Goal: Task Accomplishment & Management: Complete application form

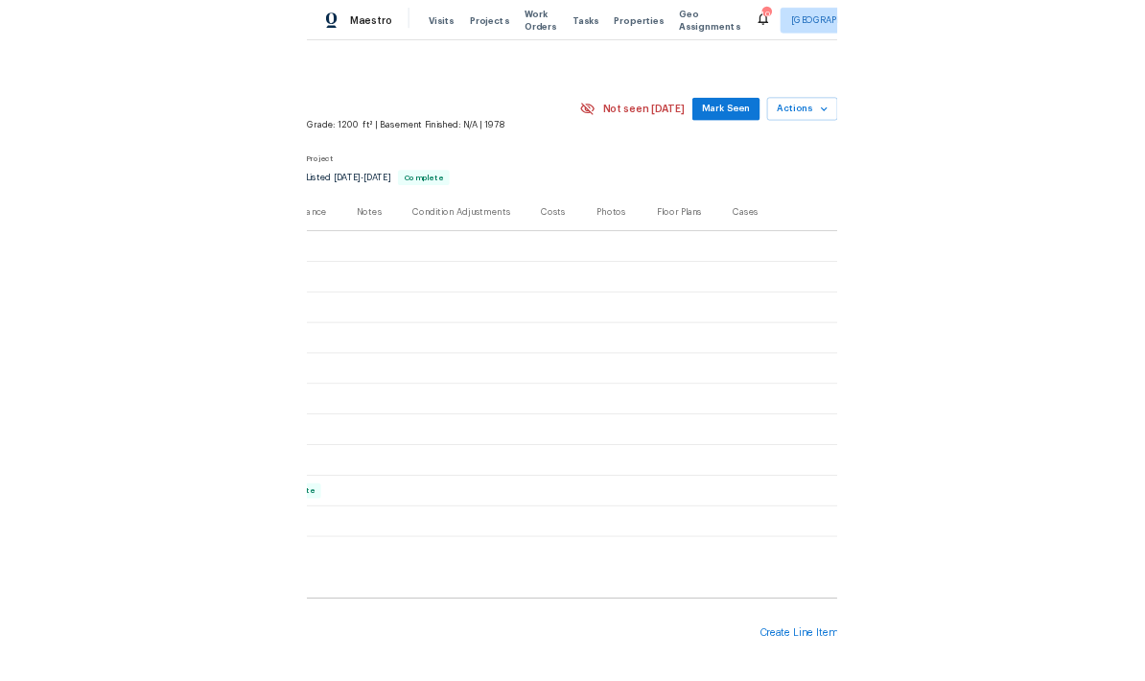
scroll to position [0, 284]
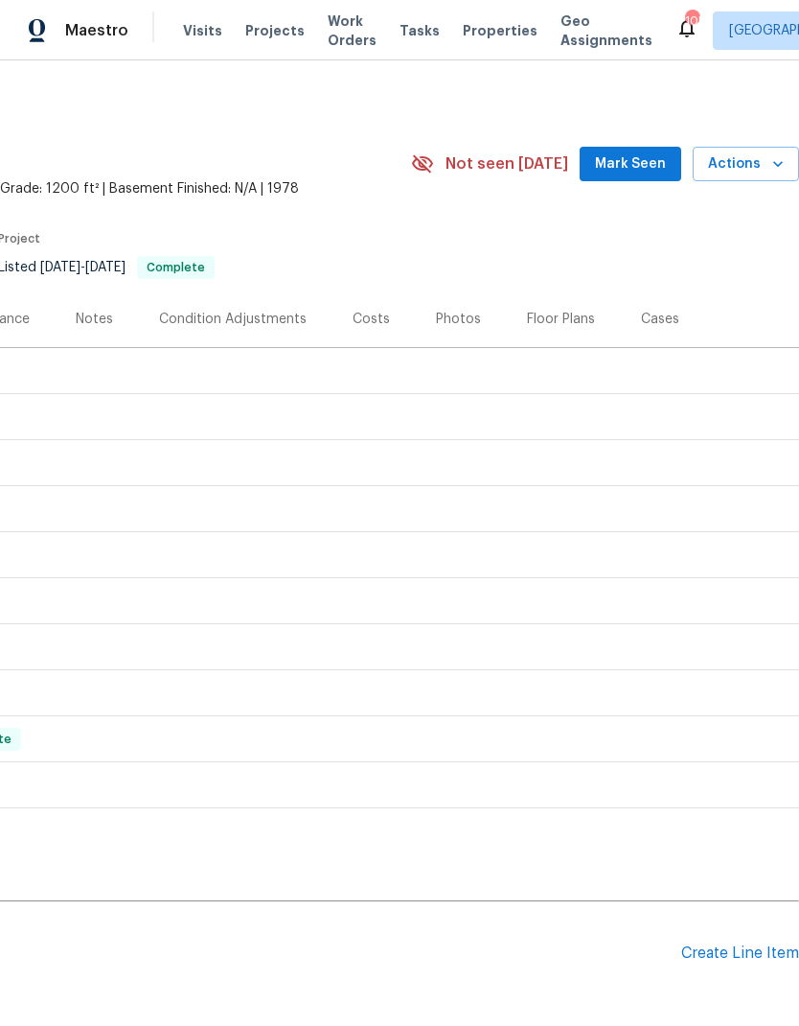
click at [741, 953] on div "Create Line Item" at bounding box center [741, 953] width 118 height 18
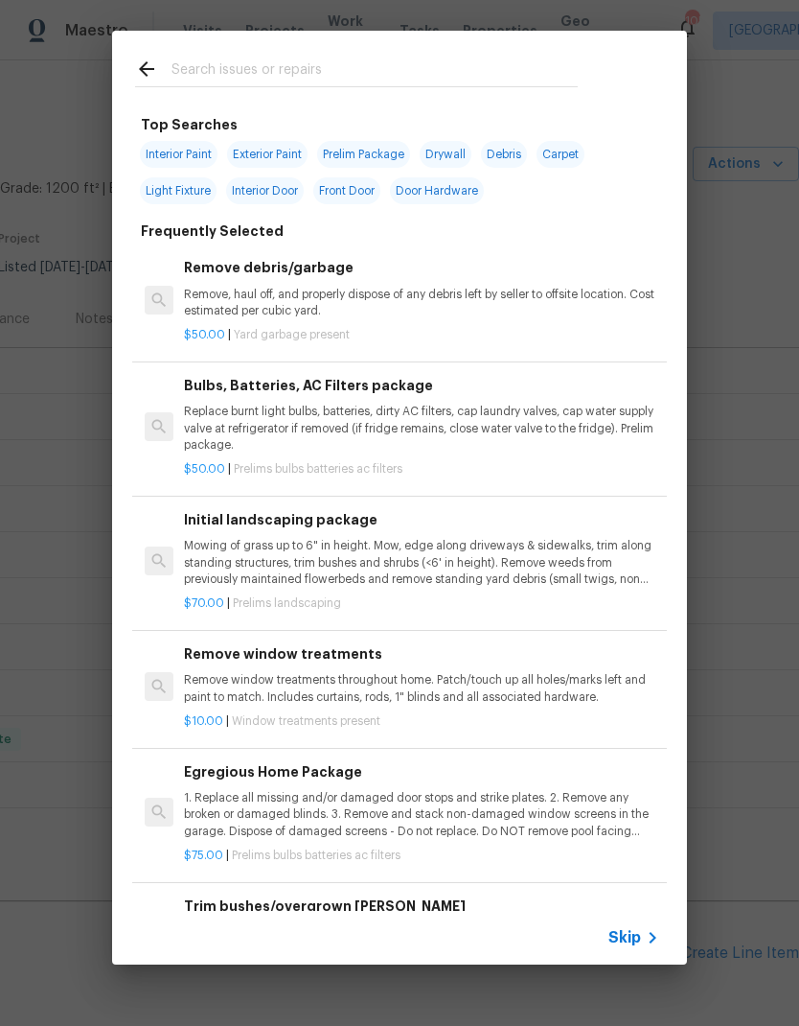
click at [634, 932] on span "Skip" at bounding box center [625, 937] width 33 height 19
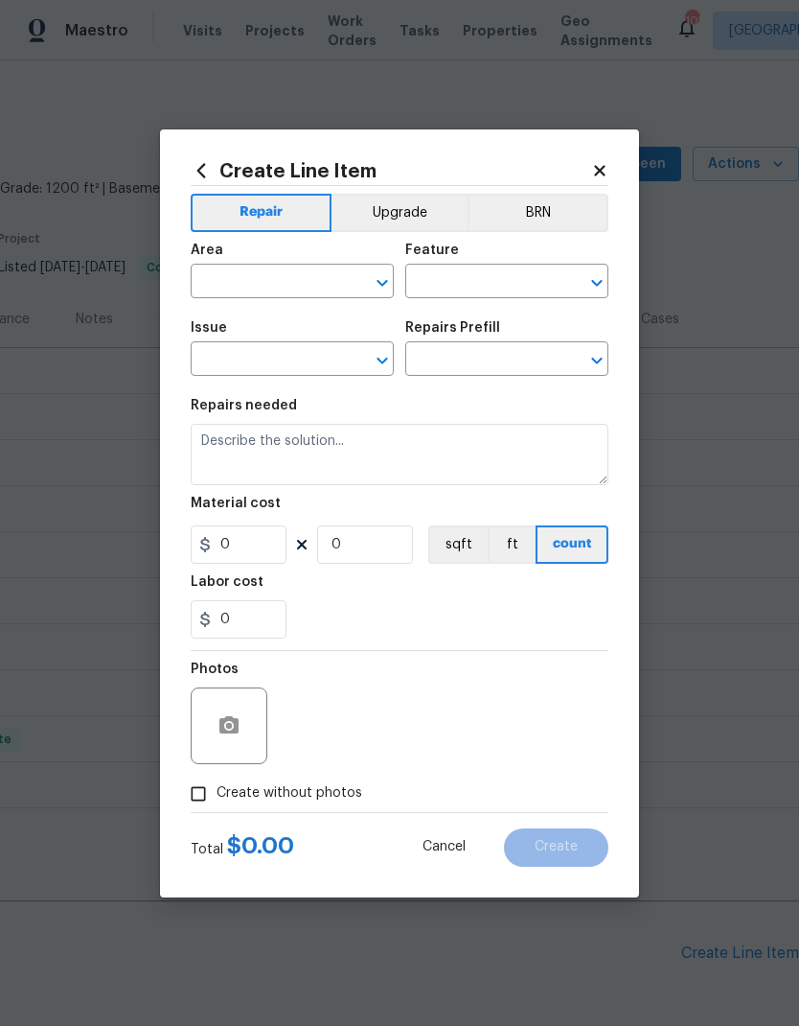
click at [325, 275] on input "text" at bounding box center [266, 283] width 150 height 30
type input "layin"
click at [294, 363] on li "Main Living Room" at bounding box center [292, 357] width 203 height 32
type input "Main Living Room"
click at [476, 279] on input "text" at bounding box center [480, 283] width 150 height 30
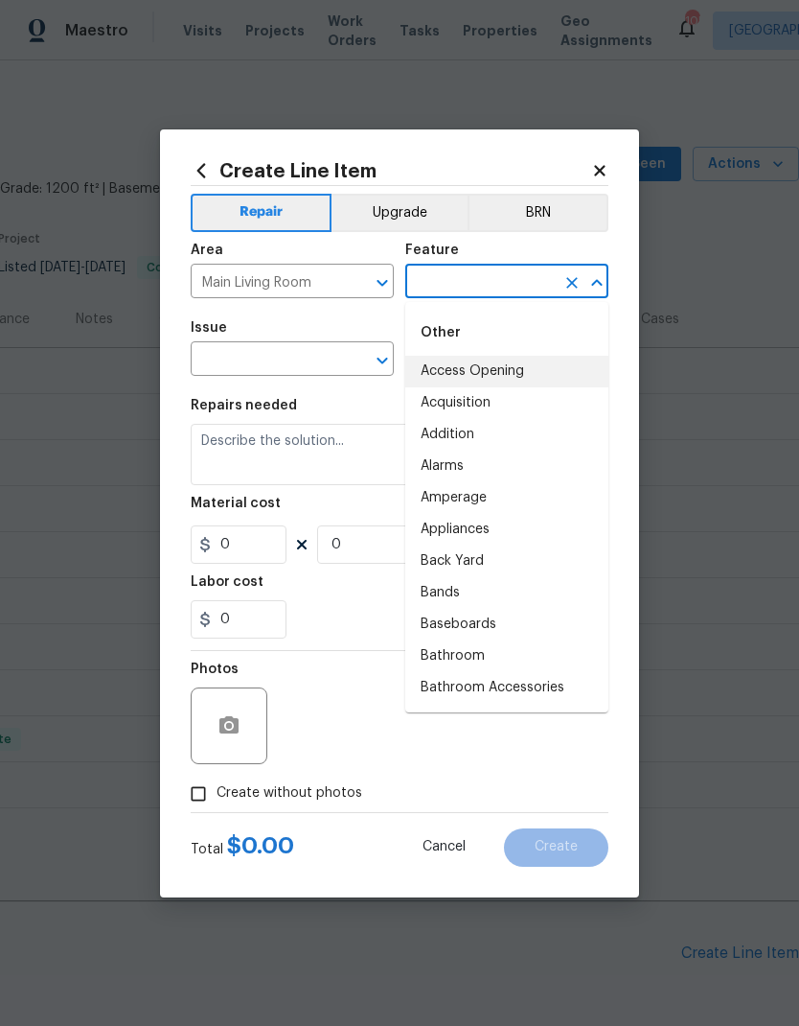
click at [498, 380] on li "Access Opening" at bounding box center [506, 372] width 203 height 32
type input "Access Opening"
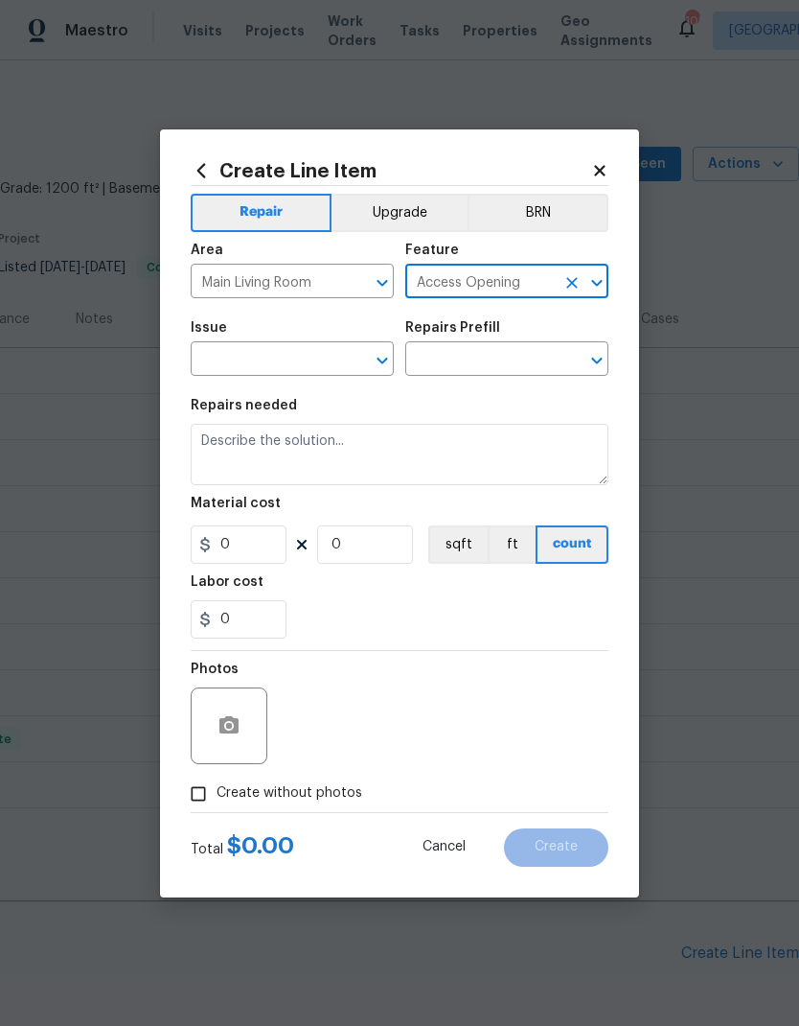
click at [305, 363] on input "text" at bounding box center [266, 361] width 150 height 30
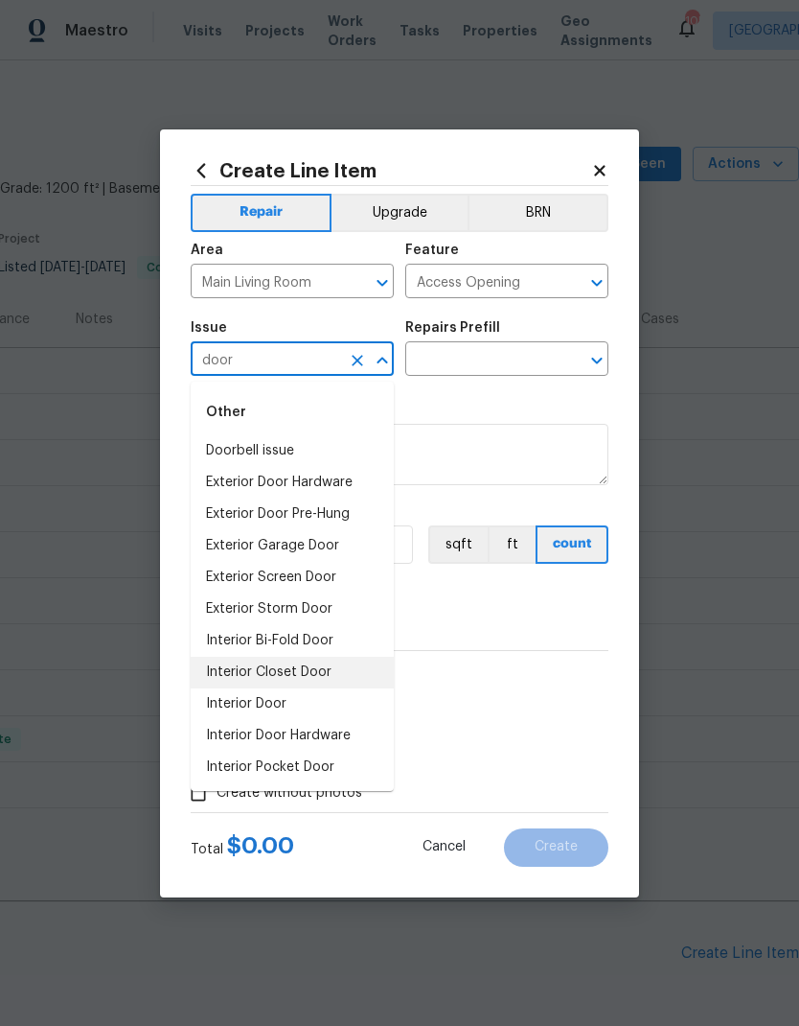
click at [286, 670] on li "Interior Closet Door" at bounding box center [292, 673] width 203 height 32
type input "Interior Closet Door"
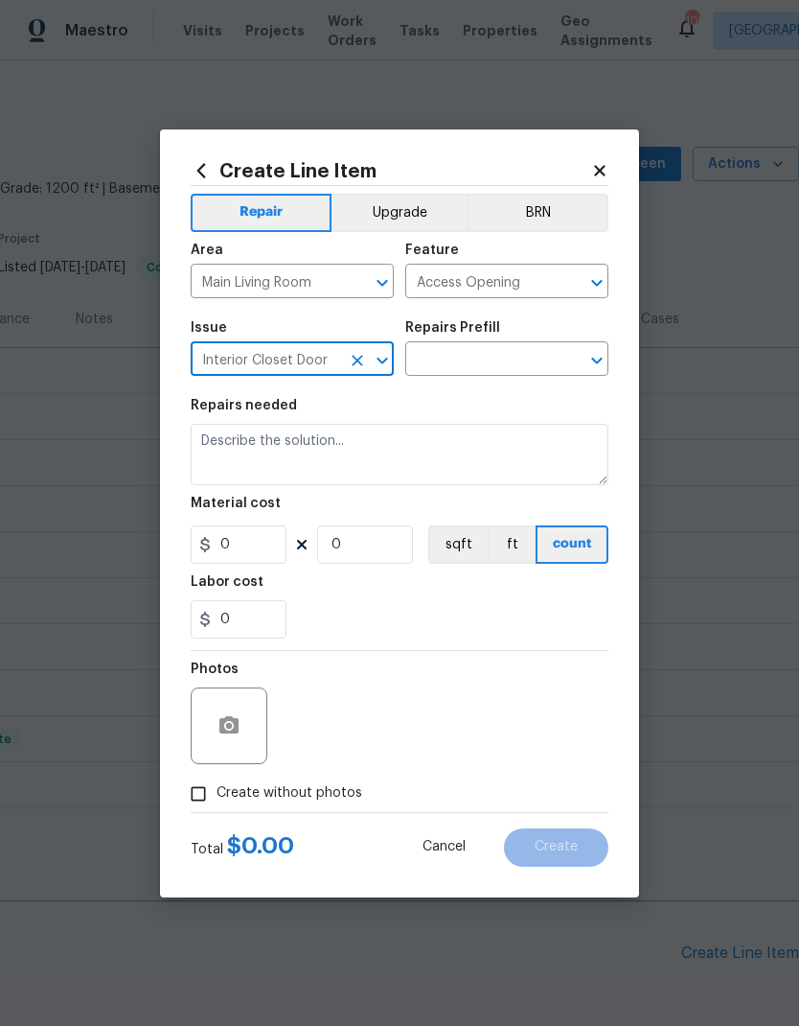
click at [475, 362] on input "text" at bounding box center [480, 361] width 150 height 30
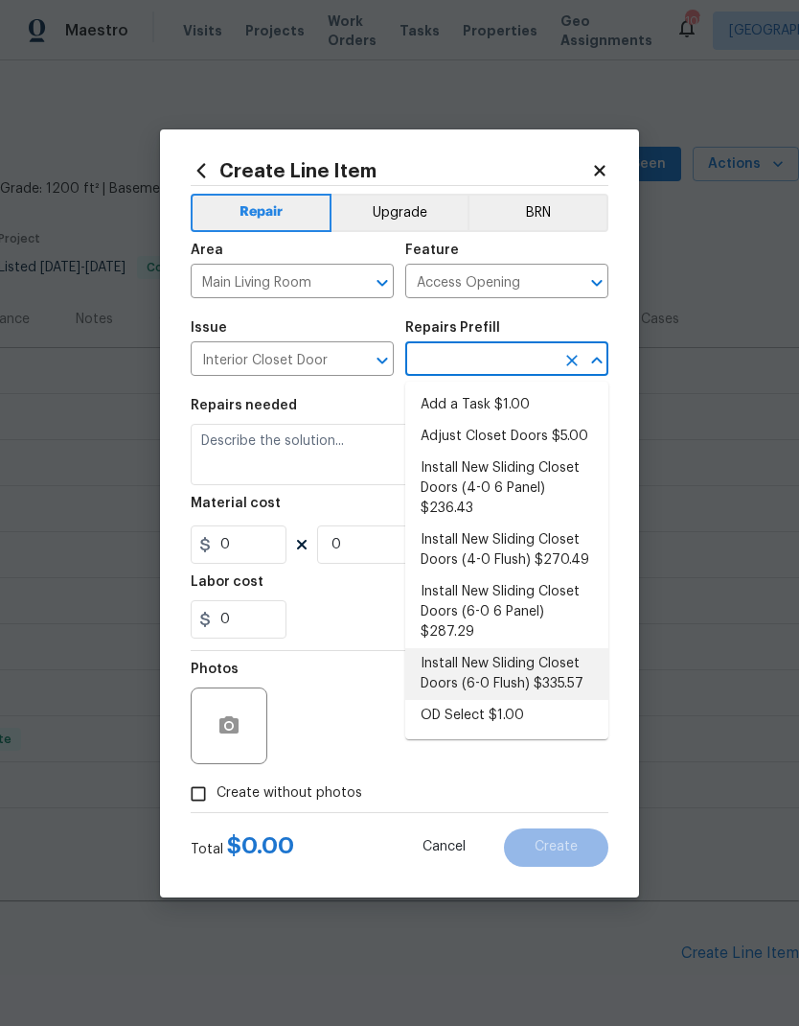
click at [519, 673] on li "Install New Sliding Closet Doors (6-0 Flush) $335.57" at bounding box center [506, 674] width 203 height 52
type input "Install New Sliding Closet Doors (6-0 Flush) $335.57"
type input "Interior Door"
type textarea "Remove the existing door (if present). Install a new 6-0 bi-fold flush panel in…"
type input "1"
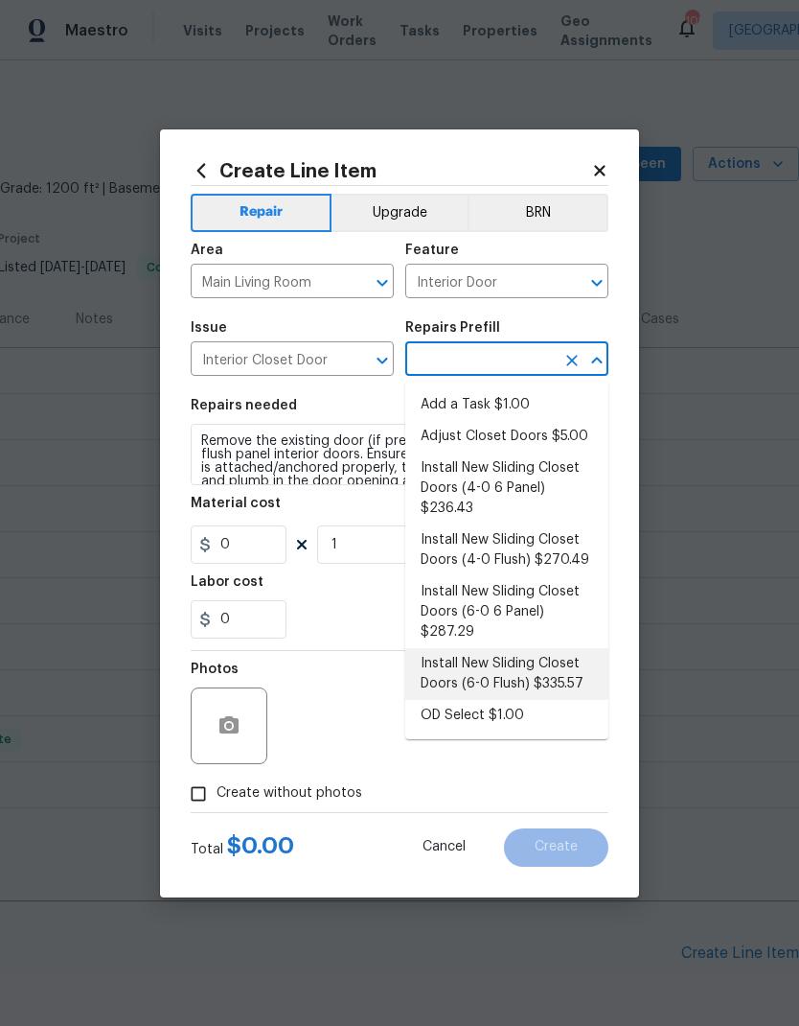
type input "Install New Sliding Closet Doors (6-0 Flush) $335.57"
type input "335.57"
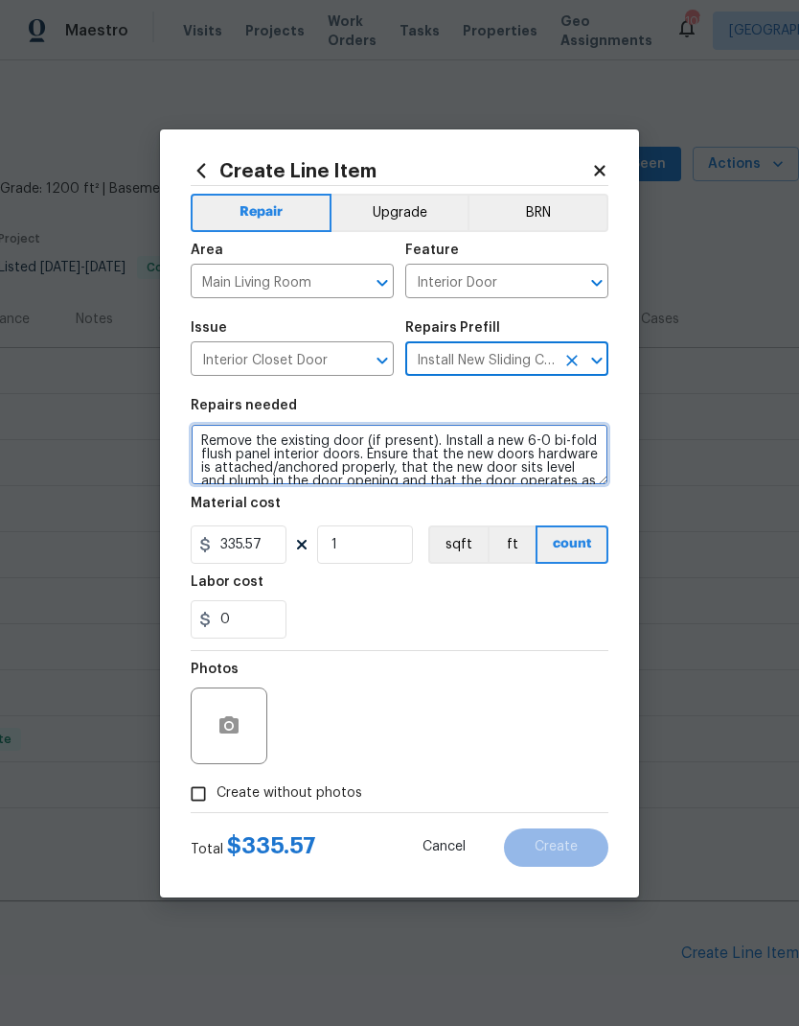
click at [210, 437] on textarea "Remove the existing door (if present). Install a new 6-0 bi-fold flush panel in…" at bounding box center [400, 454] width 418 height 61
click at [209, 437] on textarea "Remove the existing door (if present). Install a new 6-0 bi-fold flush panel in…" at bounding box center [400, 454] width 418 height 61
click at [222, 441] on textarea "Remove the existing door (if present). Install a new 6-0 bi-fold flush panel in…" at bounding box center [400, 454] width 418 height 61
click at [221, 440] on textarea "Remove the existing door (if present). Install a new 6-0 bi-fold flush panel in…" at bounding box center [400, 454] width 418 height 61
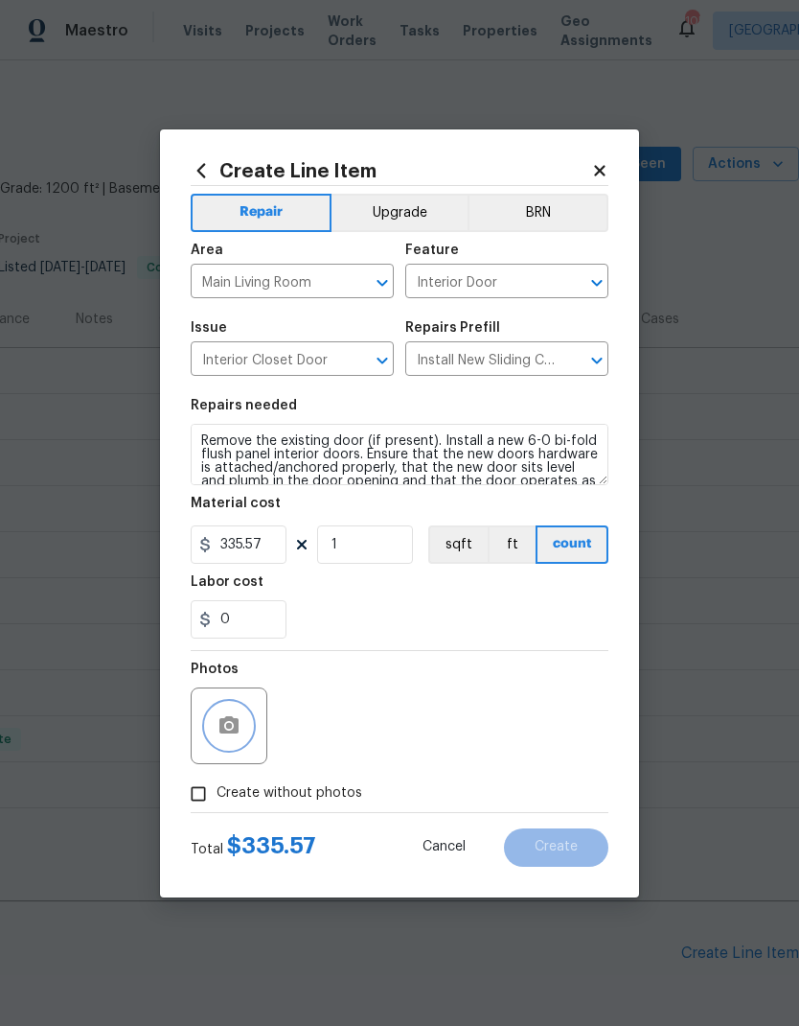
click at [234, 717] on icon "button" at bounding box center [229, 725] width 23 height 23
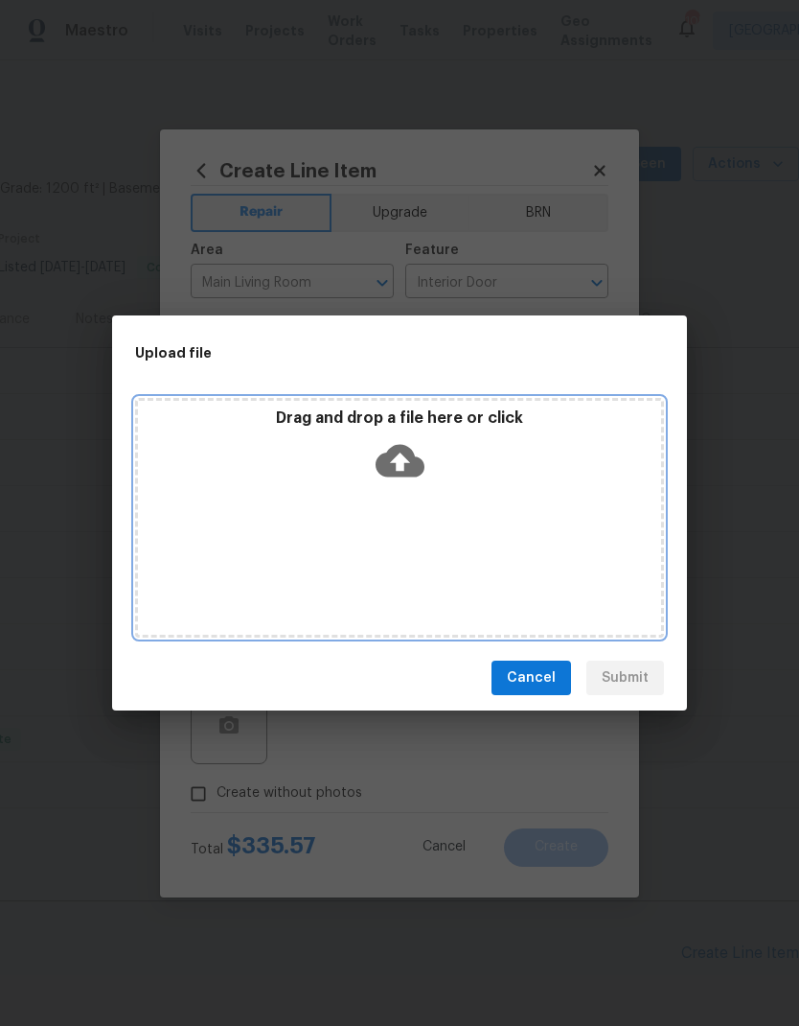
click at [456, 536] on div "Drag and drop a file here or click" at bounding box center [399, 518] width 529 height 240
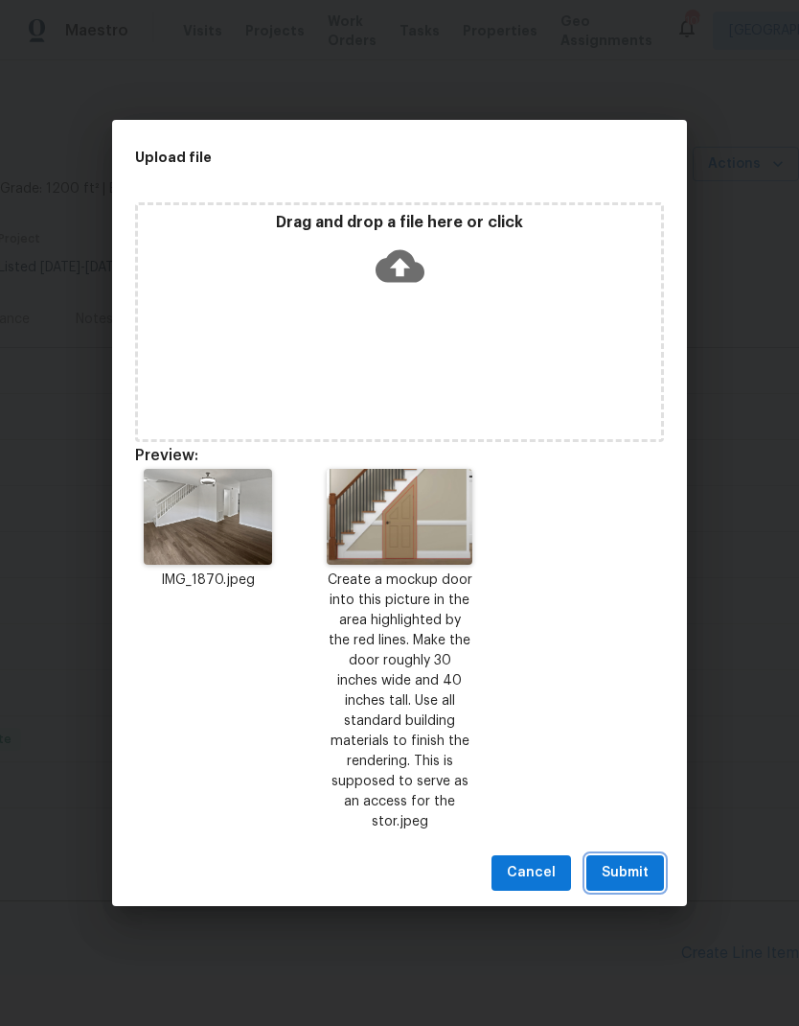
click at [631, 873] on span "Submit" at bounding box center [625, 873] width 47 height 24
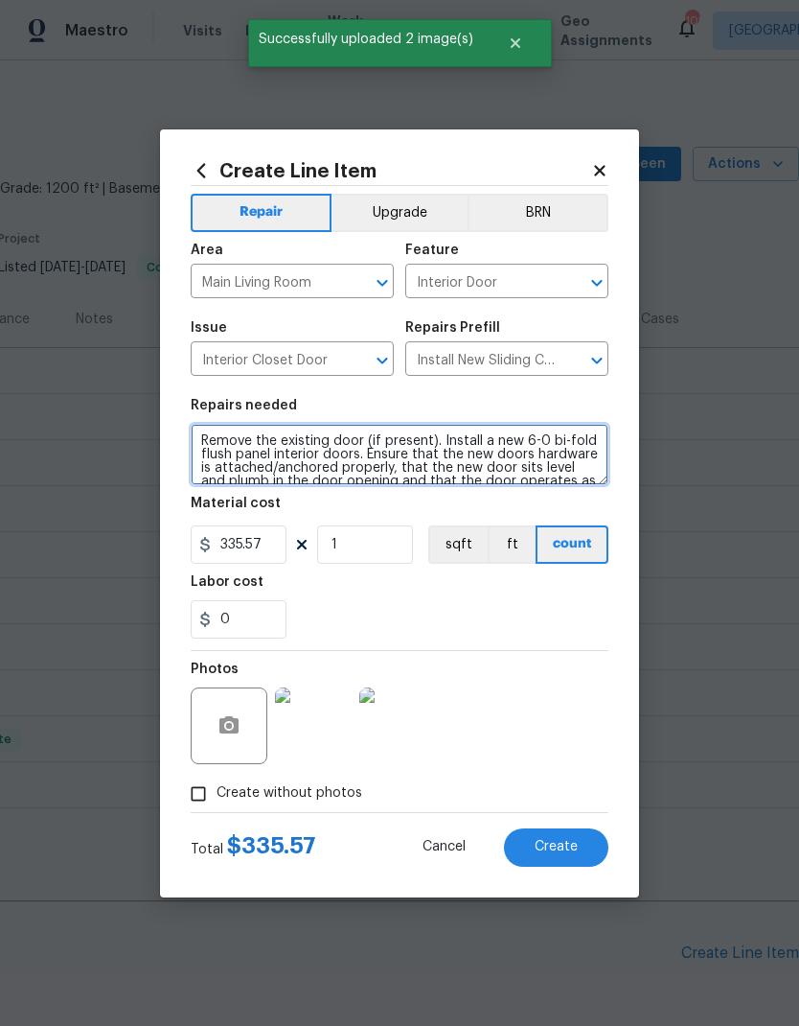
click at [206, 431] on textarea "Remove the existing door (if present). Install a new 6-0 bi-fold flush panel in…" at bounding box center [400, 454] width 418 height 61
click at [205, 431] on textarea "Remove the existing door (if present). Install a new 6-0 bi-fold flush panel in…" at bounding box center [400, 454] width 418 height 61
click at [213, 440] on textarea "Remove the existing door (if present). Install a new 6-0 bi-fold flush panel in…" at bounding box center [400, 454] width 418 height 61
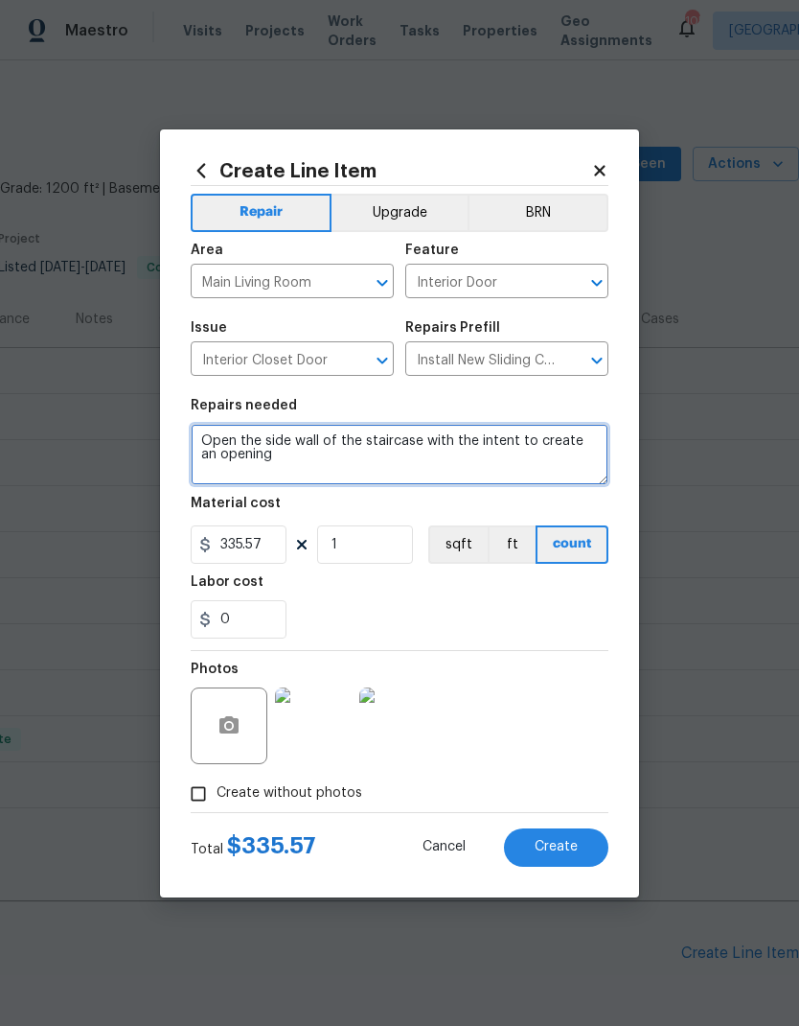
click at [581, 442] on textarea "Open the side wall of the staircase with the intent to create an opening" at bounding box center [400, 454] width 418 height 61
click at [585, 443] on textarea "Open the side wall of the staircase with the intent to create an opening" at bounding box center [400, 454] width 418 height 61
click at [582, 441] on textarea "Open the side wall of the staircase with the intent to create an opening" at bounding box center [400, 454] width 418 height 61
click at [394, 457] on textarea "Open the side wall of the staircase with the intent to create a finished opening" at bounding box center [400, 454] width 418 height 61
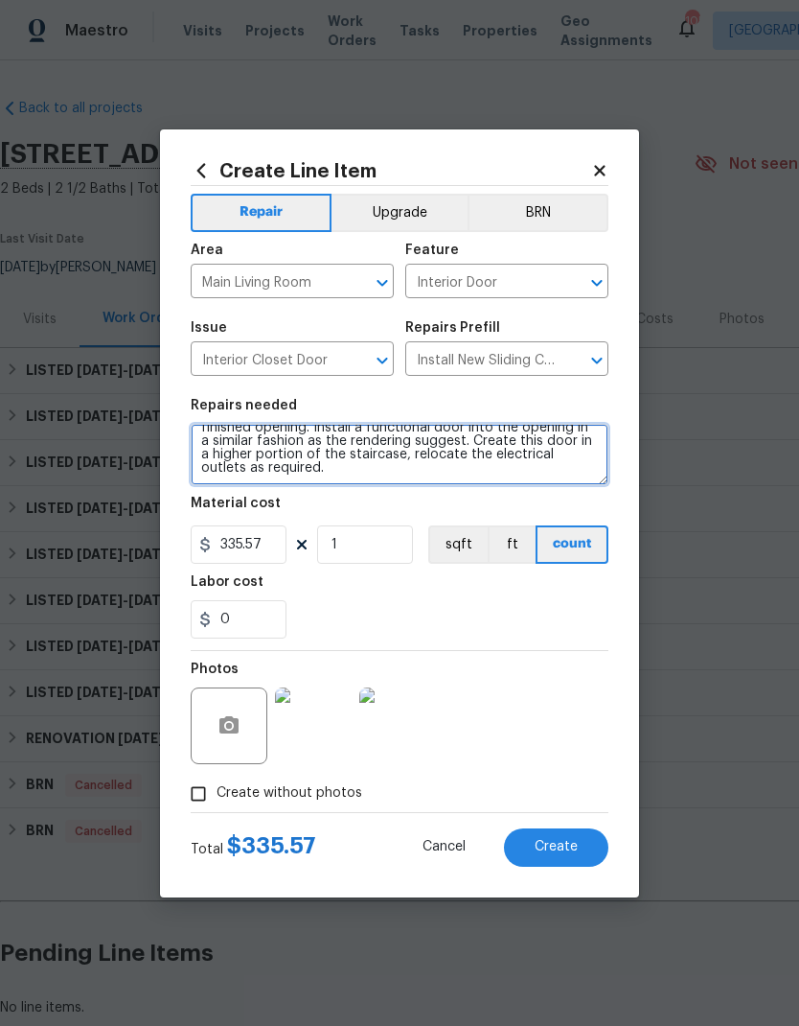
scroll to position [18, 0]
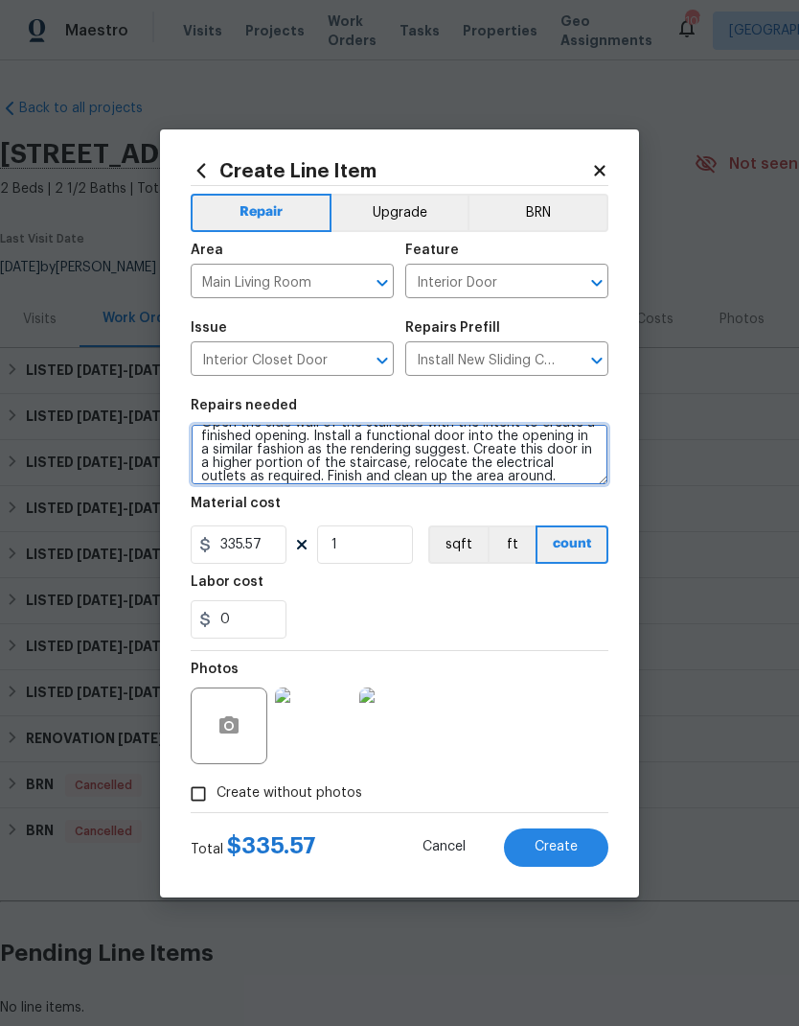
click at [267, 475] on textarea "Open the side wall of the staircase with the intent to create a finished openin…" at bounding box center [400, 454] width 418 height 61
click at [275, 482] on textarea "Open the side wall of the staircase with the intent to create a finished openin…" at bounding box center [400, 454] width 418 height 61
type textarea "Open the side wall of the staircase with the intent to create a finished openin…"
click at [554, 842] on span "Create" at bounding box center [556, 847] width 43 height 14
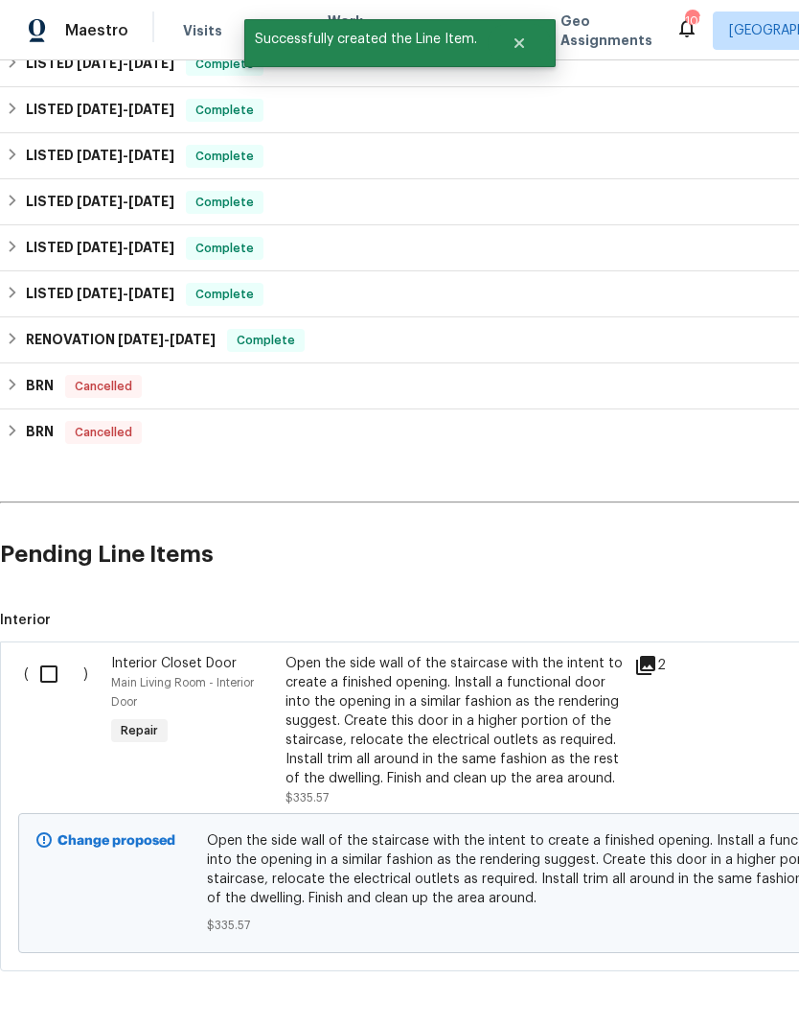
scroll to position [398, 0]
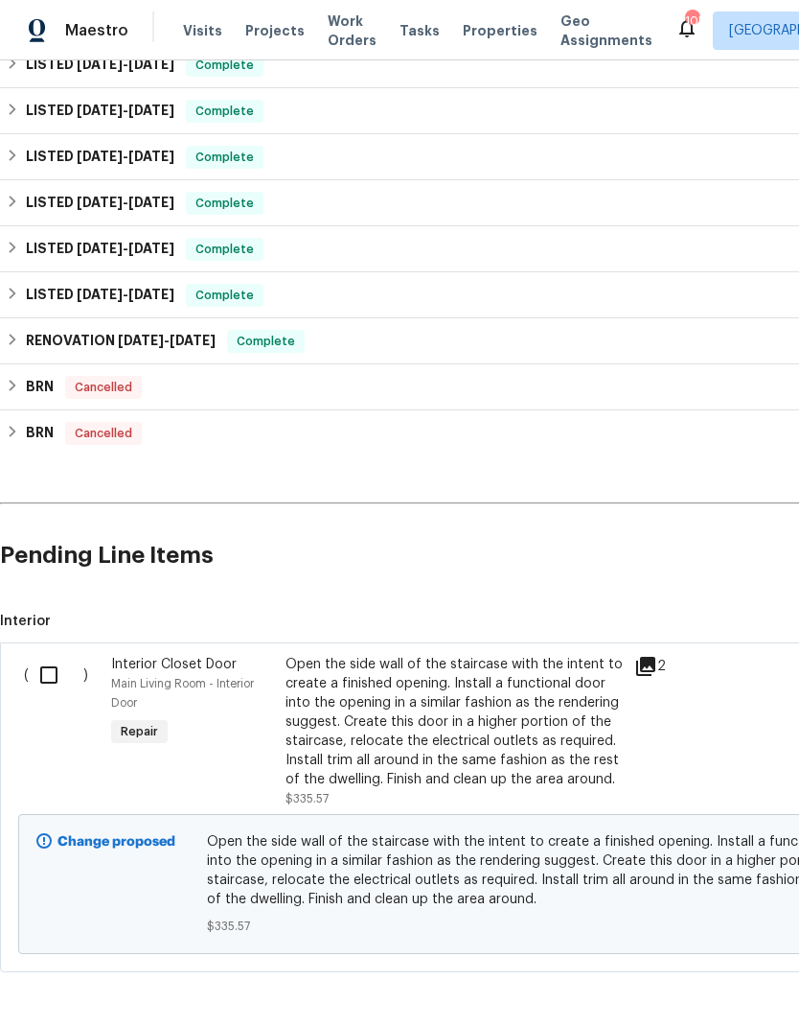
click at [47, 668] on input "checkbox" at bounding box center [56, 675] width 55 height 40
checkbox input "true"
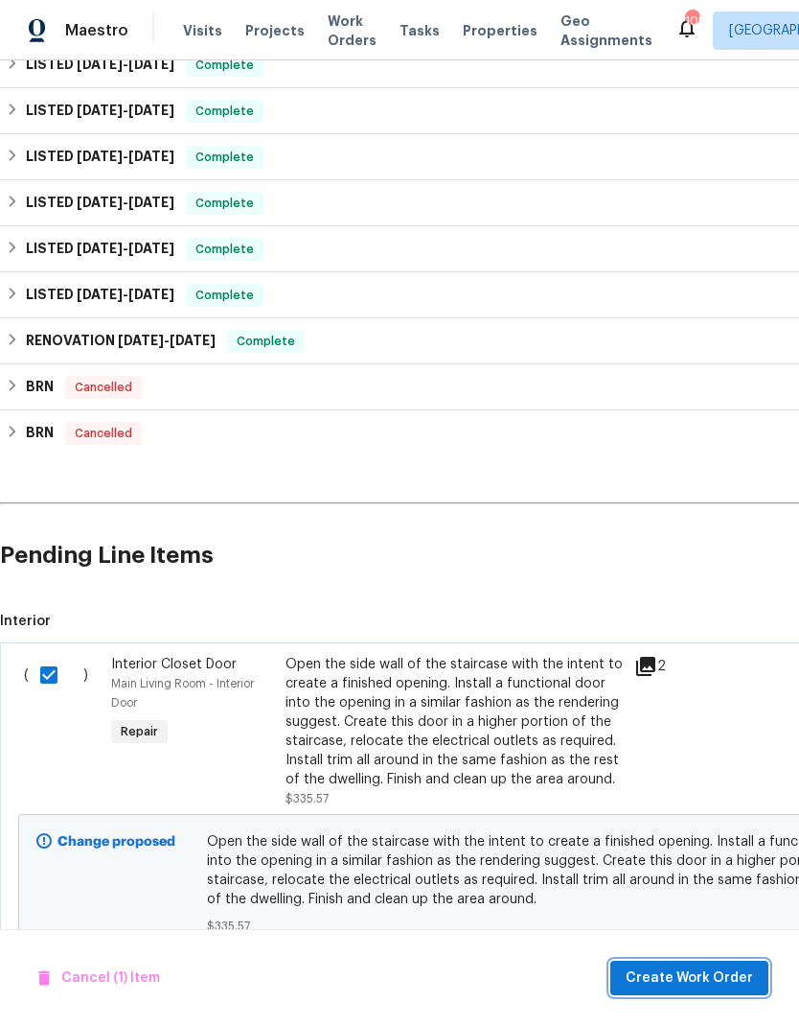
click at [706, 971] on span "Create Work Order" at bounding box center [689, 978] width 127 height 24
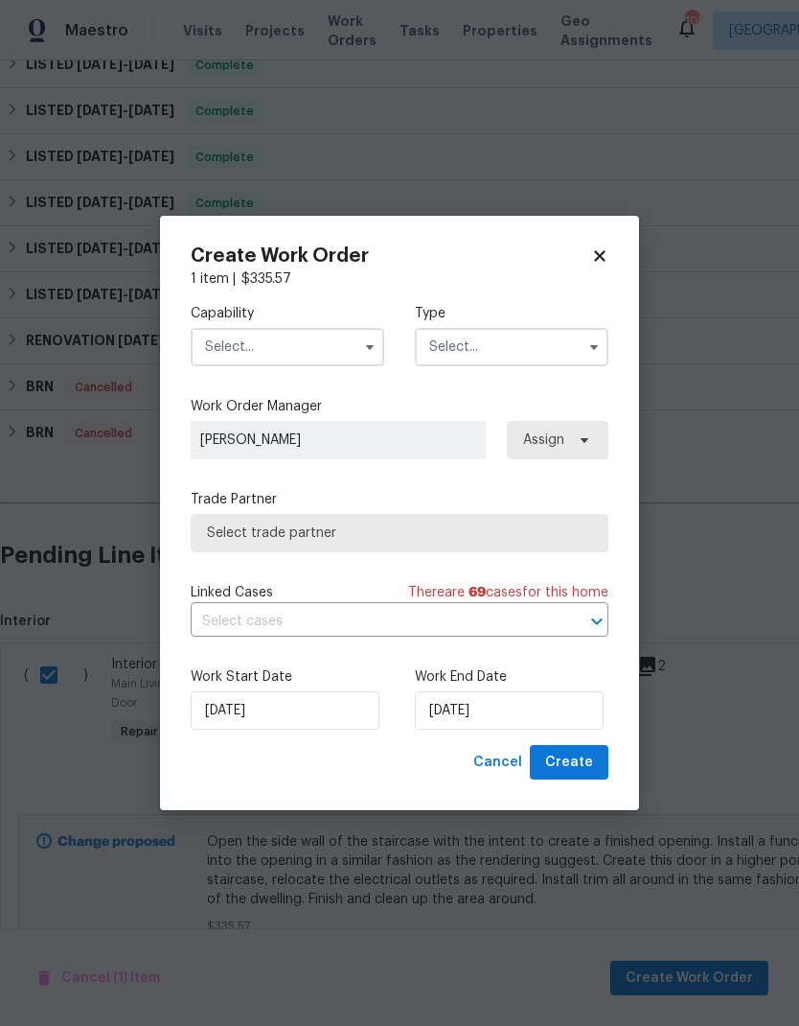
click at [312, 334] on input "text" at bounding box center [288, 347] width 194 height 38
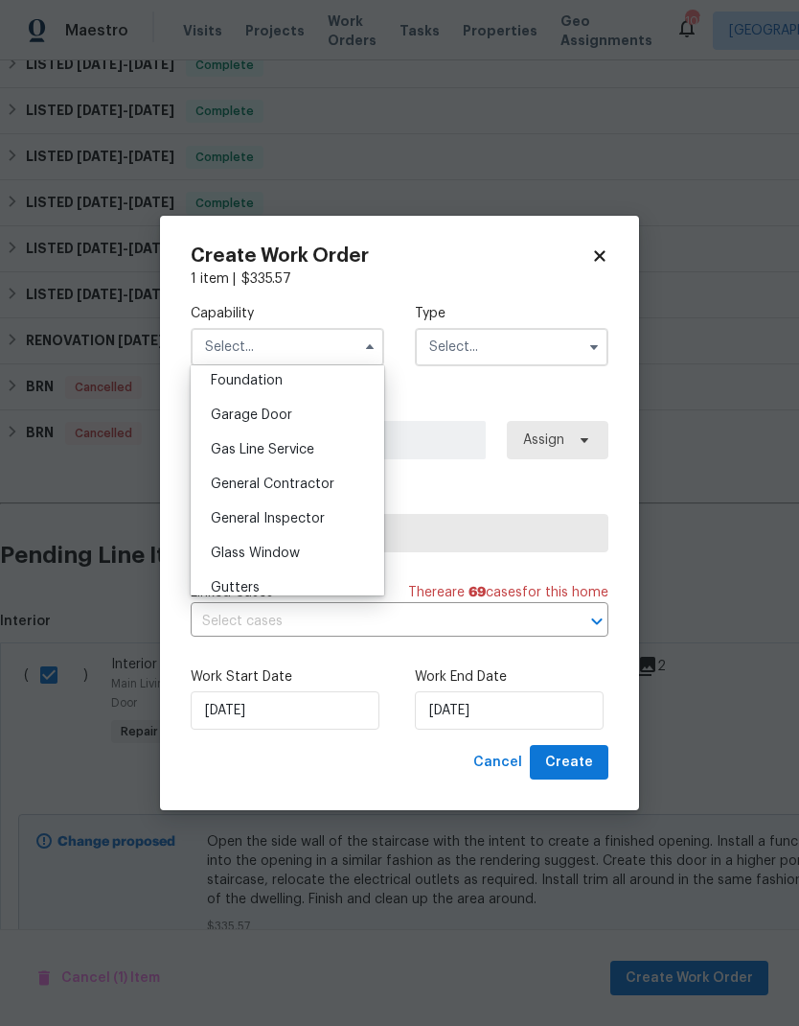
scroll to position [854, 0]
click at [314, 451] on span "General Contractor" at bounding box center [273, 449] width 124 height 13
type input "General Contractor"
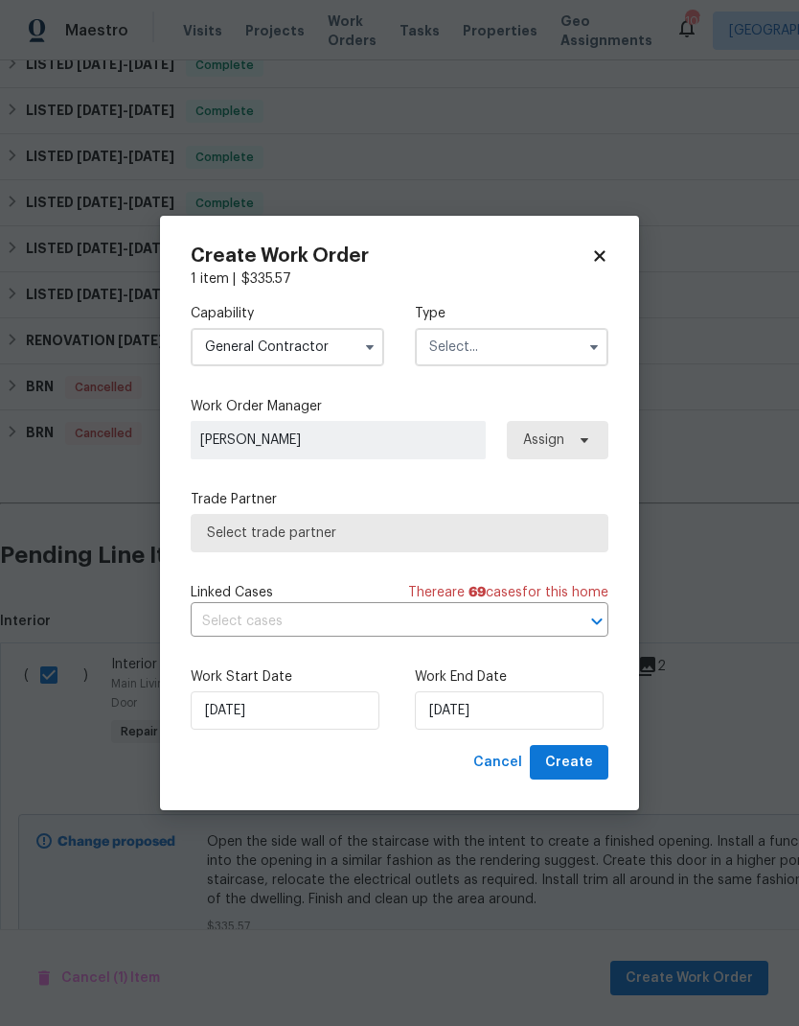
click at [518, 344] on input "text" at bounding box center [512, 347] width 194 height 38
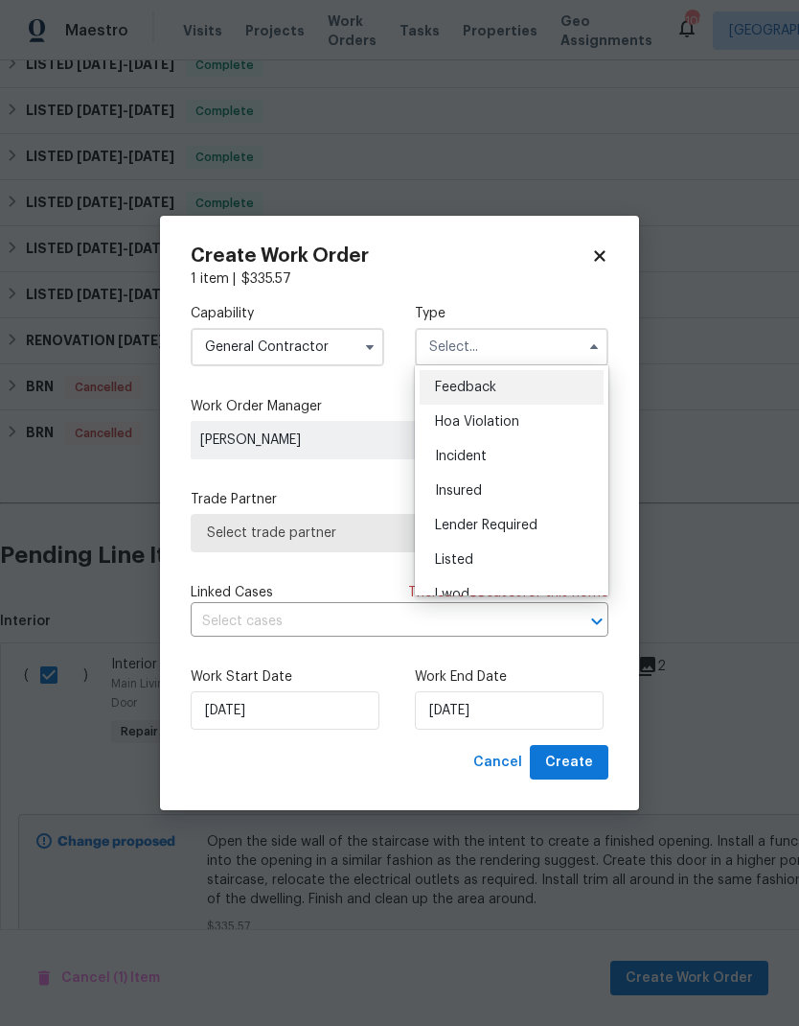
click at [493, 552] on div "Listed" at bounding box center [512, 560] width 184 height 35
type input "Listed"
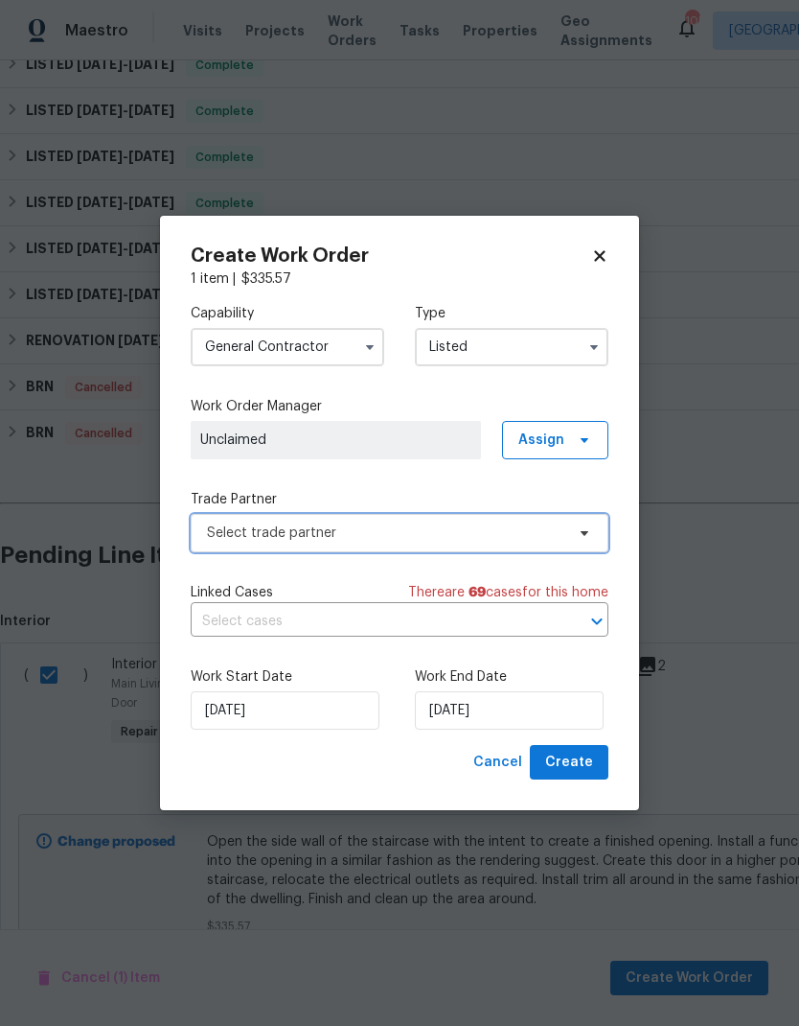
click at [473, 531] on span "Select trade partner" at bounding box center [386, 532] width 358 height 19
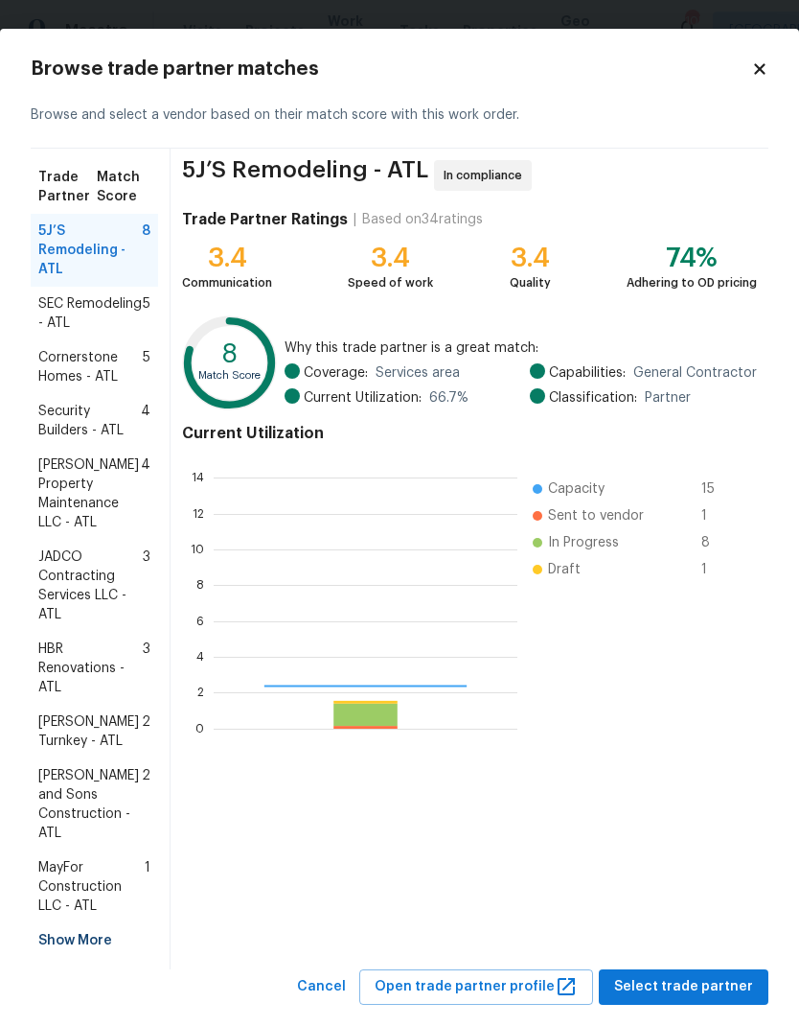
scroll to position [268, 304]
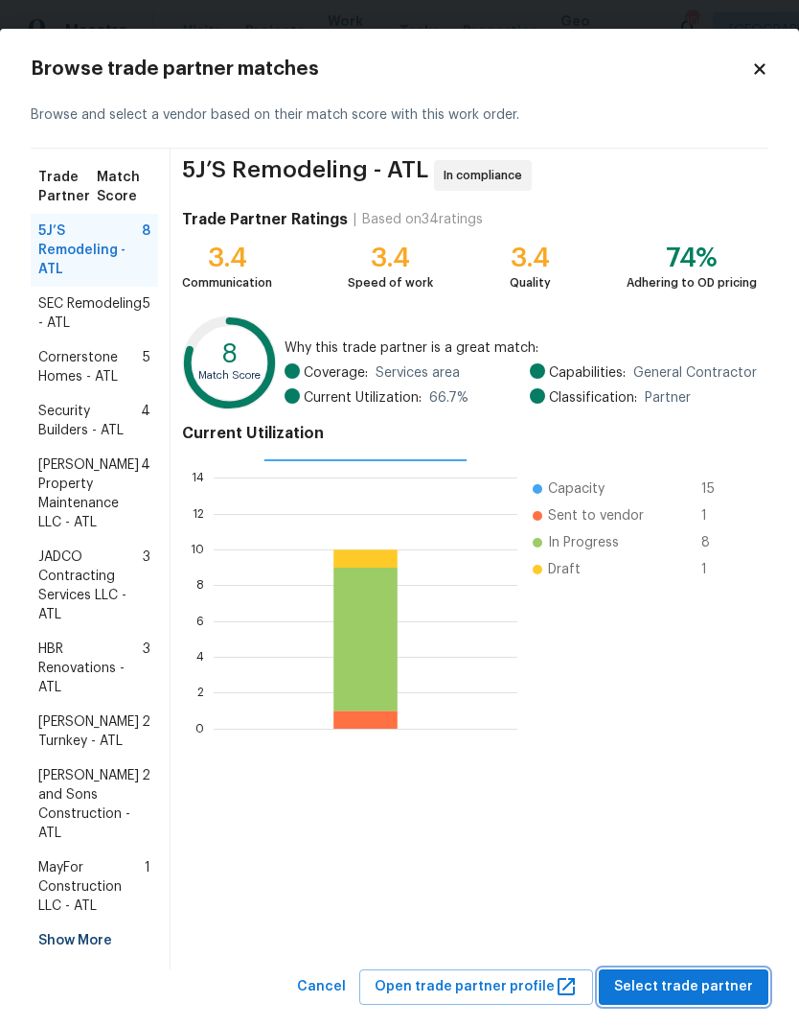
click at [691, 975] on span "Select trade partner" at bounding box center [683, 987] width 139 height 24
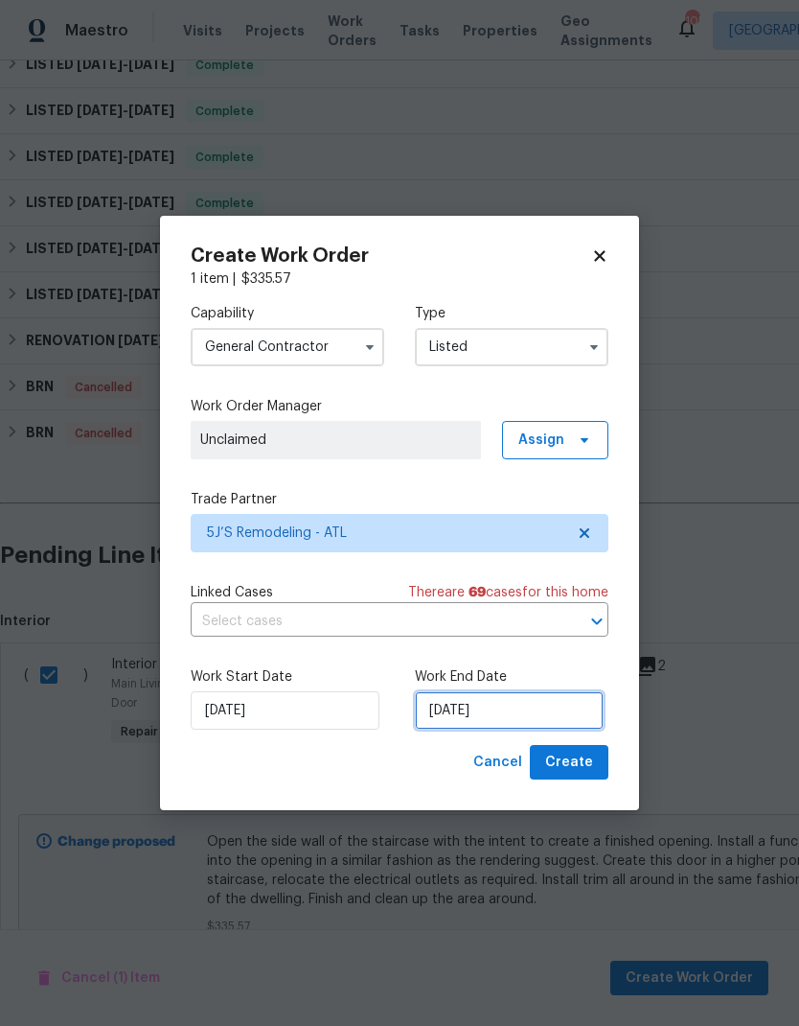
click at [540, 701] on input "10/7/2025" at bounding box center [509, 710] width 189 height 38
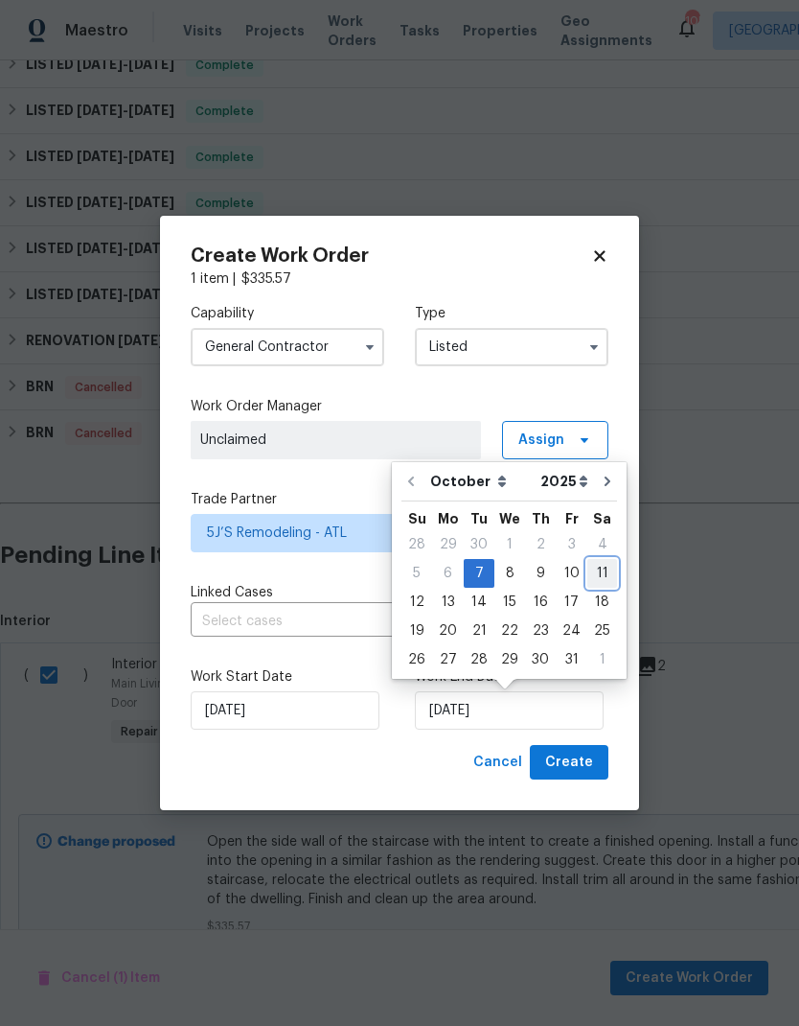
click at [600, 573] on div "11" at bounding box center [603, 573] width 30 height 27
type input "10/11/2025"
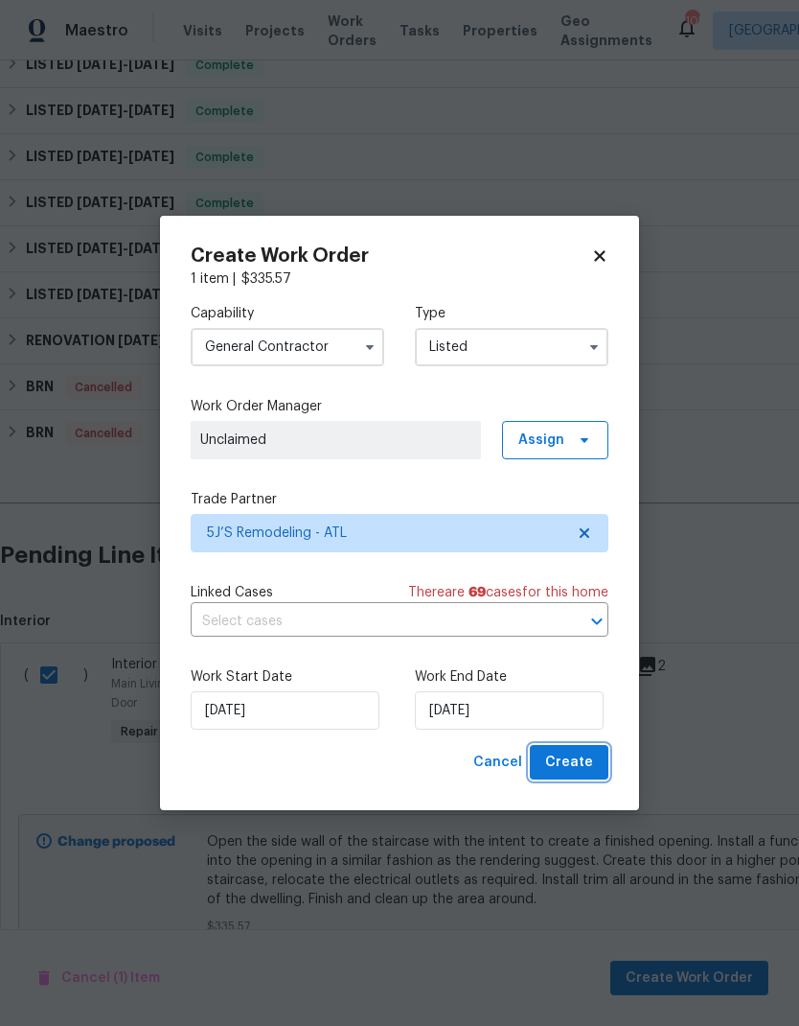
click at [576, 758] on span "Create" at bounding box center [569, 763] width 48 height 24
checkbox input "false"
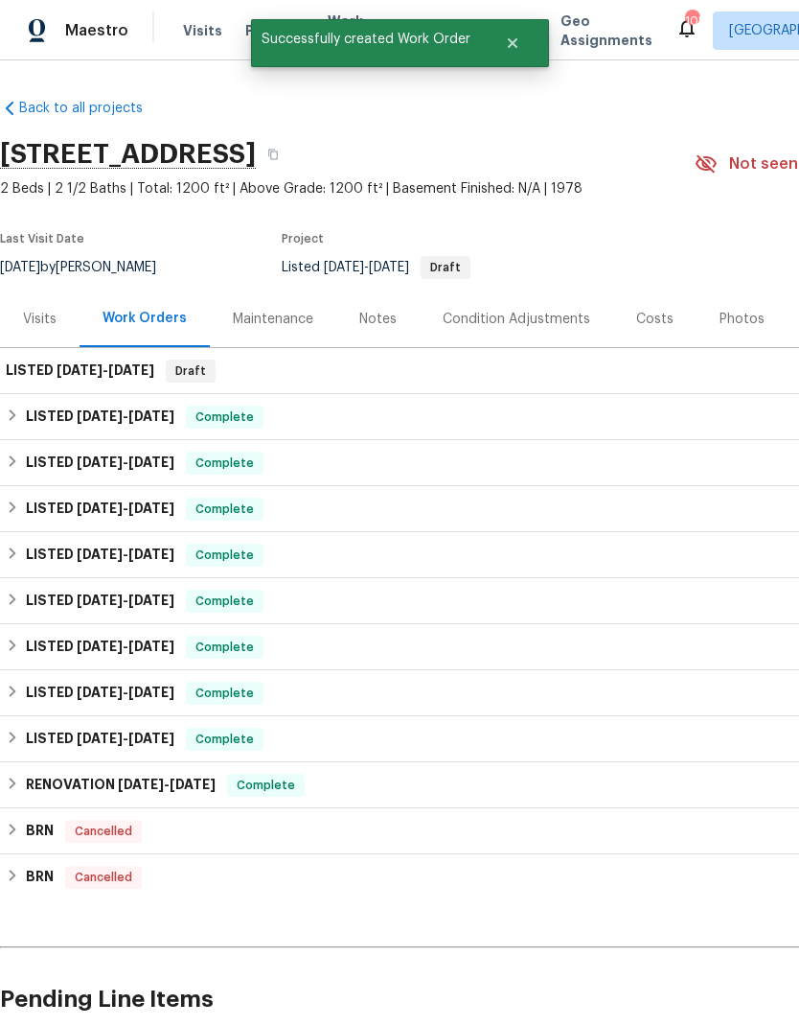
scroll to position [0, 0]
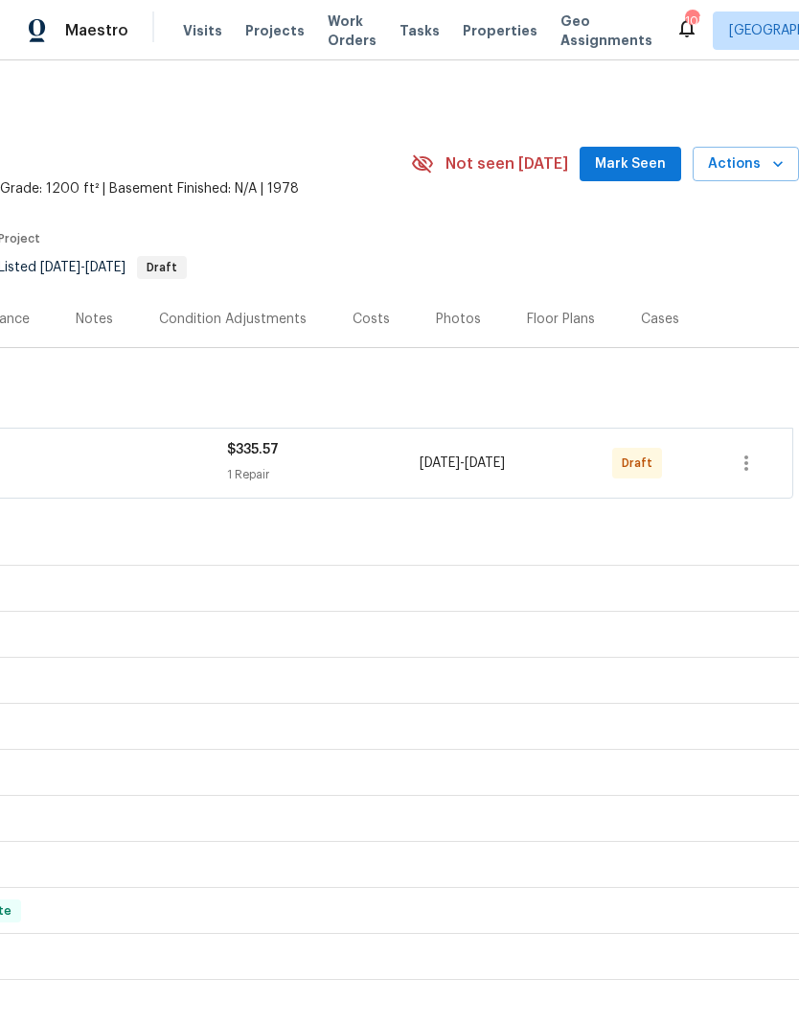
scroll to position [0, 284]
click at [747, 457] on icon "button" at bounding box center [747, 462] width 4 height 15
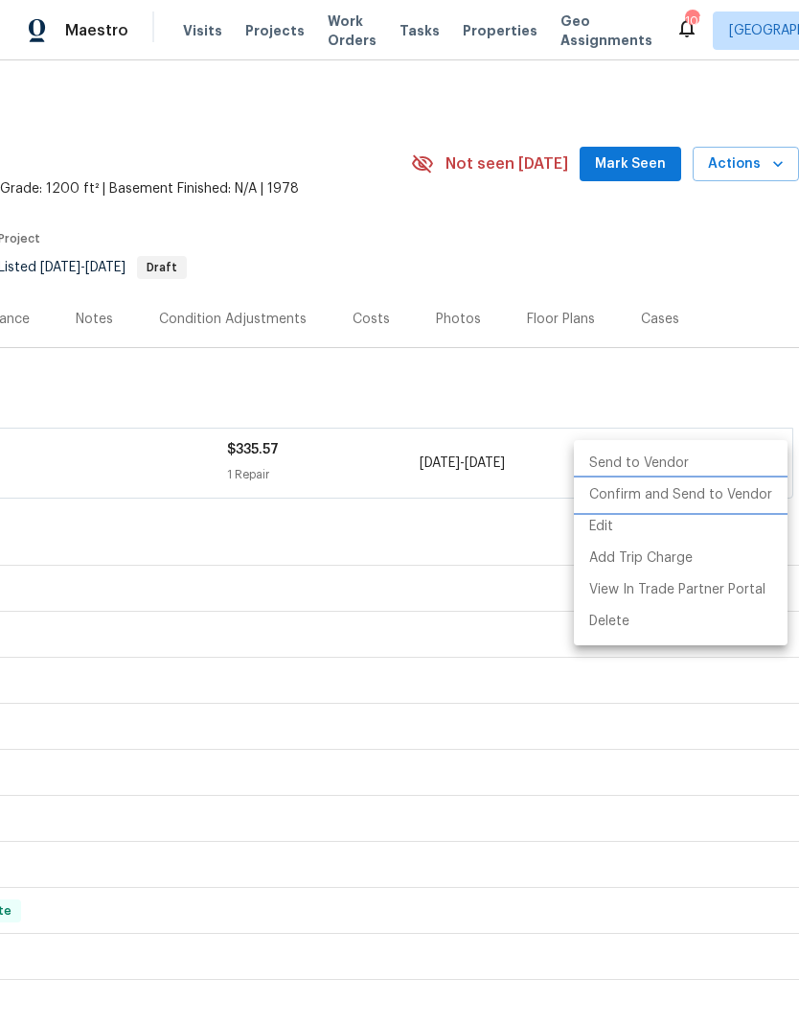
click at [703, 495] on li "Confirm and Send to Vendor" at bounding box center [681, 495] width 214 height 32
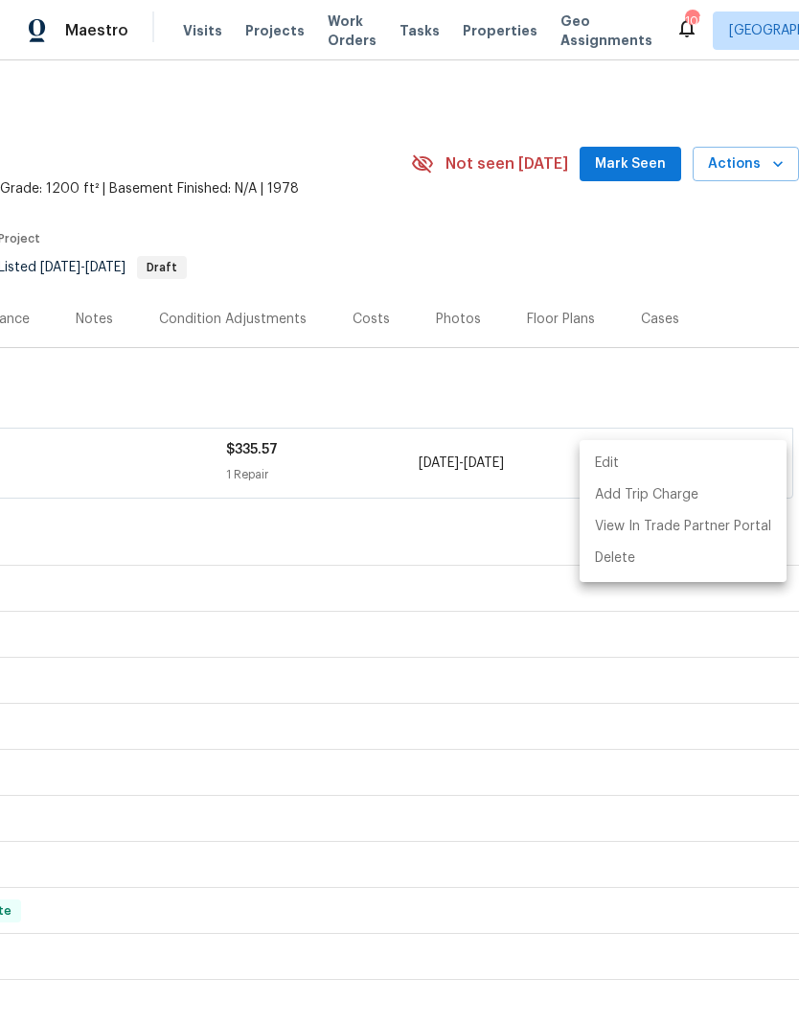
click at [502, 252] on div at bounding box center [399, 513] width 799 height 1026
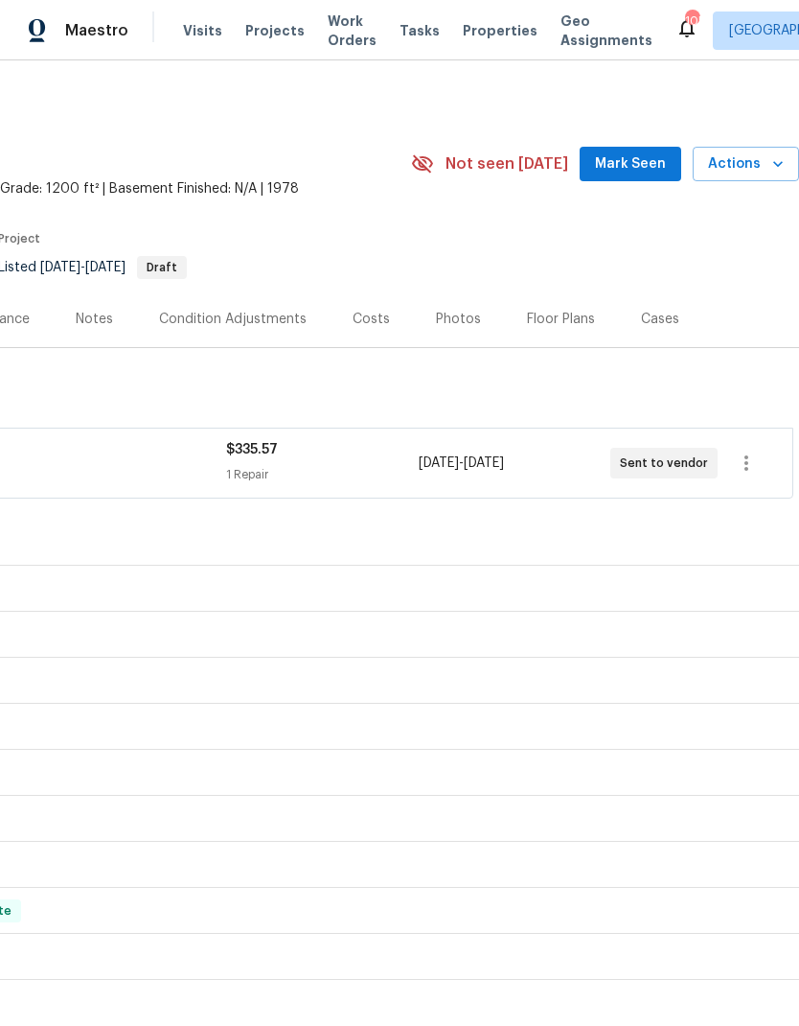
click at [646, 170] on span "Mark Seen" at bounding box center [630, 164] width 71 height 24
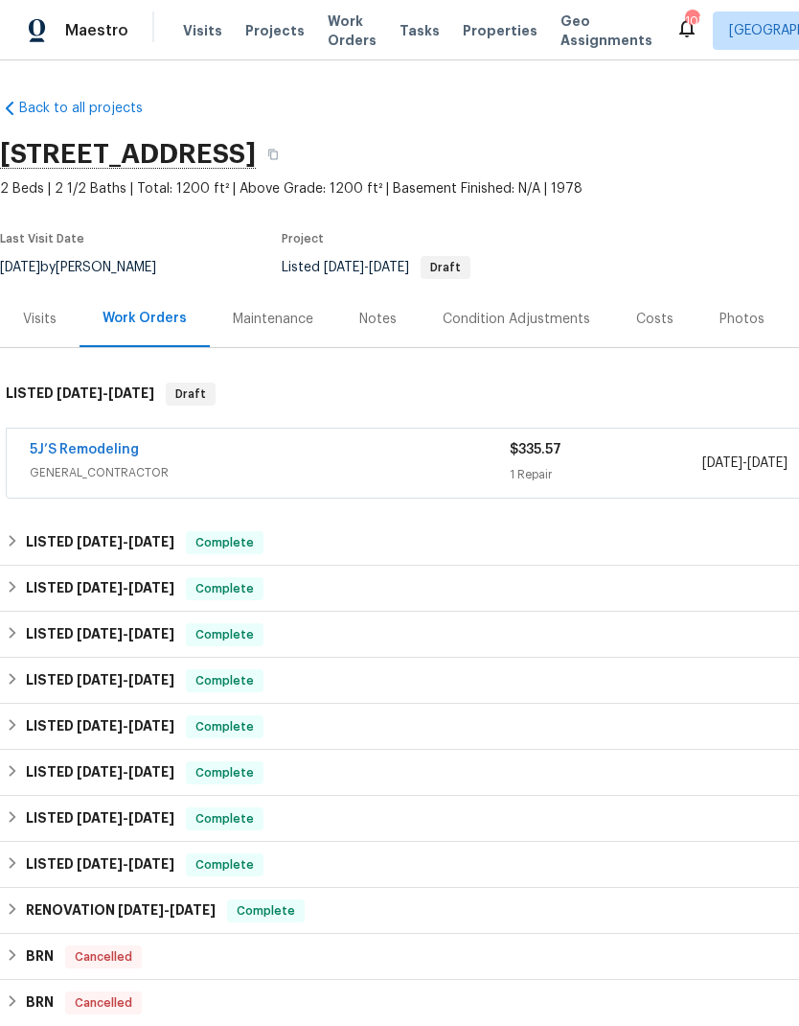
scroll to position [0, -1]
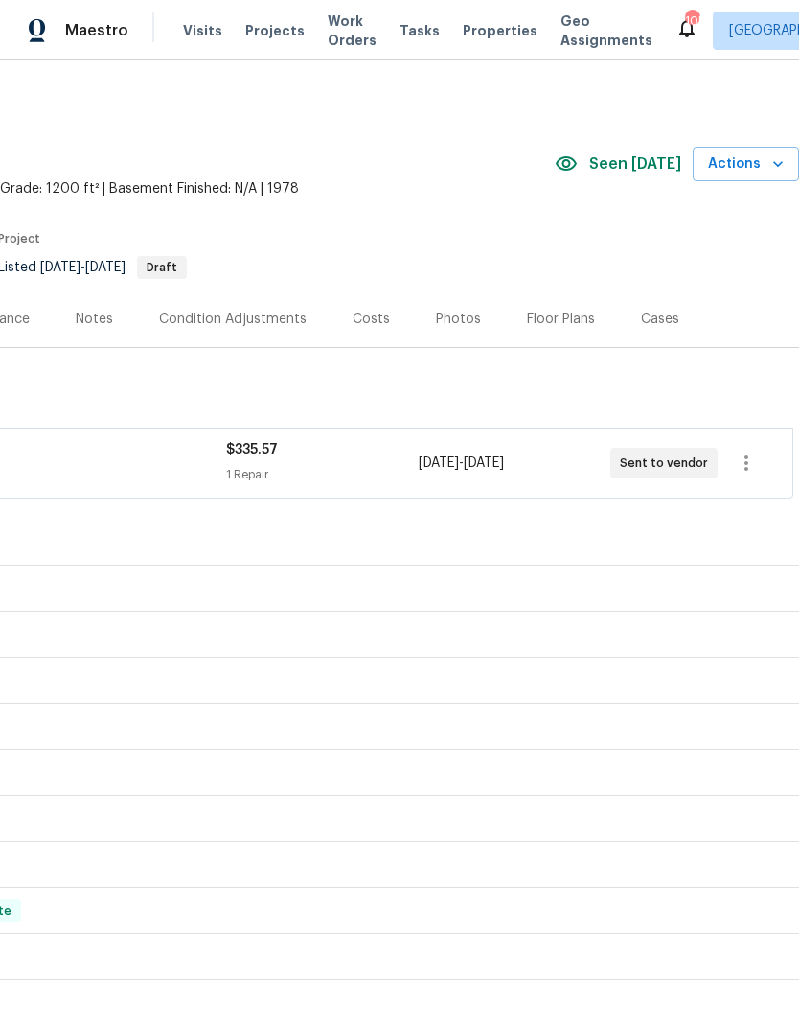
scroll to position [0, 284]
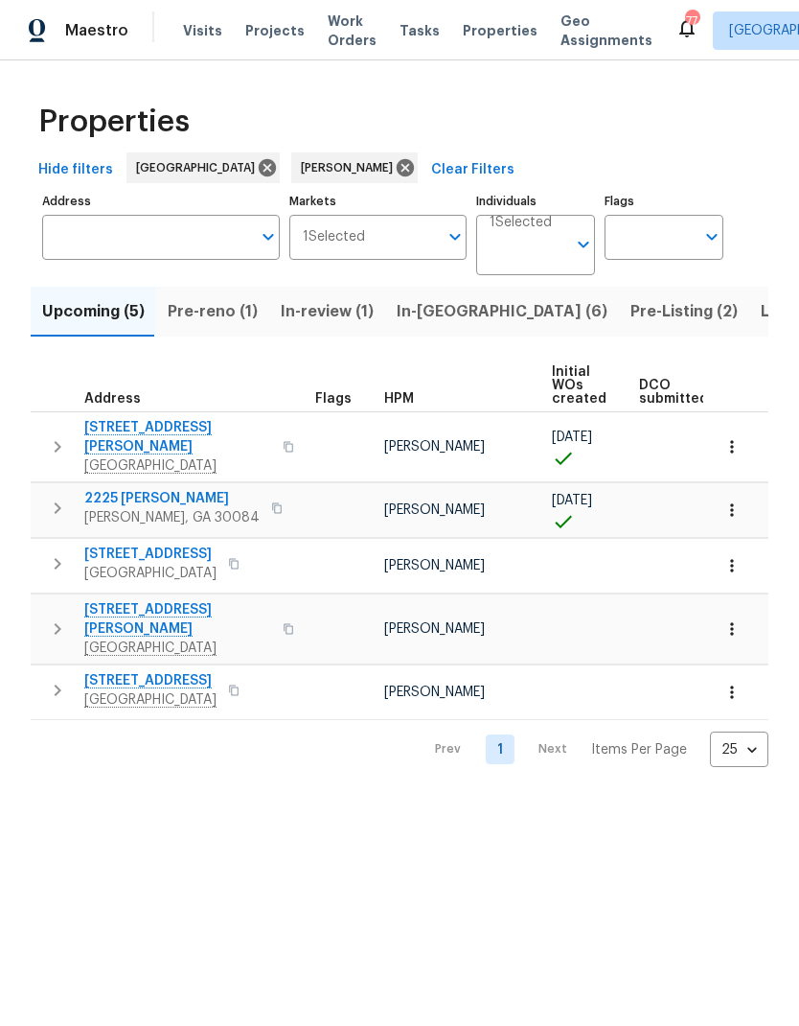
click at [185, 322] on span "Pre-reno (1)" at bounding box center [213, 311] width 90 height 27
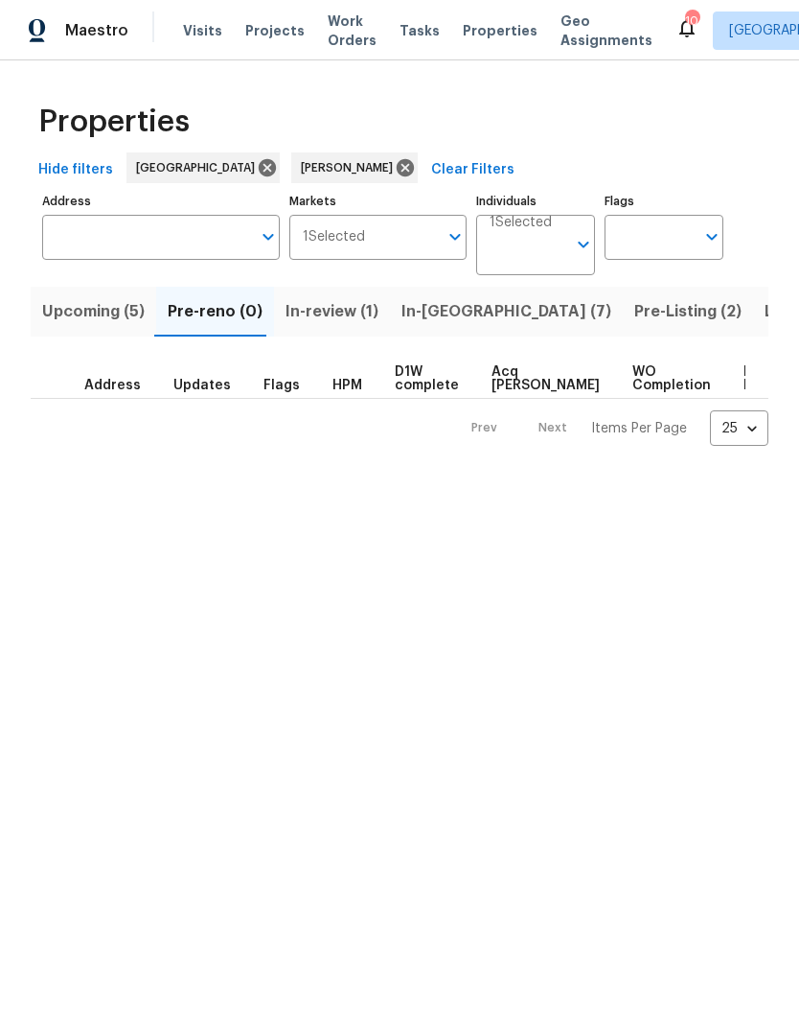
click at [421, 307] on span "In-[GEOGRAPHIC_DATA] (7)" at bounding box center [507, 311] width 210 height 27
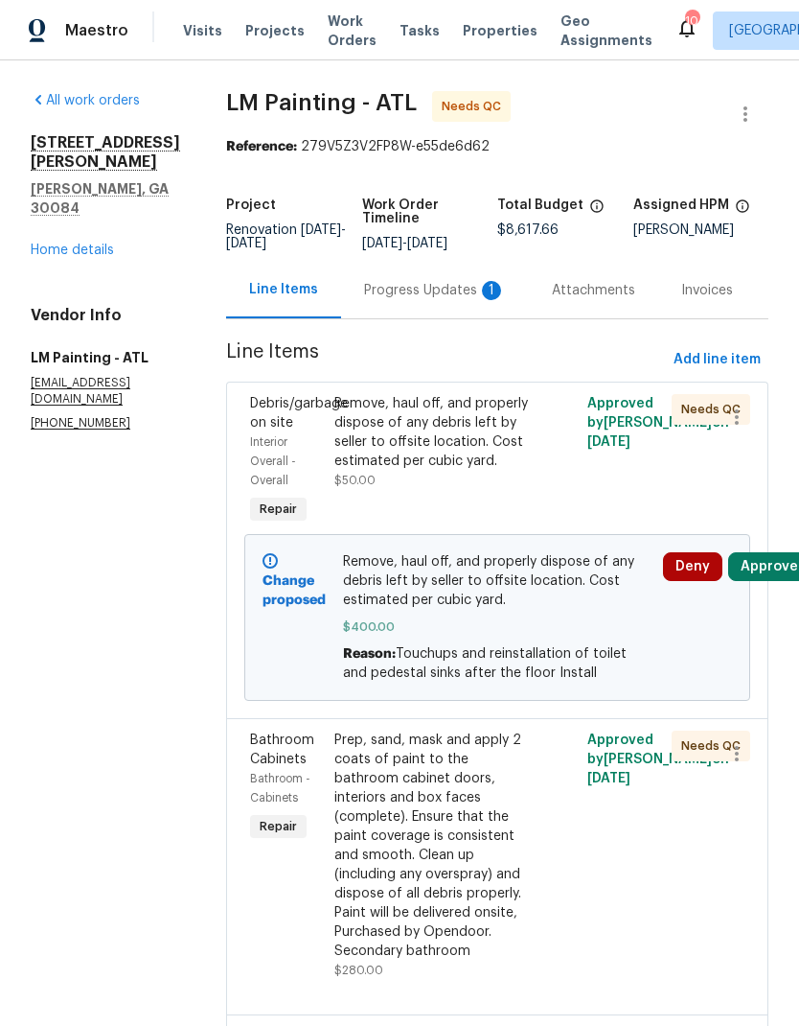
click at [79, 243] on link "Home details" at bounding box center [72, 249] width 83 height 13
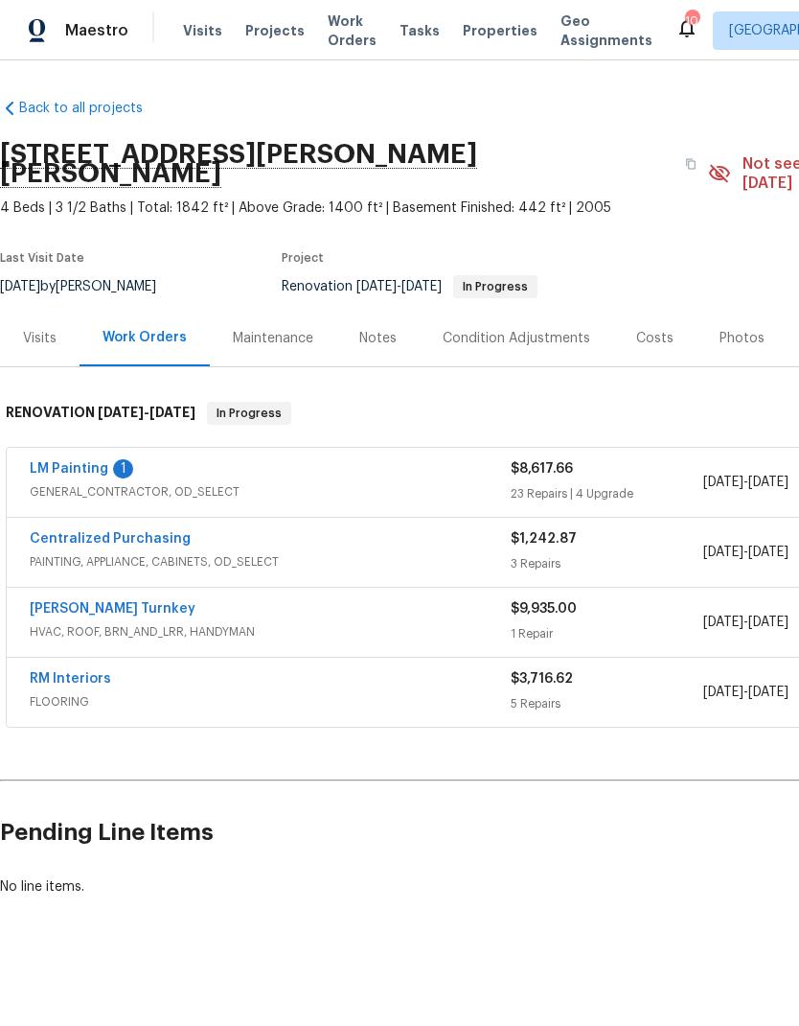
click at [70, 462] on link "LM Painting" at bounding box center [69, 468] width 79 height 13
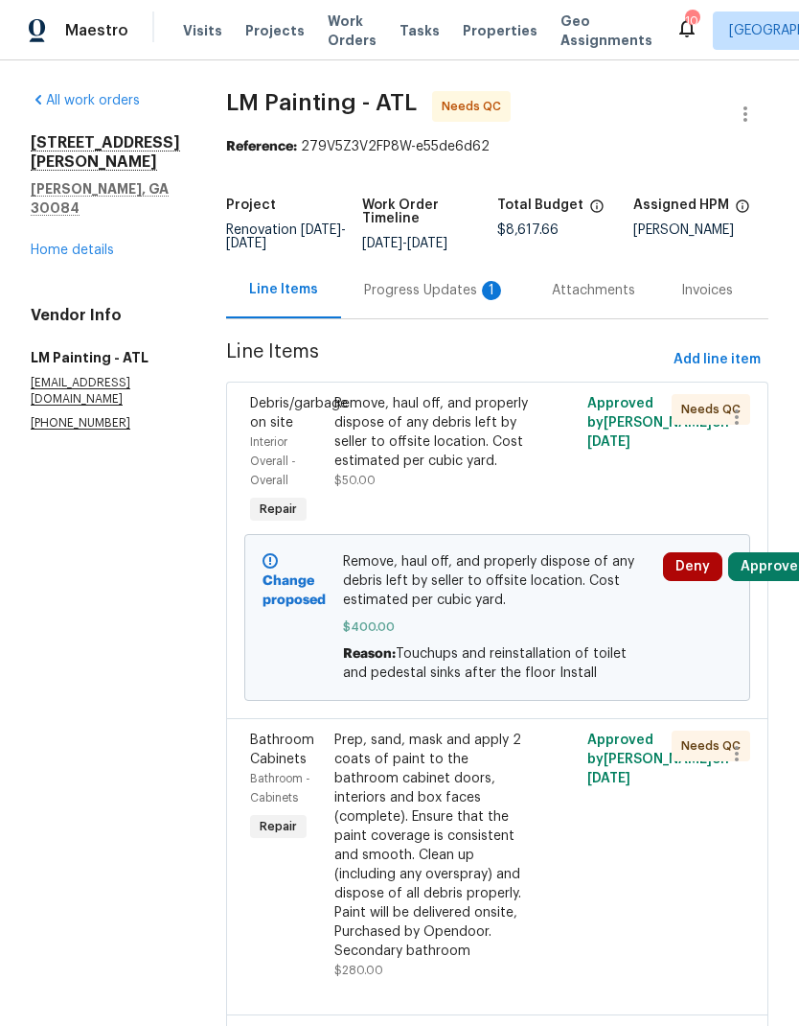
click at [433, 295] on div "Progress Updates 1" at bounding box center [435, 290] width 142 height 19
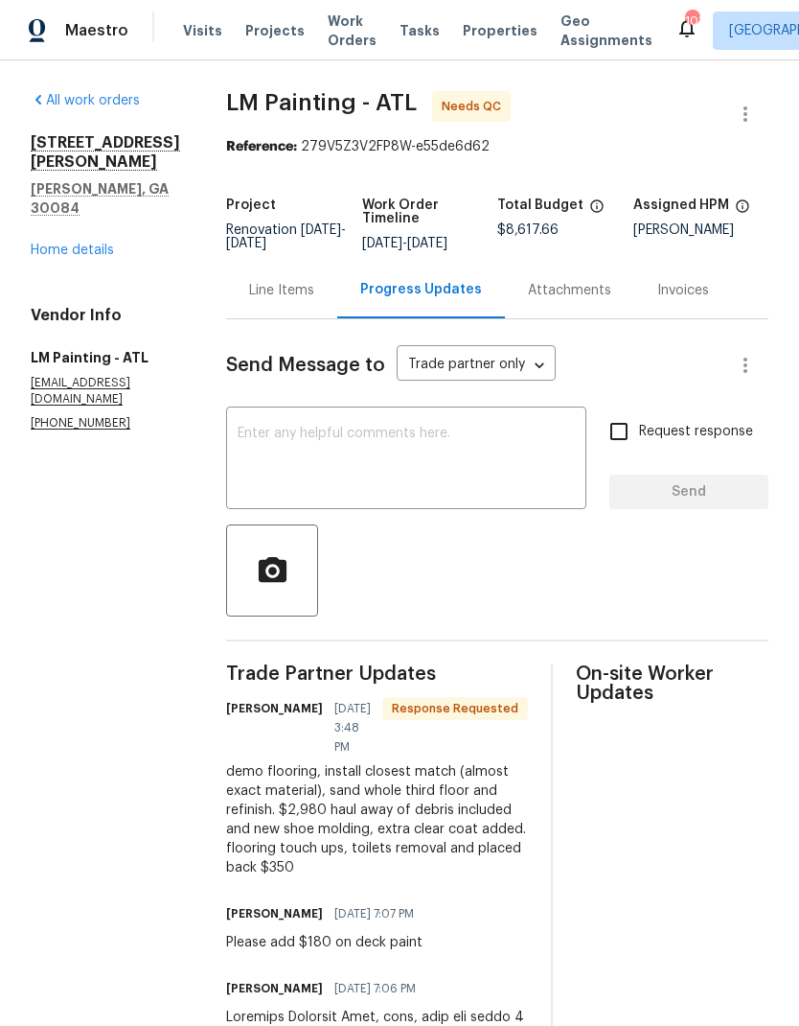
click at [74, 198] on div "2451 Ivey Crest Cir Tucker, GA 30084 Home details" at bounding box center [106, 196] width 150 height 127
click at [314, 300] on div "Line Items" at bounding box center [281, 290] width 65 height 19
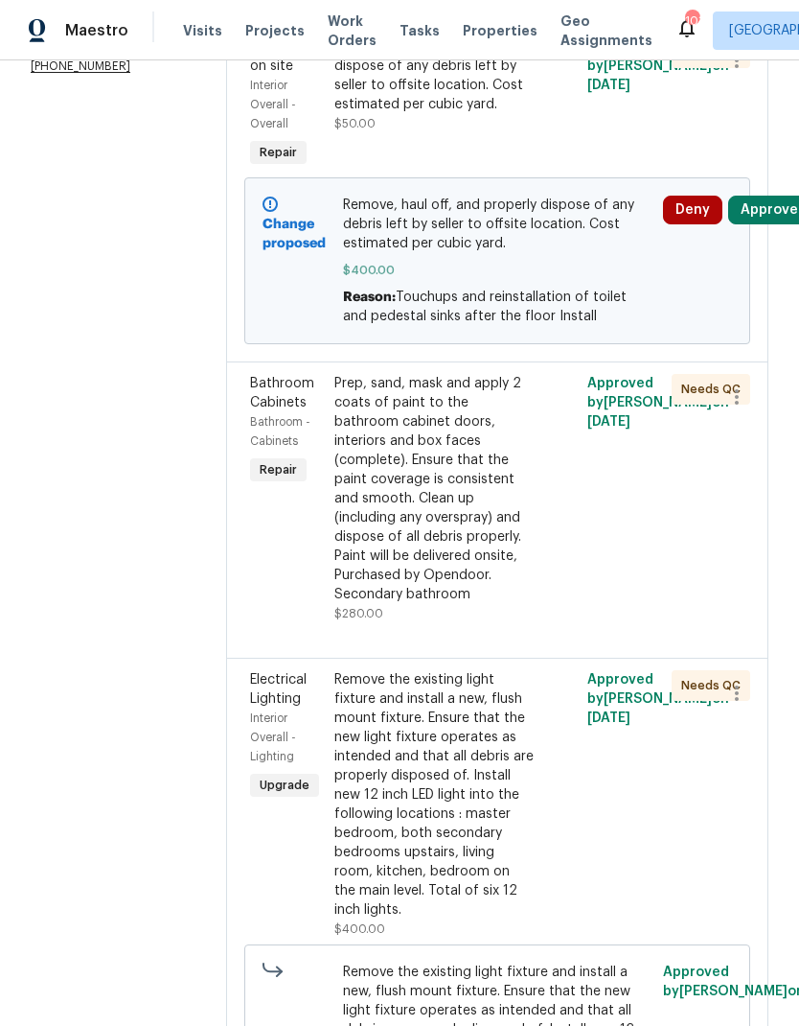
scroll to position [389, 0]
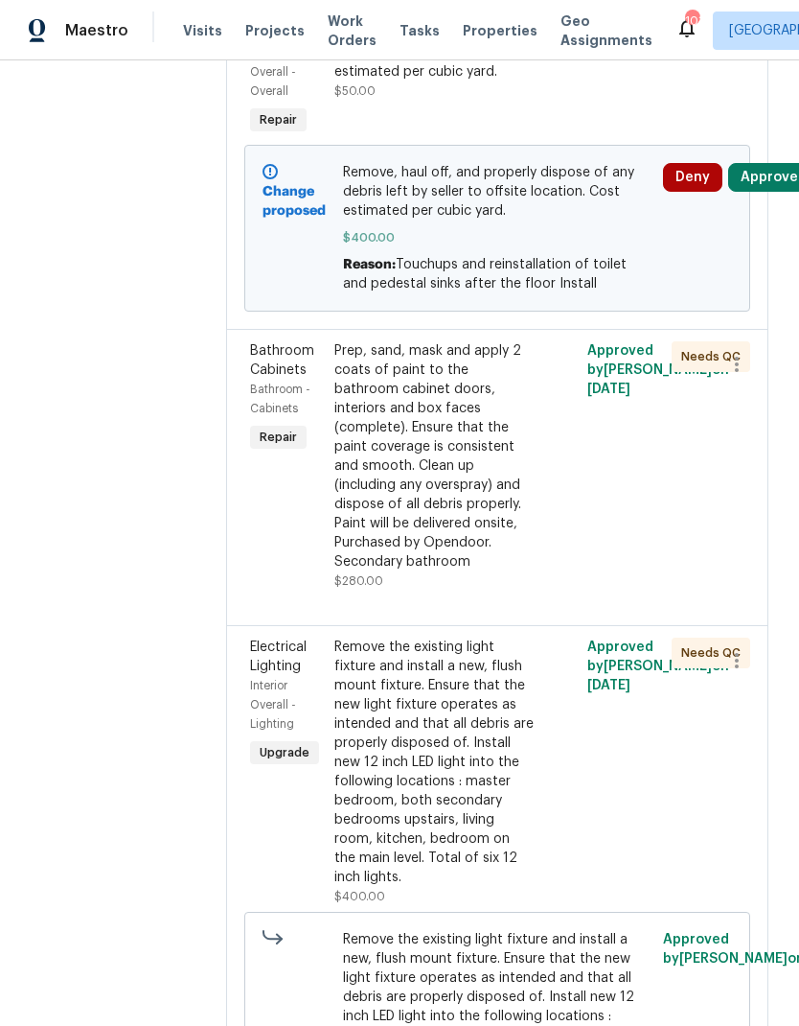
click at [486, 568] on div "Prep, sand, mask and apply 2 coats of paint to the bathroom cabinet doors, inte…" at bounding box center [434, 456] width 199 height 230
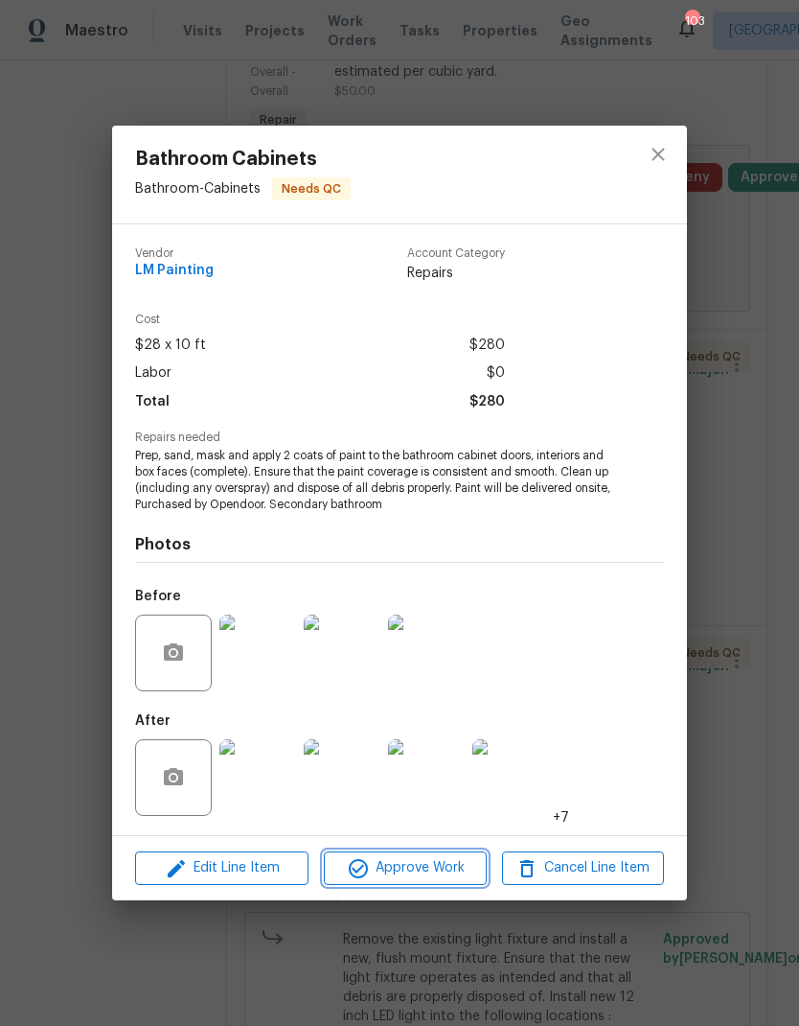
click at [433, 861] on span "Approve Work" at bounding box center [405, 868] width 151 height 24
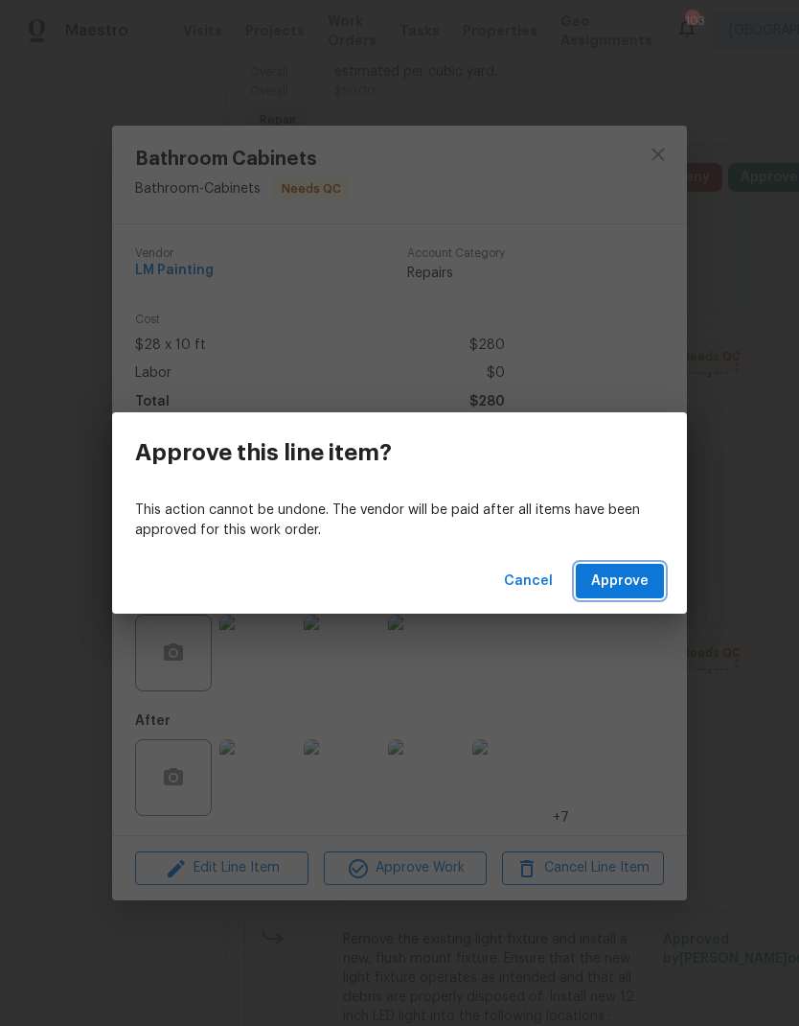
click at [622, 577] on span "Approve" at bounding box center [620, 581] width 58 height 24
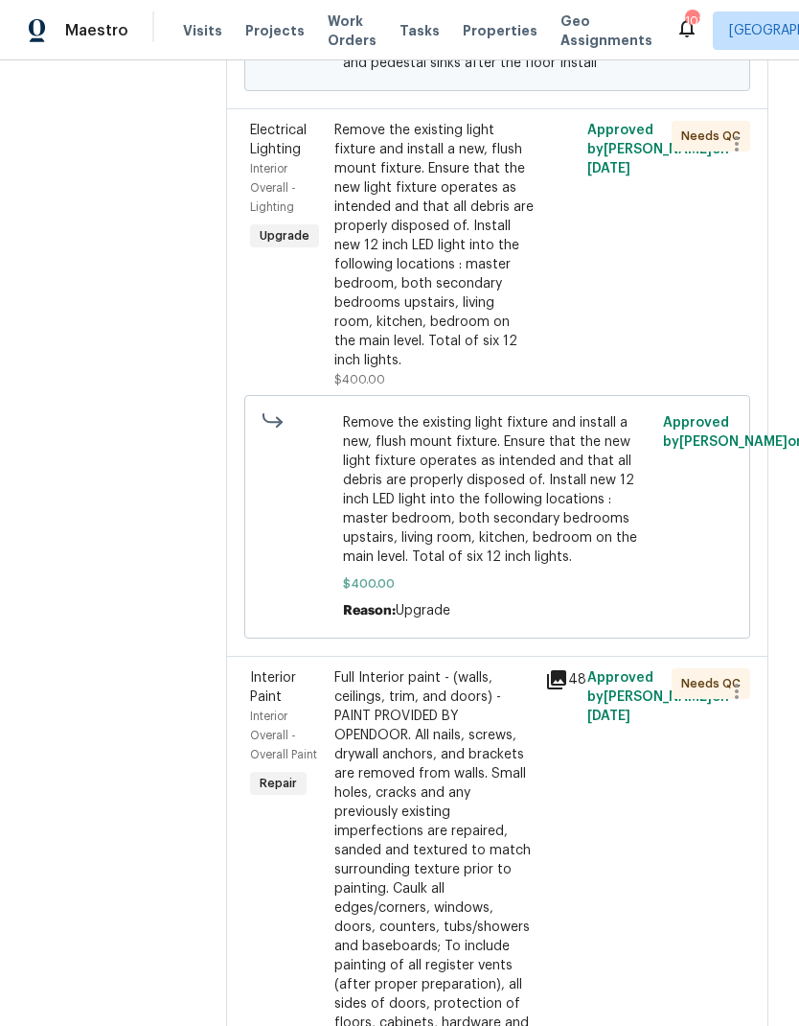
scroll to position [606, 0]
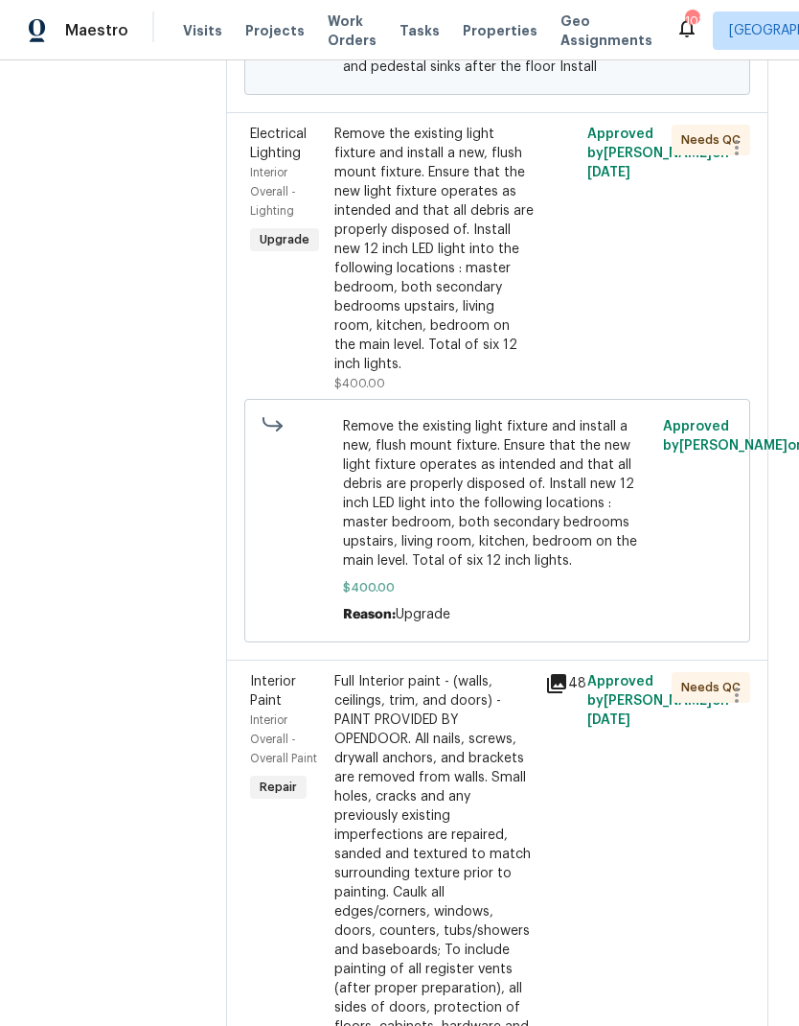
click at [521, 371] on div "Remove the existing light fixture and install a new, flush mount fixture. Ensur…" at bounding box center [434, 249] width 199 height 249
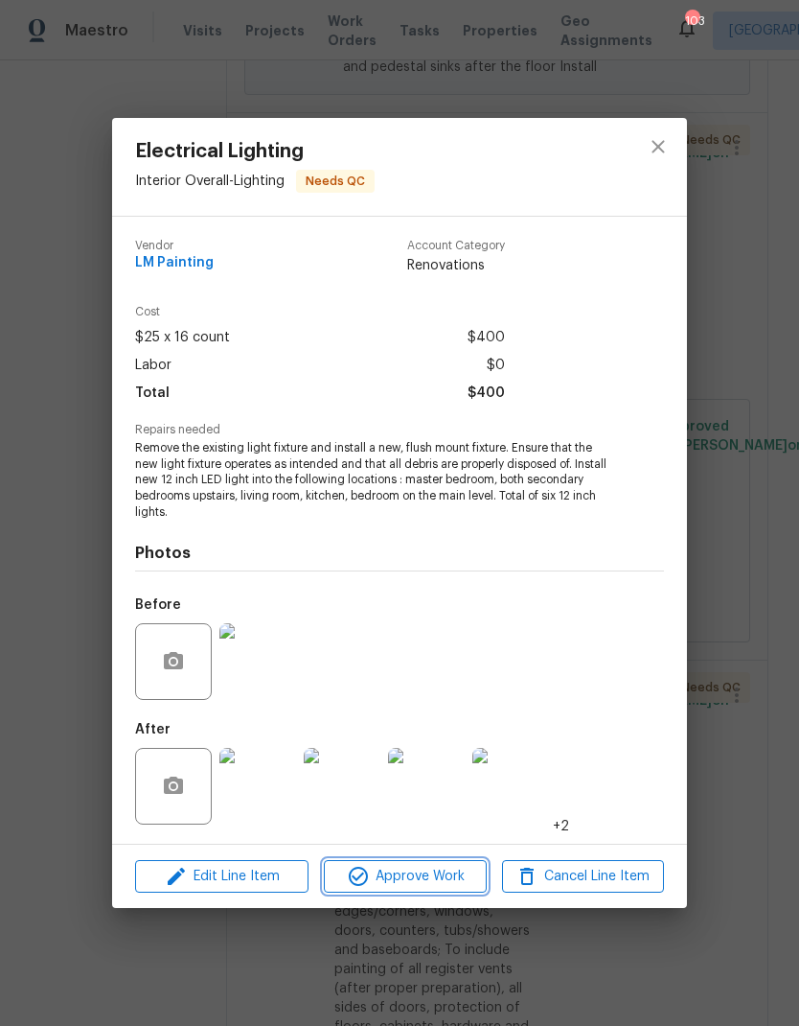
click at [448, 874] on span "Approve Work" at bounding box center [405, 877] width 151 height 24
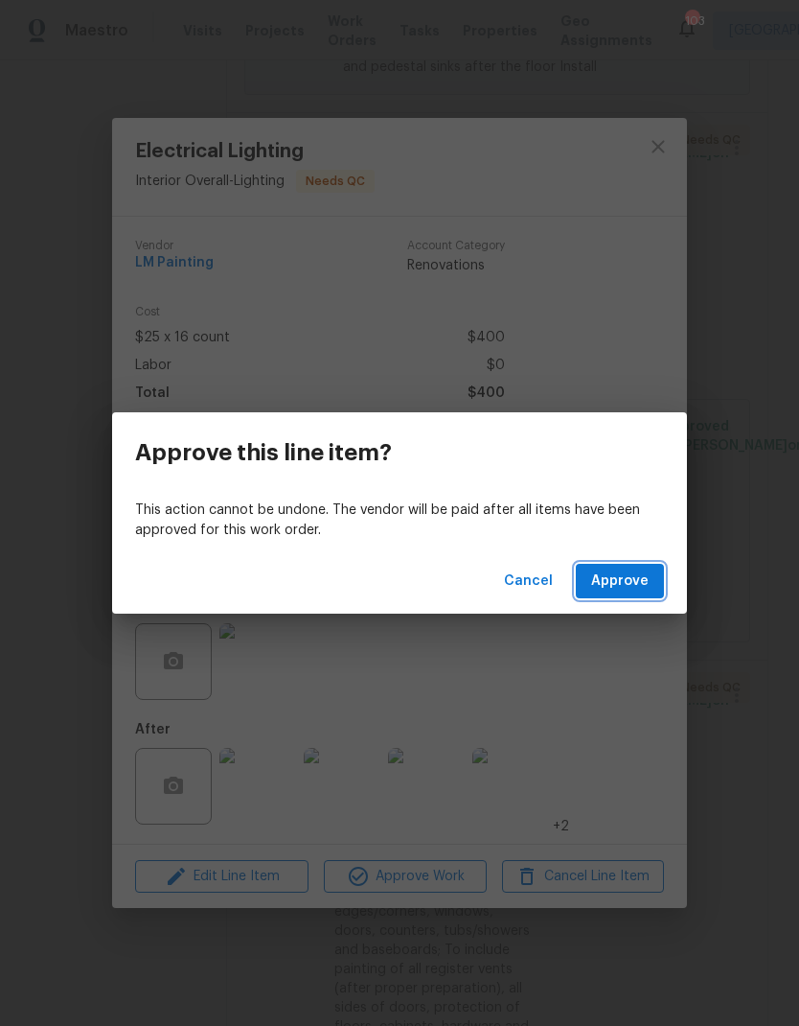
click at [617, 579] on span "Approve" at bounding box center [620, 581] width 58 height 24
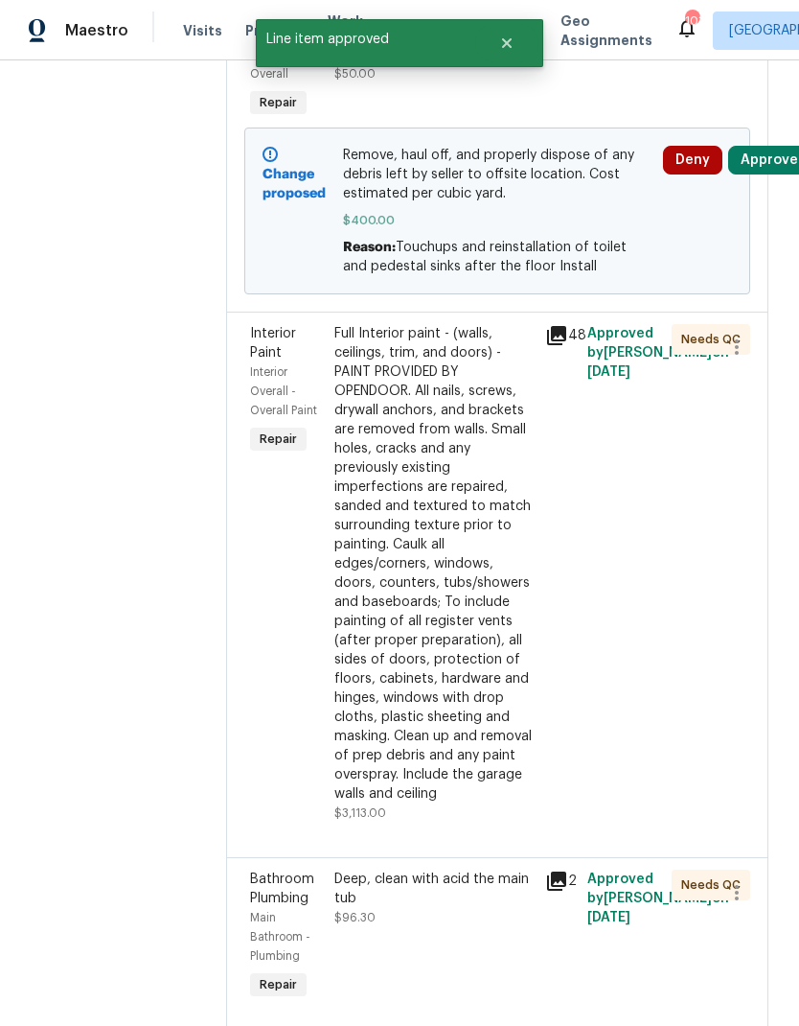
scroll to position [406, 0]
click at [471, 705] on div "Full Interior paint - (walls, ceilings, trim, and doors) - PAINT PROVIDED BY OP…" at bounding box center [434, 563] width 199 height 479
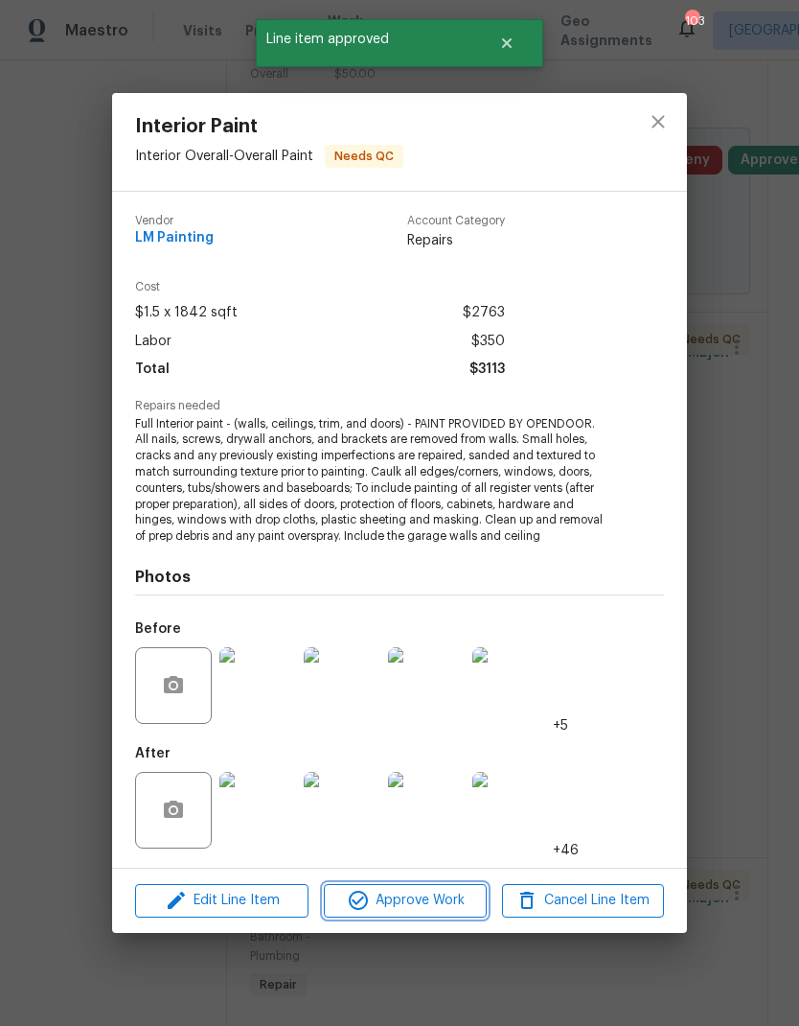
click at [431, 895] on span "Approve Work" at bounding box center [405, 901] width 151 height 24
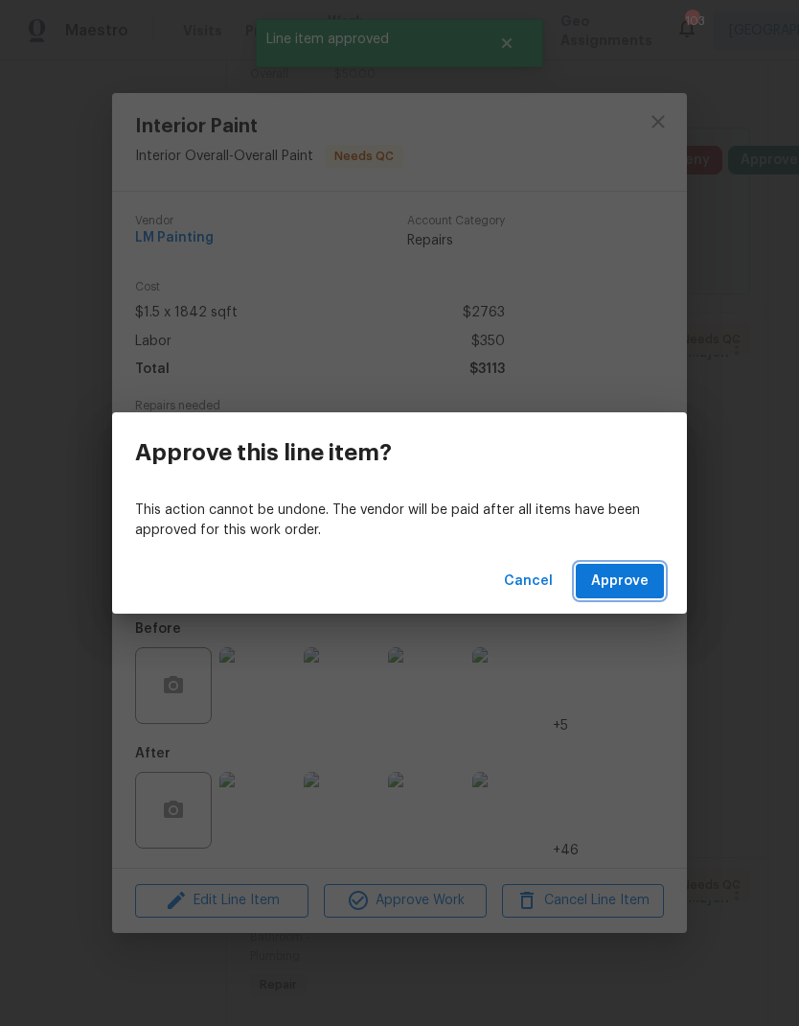
click at [628, 581] on span "Approve" at bounding box center [620, 581] width 58 height 24
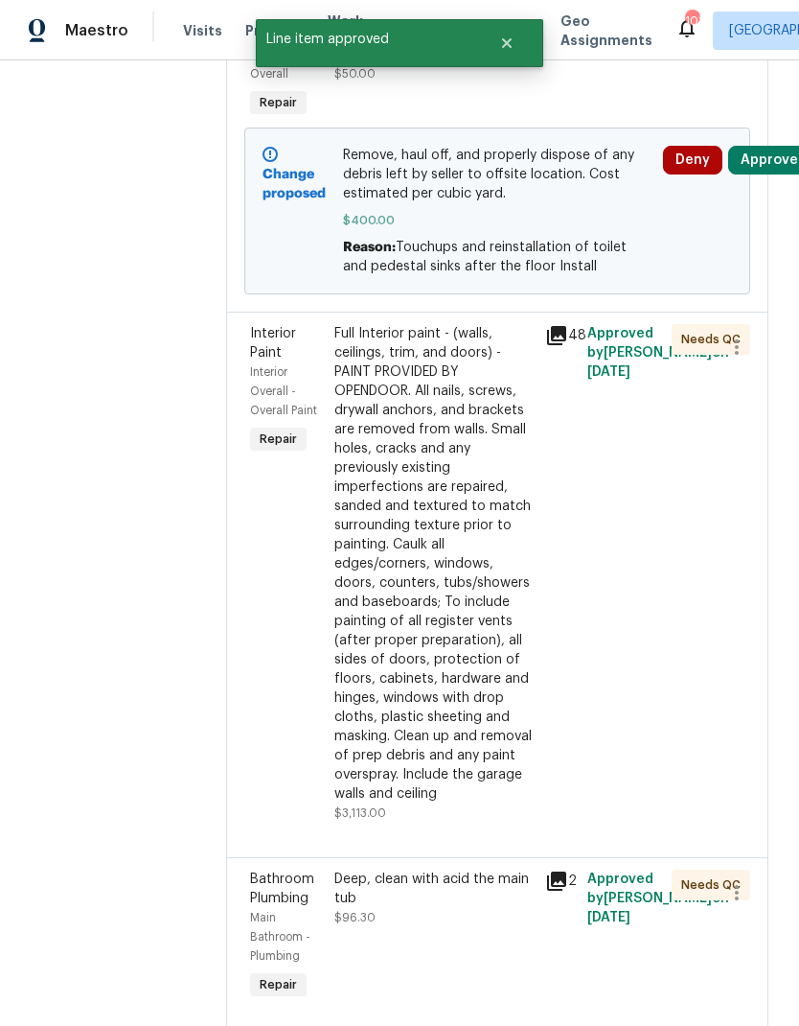
scroll to position [0, 0]
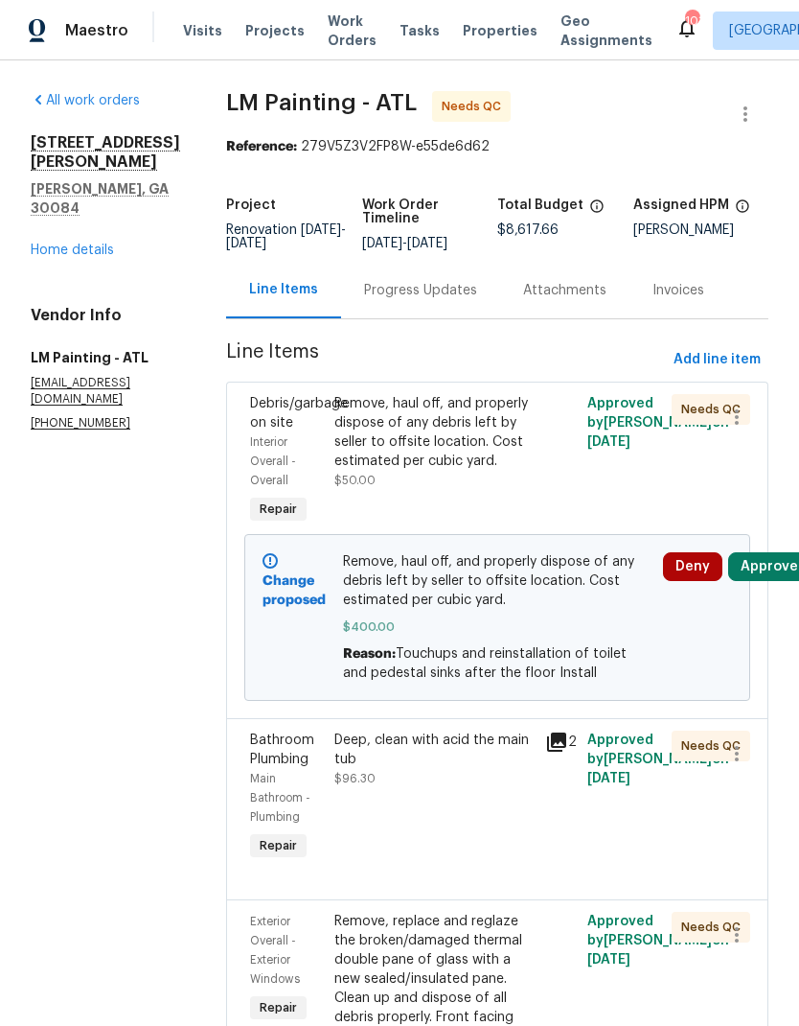
click at [80, 243] on link "Home details" at bounding box center [72, 249] width 83 height 13
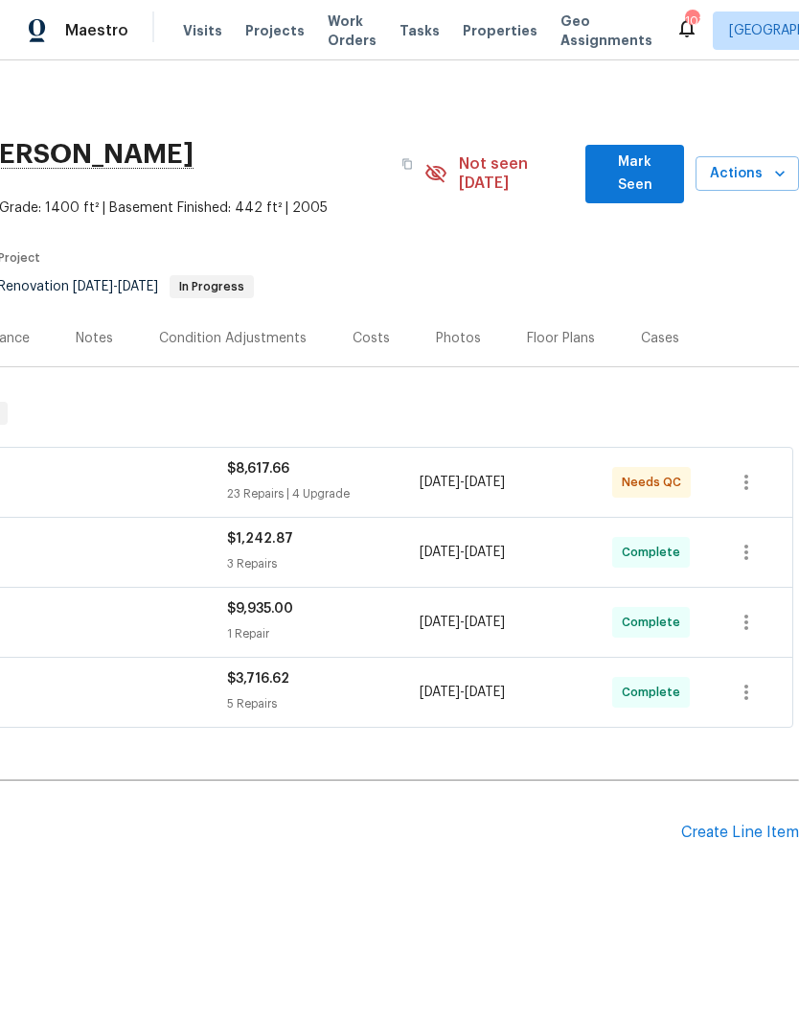
scroll to position [0, 284]
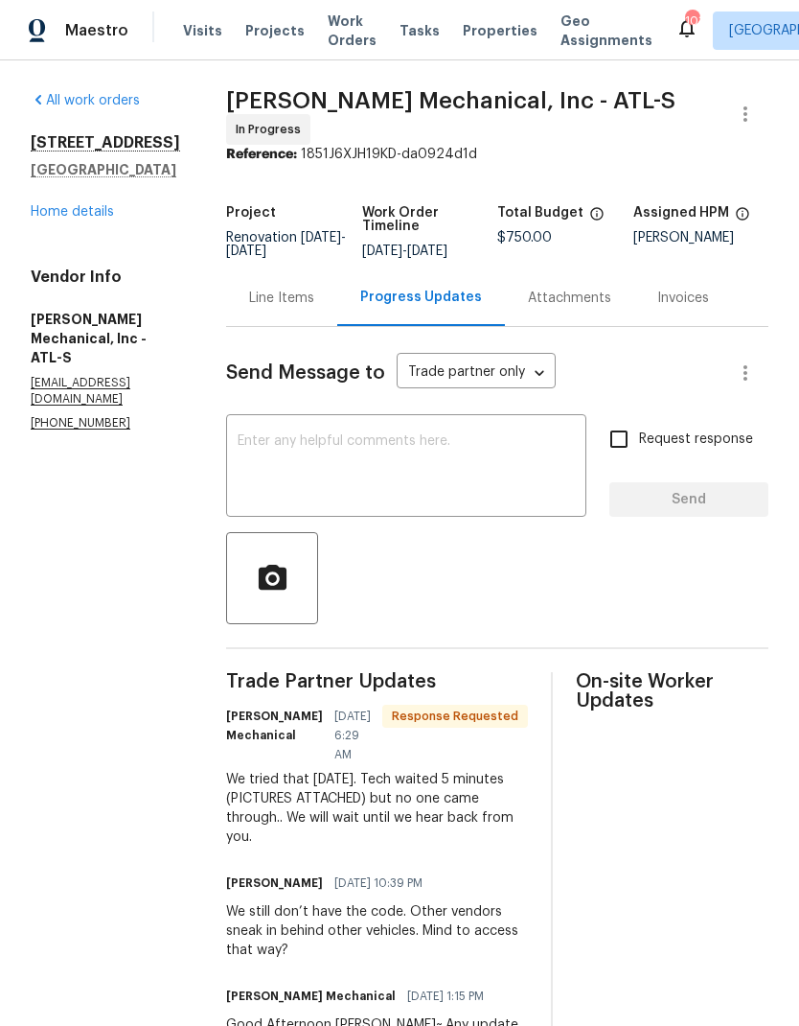
click at [86, 209] on link "Home details" at bounding box center [72, 211] width 83 height 13
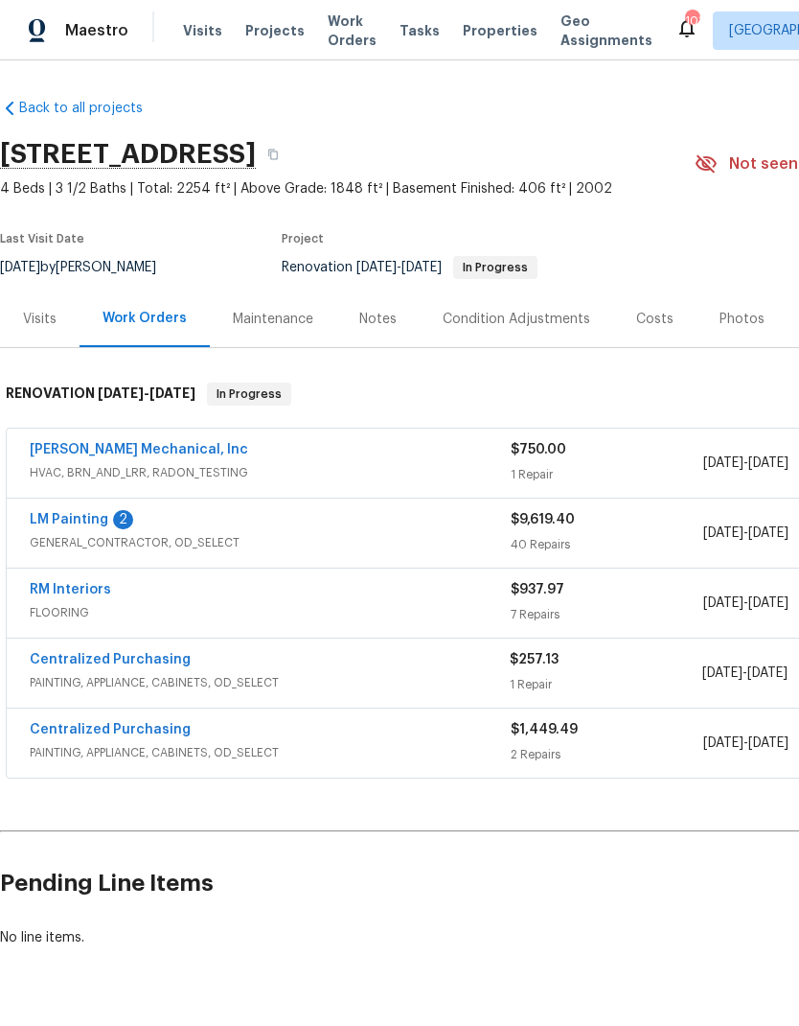
click at [111, 455] on link "[PERSON_NAME] Mechanical, Inc" at bounding box center [139, 449] width 219 height 13
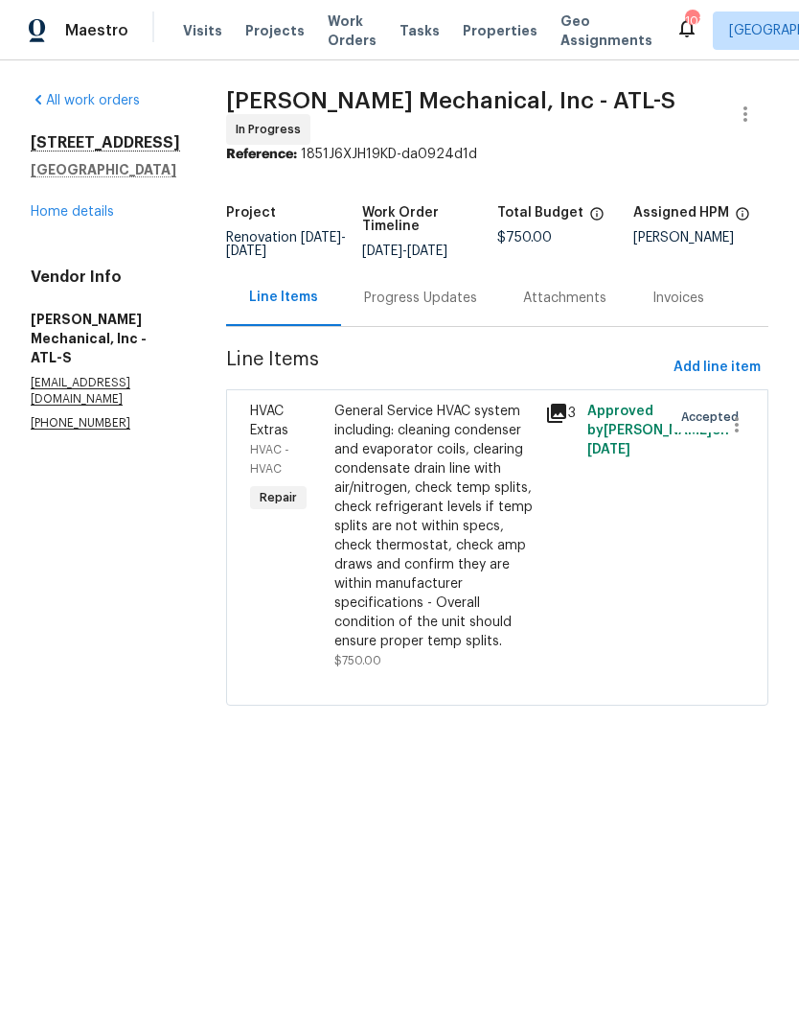
click at [435, 299] on div "Progress Updates" at bounding box center [420, 298] width 113 height 19
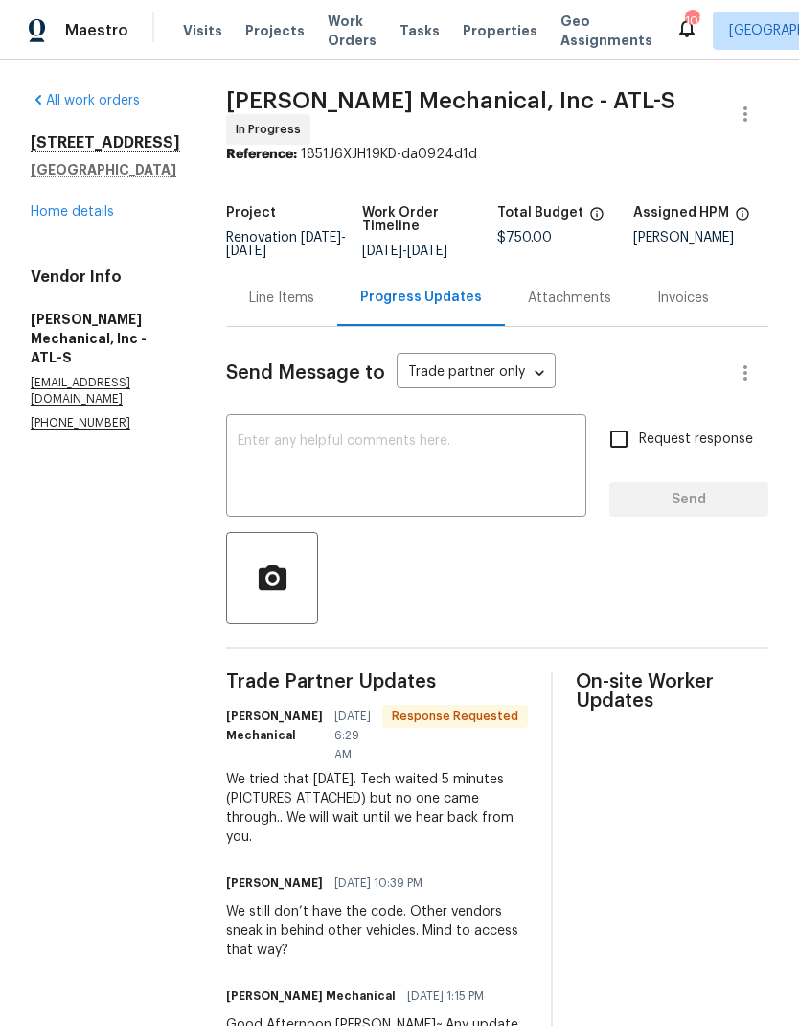
click at [621, 440] on input "Request response" at bounding box center [619, 439] width 40 height 40
checkbox input "true"
click at [408, 469] on textarea at bounding box center [406, 467] width 337 height 67
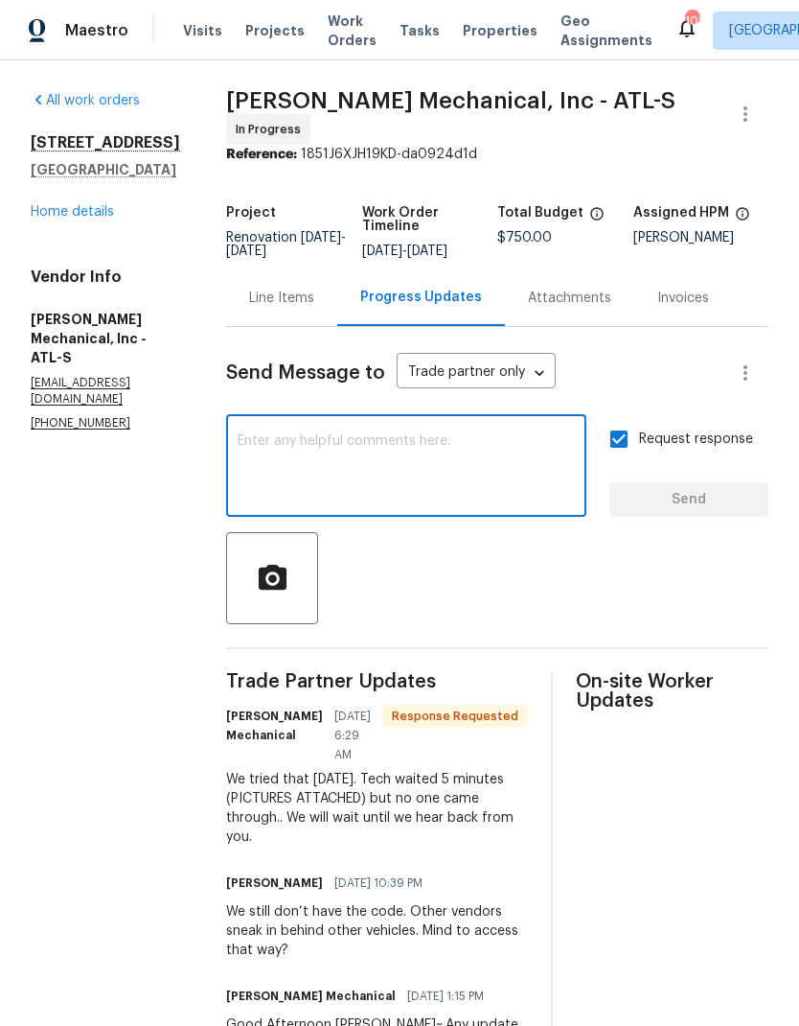
click at [464, 471] on textarea at bounding box center [406, 467] width 337 height 67
click at [370, 448] on textarea "Please inform about the schedule" at bounding box center [406, 467] width 337 height 67
click at [370, 447] on textarea "Please inform about the schedule" at bounding box center [406, 467] width 337 height 67
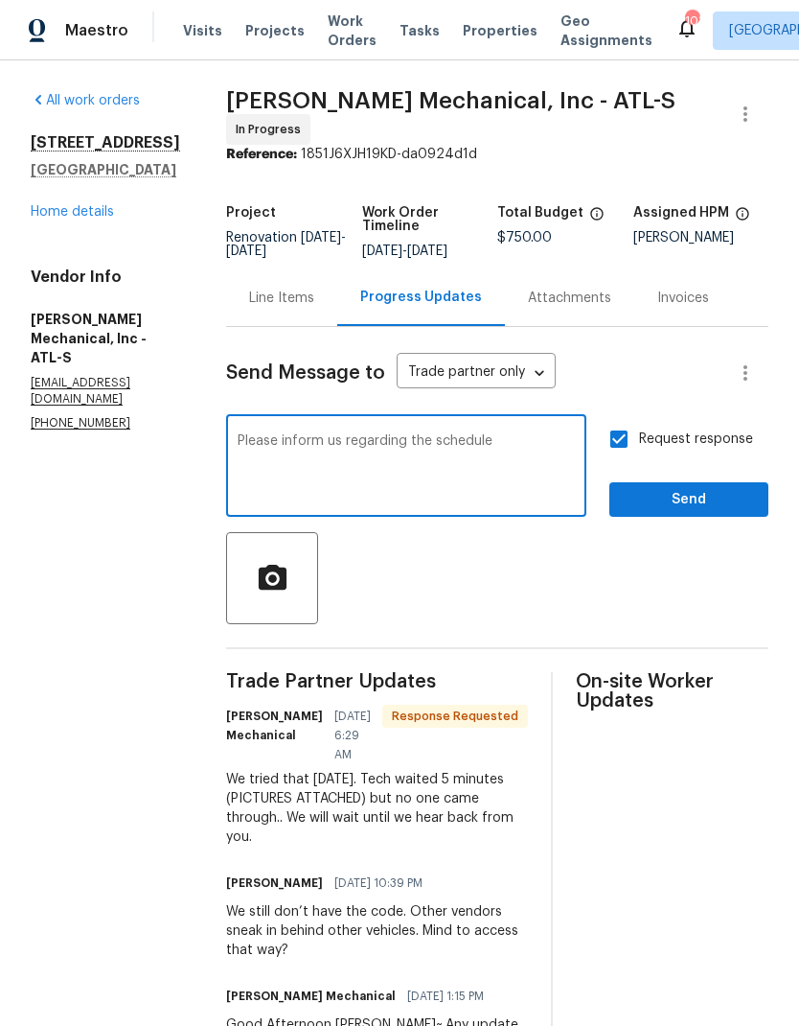
type textarea "Please inform us regarding the schedule"
click at [696, 506] on span "Send" at bounding box center [689, 500] width 128 height 24
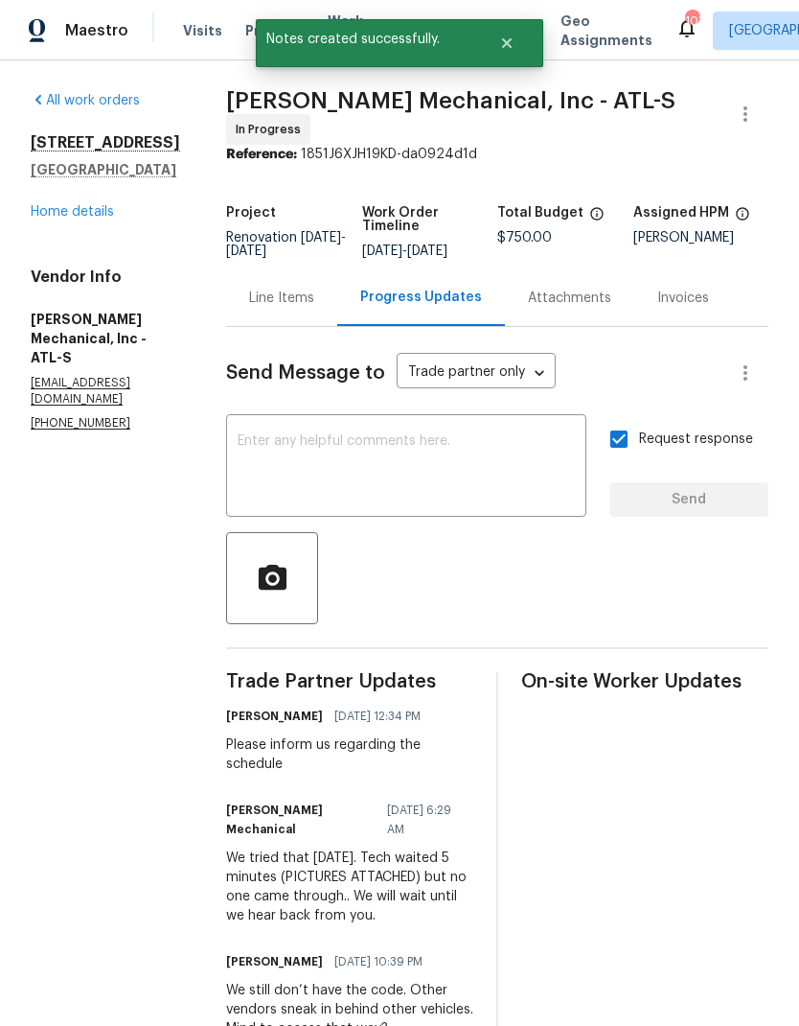
click at [92, 216] on link "Home details" at bounding box center [72, 211] width 83 height 13
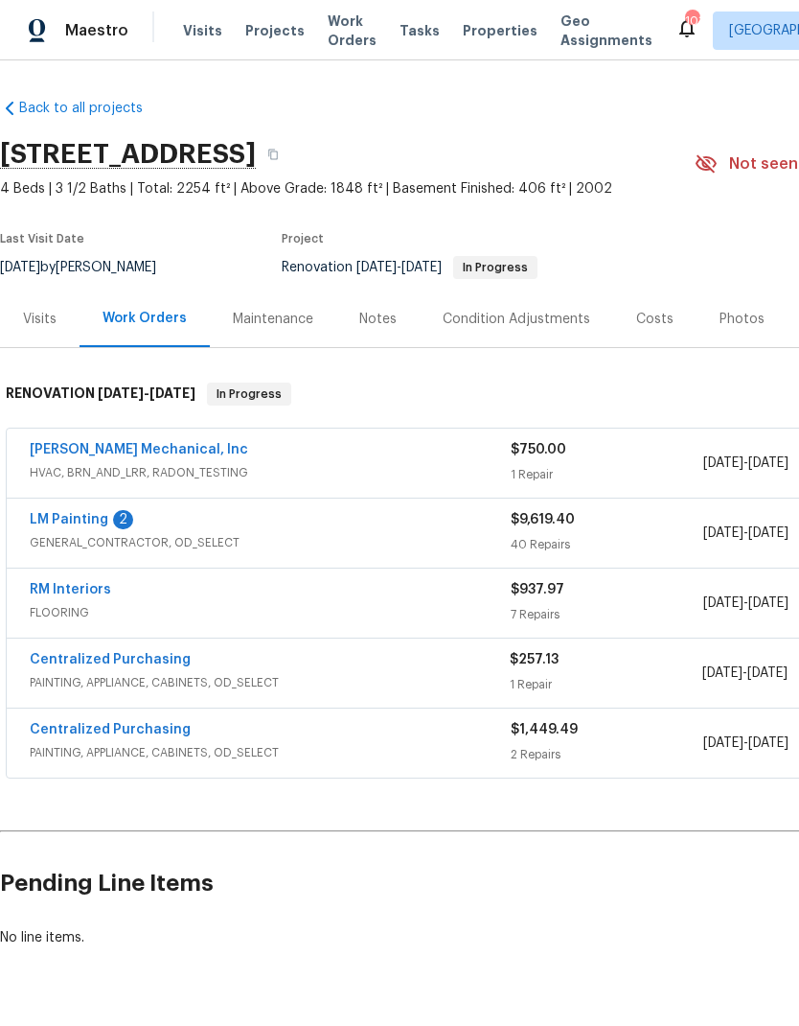
click at [69, 523] on link "LM Painting" at bounding box center [69, 519] width 79 height 13
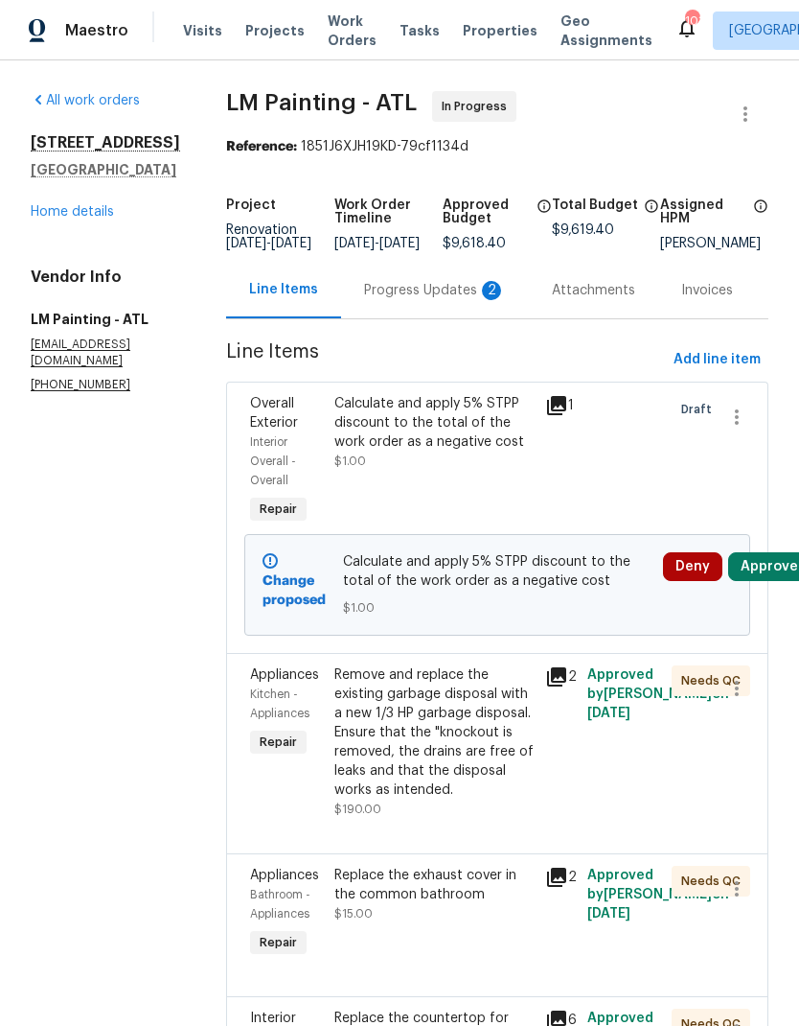
click at [695, 581] on button "Deny" at bounding box center [692, 566] width 59 height 29
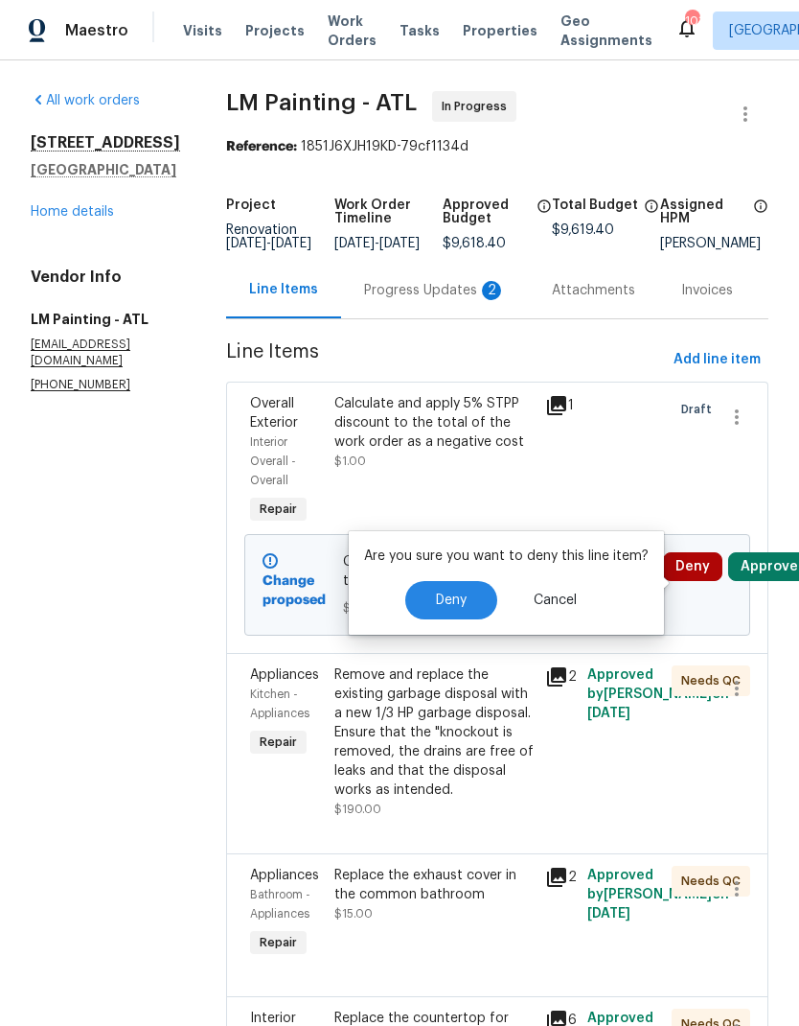
click at [454, 590] on button "Deny" at bounding box center [451, 600] width 92 height 38
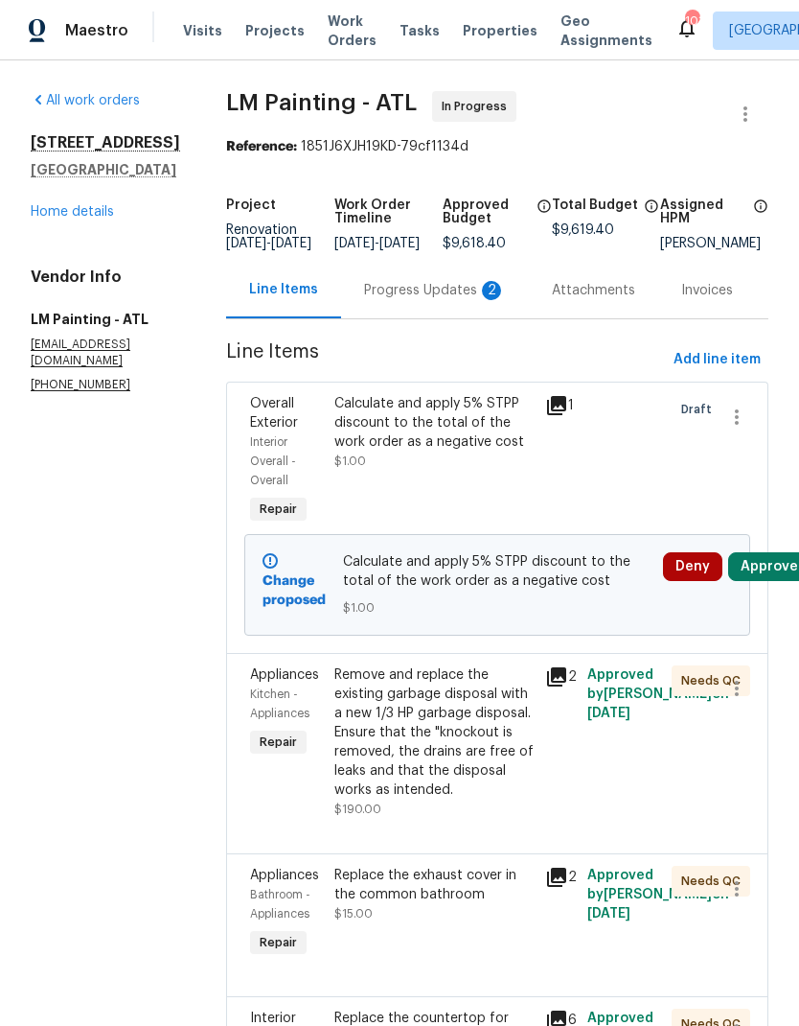
click at [454, 295] on div "Progress Updates 2" at bounding box center [435, 290] width 142 height 19
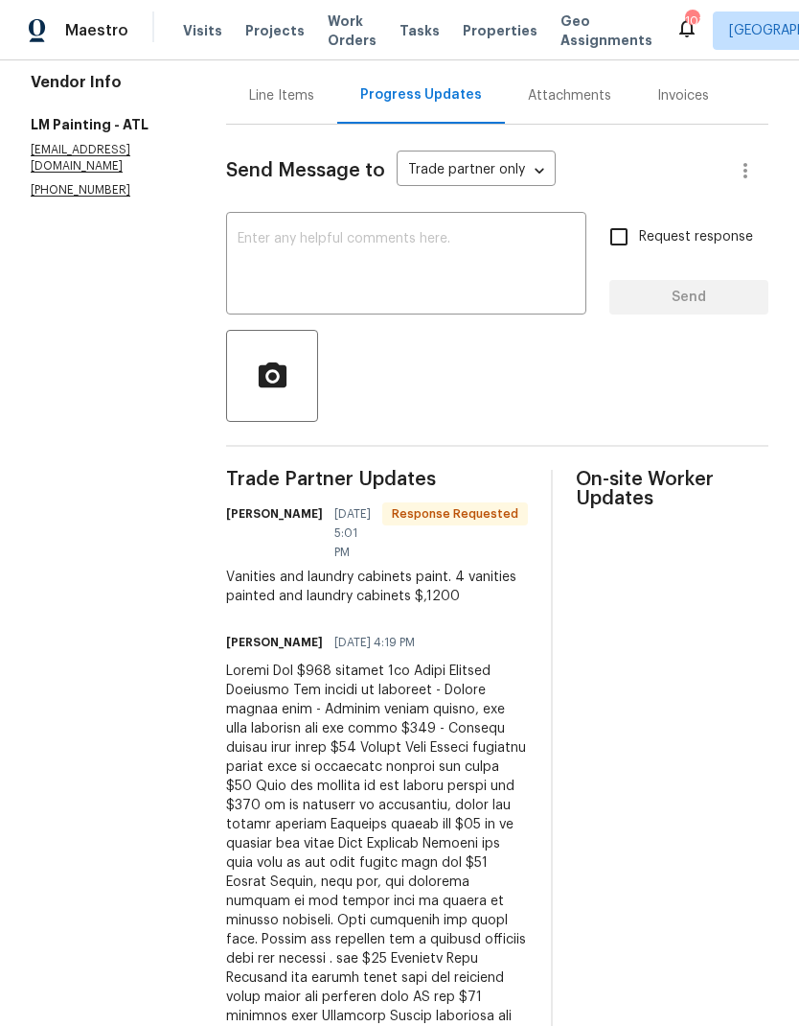
scroll to position [208, 0]
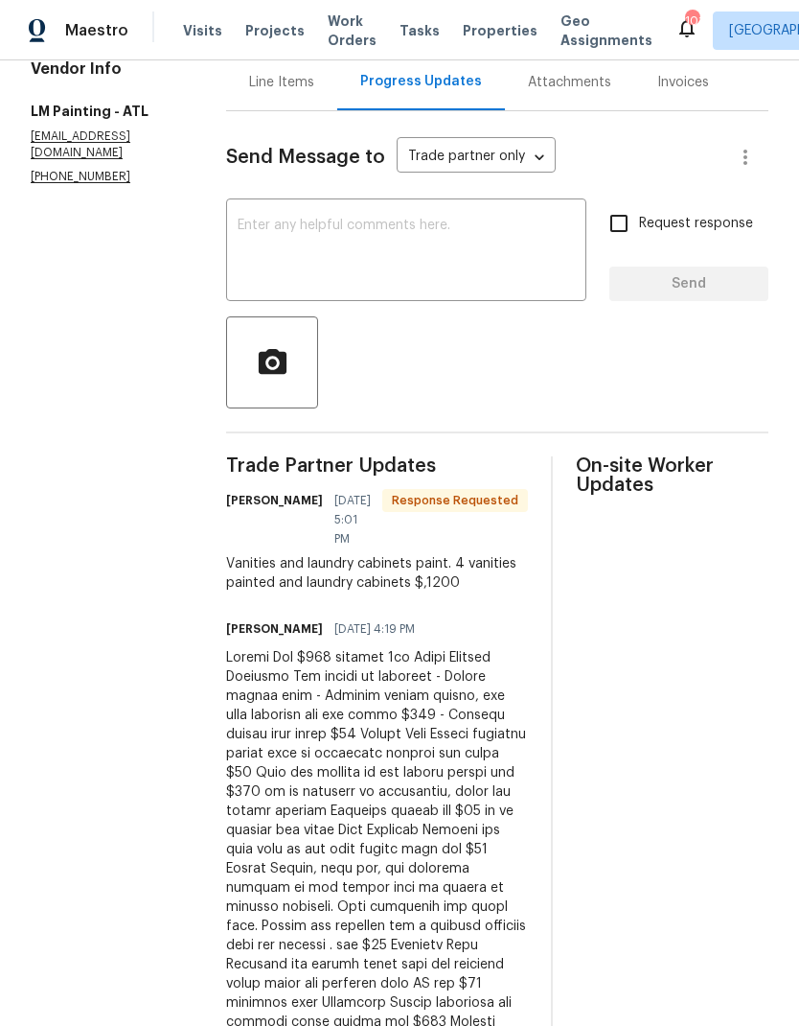
click at [314, 86] on div "Line Items" at bounding box center [281, 82] width 65 height 19
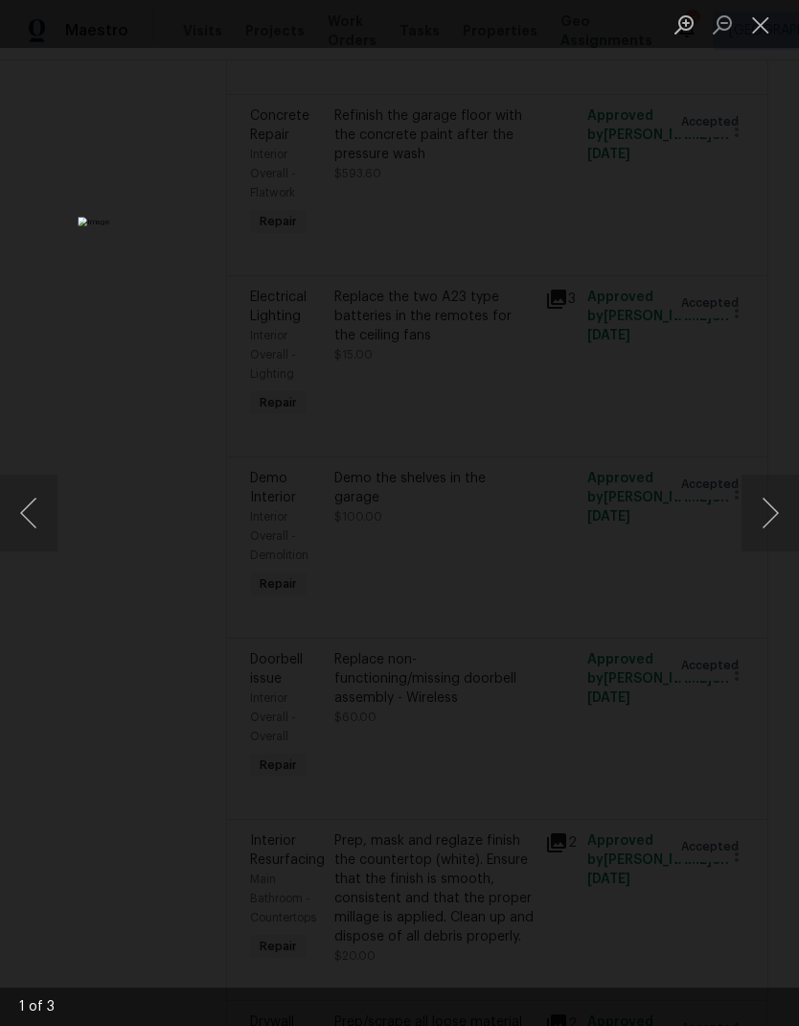
click at [764, 510] on button "Next image" at bounding box center [771, 513] width 58 height 77
click at [767, 21] on button "Close lightbox" at bounding box center [761, 25] width 38 height 34
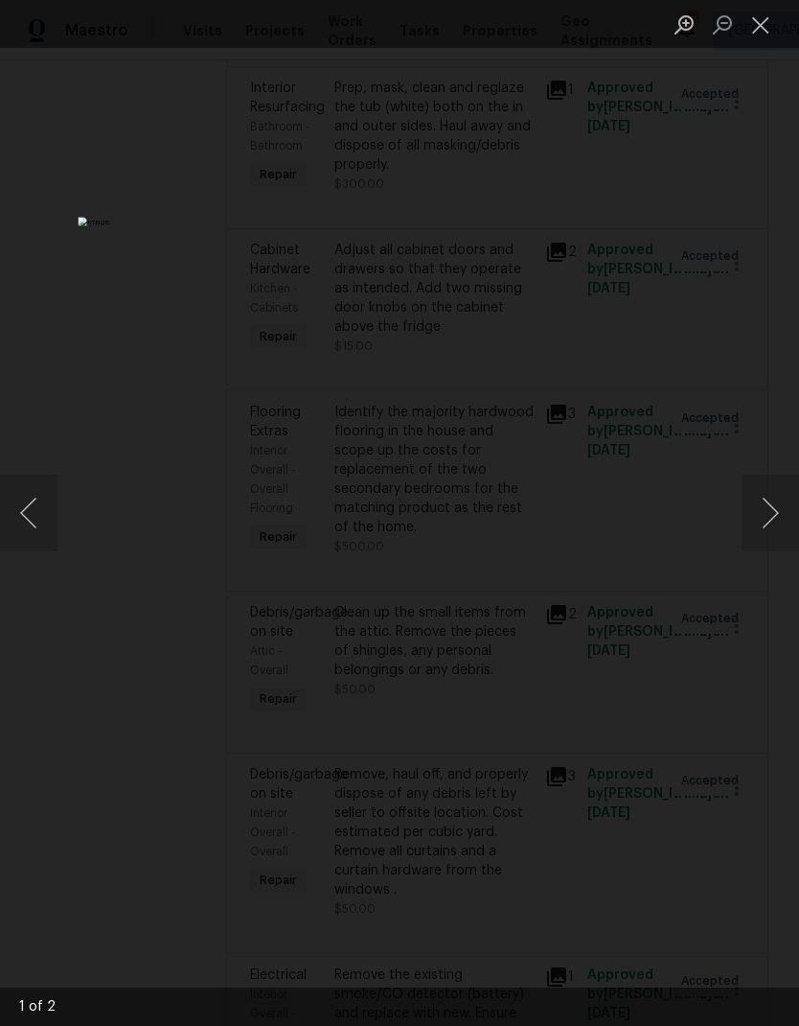
click at [768, 517] on button "Next image" at bounding box center [771, 513] width 58 height 77
click at [760, 20] on button "Close lightbox" at bounding box center [761, 25] width 38 height 34
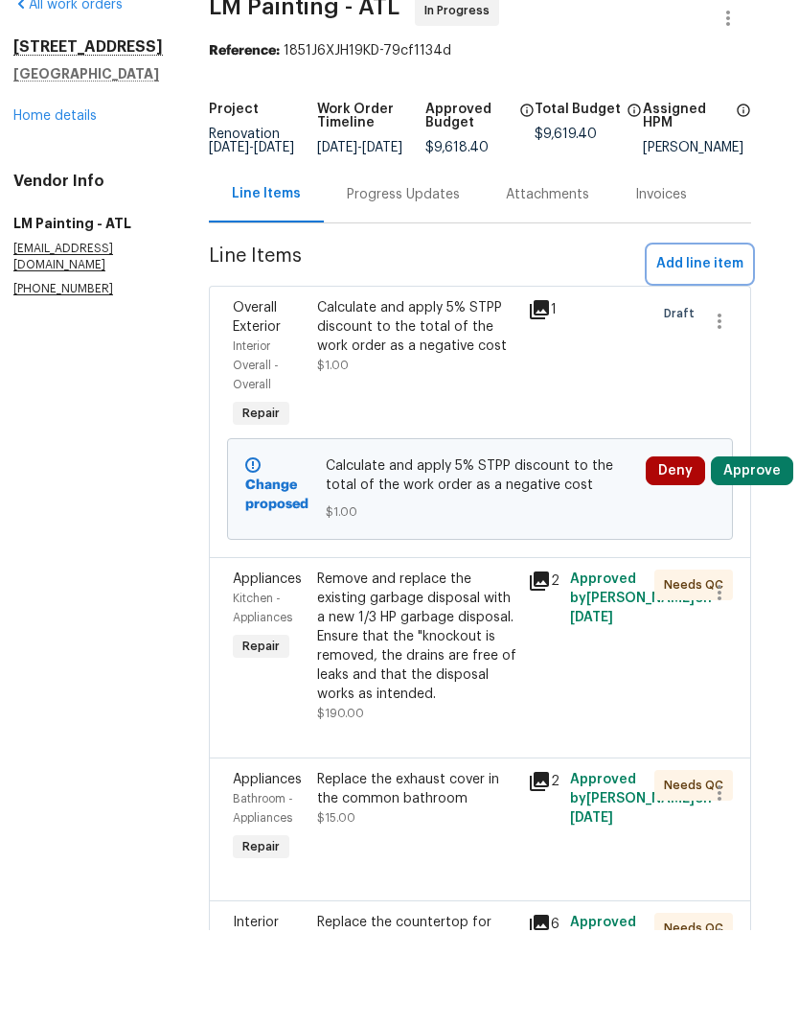
click at [703, 348] on span "Add line item" at bounding box center [700, 360] width 87 height 24
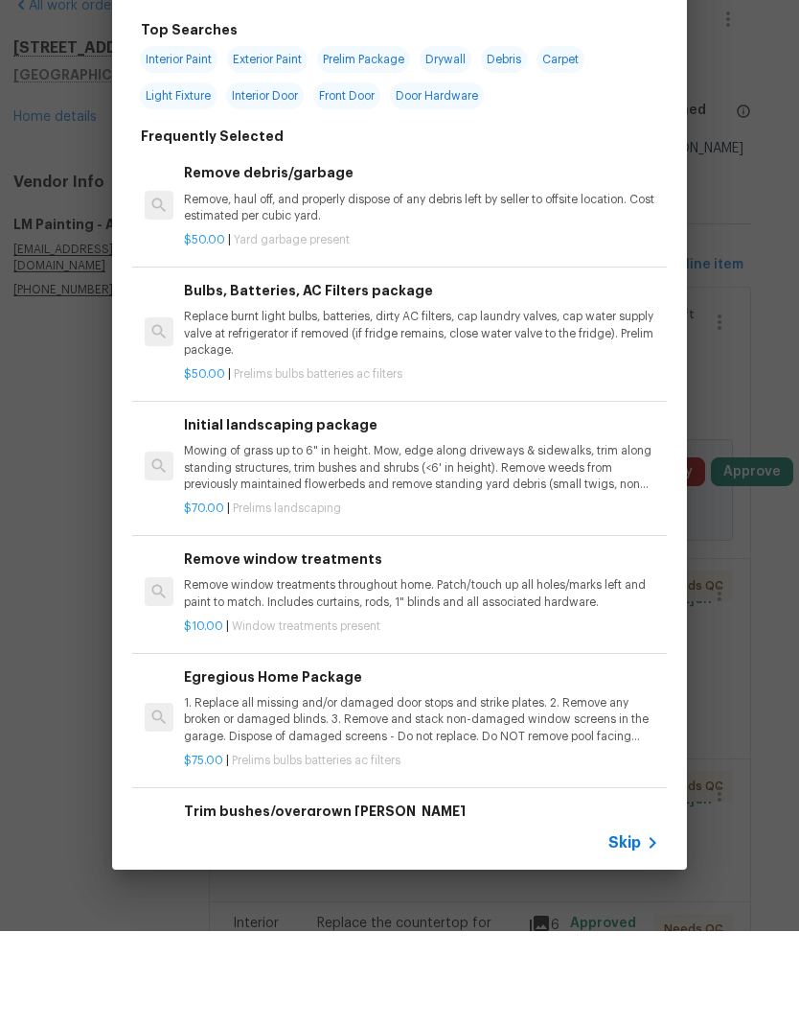
click at [631, 928] on span "Skip" at bounding box center [625, 937] width 33 height 19
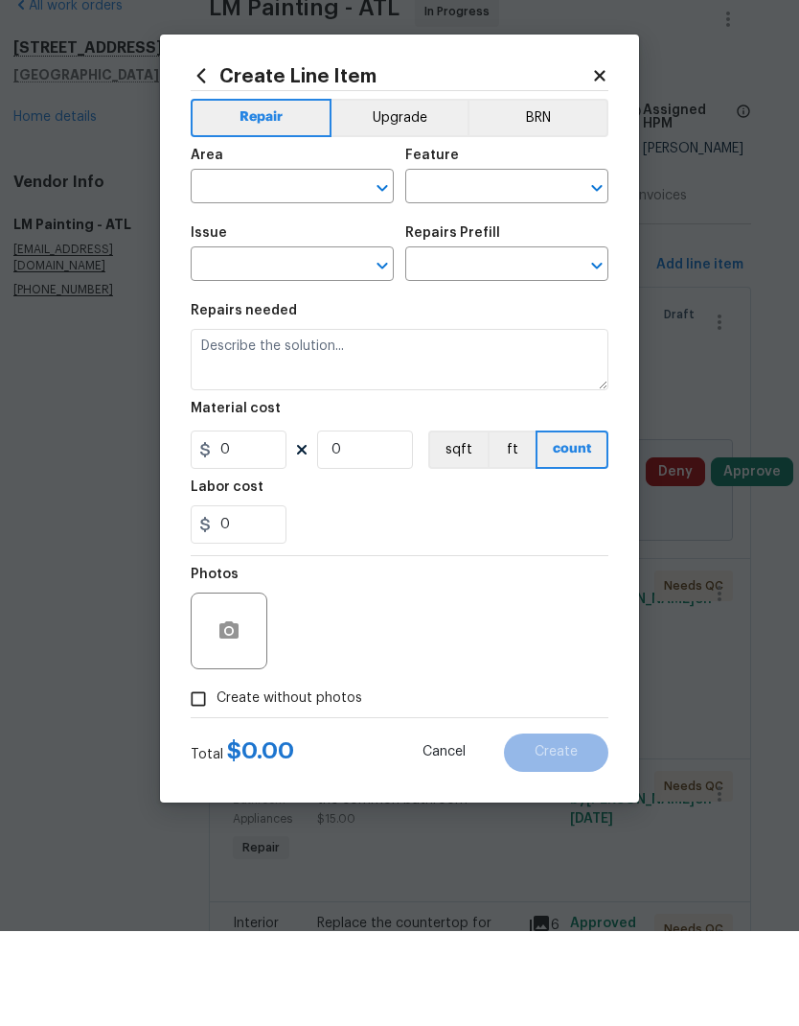
click at [295, 268] on input "text" at bounding box center [266, 283] width 150 height 30
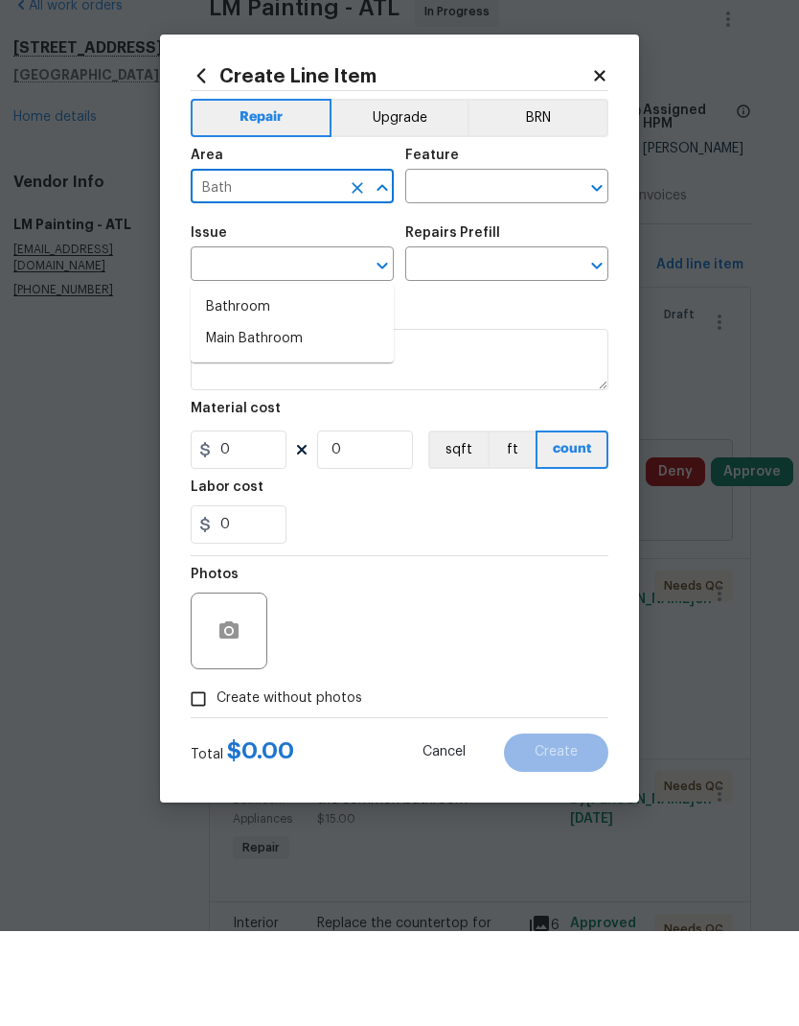
click at [279, 386] on li "Bathroom" at bounding box center [292, 402] width 203 height 32
type input "Bathroom"
click at [443, 268] on input "text" at bounding box center [480, 283] width 150 height 30
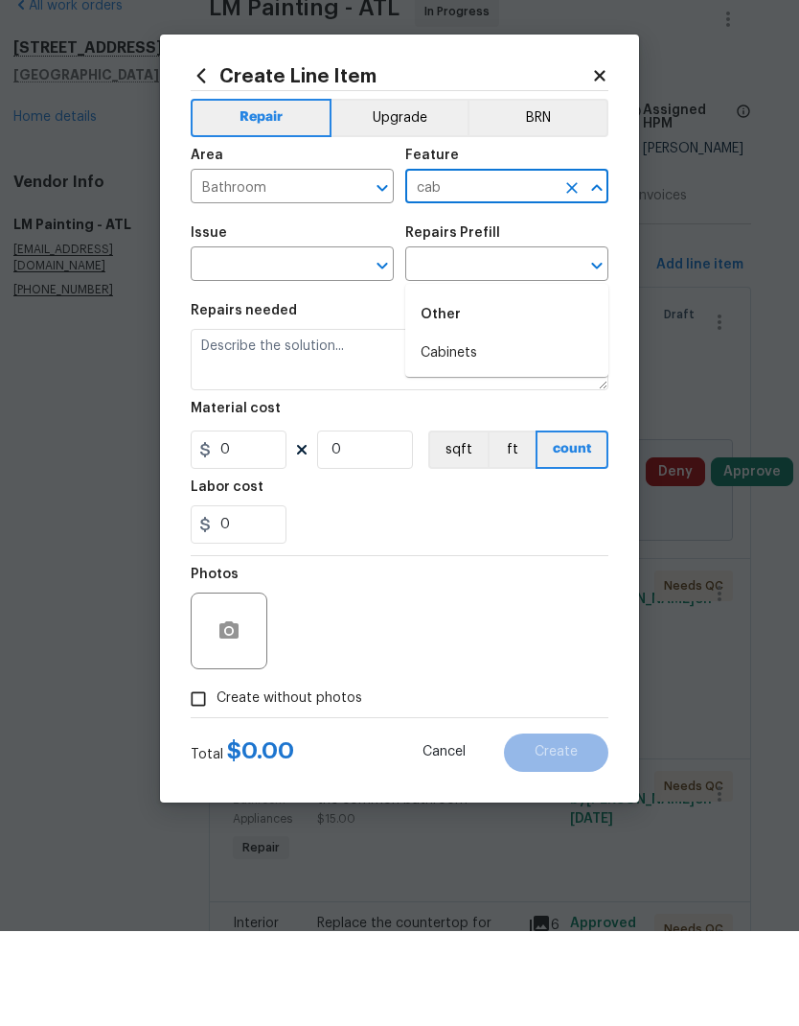
click at [484, 432] on li "Cabinets" at bounding box center [506, 448] width 203 height 32
type input "Cabinets"
click at [282, 346] on input "text" at bounding box center [266, 361] width 150 height 30
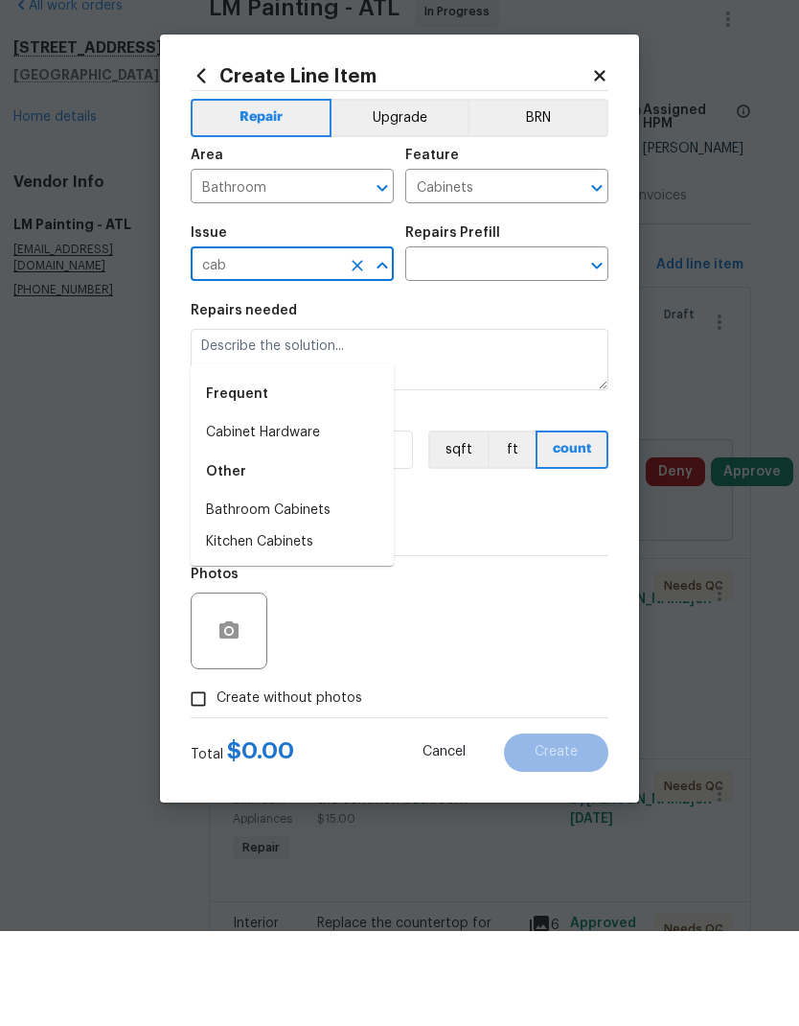
click at [292, 590] on li "Bathroom Cabinets" at bounding box center [292, 606] width 203 height 32
type input "Bathroom Cabinets"
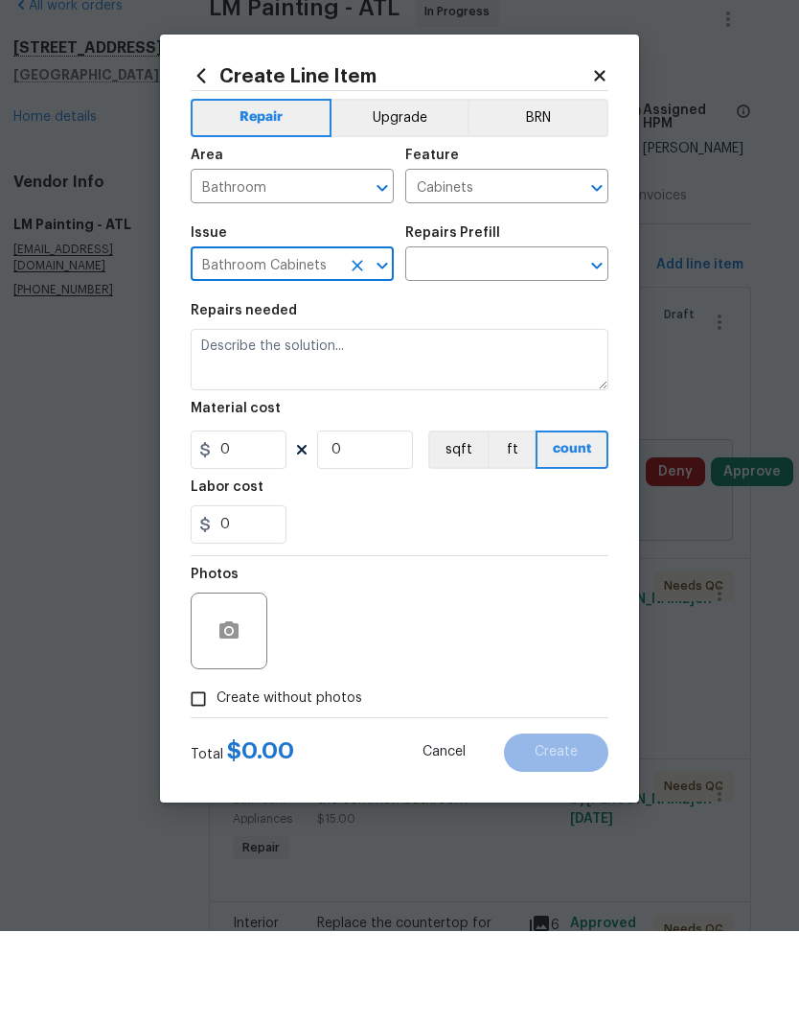
click at [489, 346] on input "text" at bounding box center [480, 361] width 150 height 30
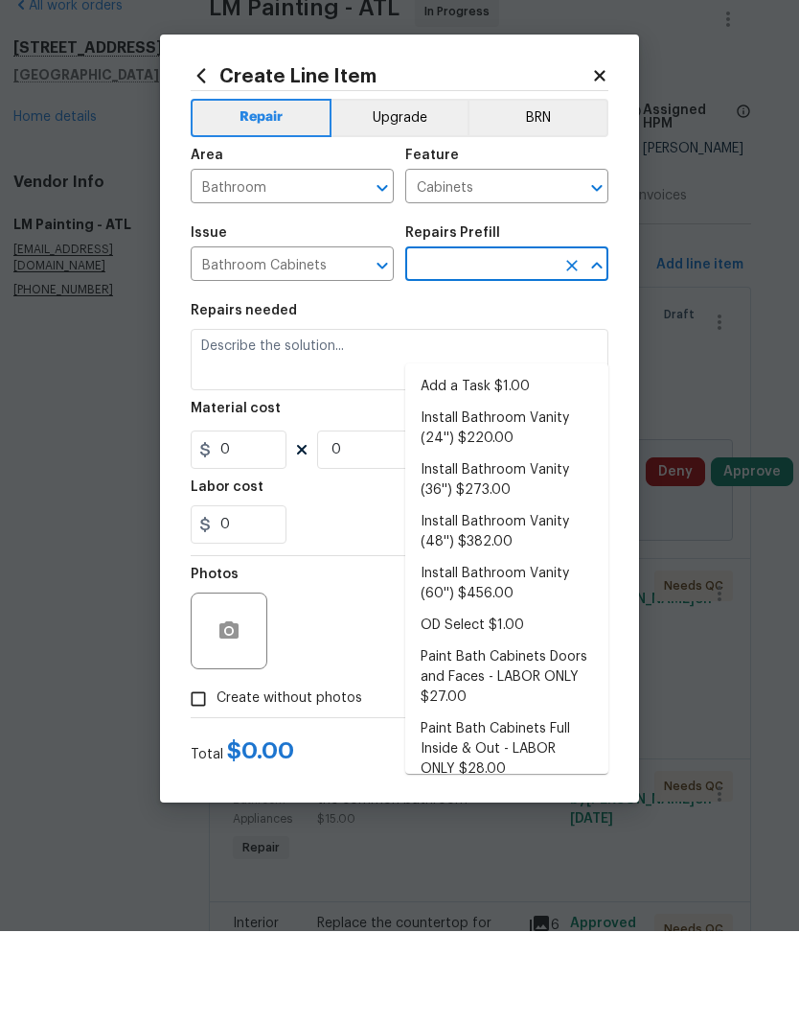
click at [515, 736] on li "Paint Bath Cabinets Doors and Faces - LABOR ONLY $27.00" at bounding box center [506, 772] width 203 height 72
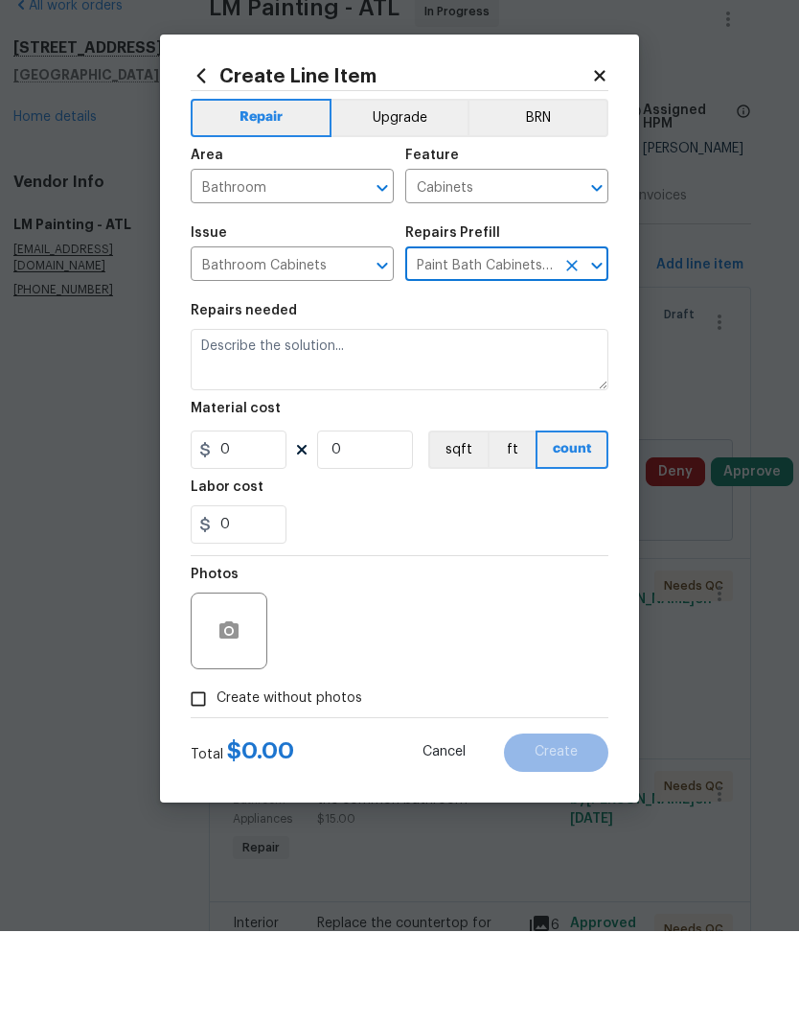
type input "Paint Bath Cabinets Doors and Faces - LABOR ONLY $27.00"
type textarea "Prep, sand, mask and apply 2 coats of paint to the bathroom cabinet doors and b…"
type input "1"
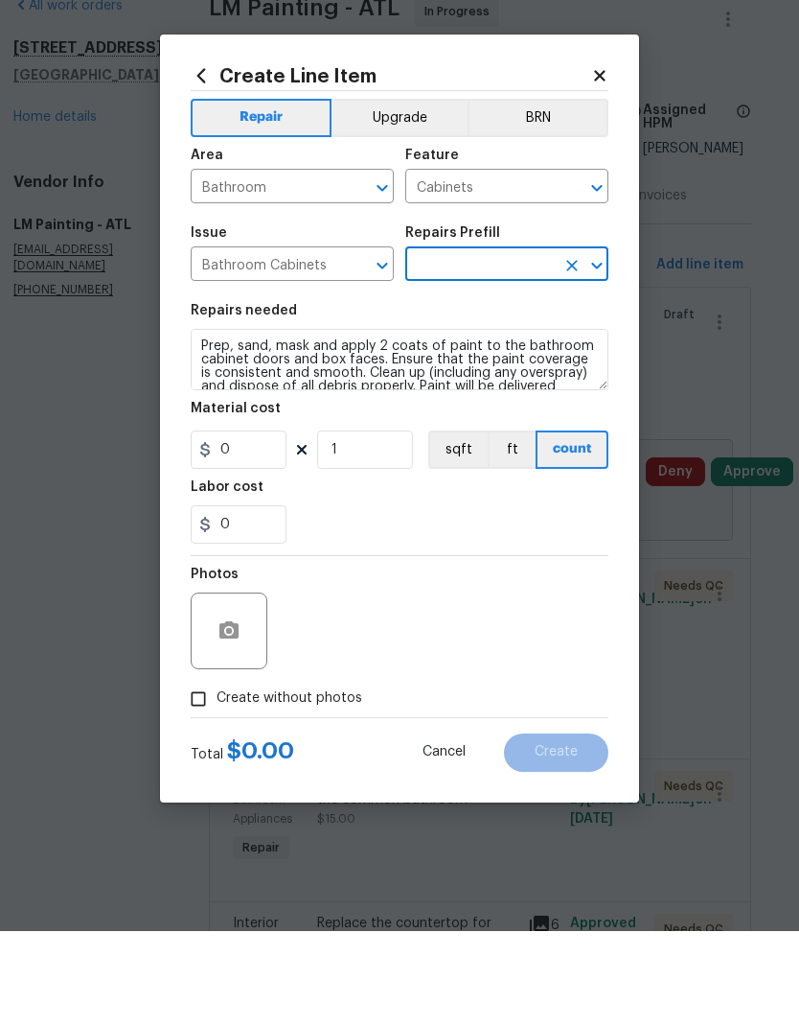
type input "Paint Bath Cabinets Doors and Faces - LABOR ONLY $27.00"
type input "27"
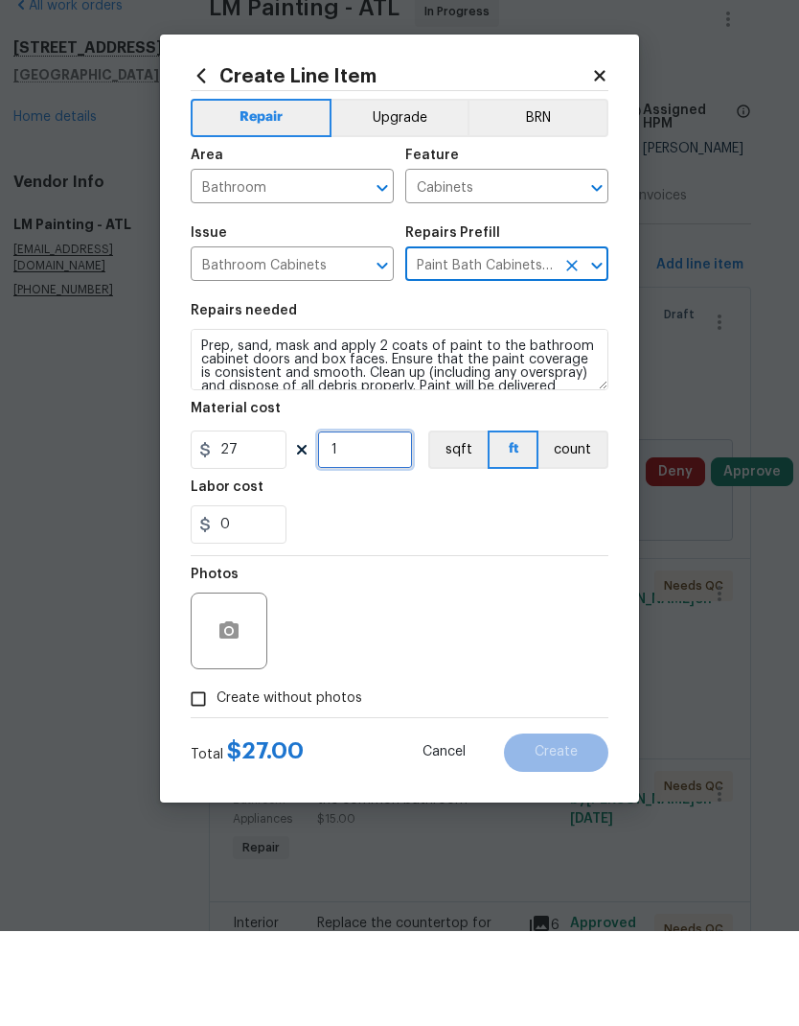
click at [361, 525] on input "1" at bounding box center [365, 544] width 96 height 38
type input "44"
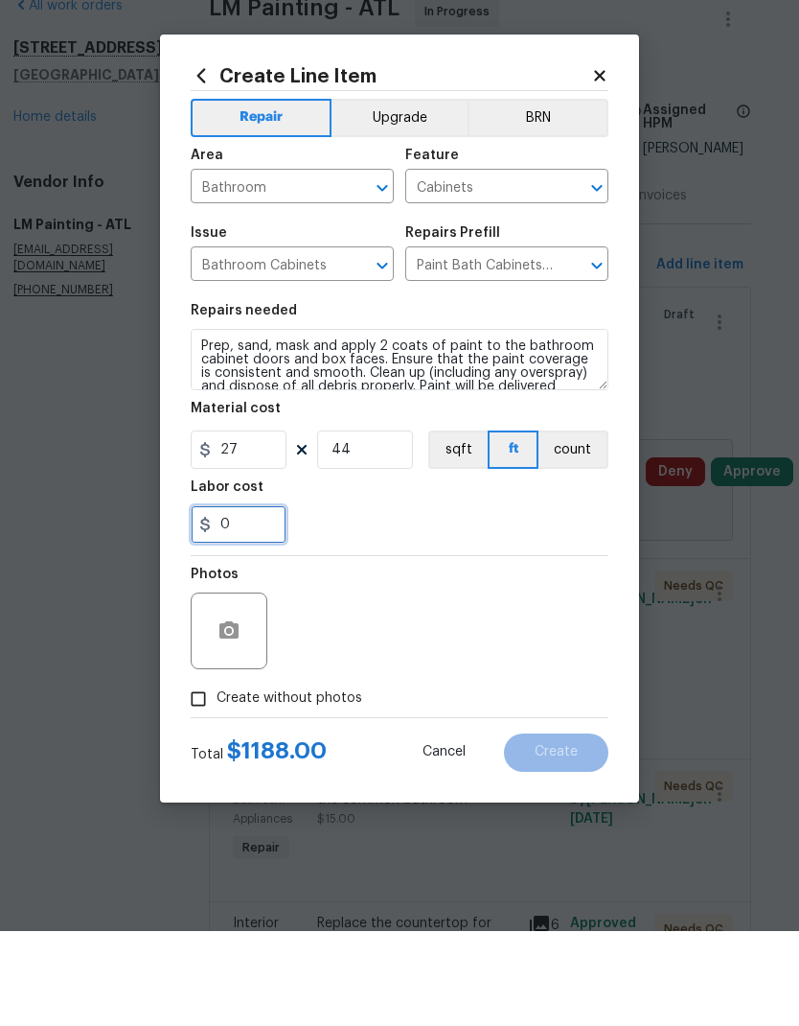
click at [251, 600] on input "0" at bounding box center [239, 619] width 96 height 38
type input "12"
click at [438, 651] on div "Photos" at bounding box center [400, 713] width 418 height 125
click at [302, 783] on span "Create without photos" at bounding box center [290, 793] width 146 height 20
click at [217, 776] on input "Create without photos" at bounding box center [198, 794] width 36 height 36
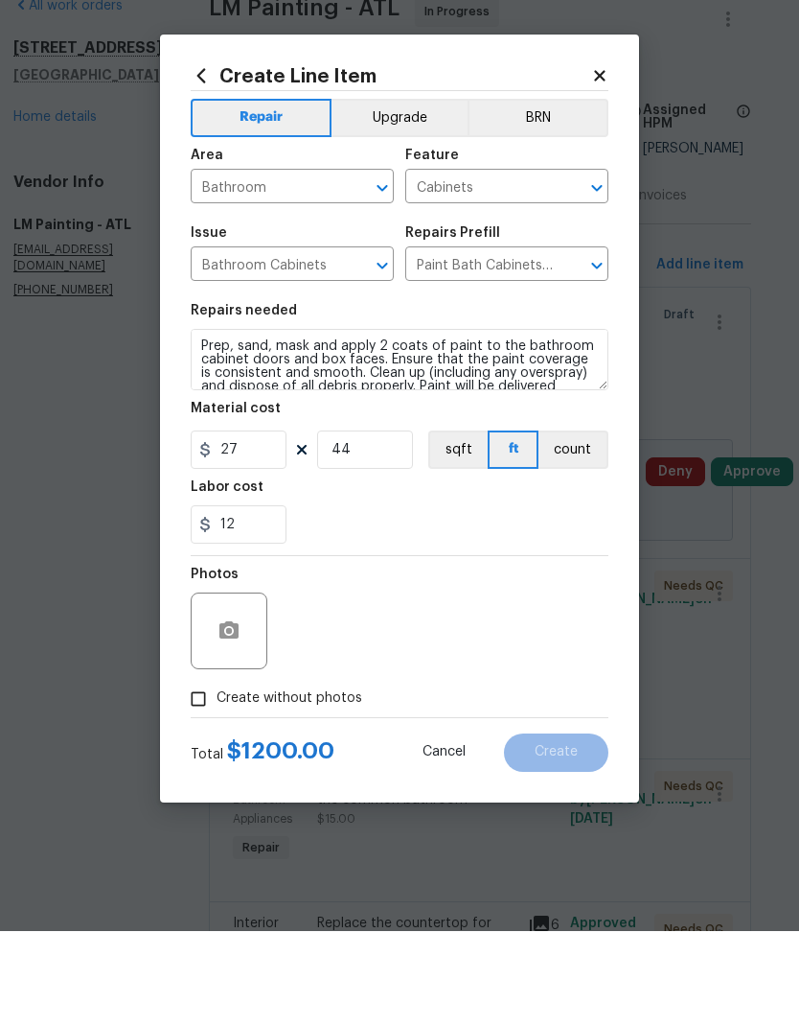
checkbox input "true"
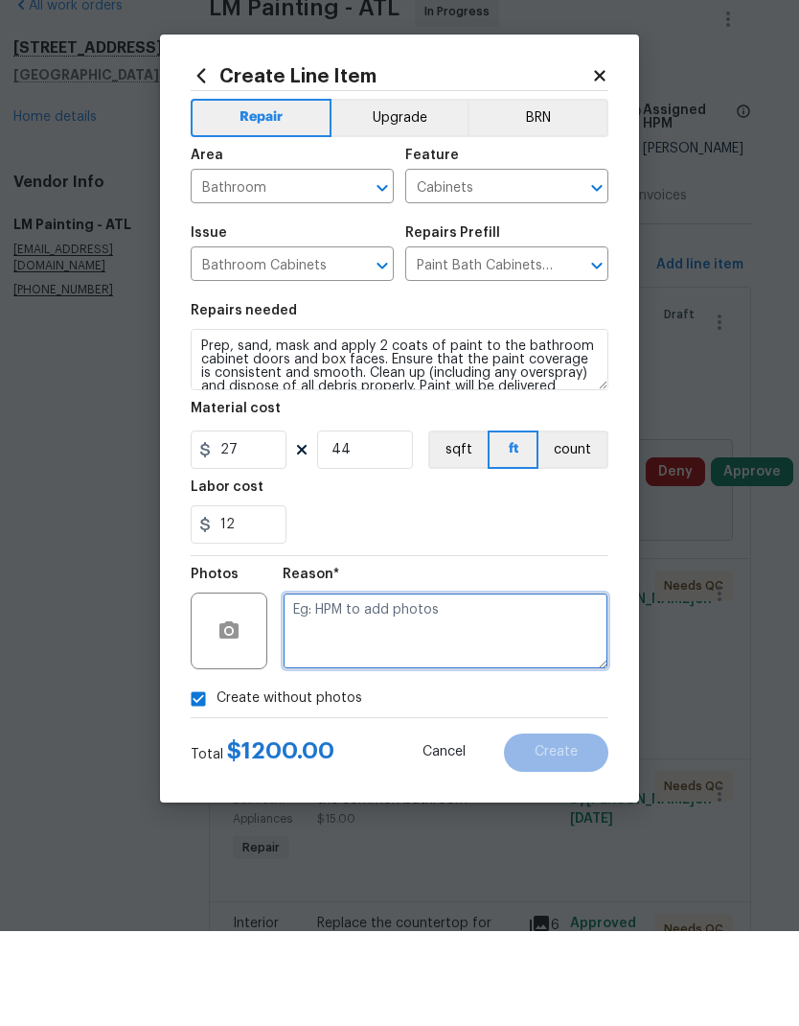
click at [443, 687] on textarea at bounding box center [446, 725] width 326 height 77
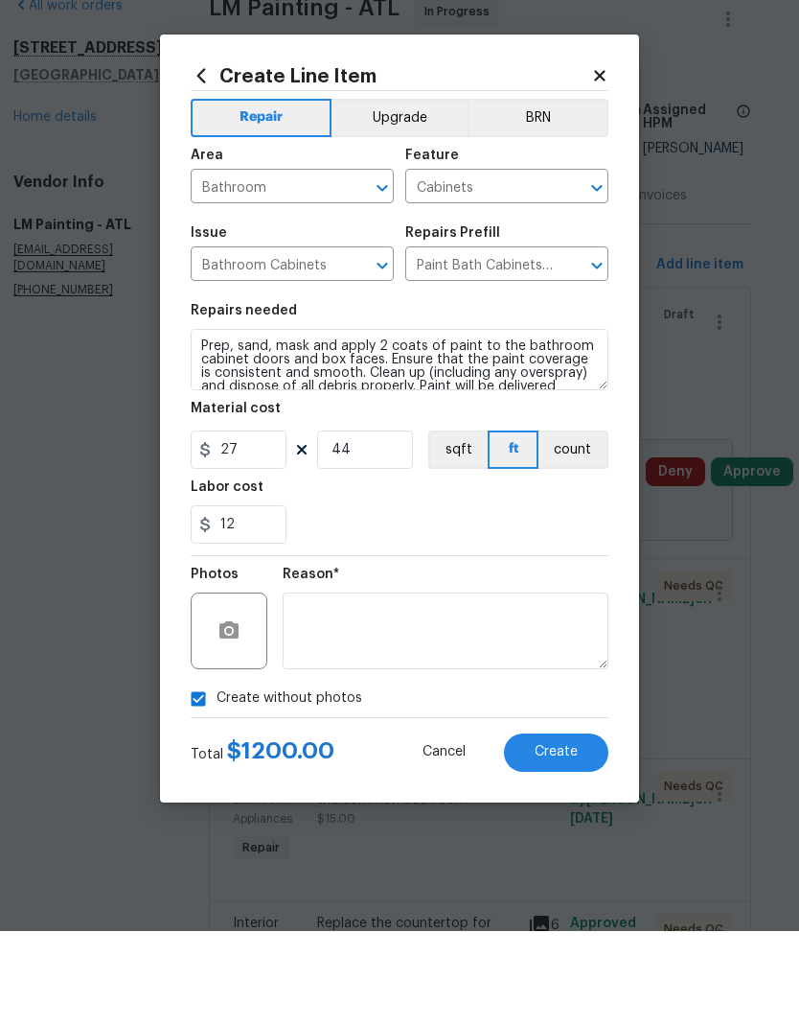
click at [557, 840] on span "Create" at bounding box center [556, 847] width 43 height 14
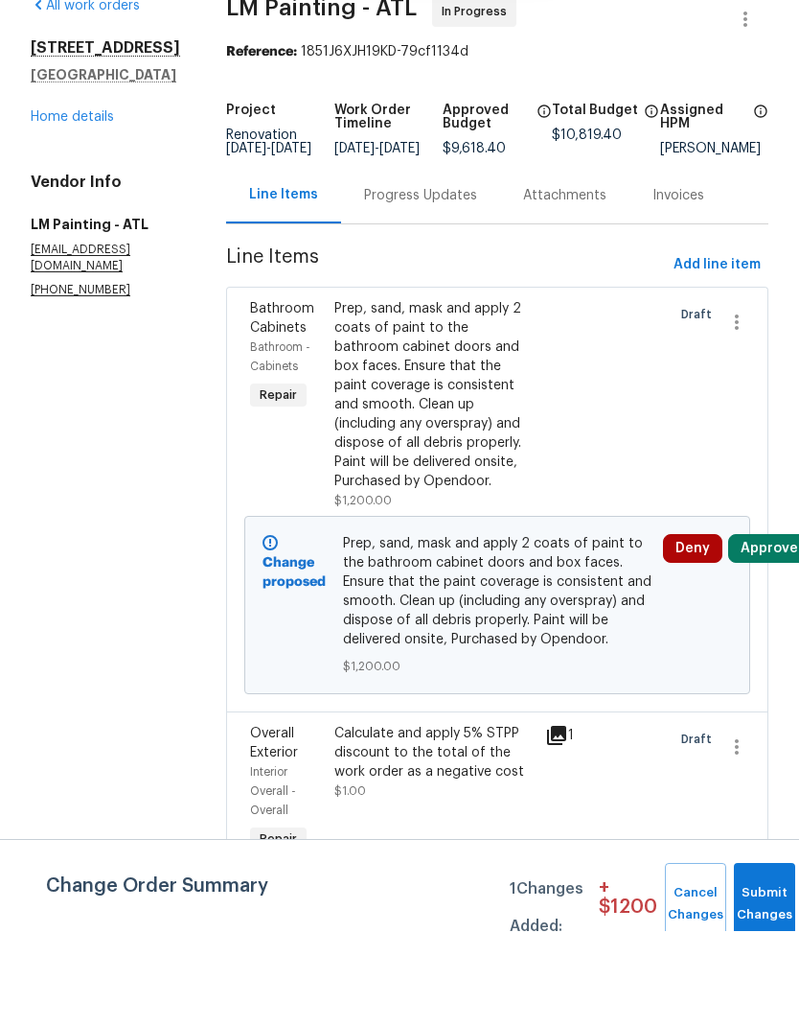
scroll to position [77, 0]
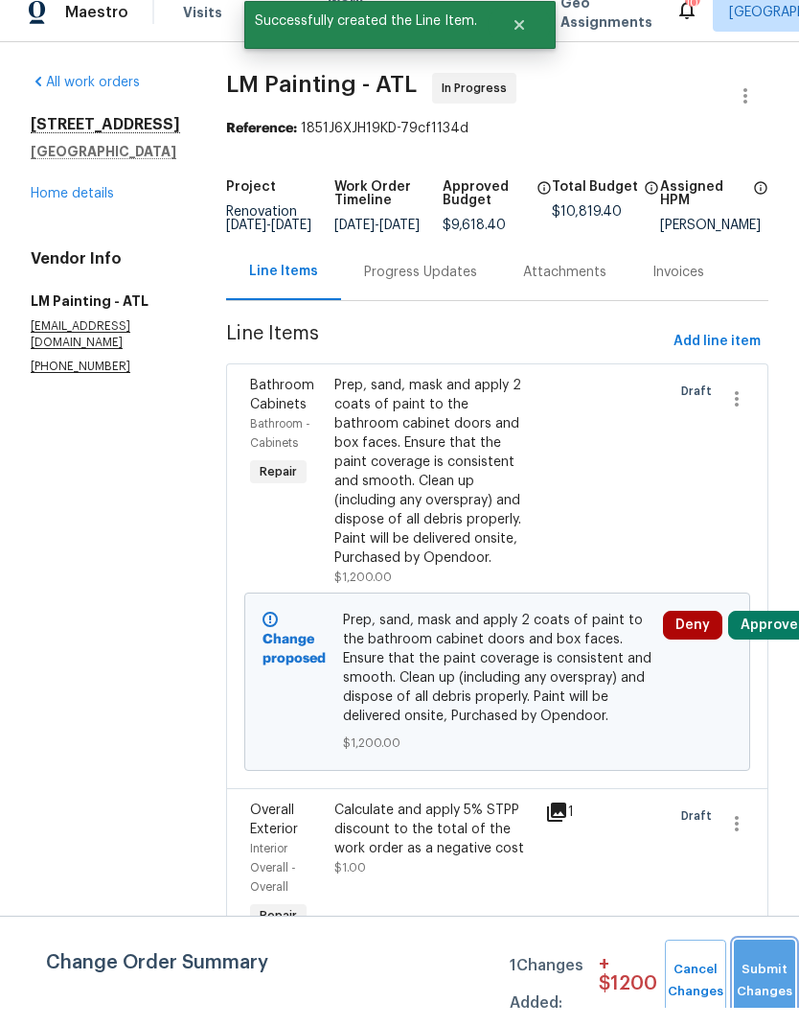
click at [751, 963] on button "Submit Changes" at bounding box center [764, 999] width 61 height 82
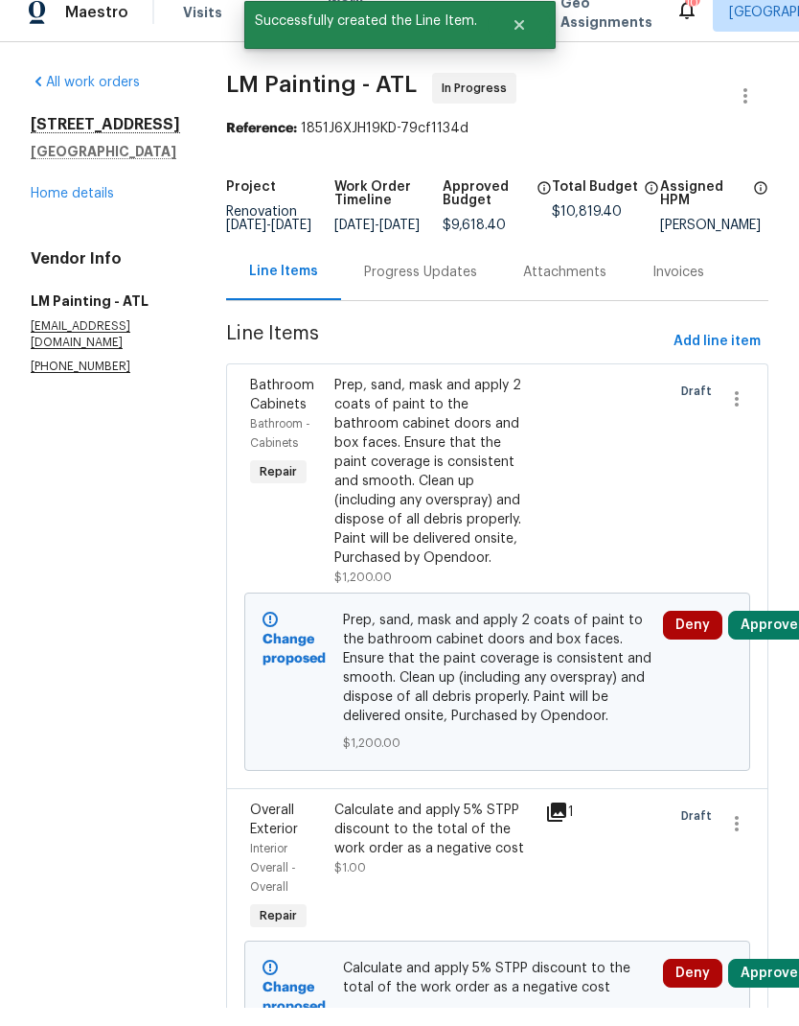
click at [452, 281] on div "Progress Updates" at bounding box center [420, 290] width 113 height 19
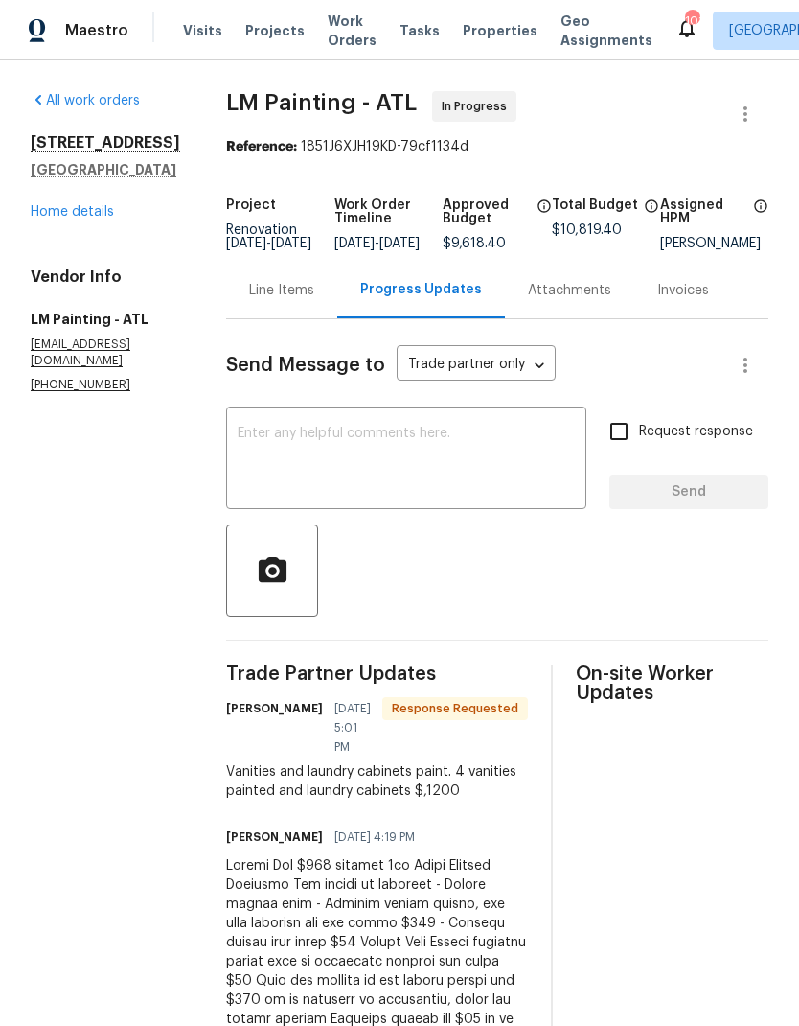
click at [314, 282] on div "Line Items" at bounding box center [281, 290] width 65 height 19
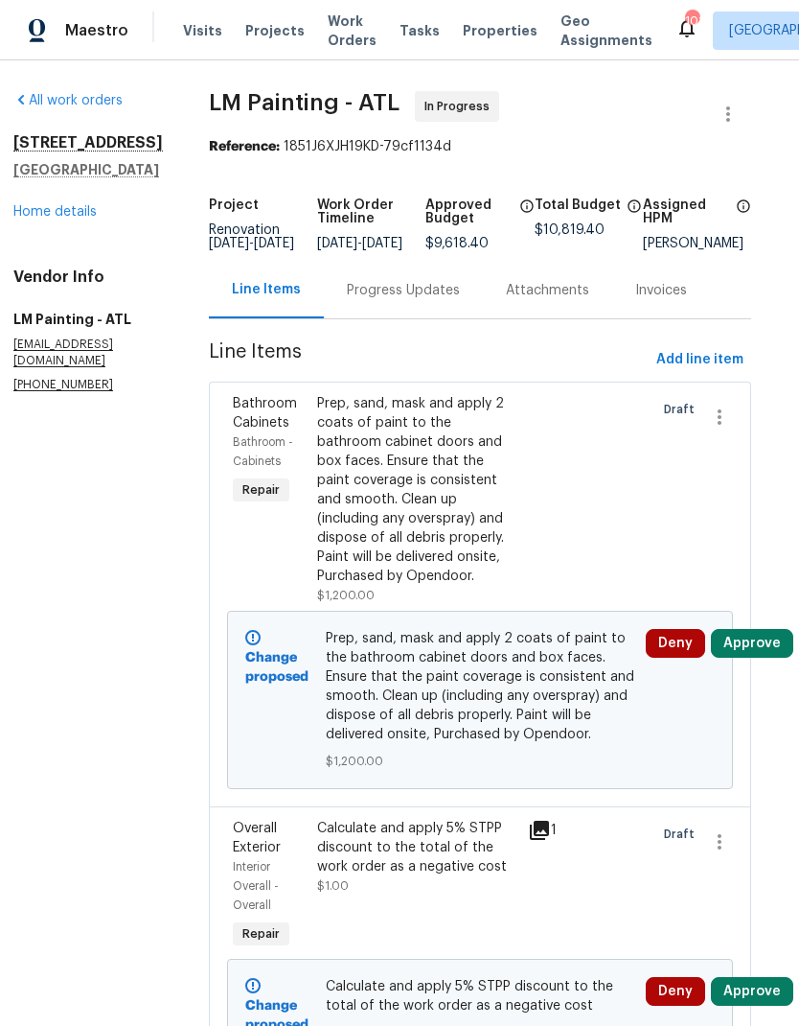
scroll to position [0, 17]
click at [697, 350] on span "Add line item" at bounding box center [700, 360] width 87 height 24
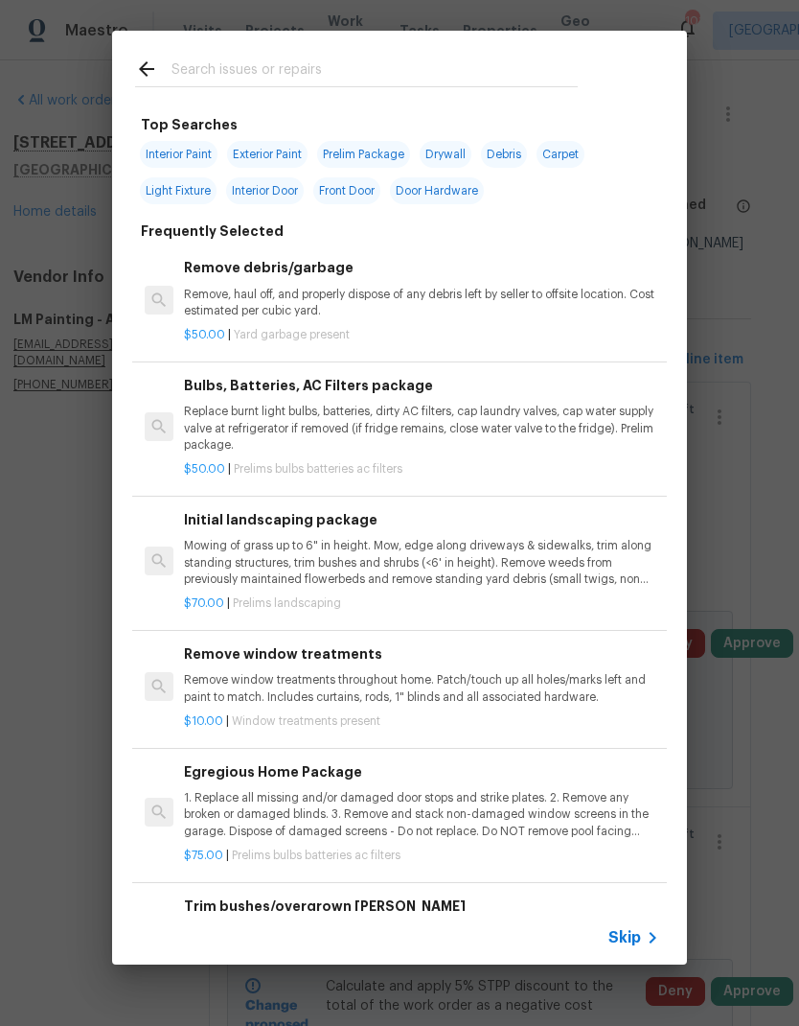
click at [631, 929] on span "Skip" at bounding box center [625, 937] width 33 height 19
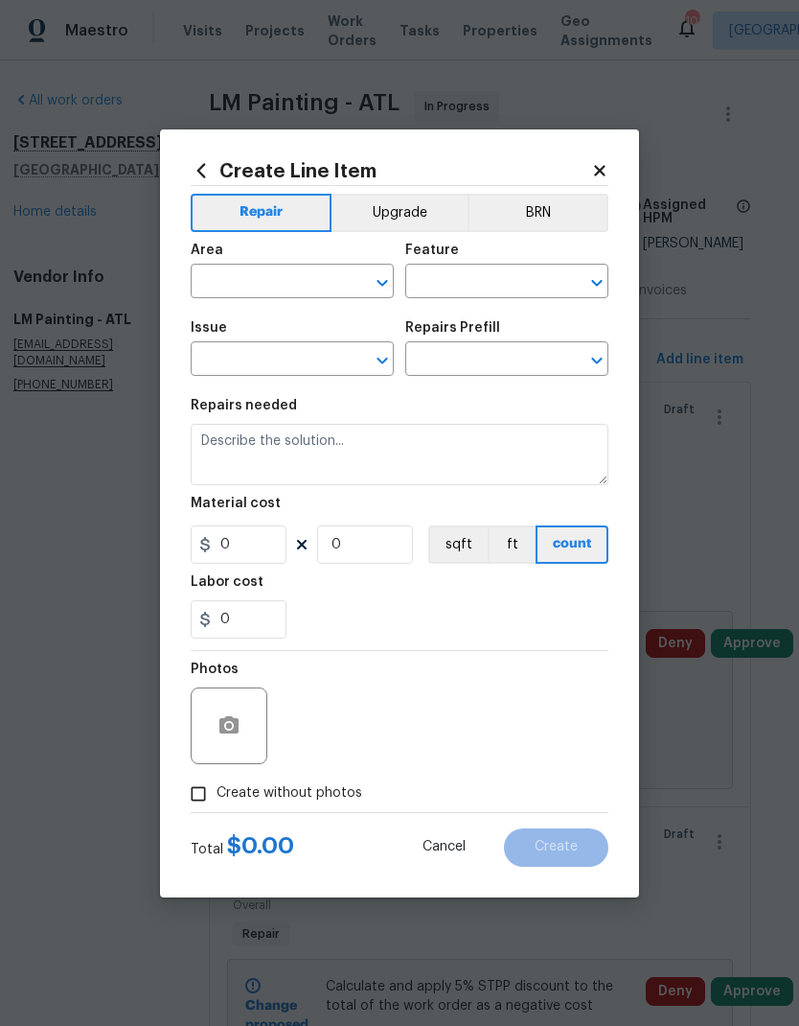
click at [307, 282] on input "text" at bounding box center [266, 283] width 150 height 30
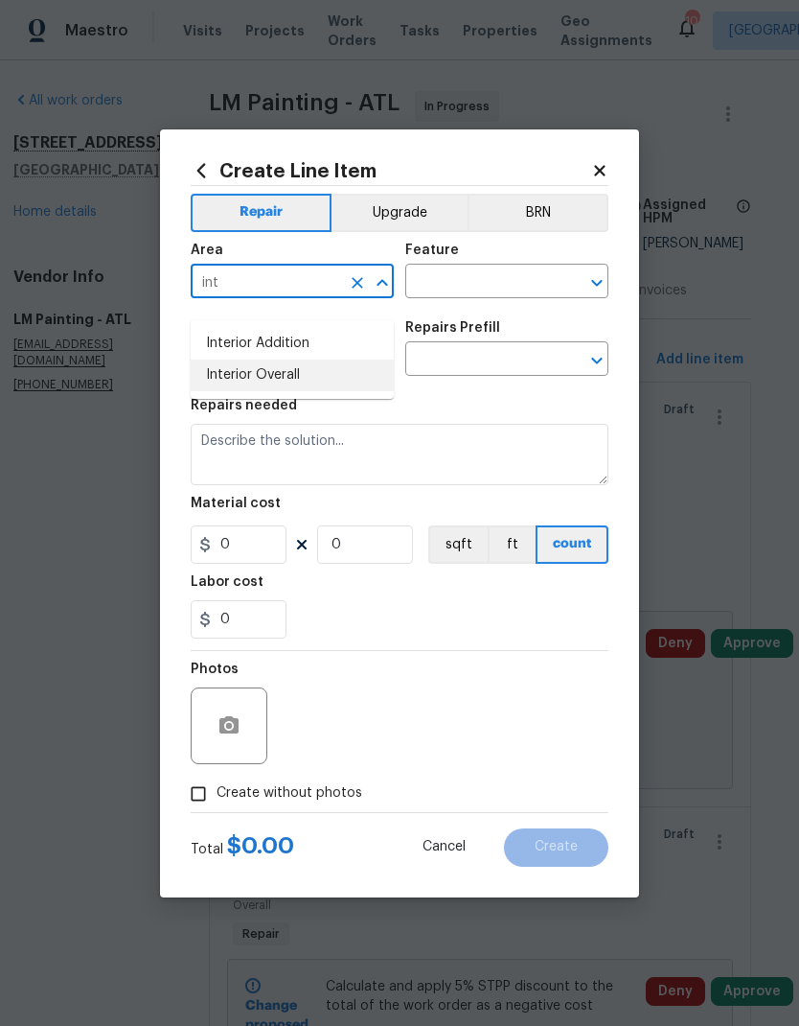
click at [309, 360] on li "Interior Overall" at bounding box center [292, 375] width 203 height 32
type input "Interior Overall"
click at [445, 277] on input "text" at bounding box center [480, 283] width 150 height 30
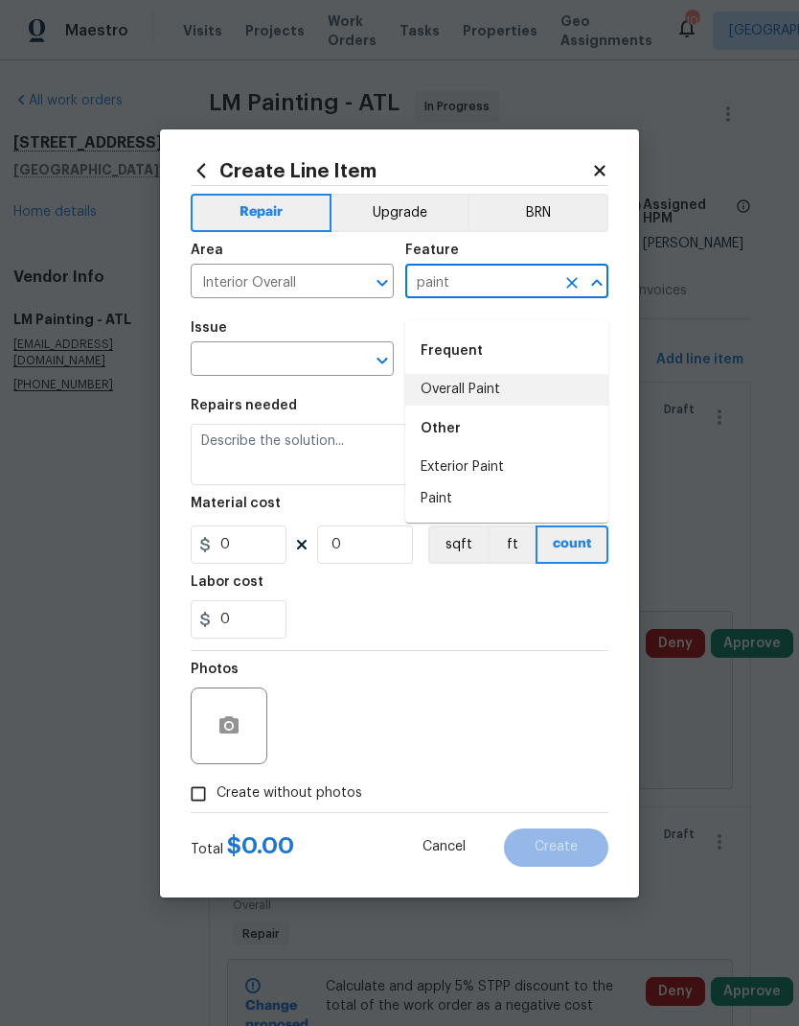
click at [459, 374] on li "Overall Paint" at bounding box center [506, 390] width 203 height 32
type input "Overall Paint"
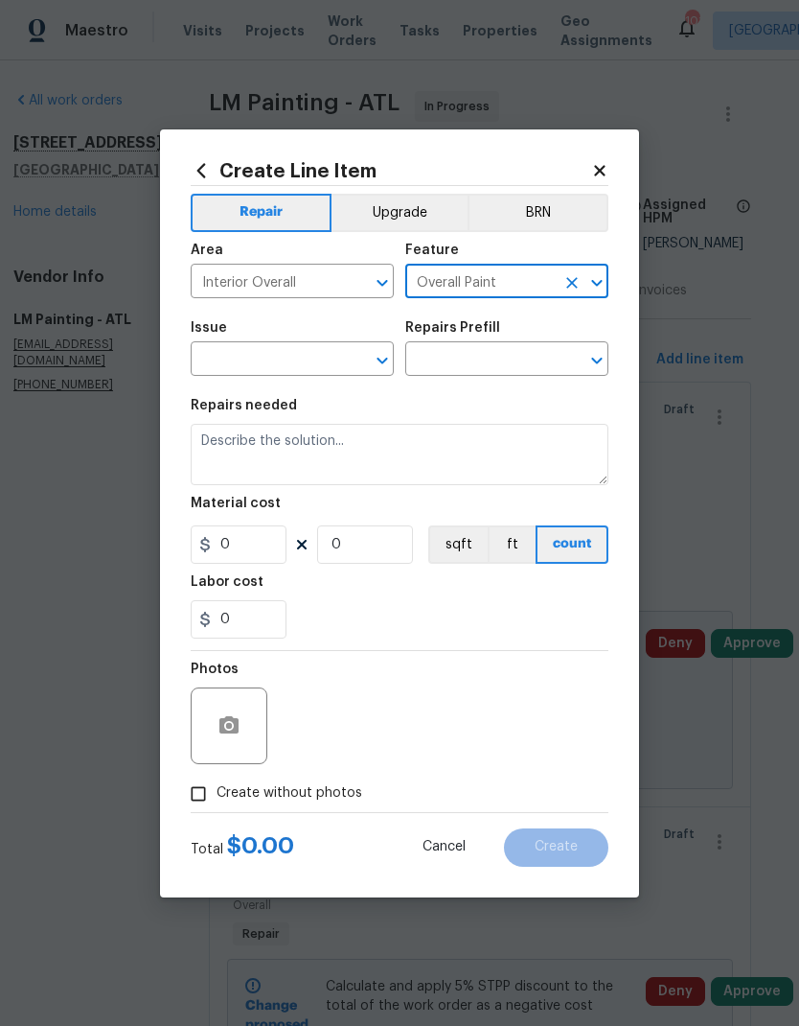
click at [286, 359] on input "text" at bounding box center [266, 361] width 150 height 30
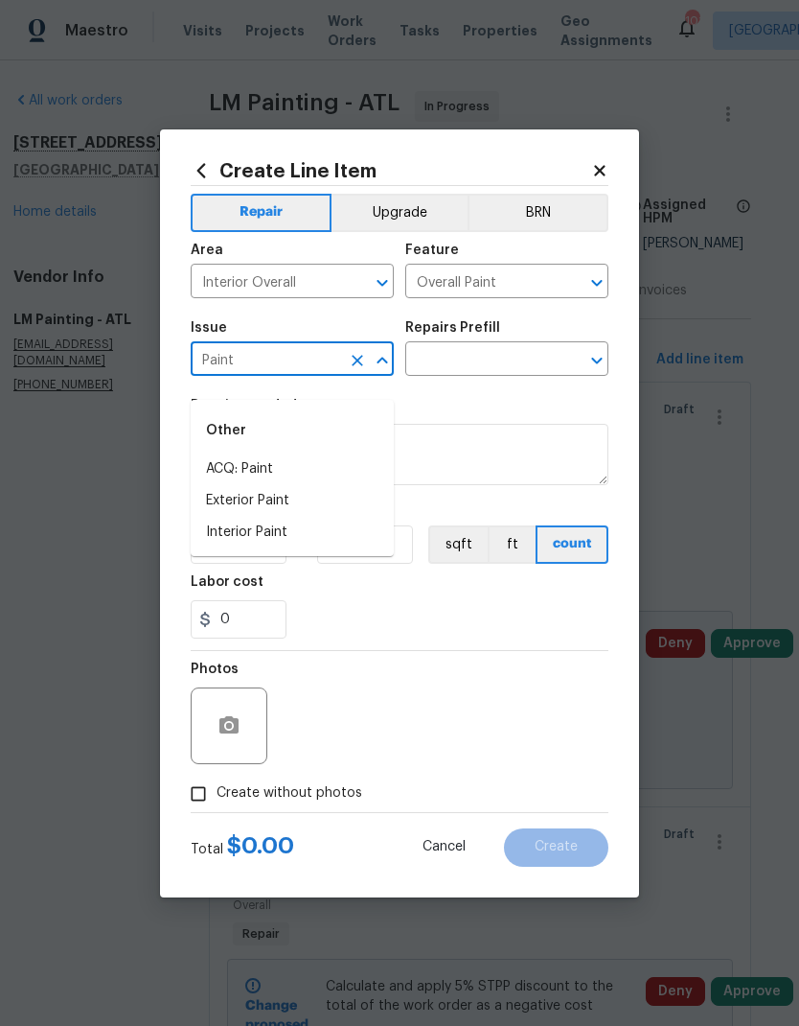
click at [275, 517] on li "Interior Paint" at bounding box center [292, 533] width 203 height 32
type input "Interior Paint"
click at [448, 362] on input "text" at bounding box center [480, 361] width 150 height 30
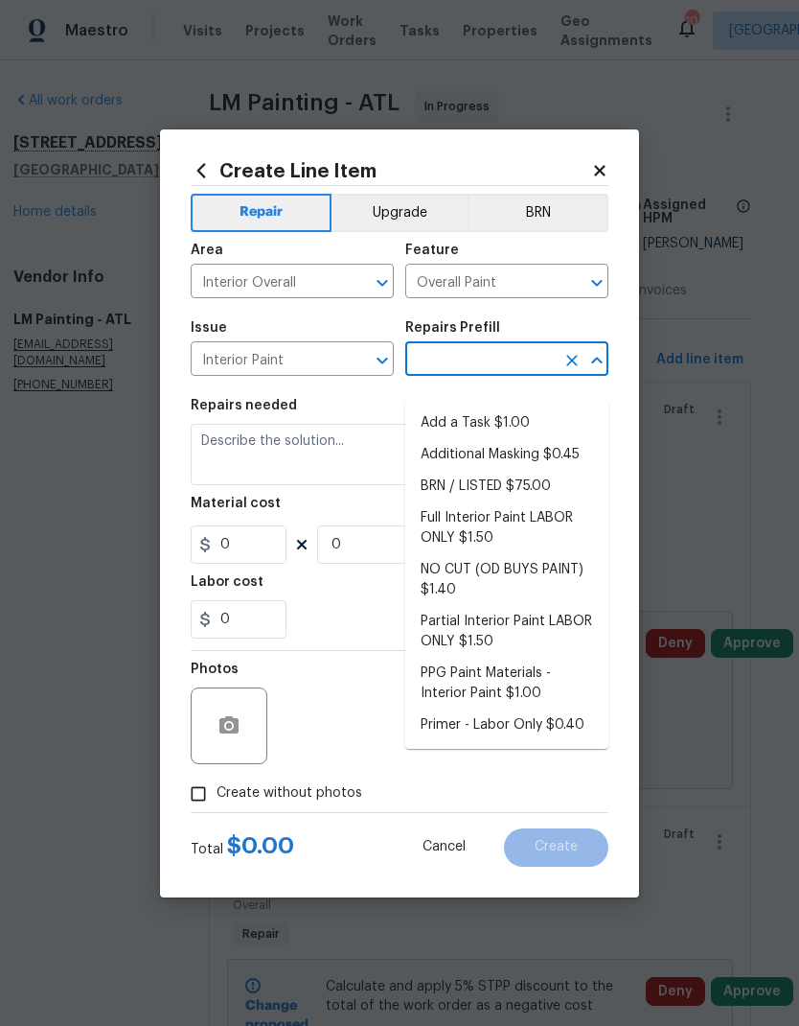
click at [530, 709] on li "Primer - Labor Only $0.40" at bounding box center [506, 725] width 203 height 32
type input "Primer - Labor Only $0.40"
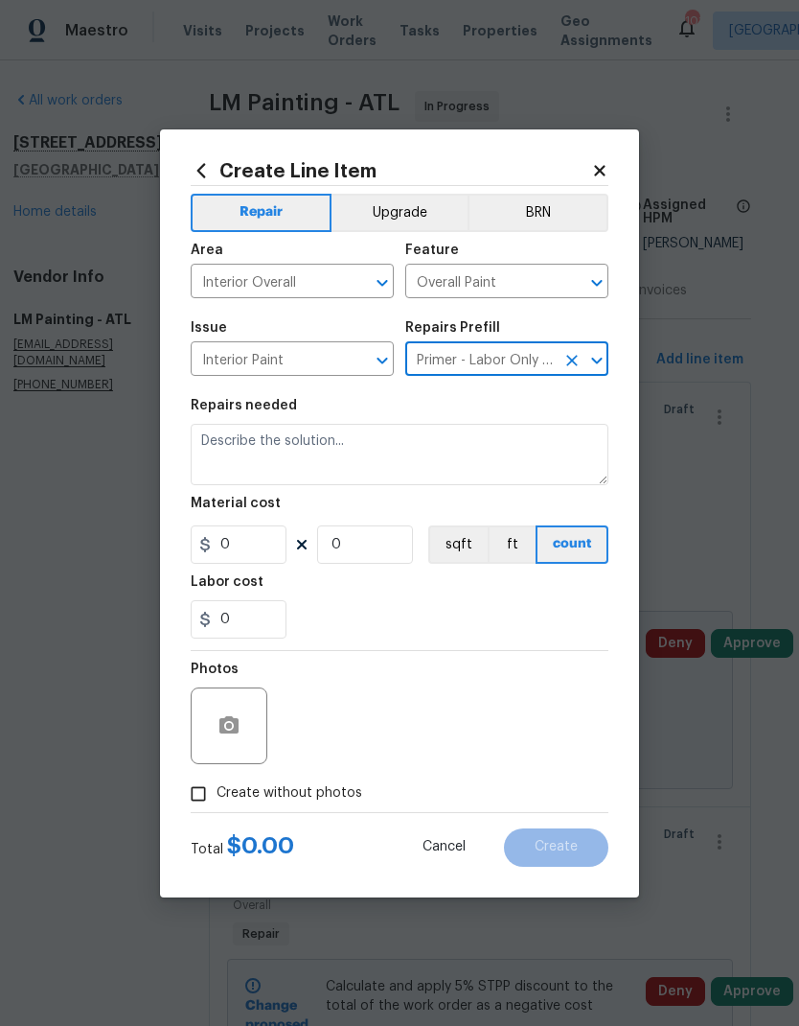
type textarea "Interior primer - PRIMER PROVIDED BY OPENDOOR - All nails, screws, drywall anch…"
type input "1"
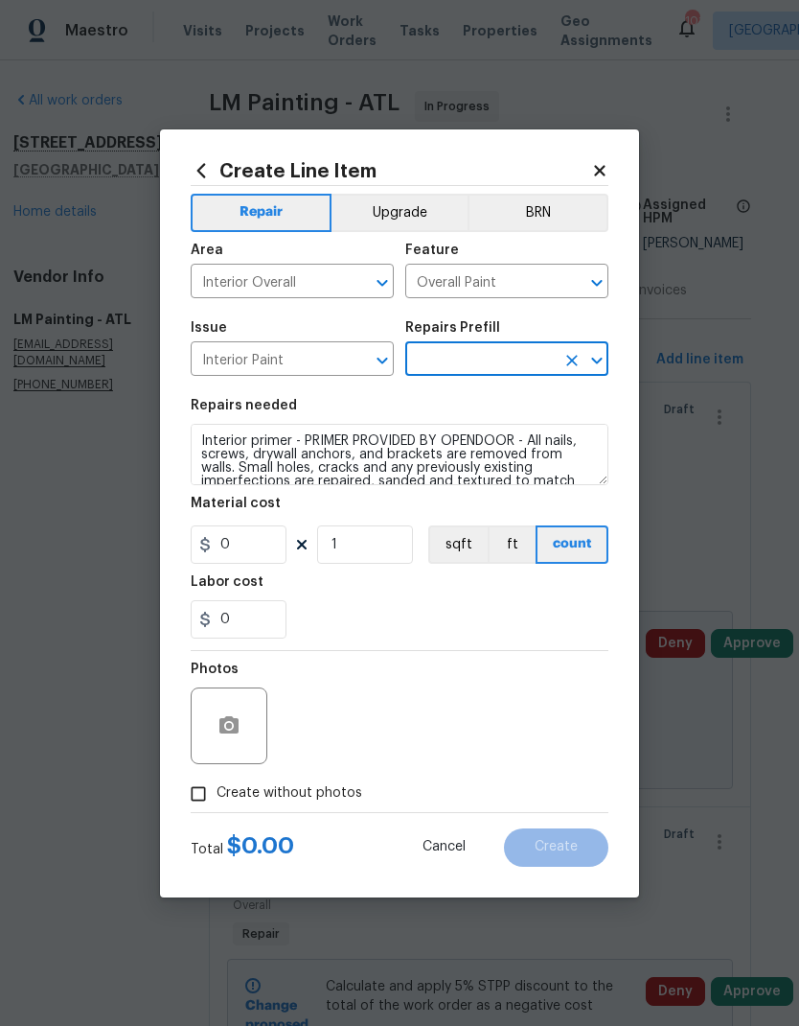
type input "Primer - Labor Only $0.40"
type input "0.4"
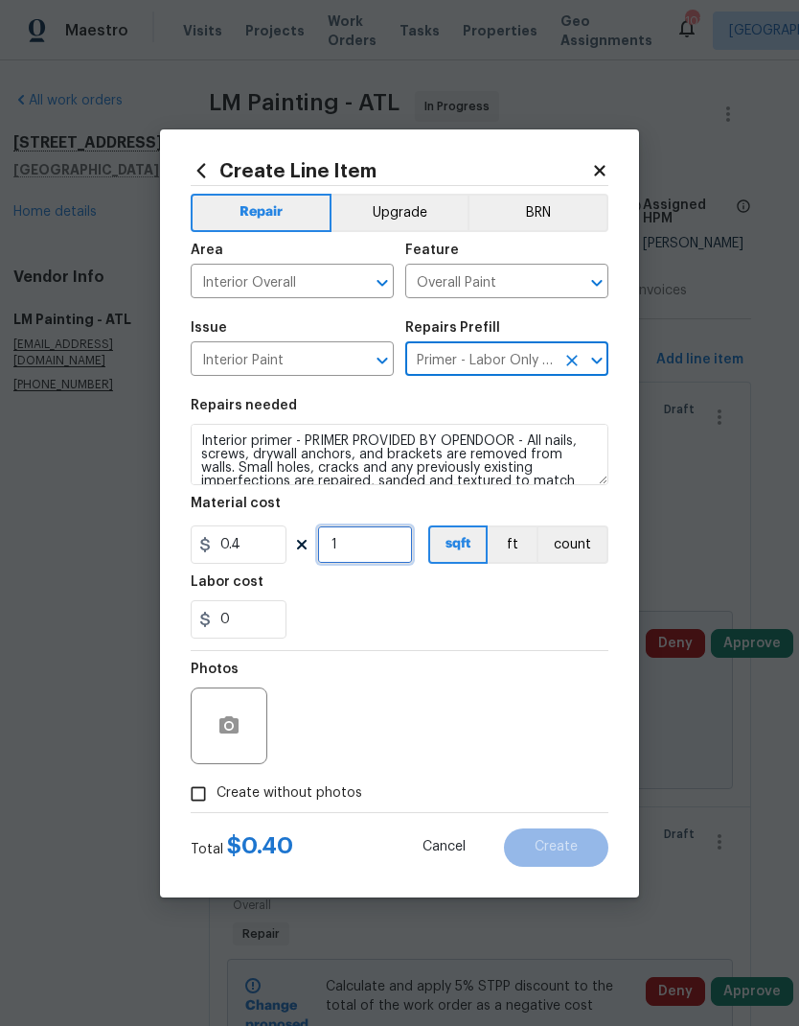
click at [377, 549] on input "1" at bounding box center [365, 544] width 96 height 38
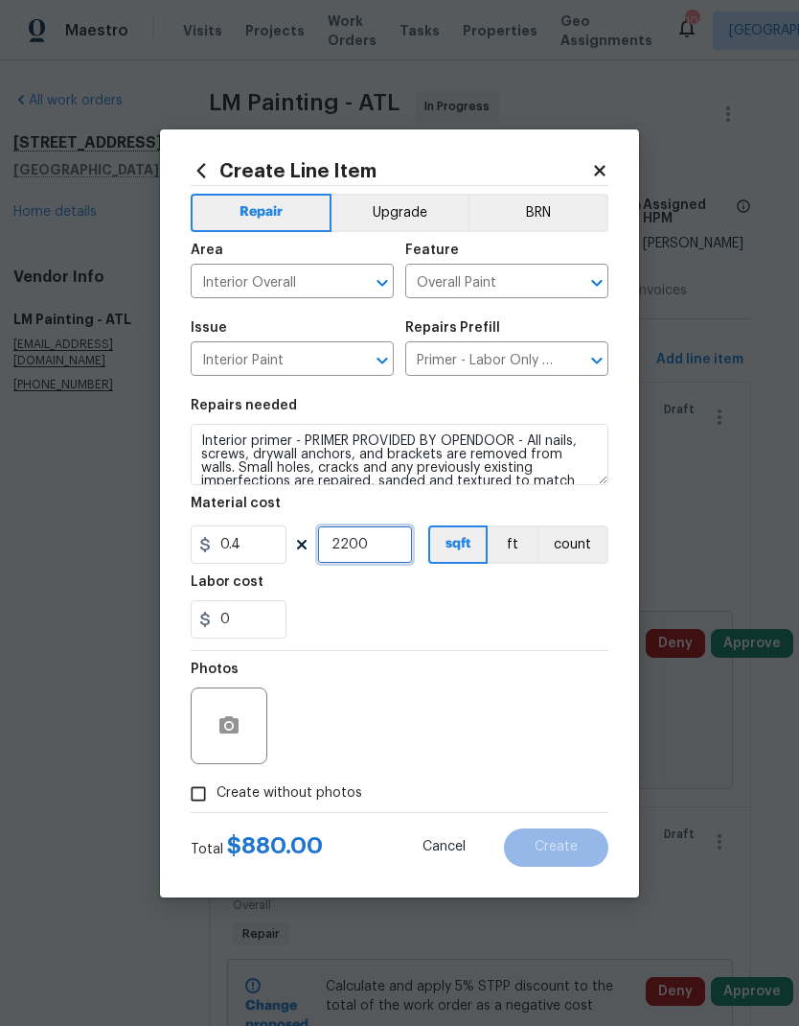
type input "2200"
click at [318, 798] on span "Create without photos" at bounding box center [290, 793] width 146 height 20
click at [217, 798] on input "Create without photos" at bounding box center [198, 794] width 36 height 36
checkbox input "true"
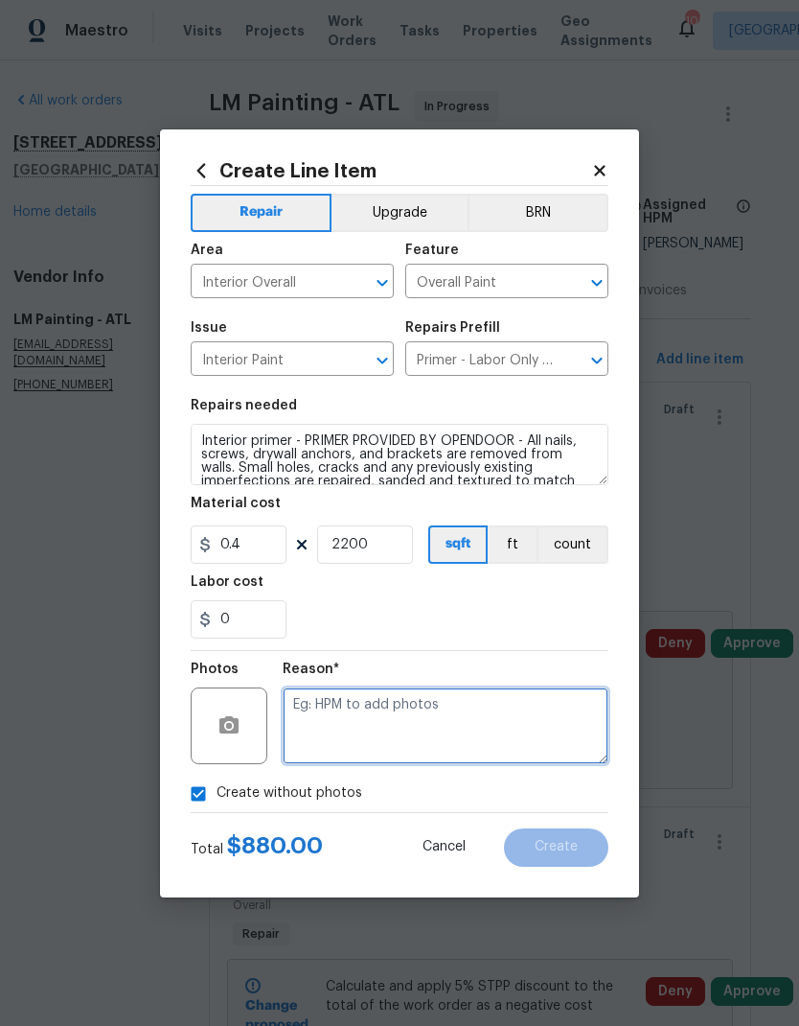
click at [439, 713] on textarea at bounding box center [446, 725] width 326 height 77
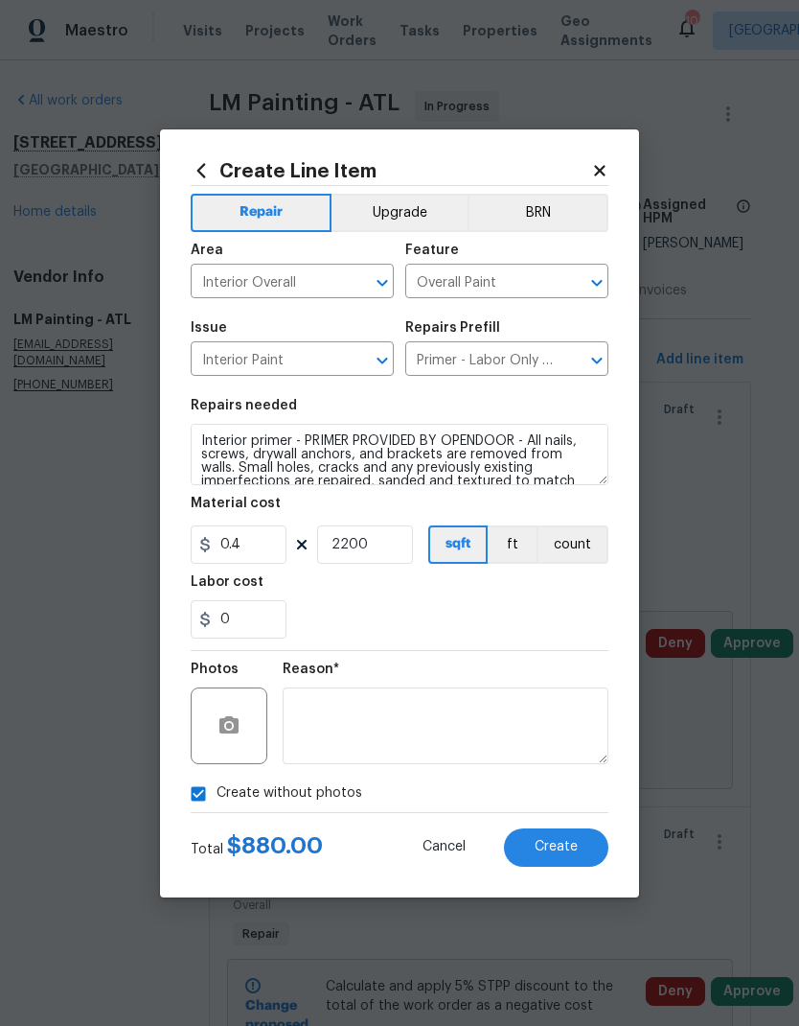
click at [555, 845] on span "Create" at bounding box center [556, 847] width 43 height 14
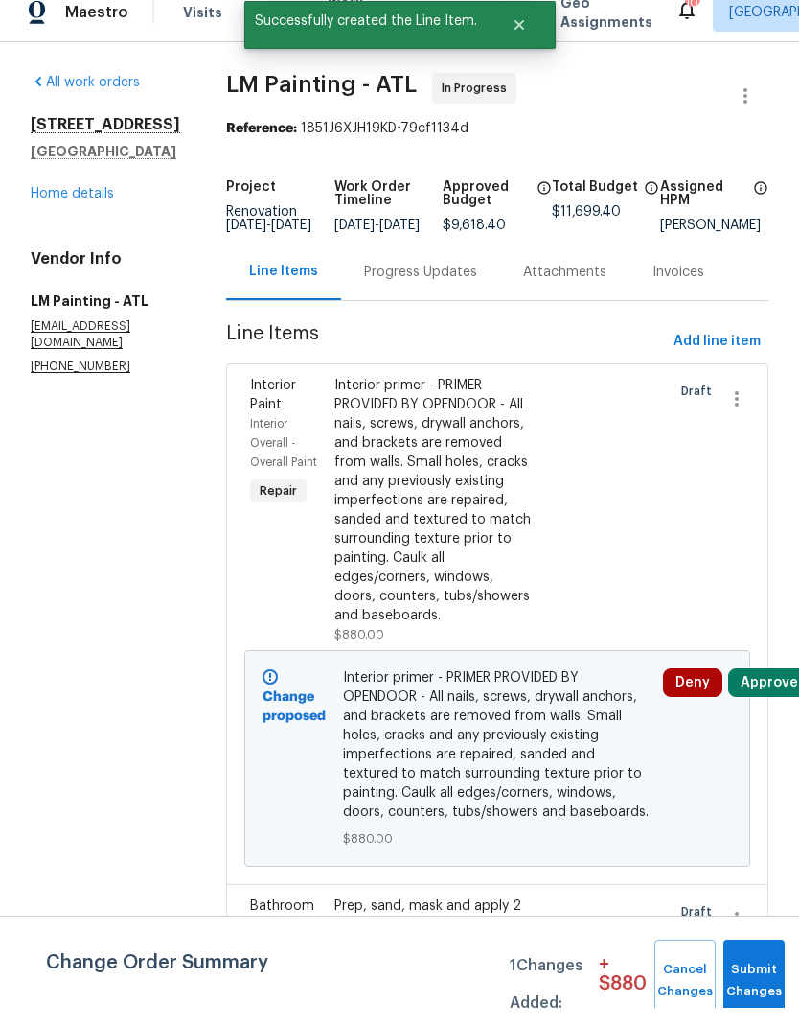
scroll to position [18, 0]
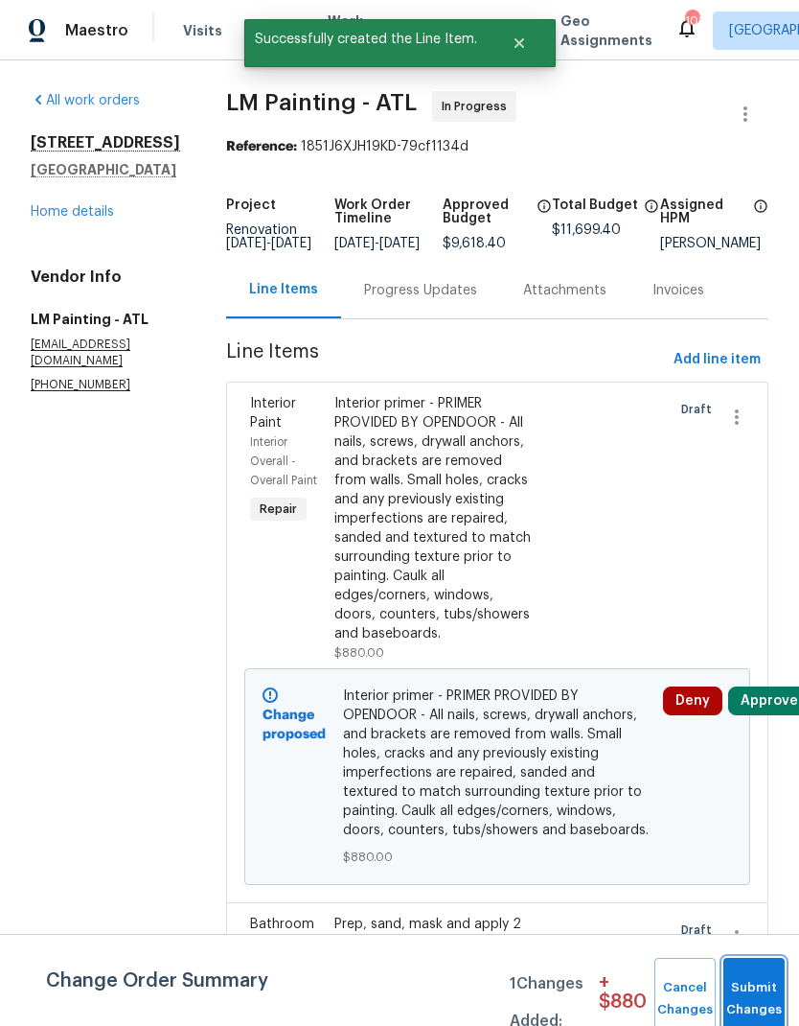
click at [748, 992] on button "Submit Changes" at bounding box center [754, 999] width 61 height 82
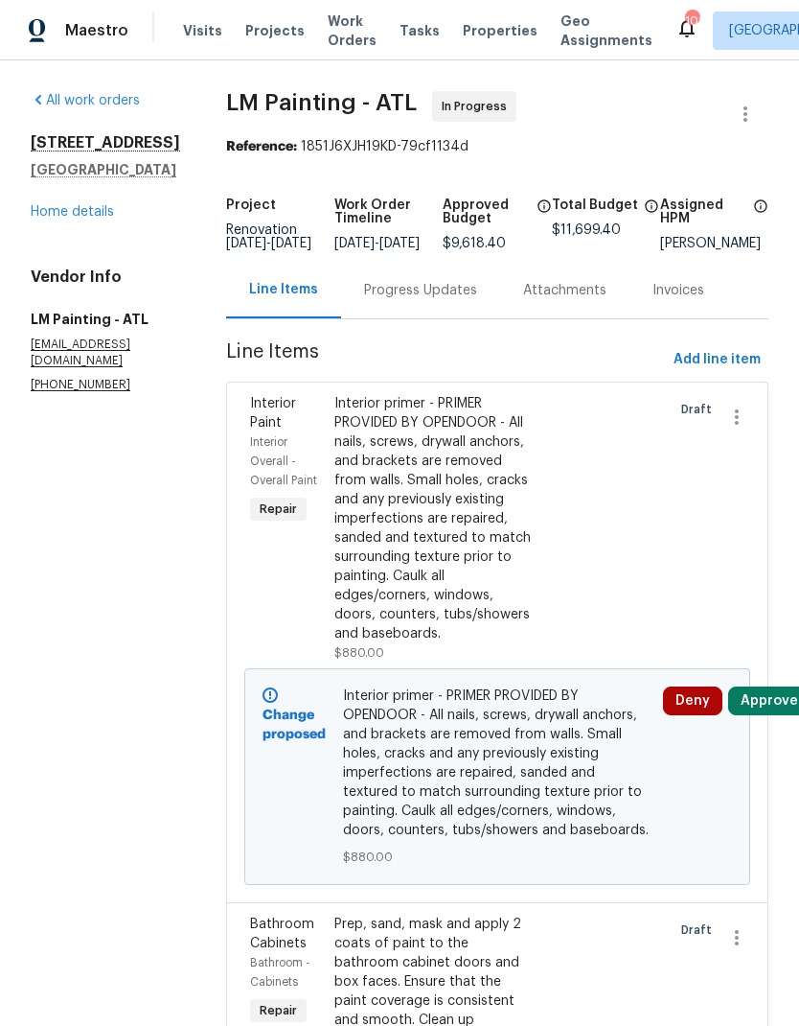
click at [444, 284] on div "Progress Updates" at bounding box center [420, 290] width 113 height 19
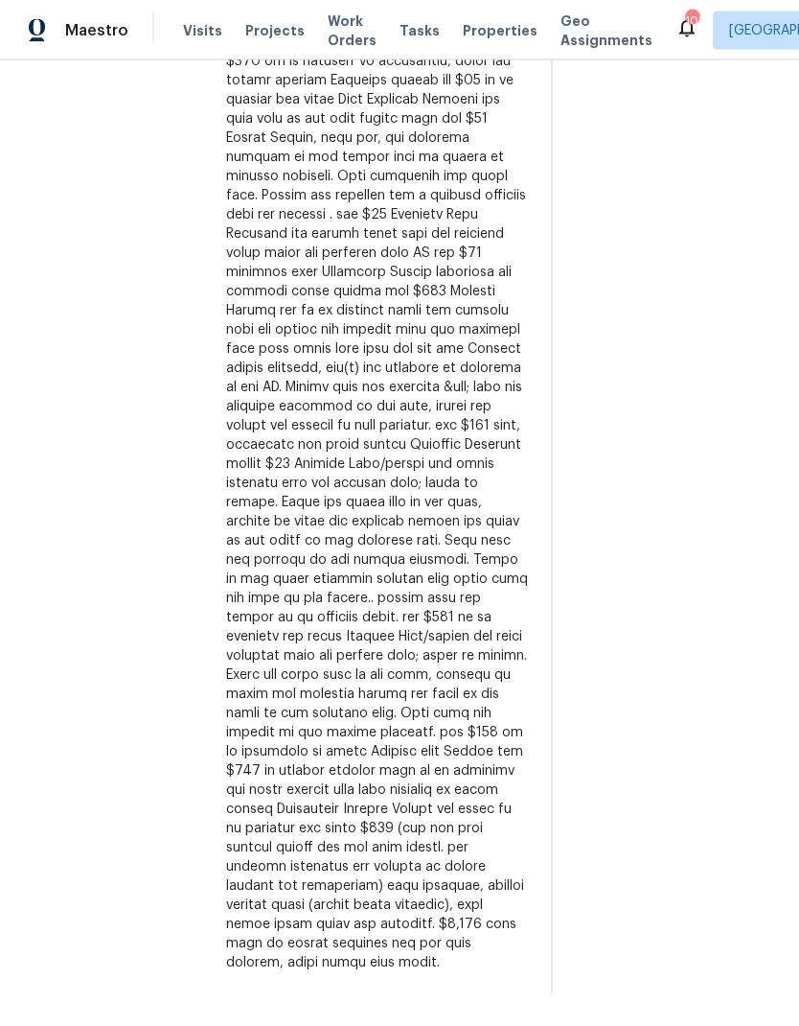
scroll to position [77, 0]
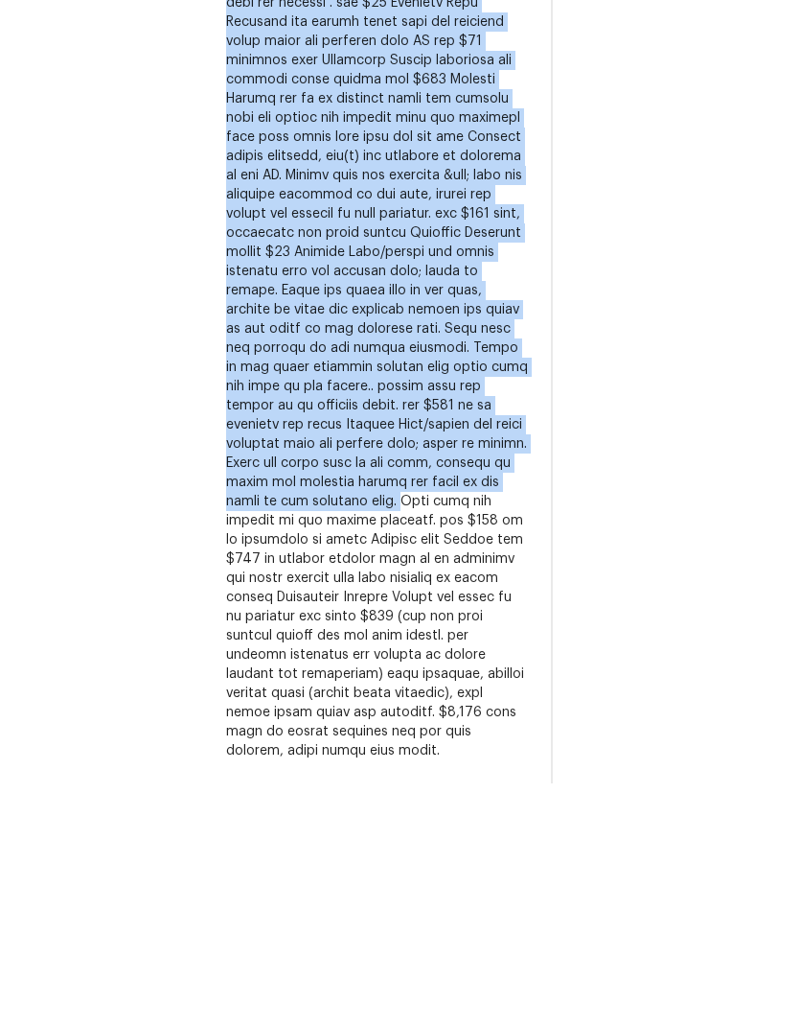
copy div "Replace vanity mirror, has cord attached for the light $145 - Repaint vanity ba…"
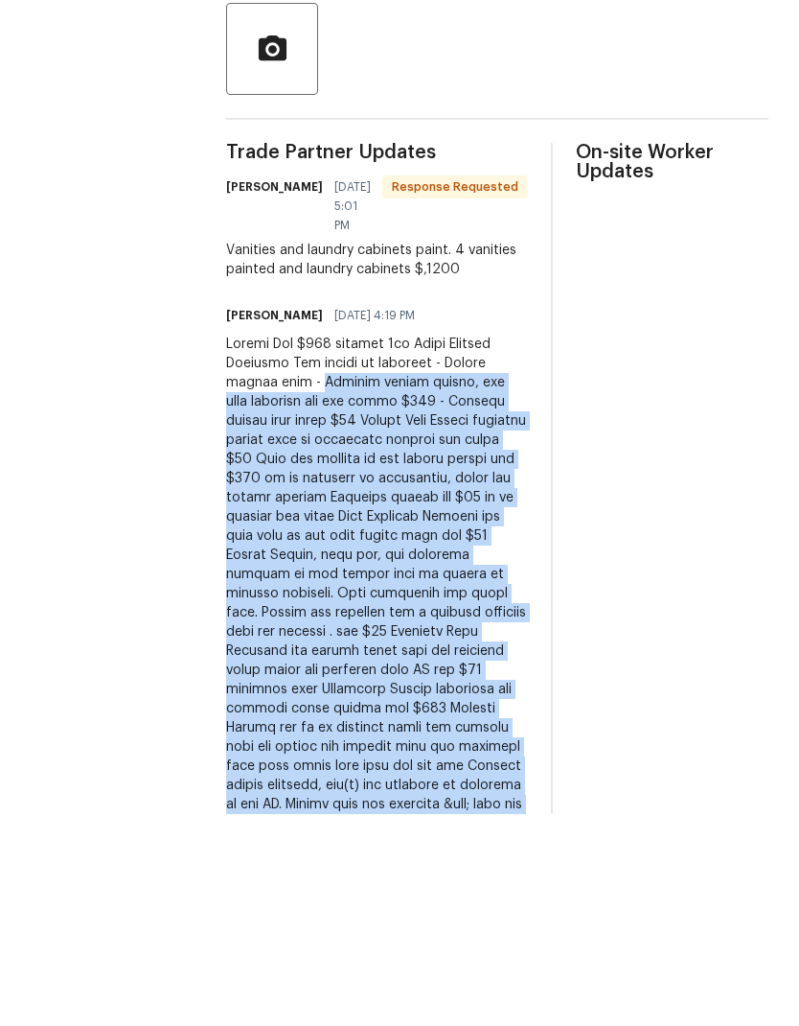
scroll to position [309, 0]
copy div "Replace vanity mirror, has cord attached for the light $145 - Repaint vanity ba…"
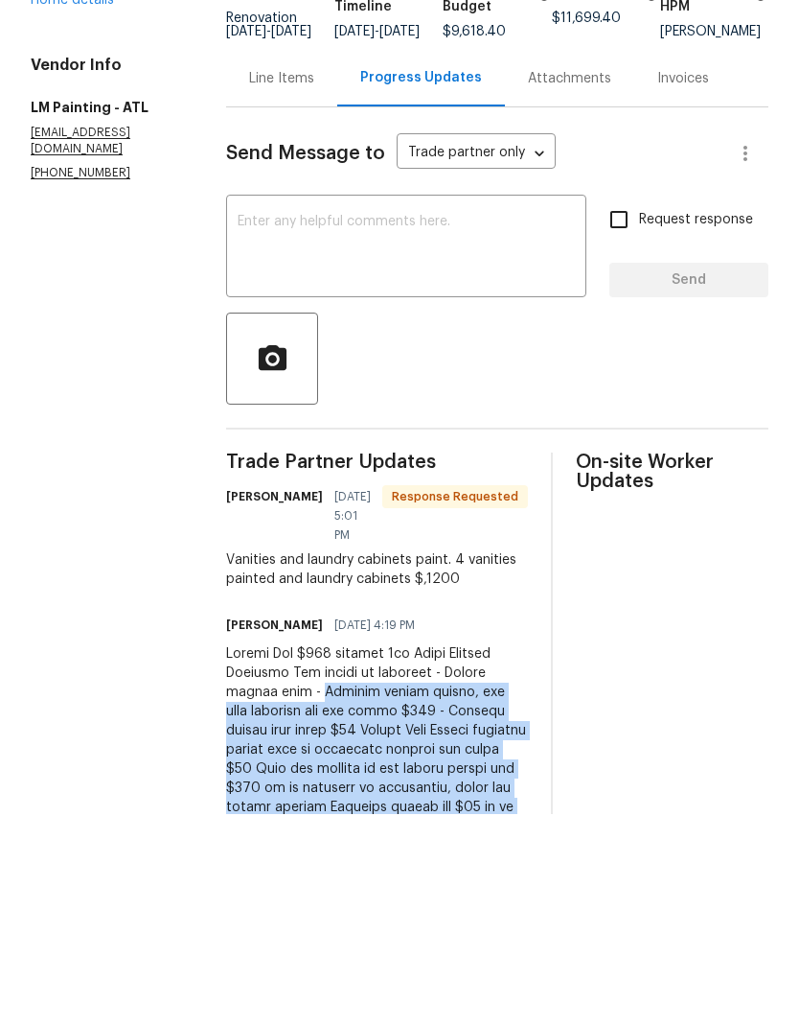
scroll to position [0, 0]
click at [314, 281] on div "Line Items" at bounding box center [281, 290] width 65 height 19
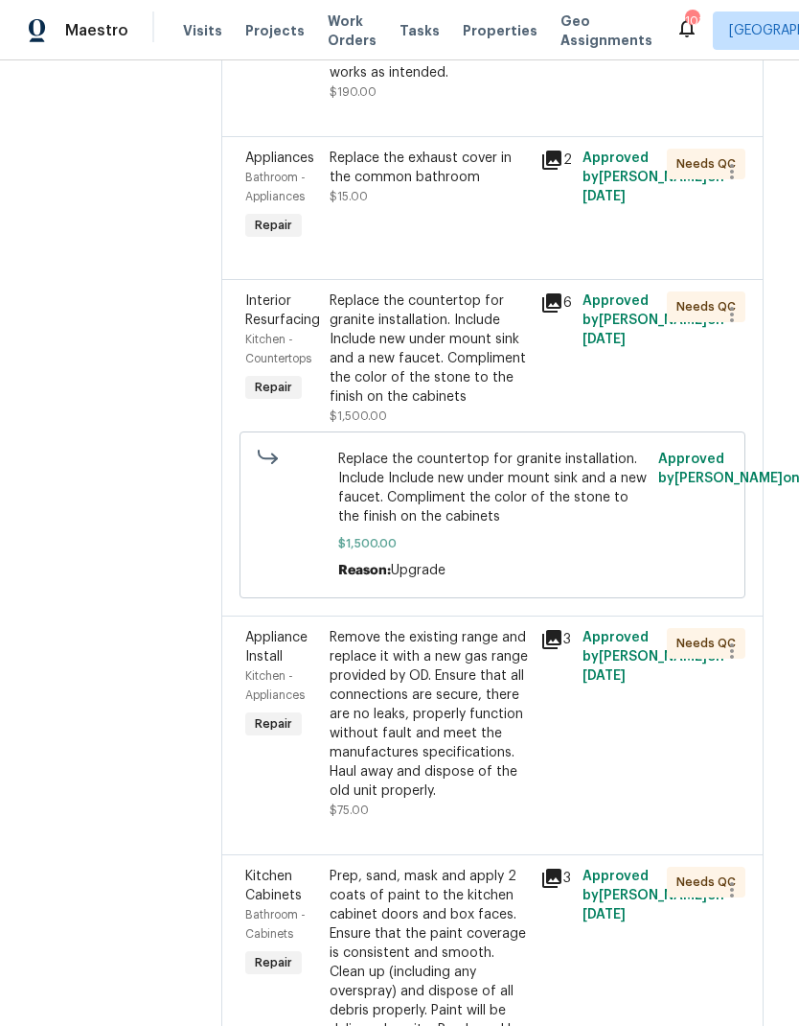
scroll to position [1661, 5]
click at [481, 251] on div "Replace the exhaust cover in the common bathroom $15.00" at bounding box center [429, 197] width 211 height 107
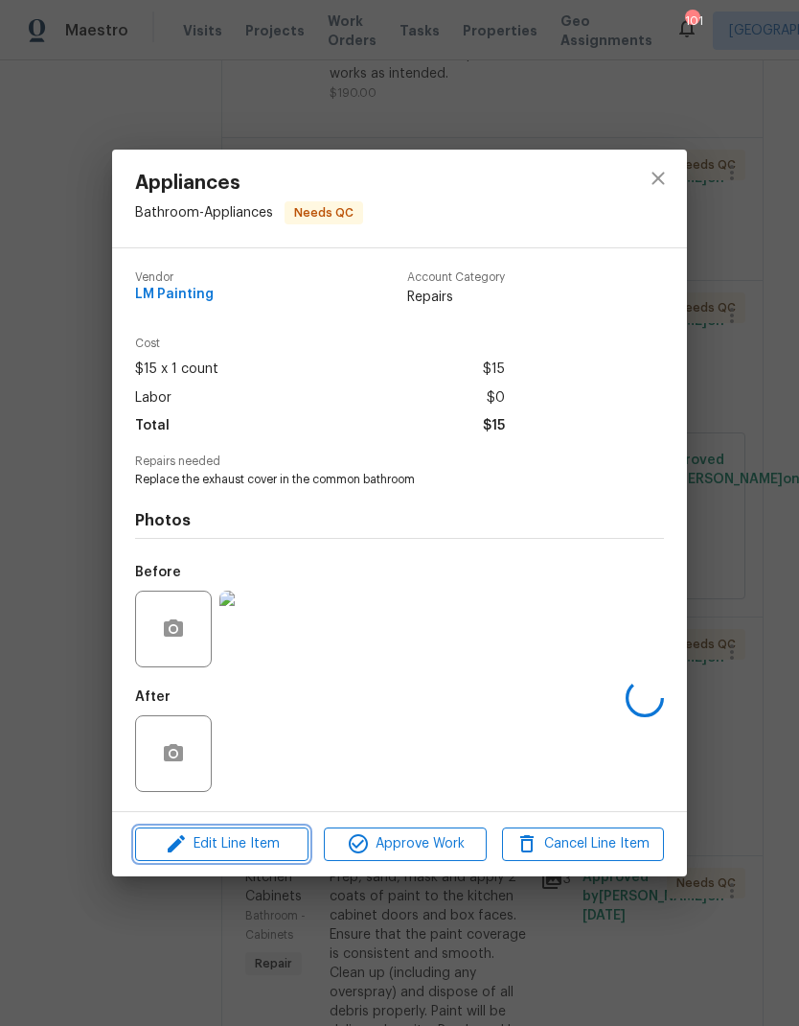
click at [250, 848] on span "Edit Line Item" at bounding box center [222, 844] width 162 height 24
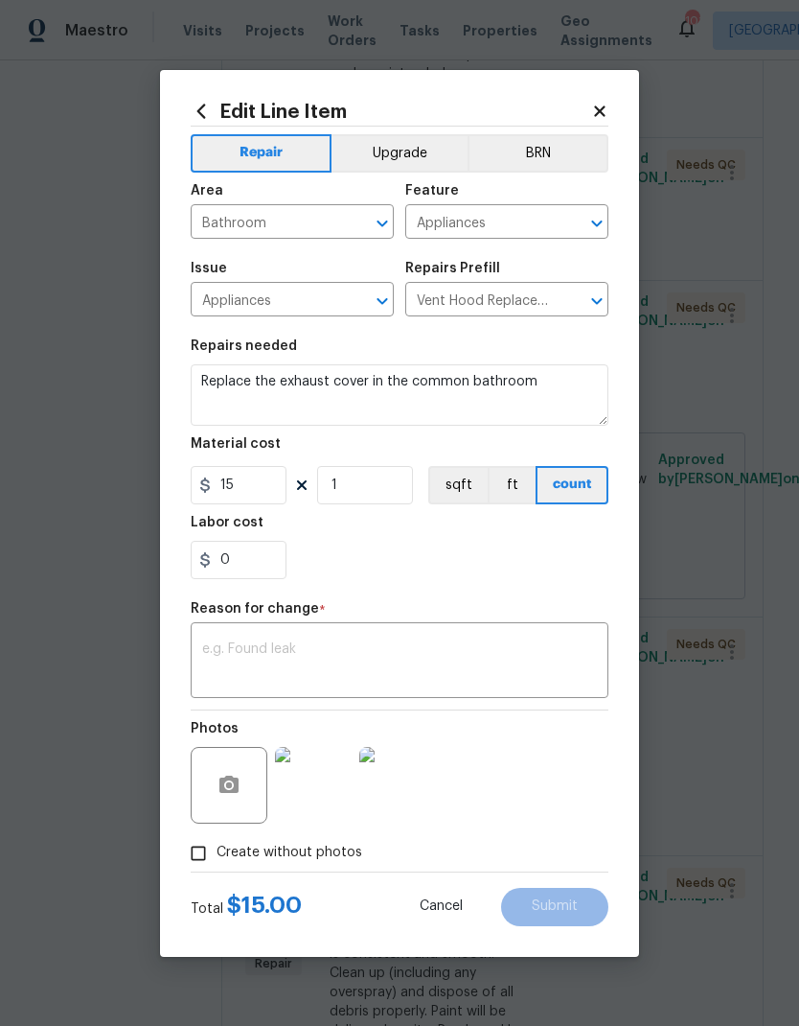
click at [287, 660] on textarea at bounding box center [399, 662] width 395 height 40
click at [277, 656] on textarea at bounding box center [399, 662] width 395 height 40
paste textarea "Replace vanity mirror, has cord attached for the light $145 - Repaint vanity ba…"
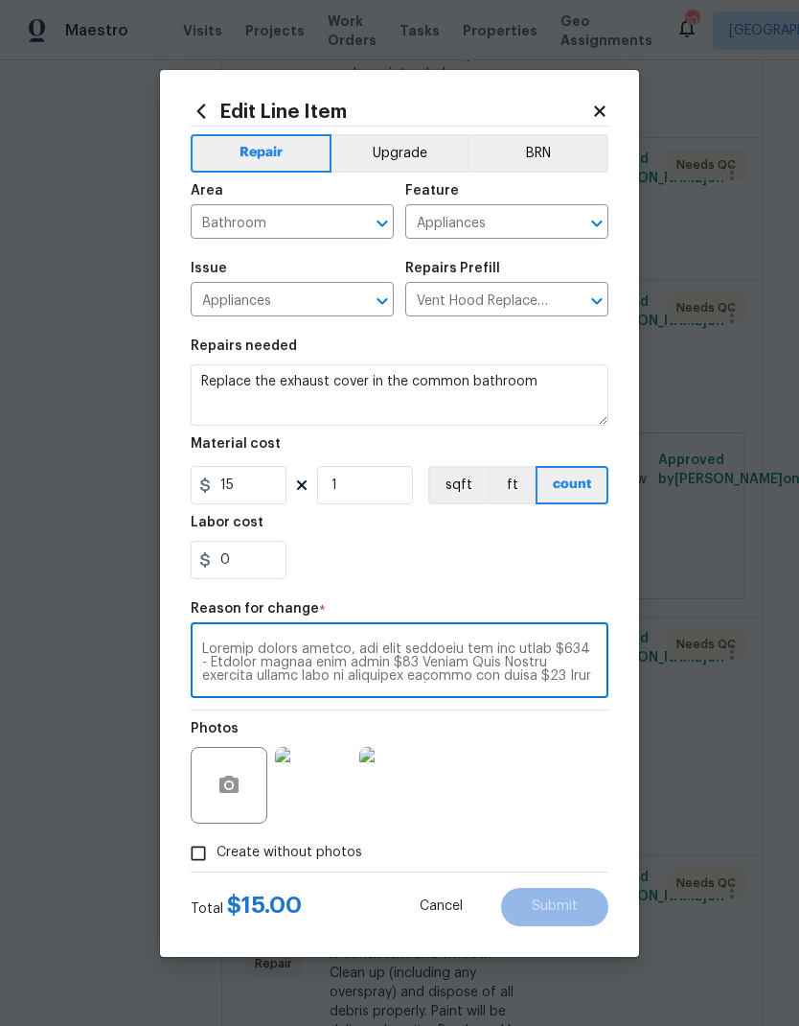
scroll to position [349, 0]
type textarea "Replace vanity mirror, has cord attached for the light $145 - Repaint vanity ba…"
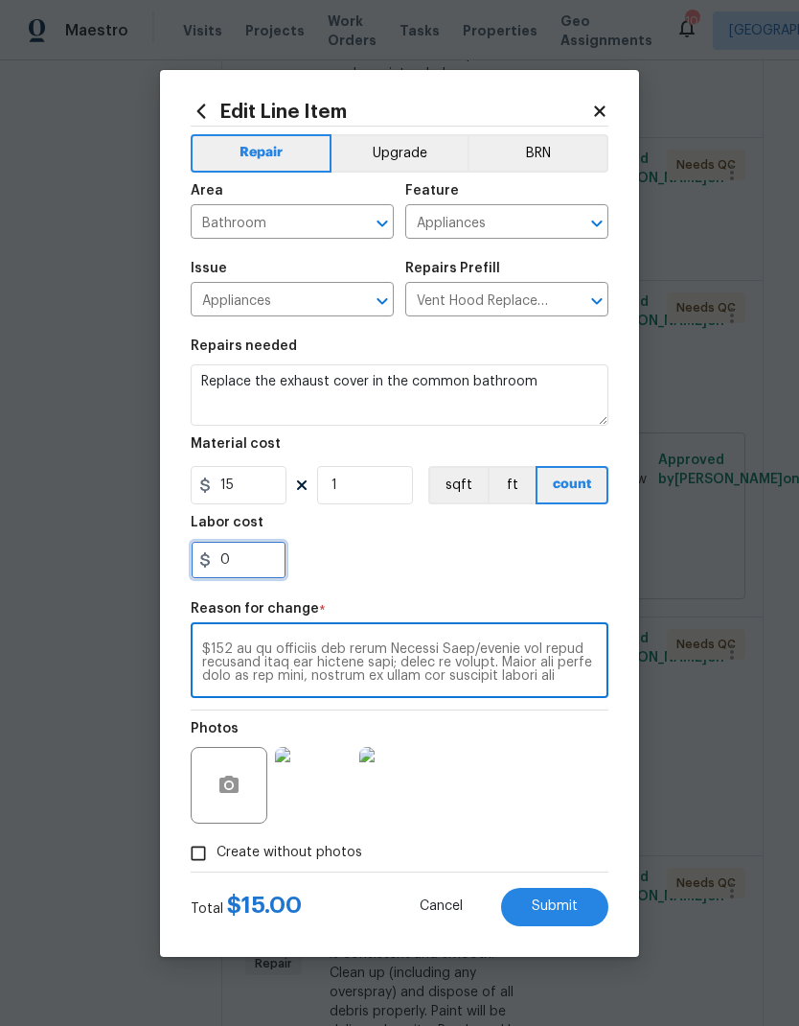
click at [261, 561] on input "0" at bounding box center [239, 560] width 96 height 38
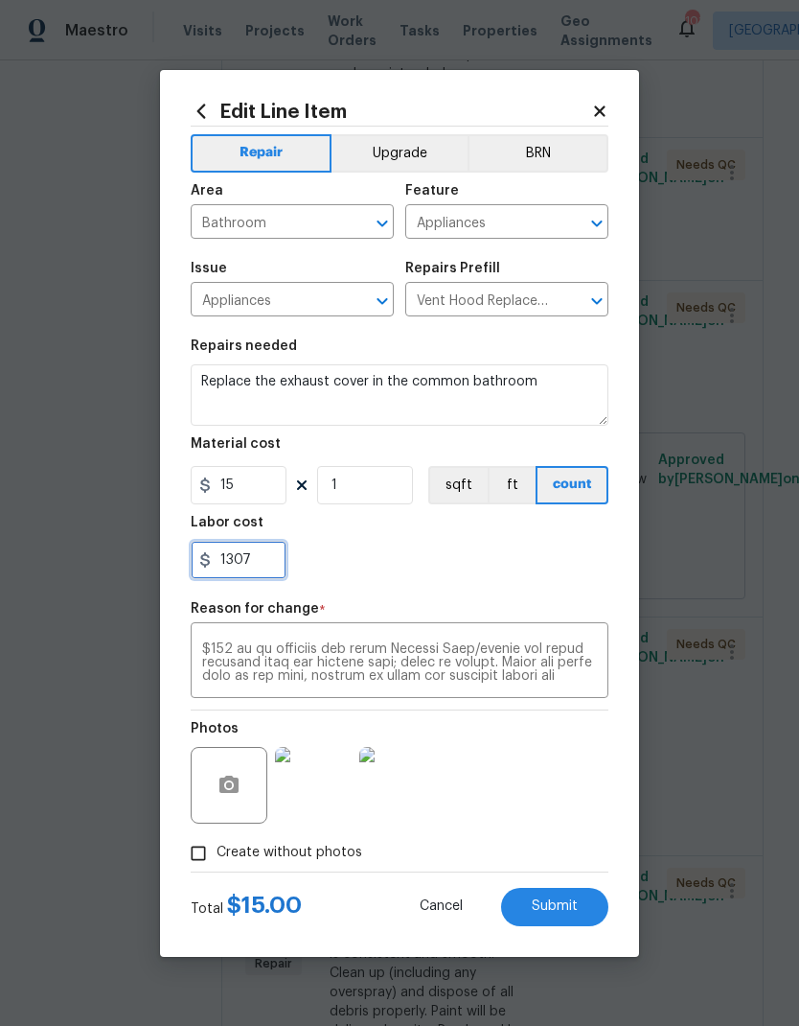
type input "1307"
click at [557, 915] on button "Submit" at bounding box center [554, 907] width 107 height 38
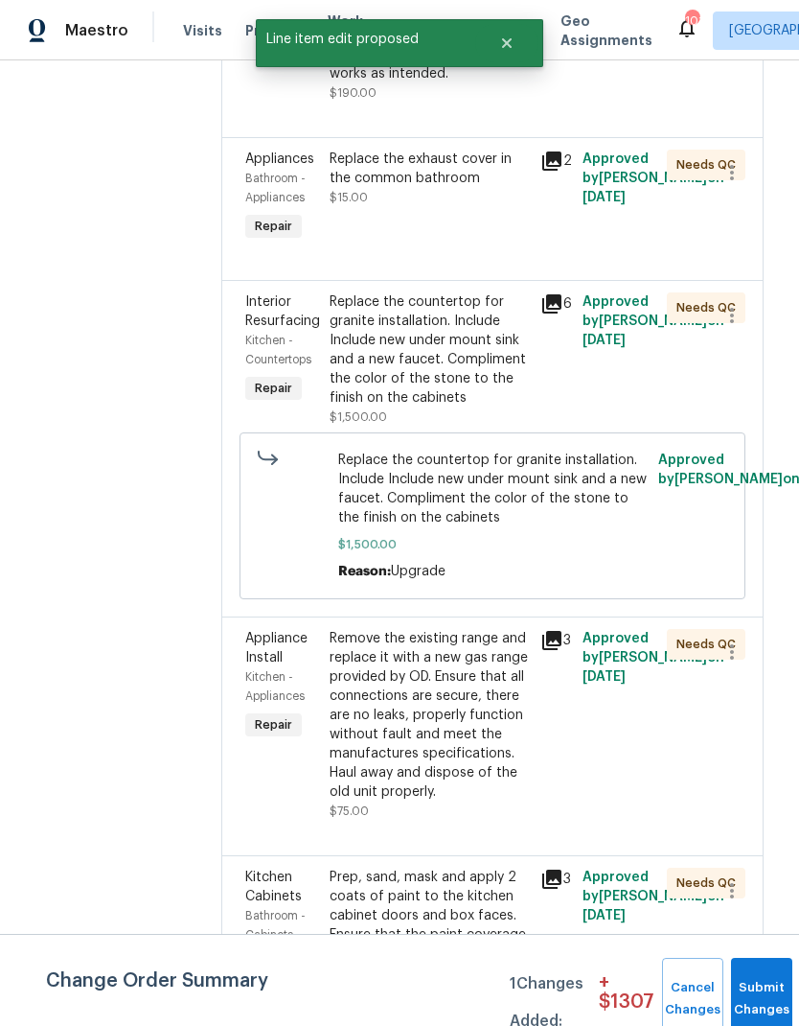
scroll to position [0, 0]
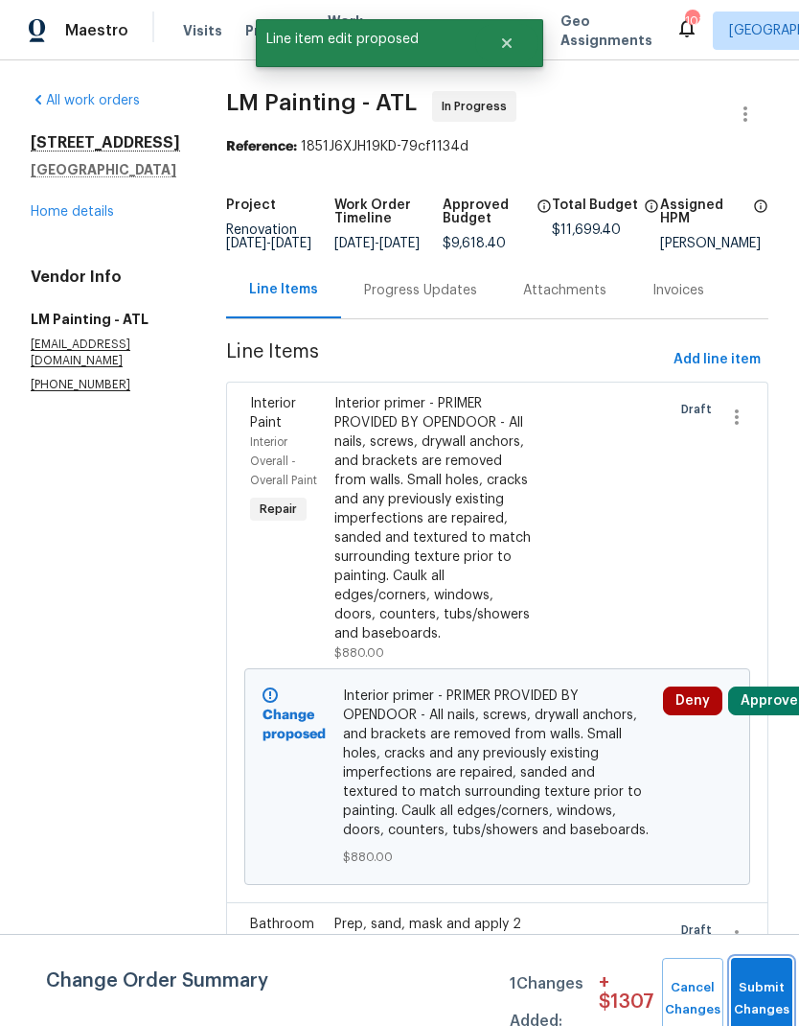
click at [757, 993] on button "Submit Changes" at bounding box center [761, 999] width 61 height 82
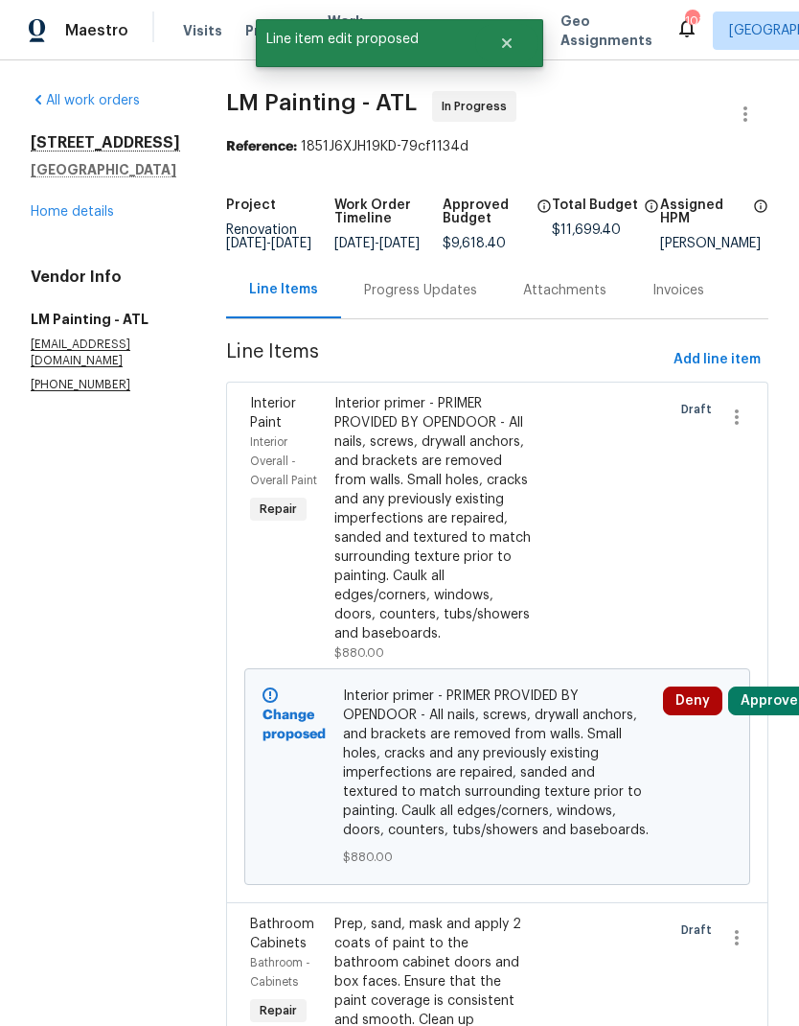
click at [445, 300] on div "Progress Updates" at bounding box center [420, 290] width 113 height 19
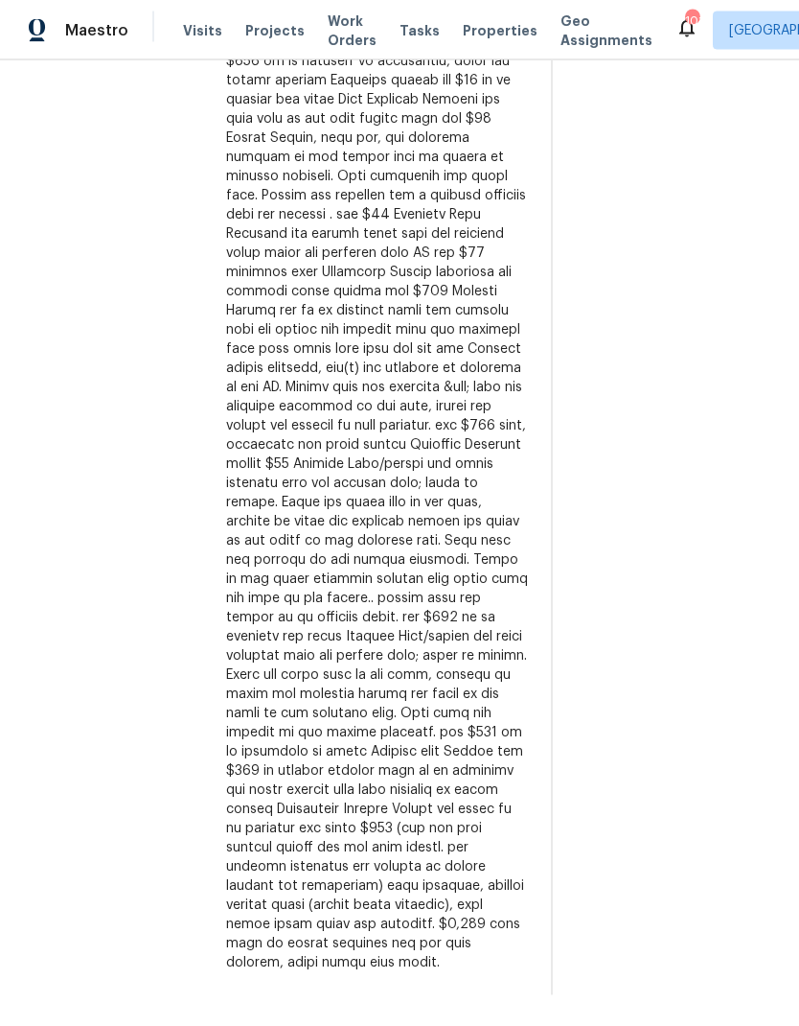
scroll to position [77, 0]
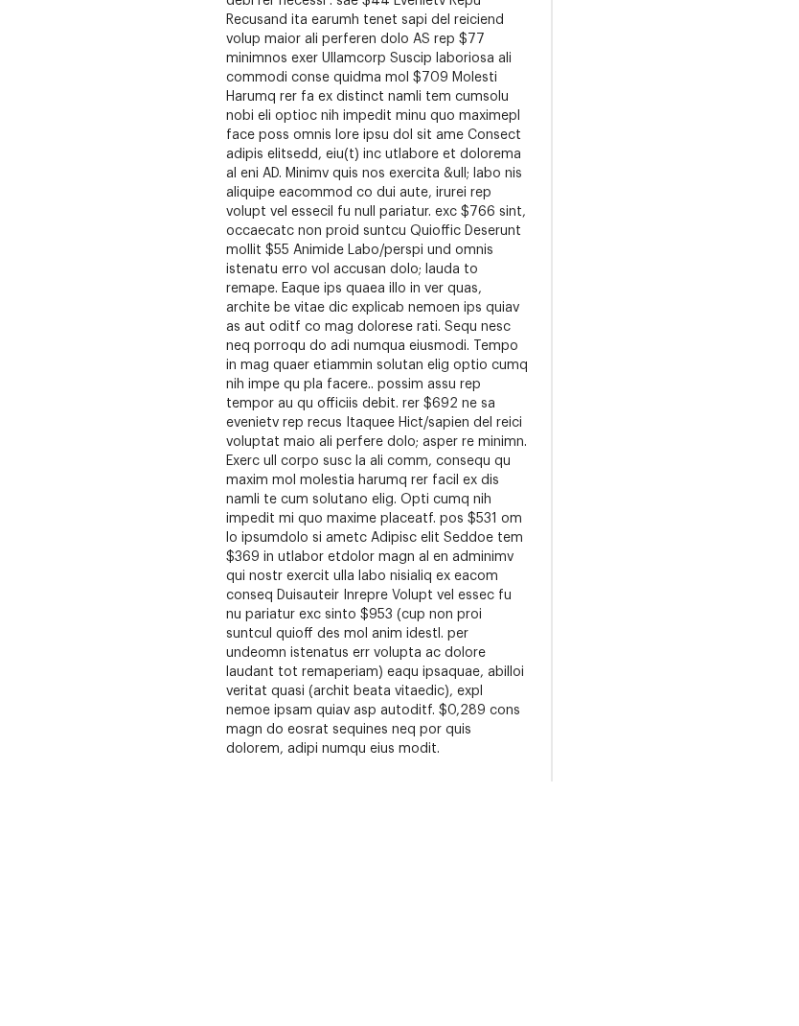
click at [514, 647] on div at bounding box center [377, 445] width 302 height 1054
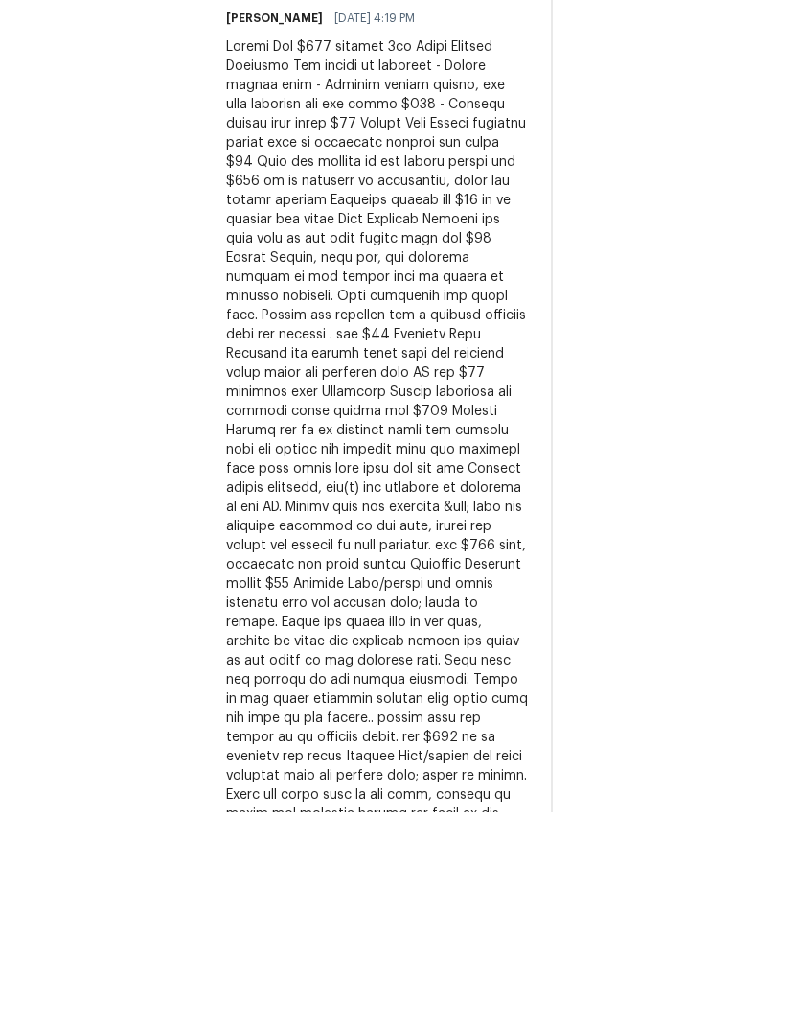
scroll to position [576, 0]
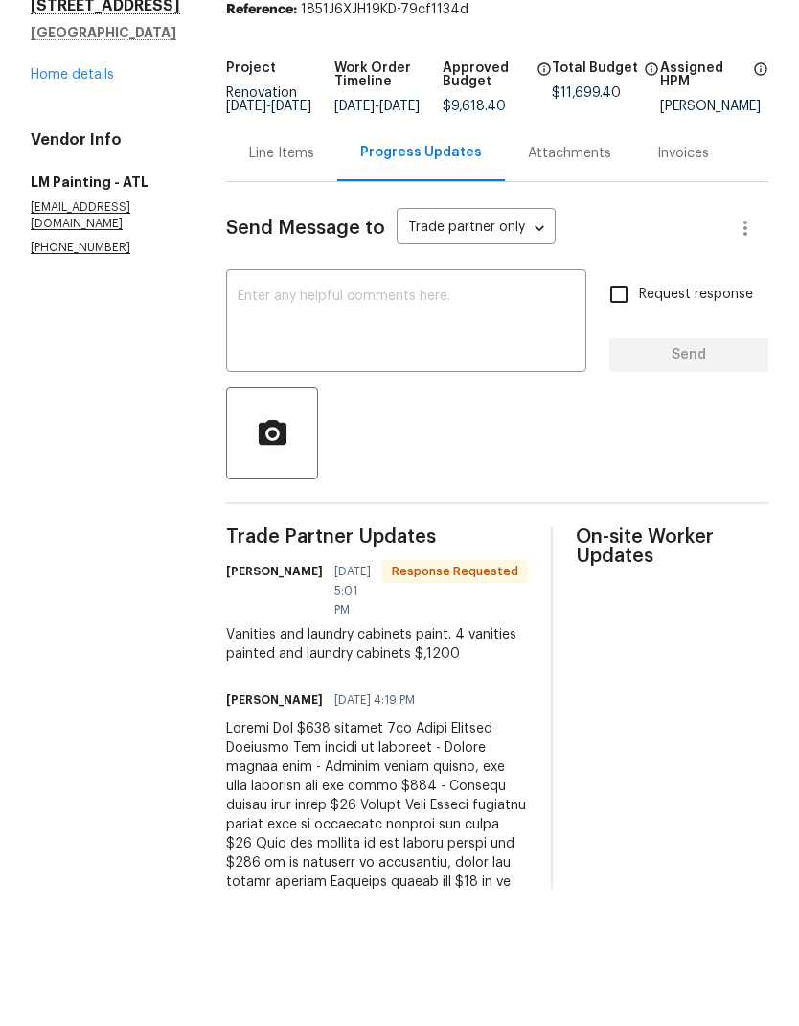
click at [314, 281] on div "Line Items" at bounding box center [281, 290] width 65 height 19
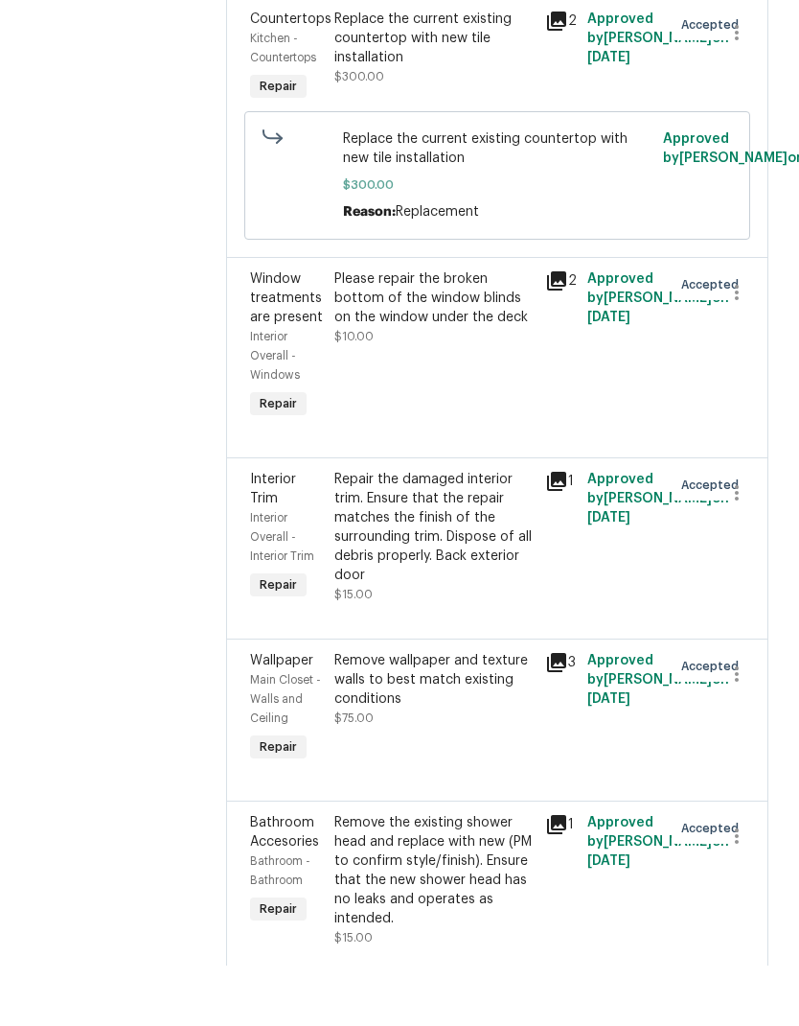
scroll to position [5263, 0]
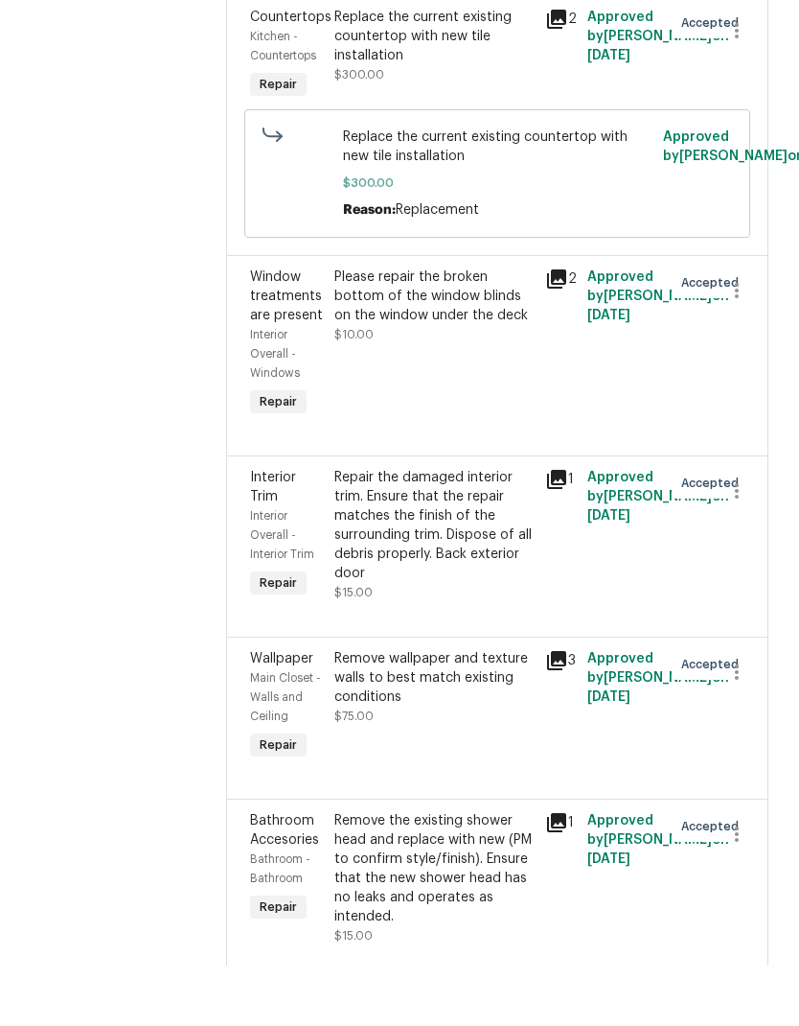
click at [475, 126] on div "Replace the current existing countertop with new tile installation" at bounding box center [434, 97] width 199 height 58
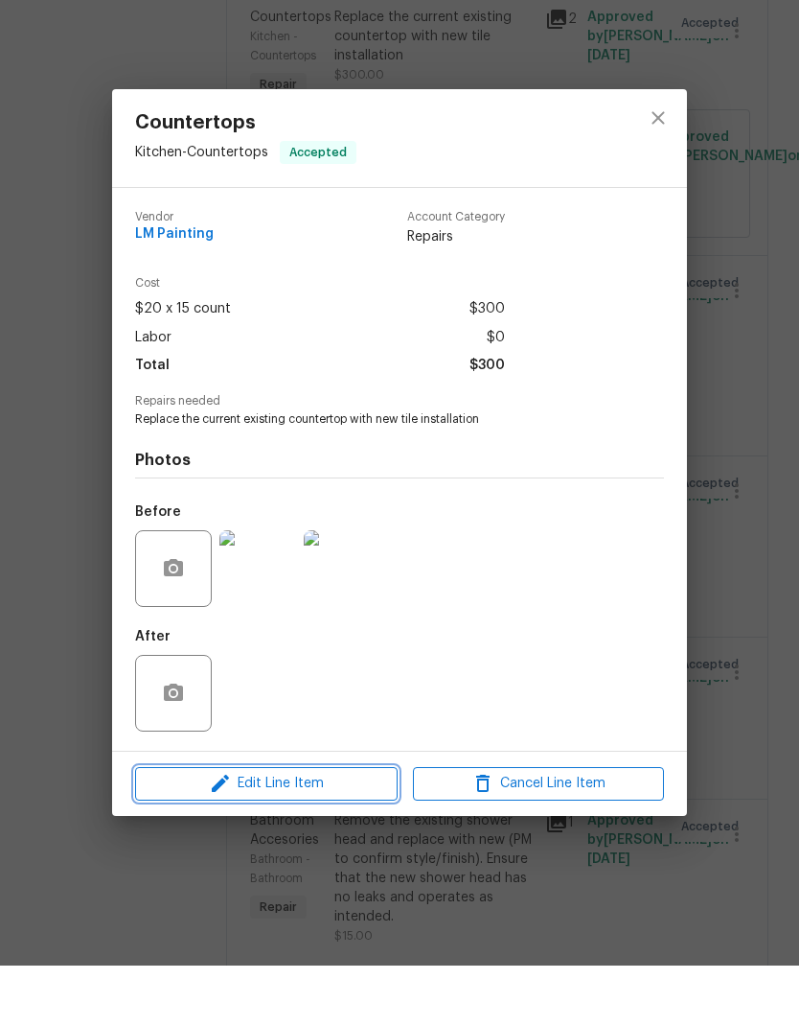
click at [304, 832] on span "Edit Line Item" at bounding box center [266, 844] width 251 height 24
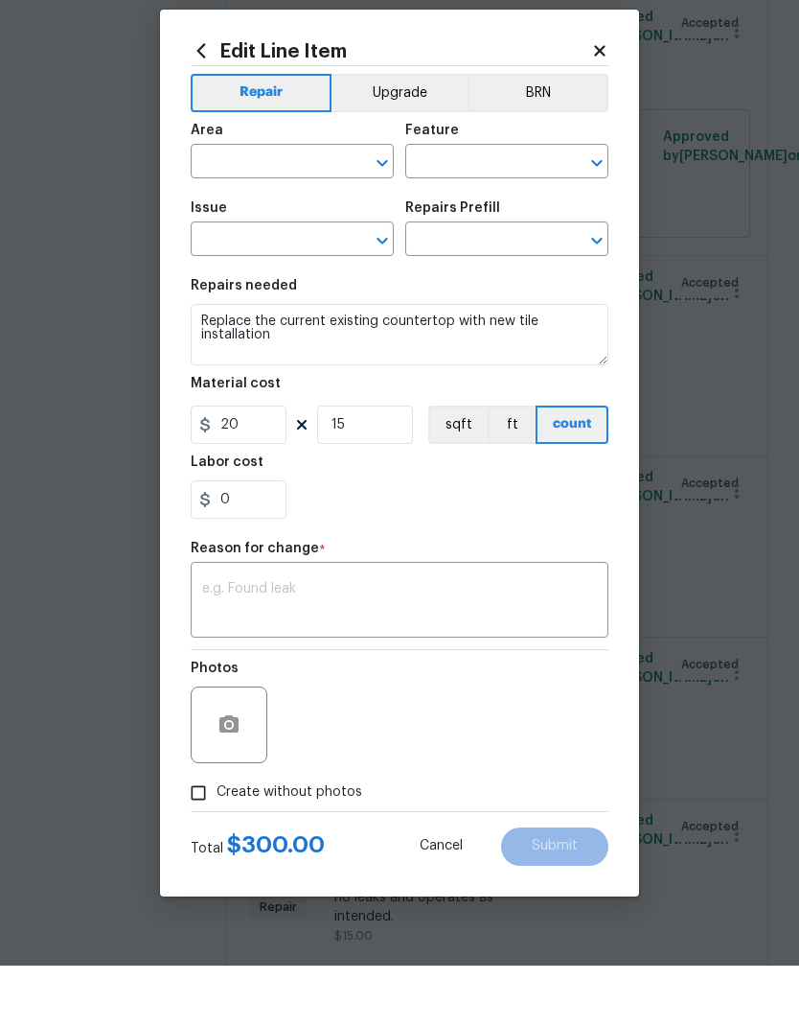
type input "Kitchen"
type input "Countertops"
type input "Countertop Caulking $20.00"
click at [255, 541] on input "0" at bounding box center [239, 560] width 96 height 38
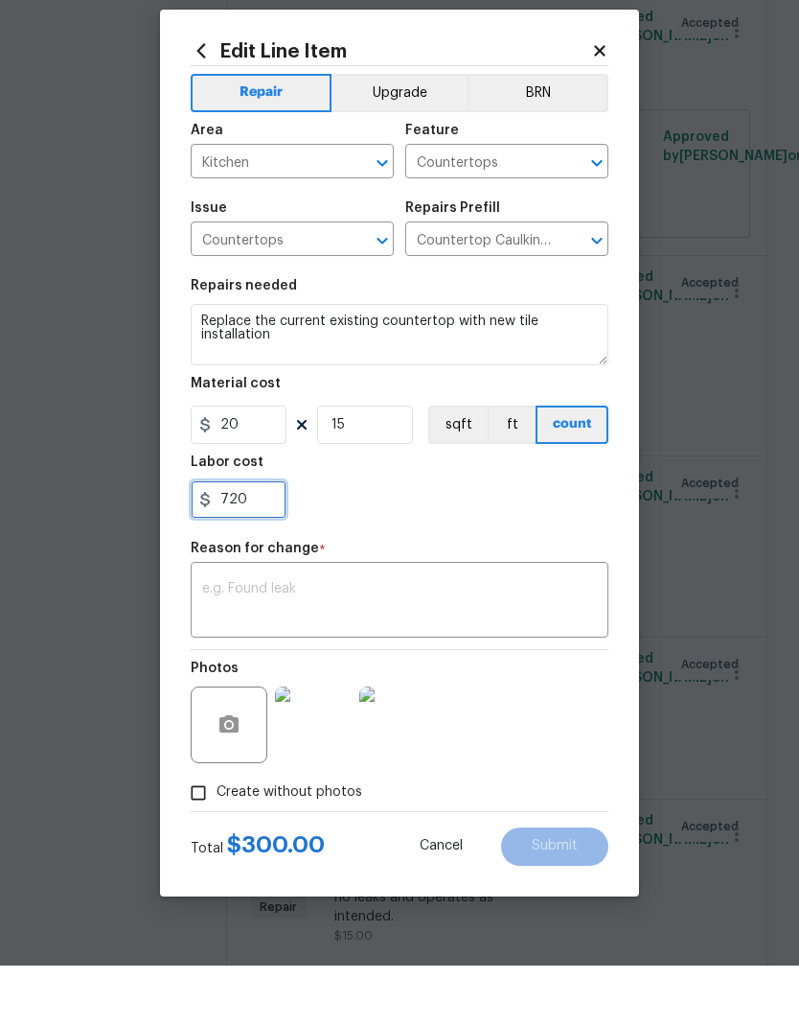
type input "720"
click at [351, 642] on textarea at bounding box center [399, 662] width 395 height 40
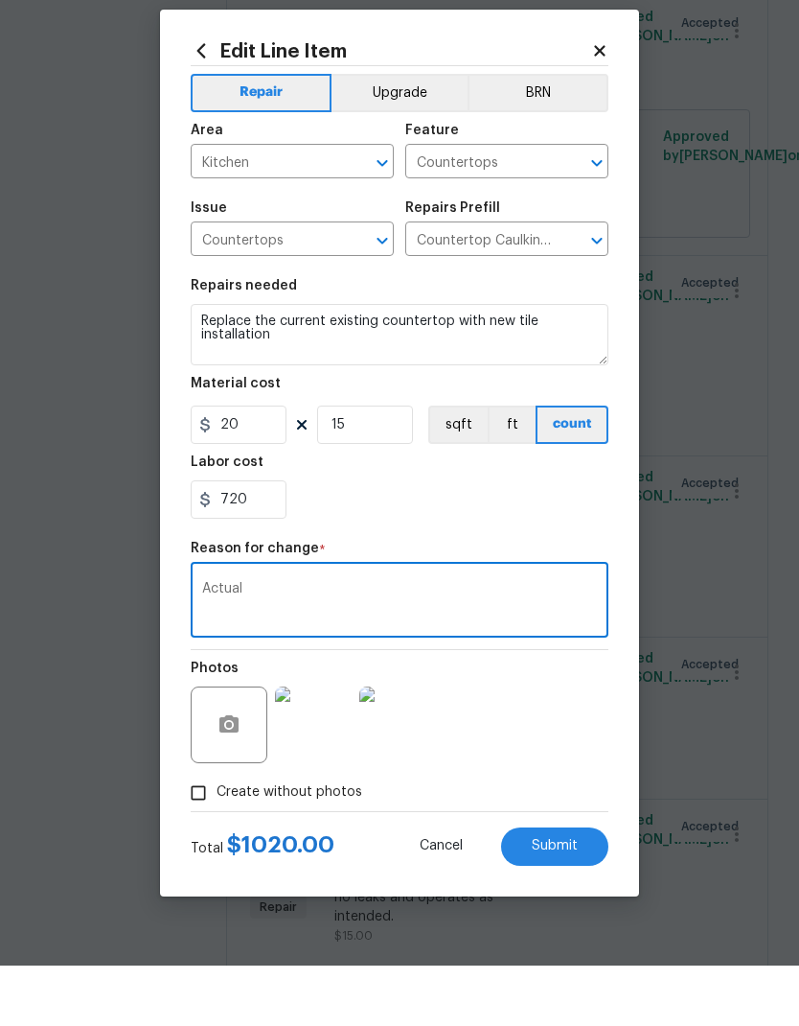
type textarea "Actual"
click at [561, 899] on span "Submit" at bounding box center [555, 906] width 46 height 14
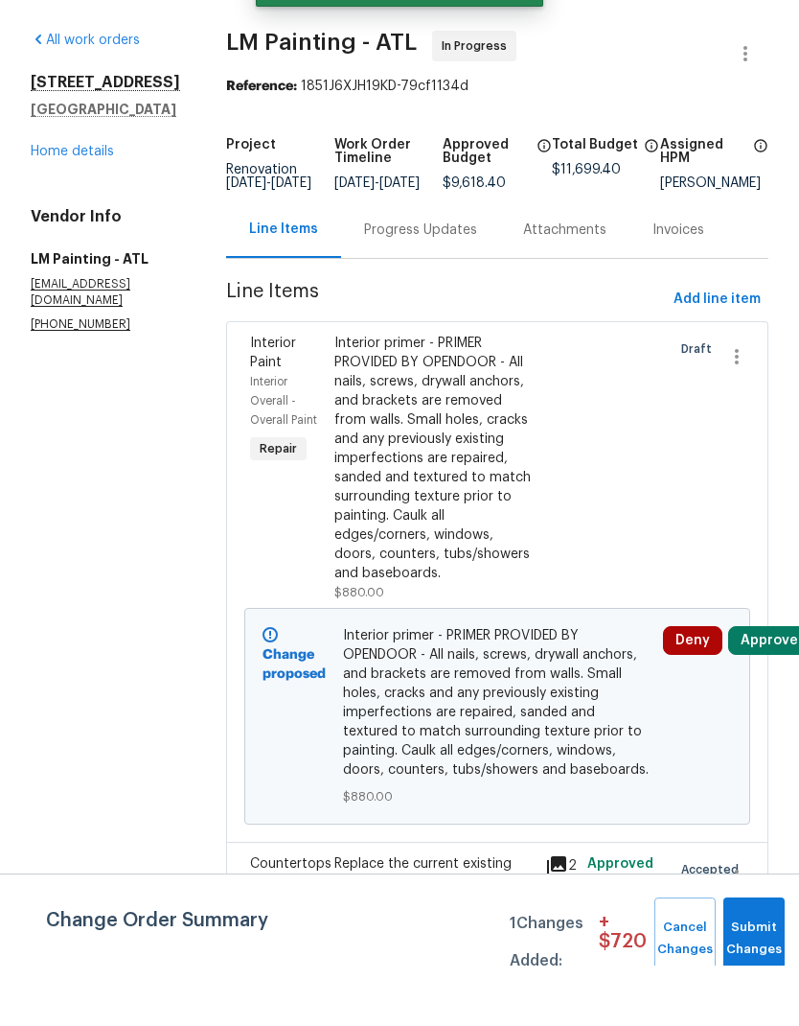
scroll to position [60, 0]
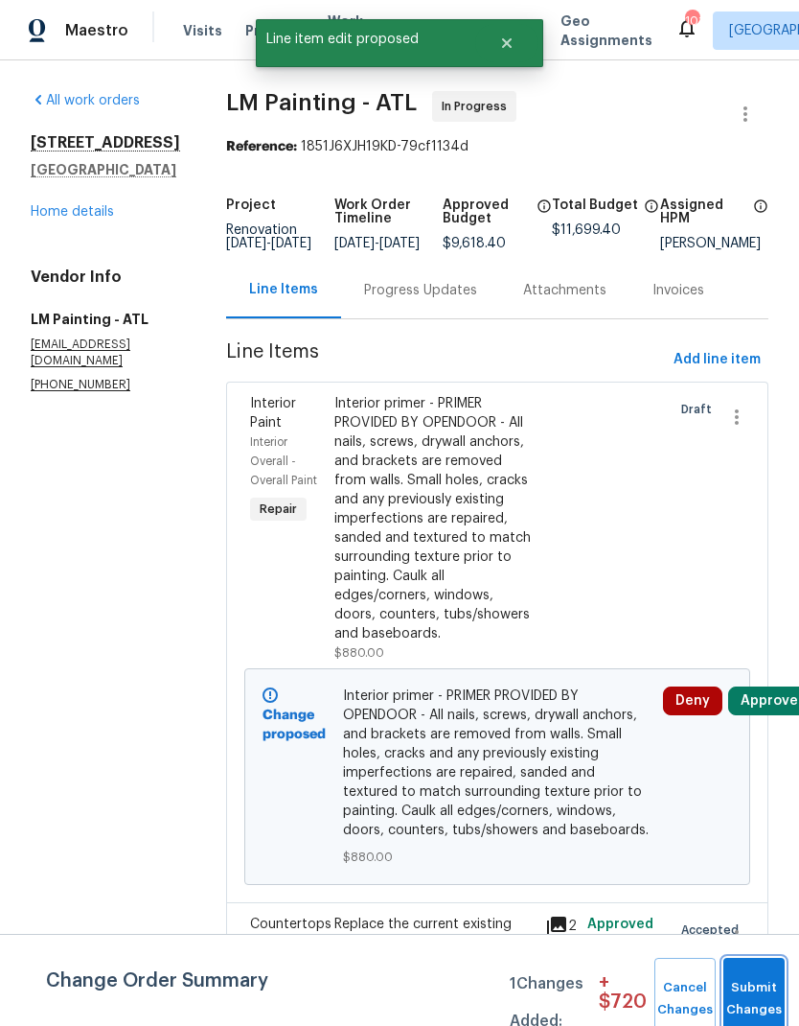
click at [754, 992] on button "Submit Changes" at bounding box center [754, 999] width 61 height 82
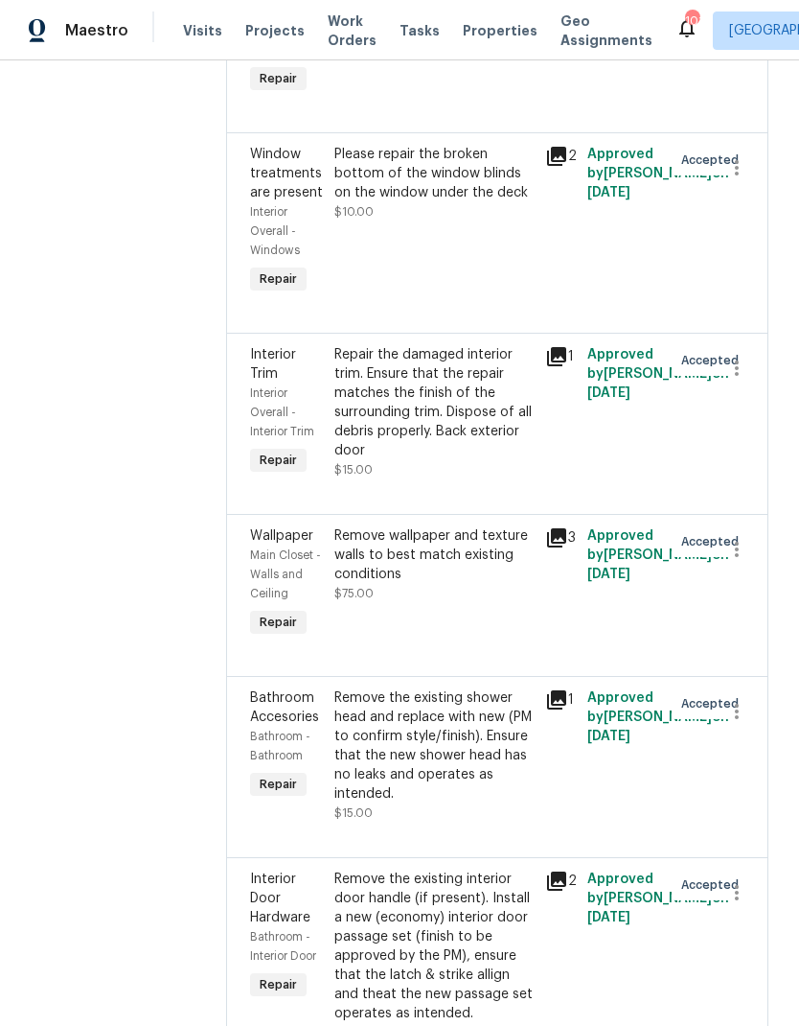
scroll to position [0, 0]
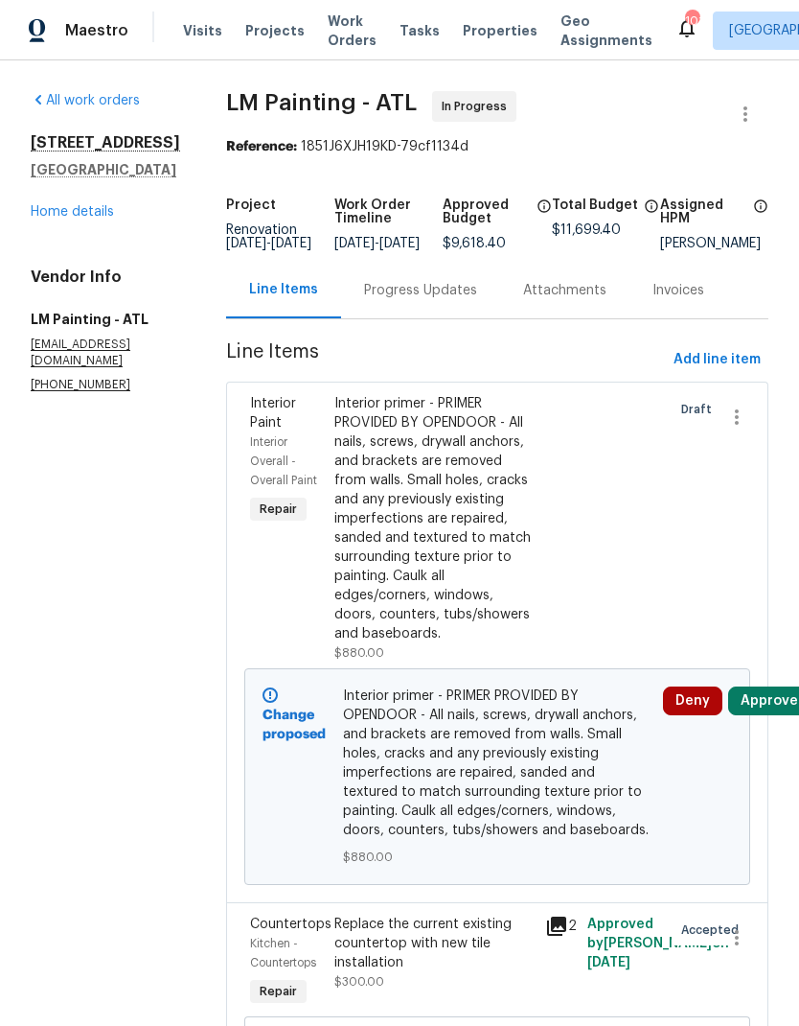
click at [86, 205] on link "Home details" at bounding box center [72, 211] width 83 height 13
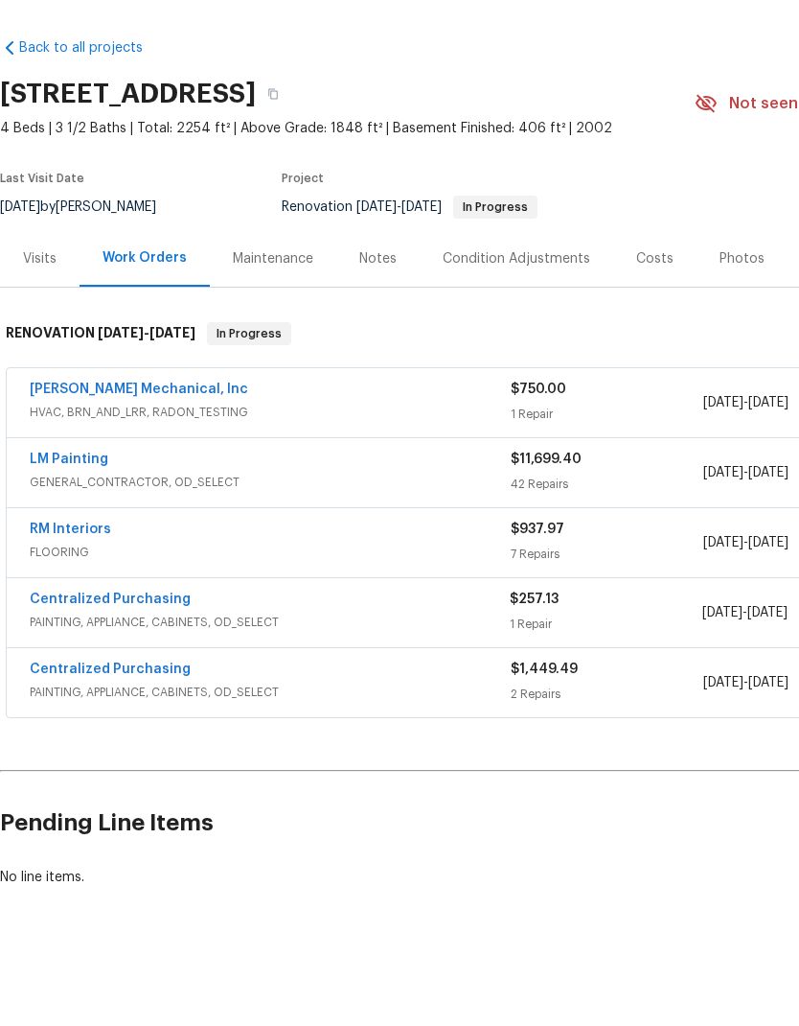
scroll to position [51, 0]
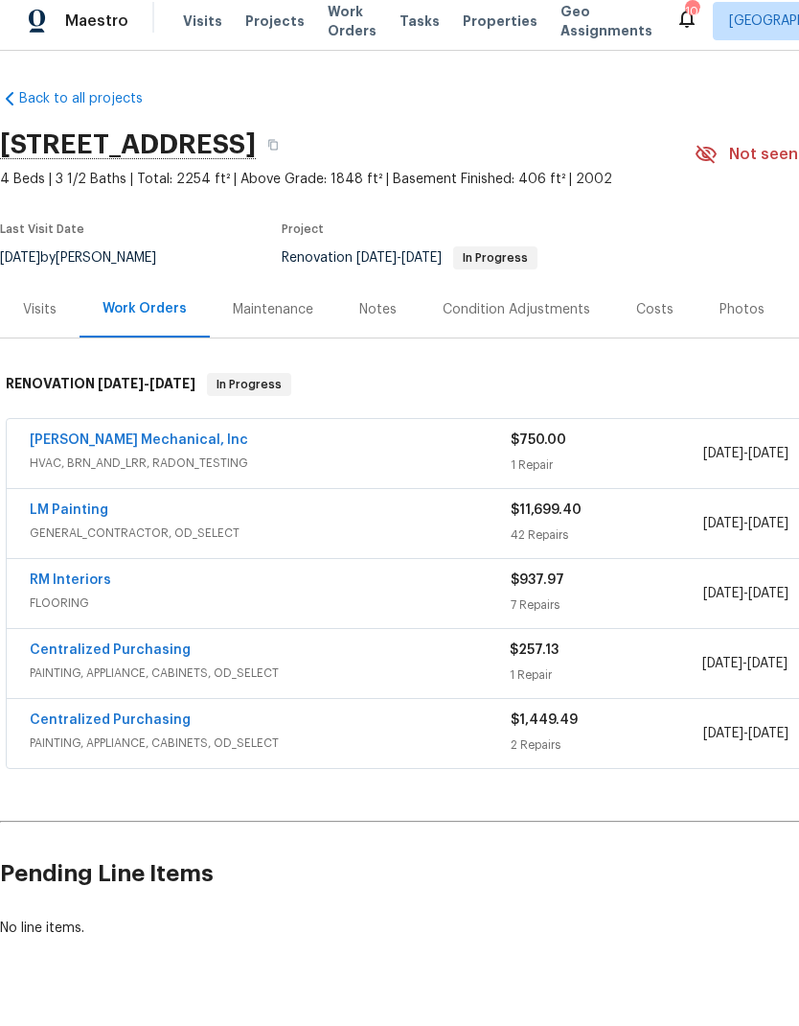
click at [62, 513] on link "LM Painting" at bounding box center [69, 519] width 79 height 13
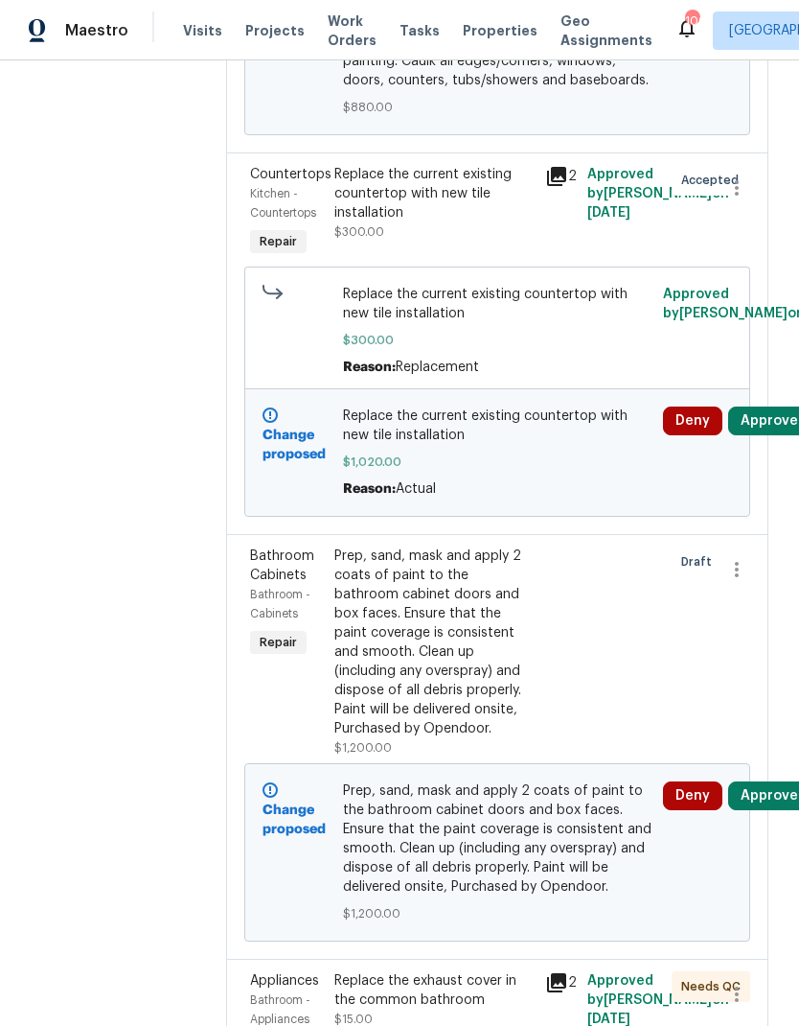
scroll to position [751, 0]
click at [568, 187] on icon at bounding box center [556, 175] width 23 height 23
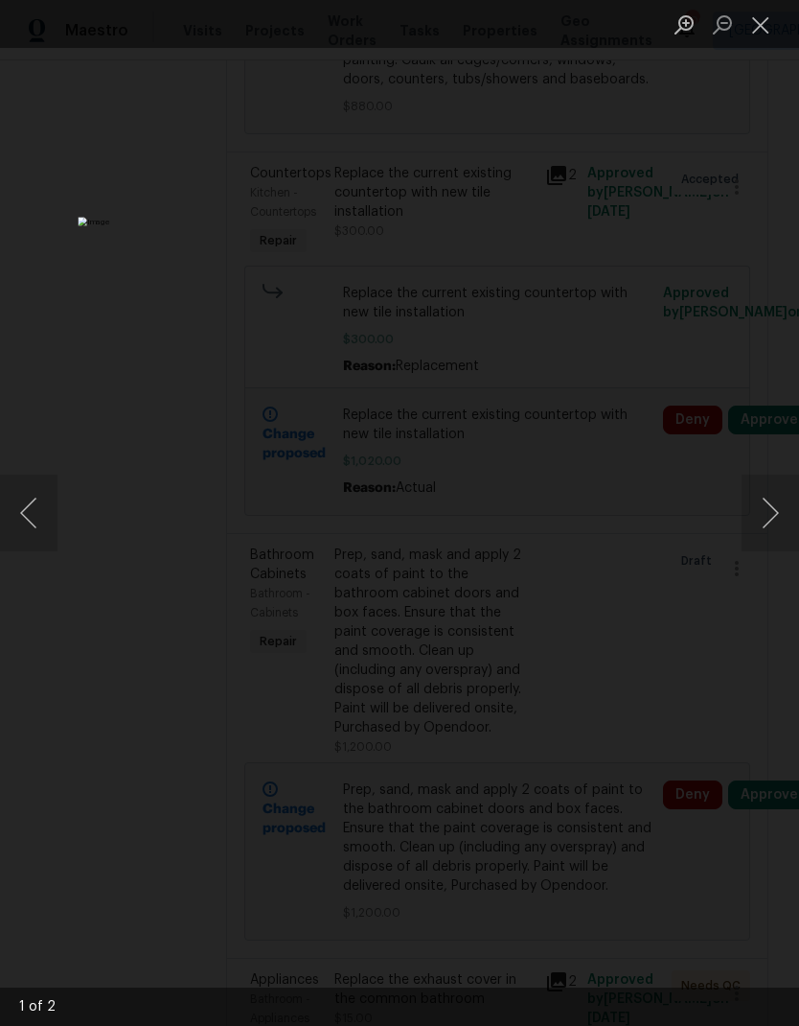
click at [762, 507] on button "Next image" at bounding box center [771, 513] width 58 height 77
click at [759, 26] on button "Close lightbox" at bounding box center [761, 25] width 38 height 34
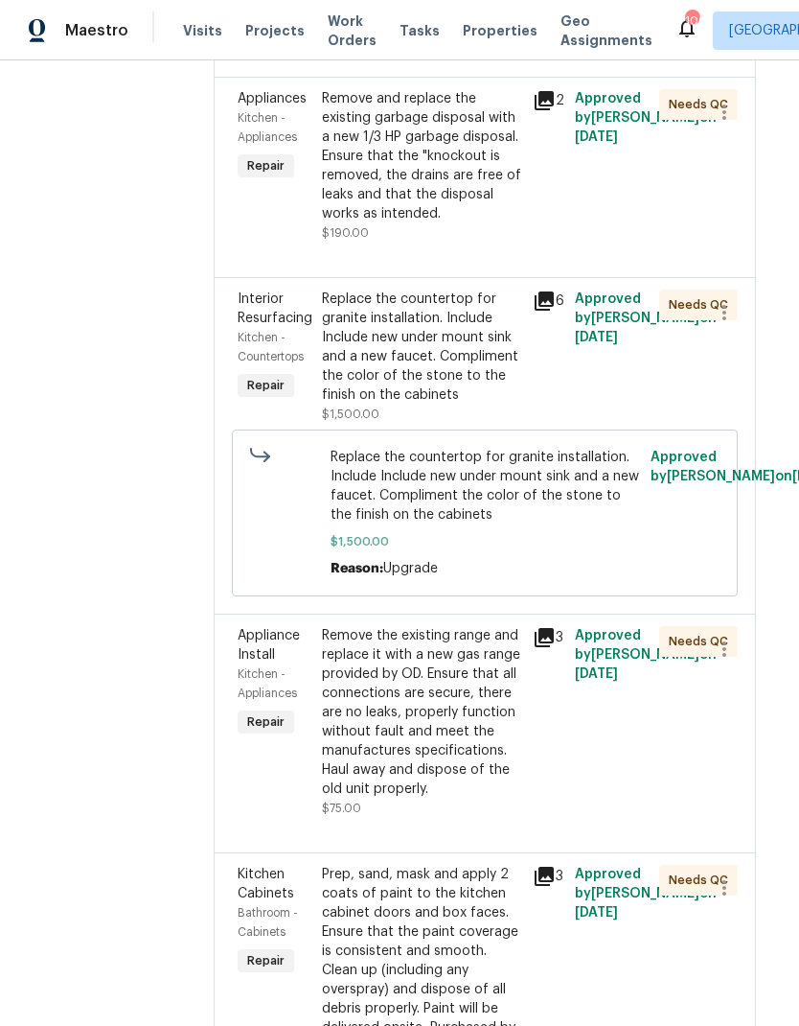
scroll to position [2880, 12]
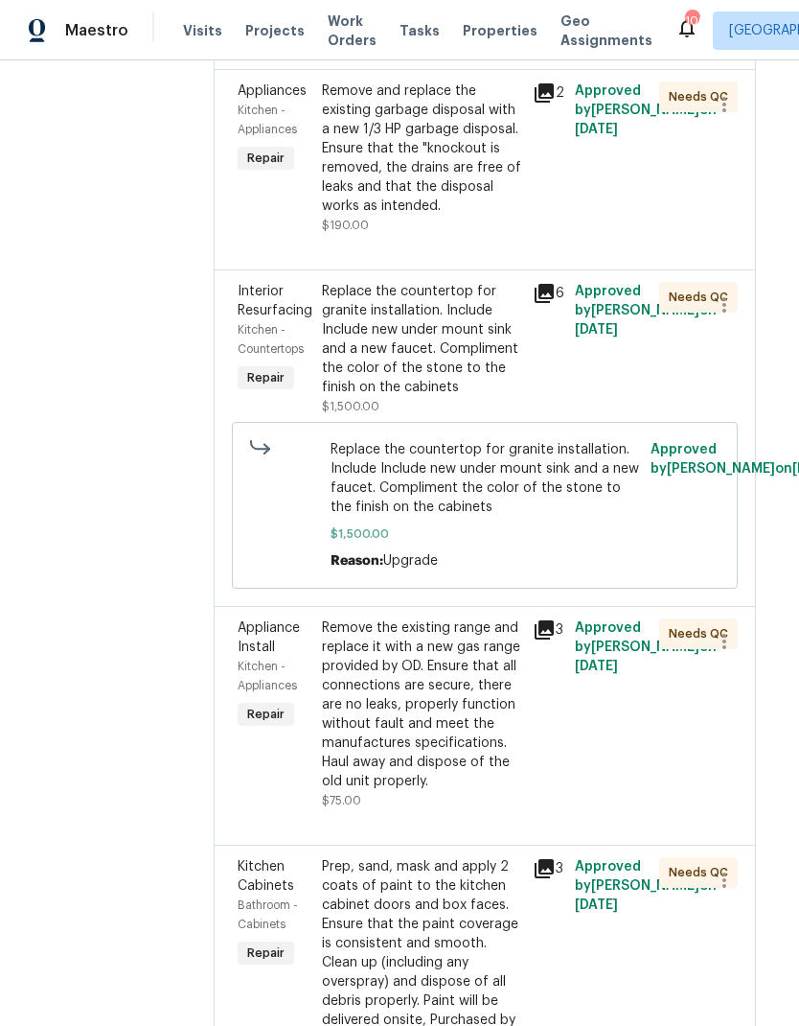
click at [456, 397] on div "Replace the countertop for granite installation. Include Include new under moun…" at bounding box center [421, 339] width 199 height 115
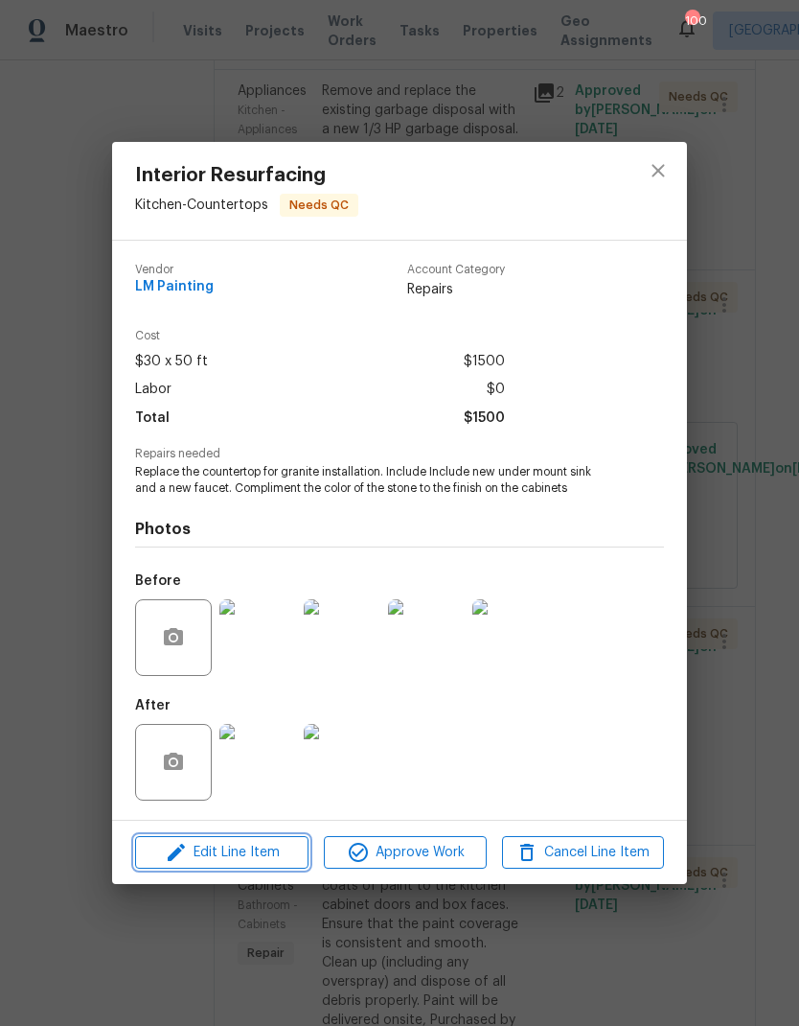
click at [251, 863] on span "Edit Line Item" at bounding box center [222, 853] width 162 height 24
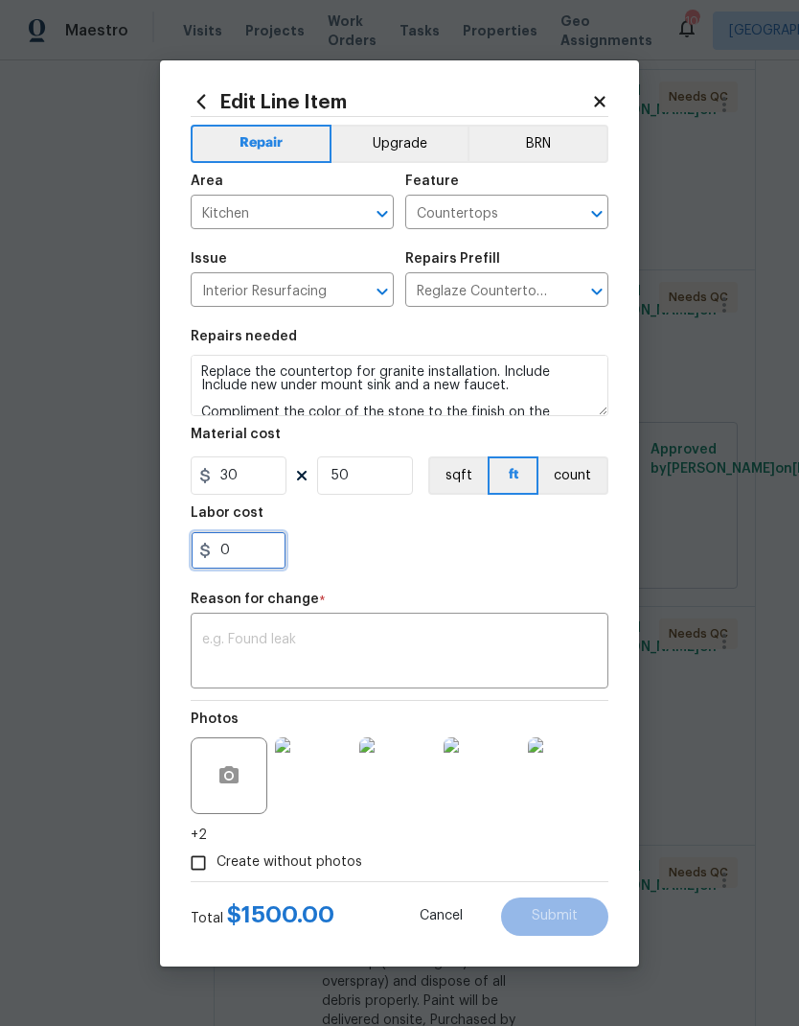
click at [263, 549] on input "0" at bounding box center [239, 550] width 96 height 38
type input "710"
click at [344, 654] on textarea at bounding box center [399, 653] width 395 height 40
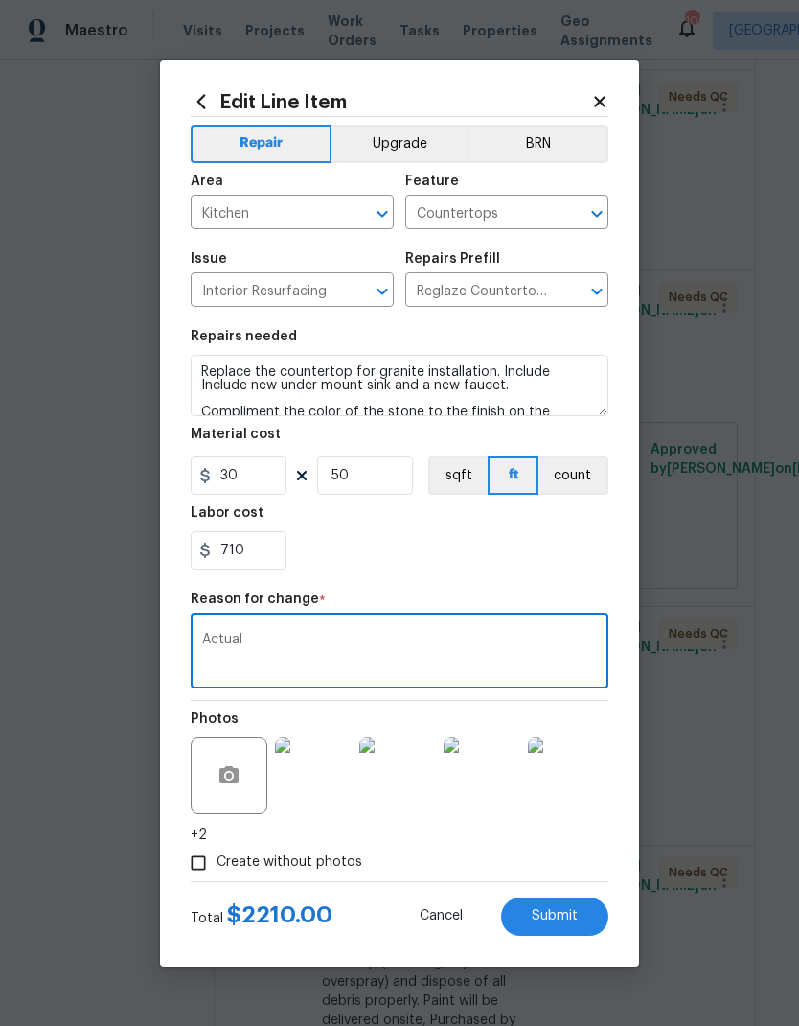
type textarea "Actual"
click at [558, 927] on button "Submit" at bounding box center [554, 916] width 107 height 38
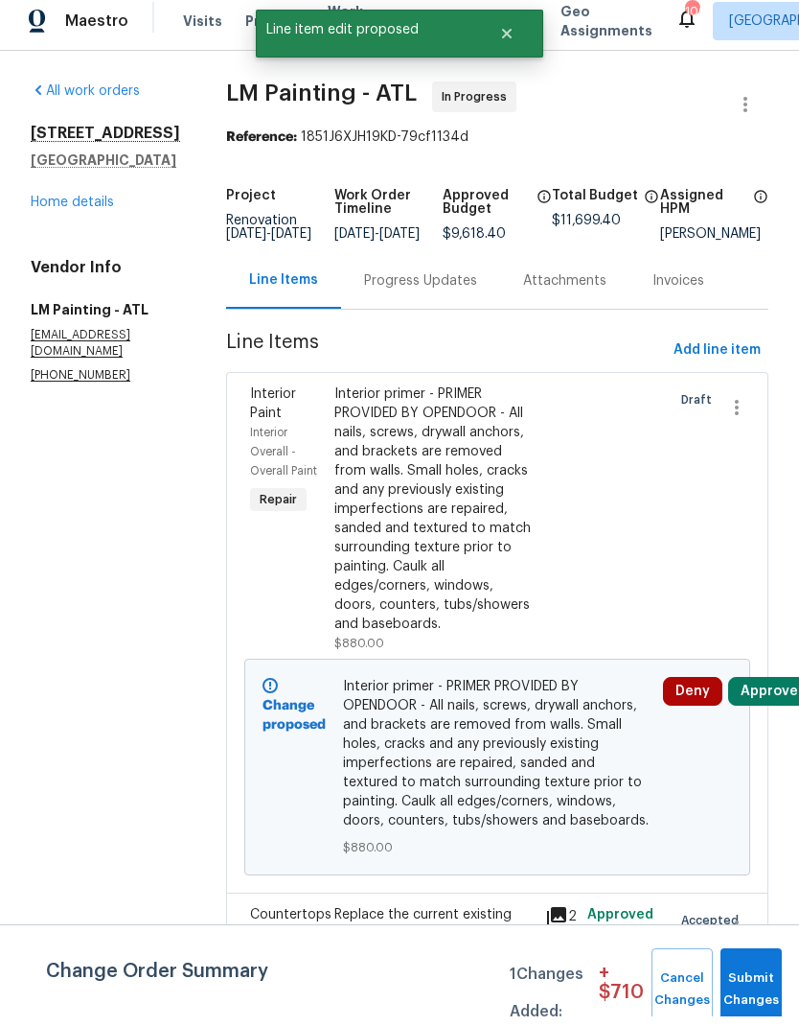
scroll to position [10, 0]
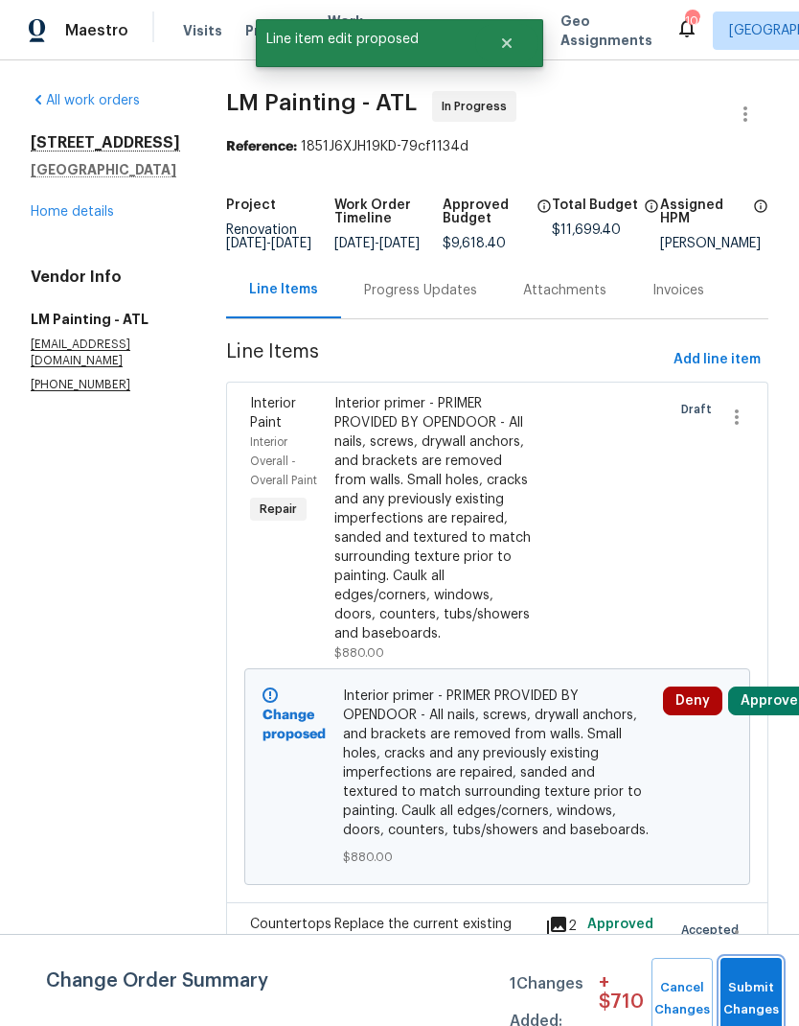
click at [748, 991] on button "Submit Changes" at bounding box center [751, 999] width 61 height 82
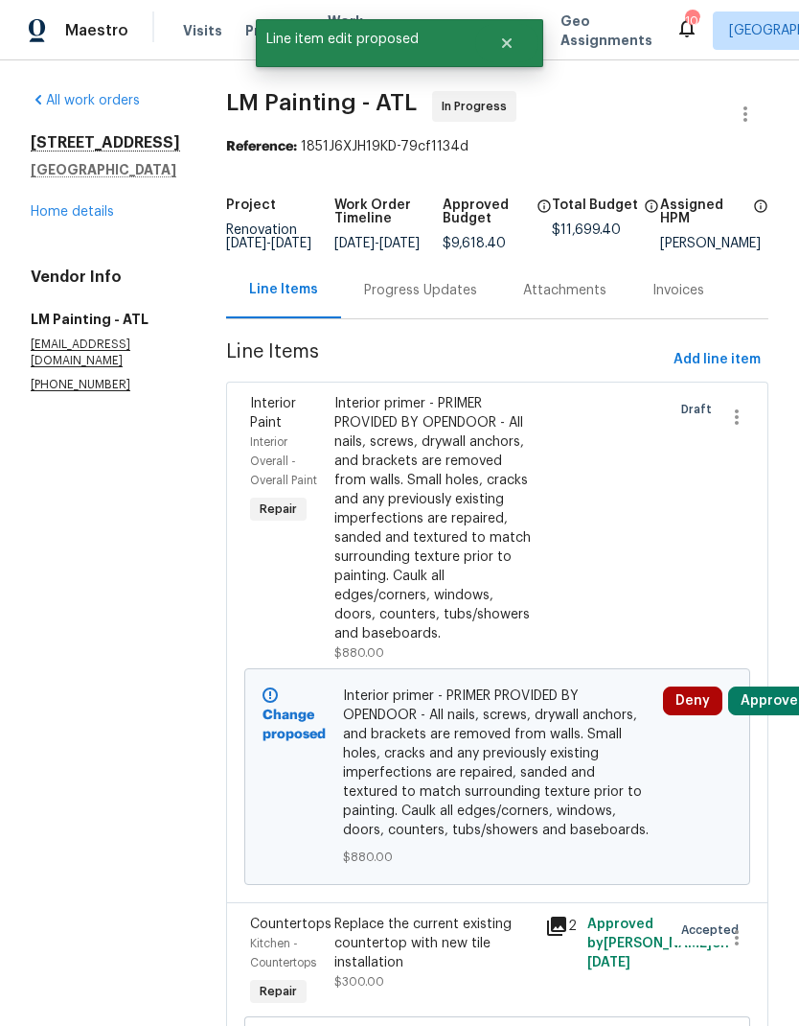
click at [444, 289] on div "Progress Updates" at bounding box center [420, 290] width 113 height 19
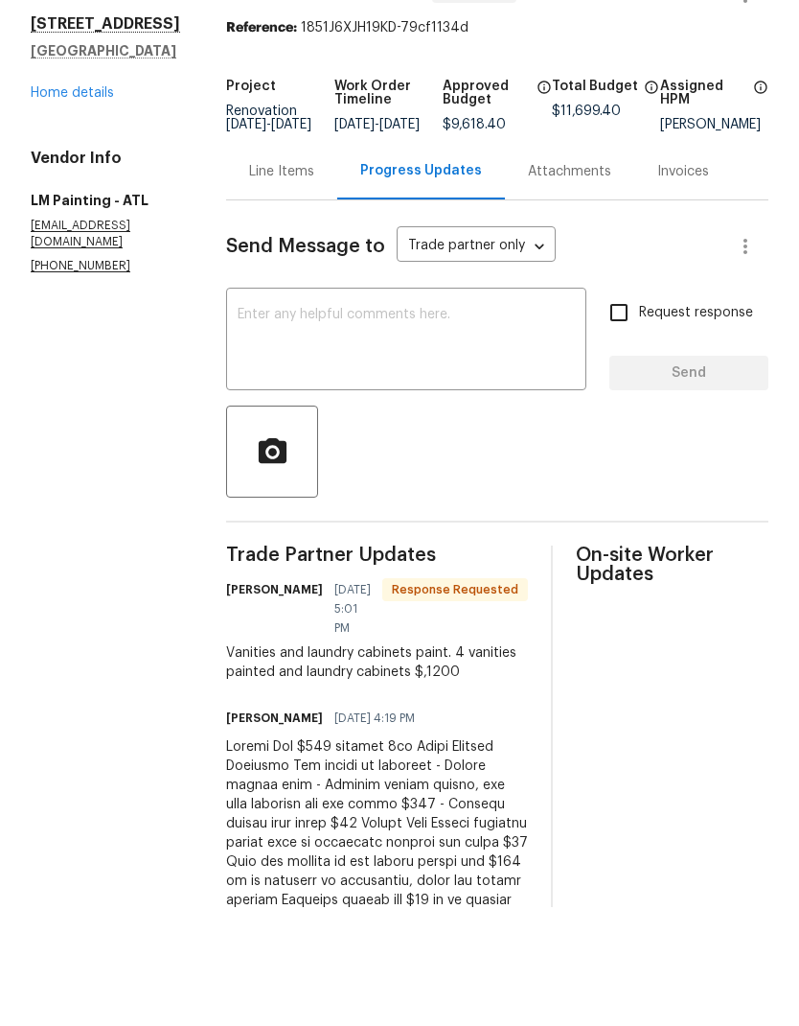
click at [314, 281] on div "Line Items" at bounding box center [281, 290] width 65 height 19
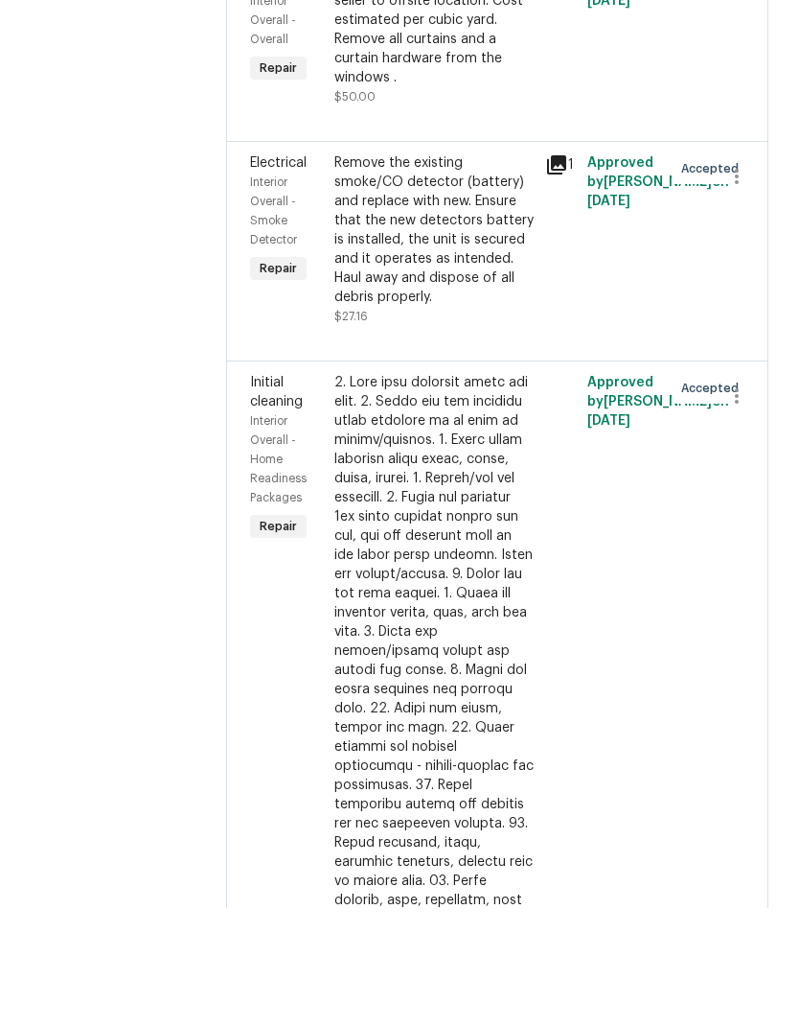
scroll to position [9485, 0]
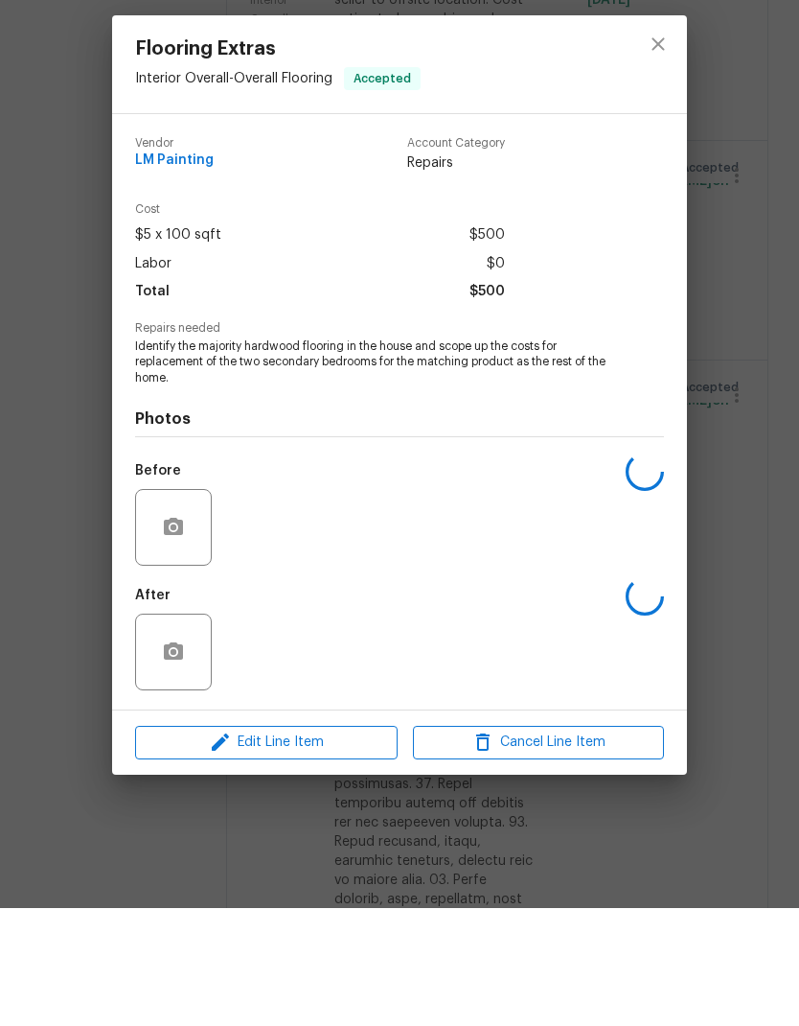
scroll to position [77, 0]
click at [324, 848] on span "Edit Line Item" at bounding box center [266, 860] width 251 height 24
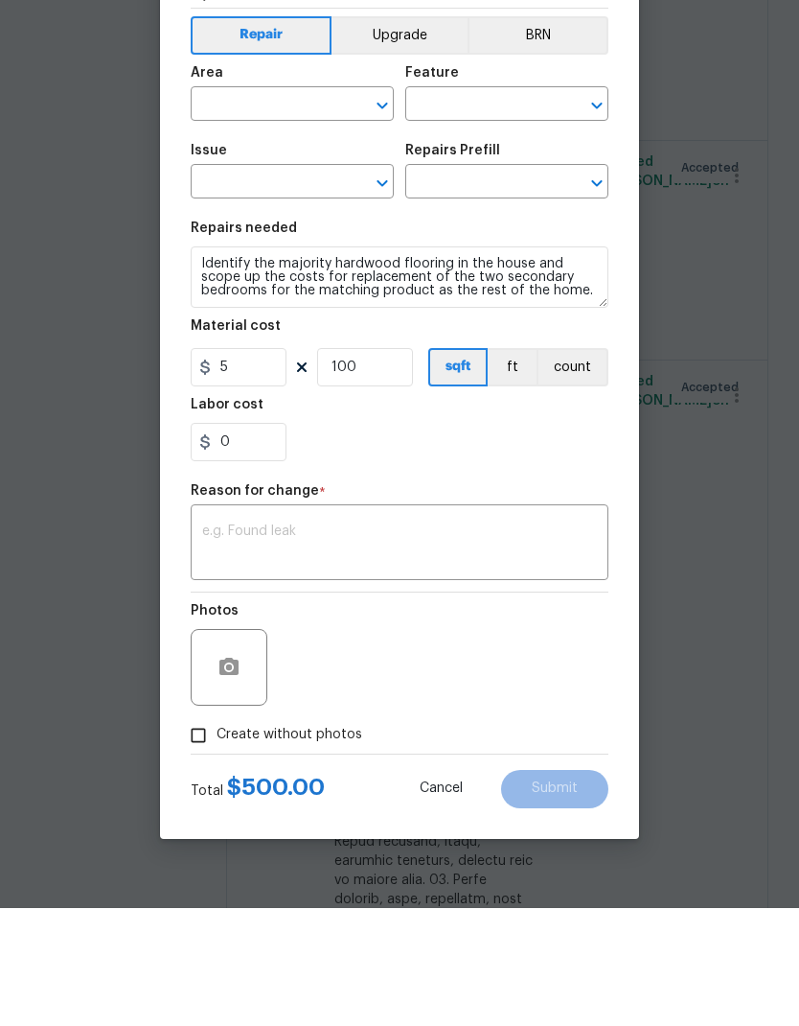
type input "Interior Overall"
type input "Overall Flooring"
type input "Flooring Extras"
type input "Sand and Refinish Hardwood Flooring $5.00"
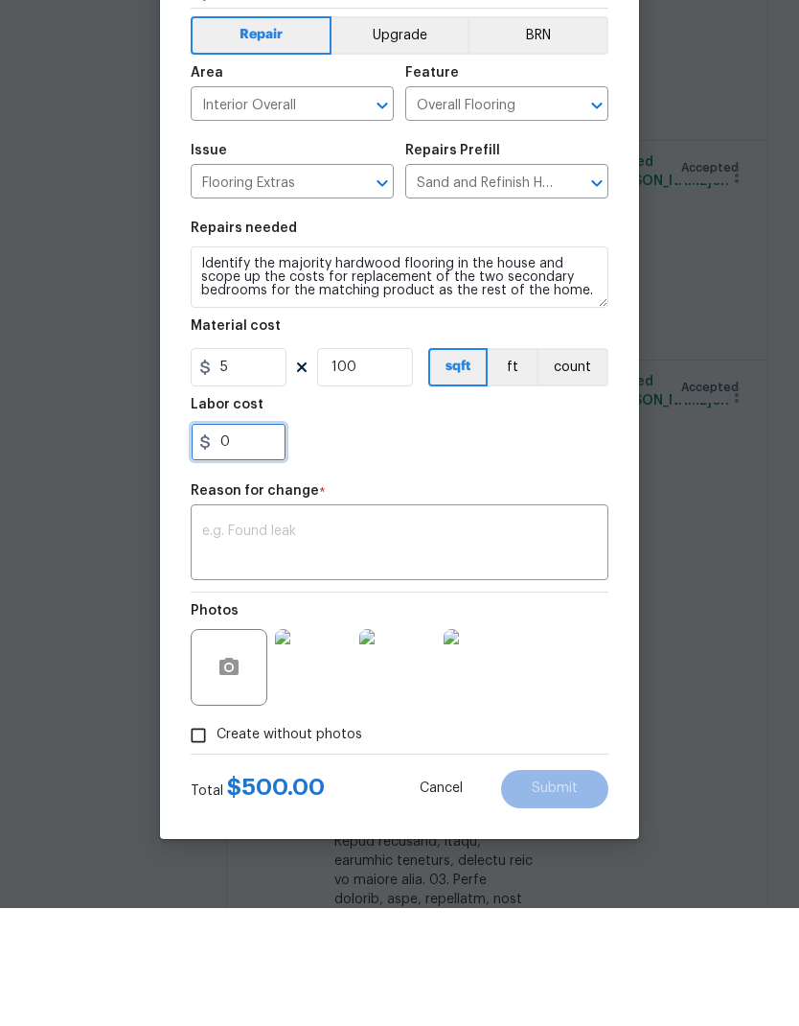
click at [259, 541] on input "0" at bounding box center [239, 560] width 96 height 38
click at [372, 466] on input "100" at bounding box center [365, 485] width 96 height 38
type input "696"
click at [327, 642] on textarea at bounding box center [399, 662] width 395 height 40
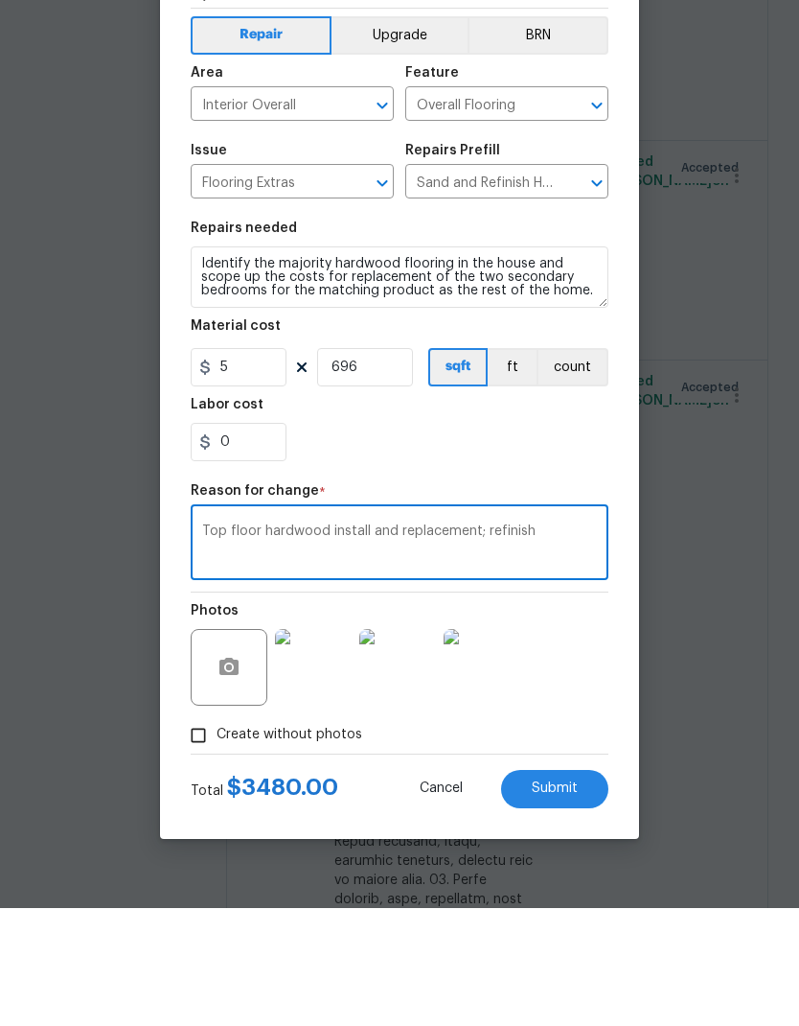
type textarea "Top floor hardwood install and replacement; refinish"
click at [555, 899] on span "Submit" at bounding box center [555, 906] width 46 height 14
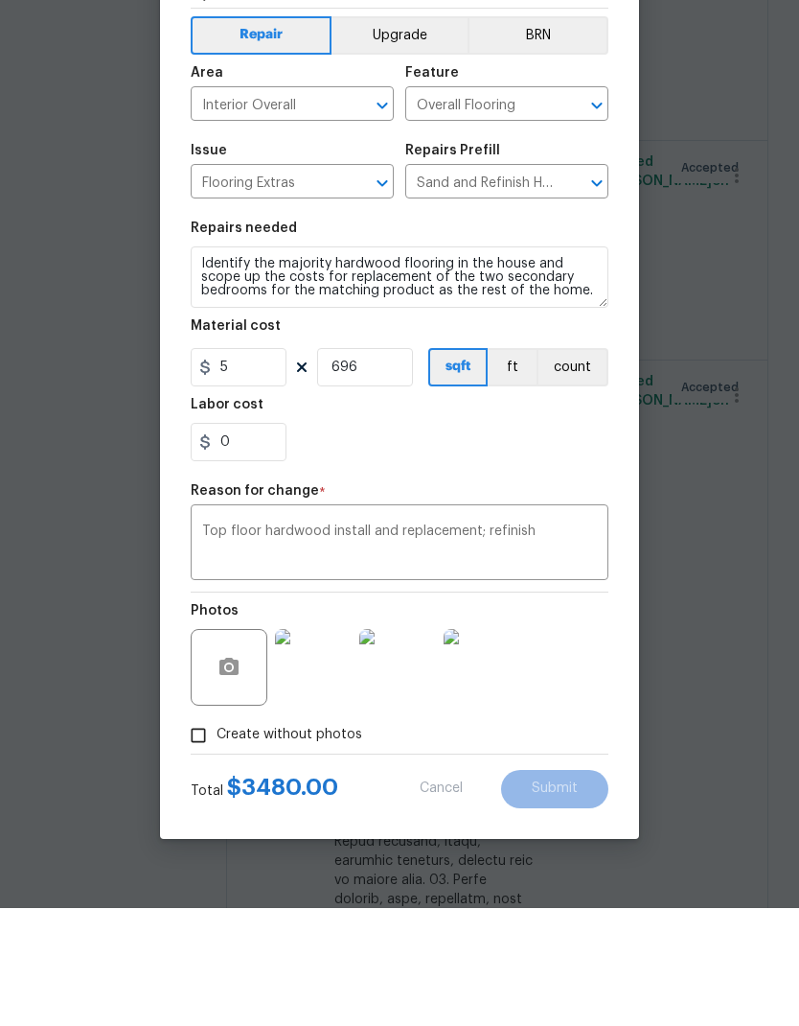
type input "100"
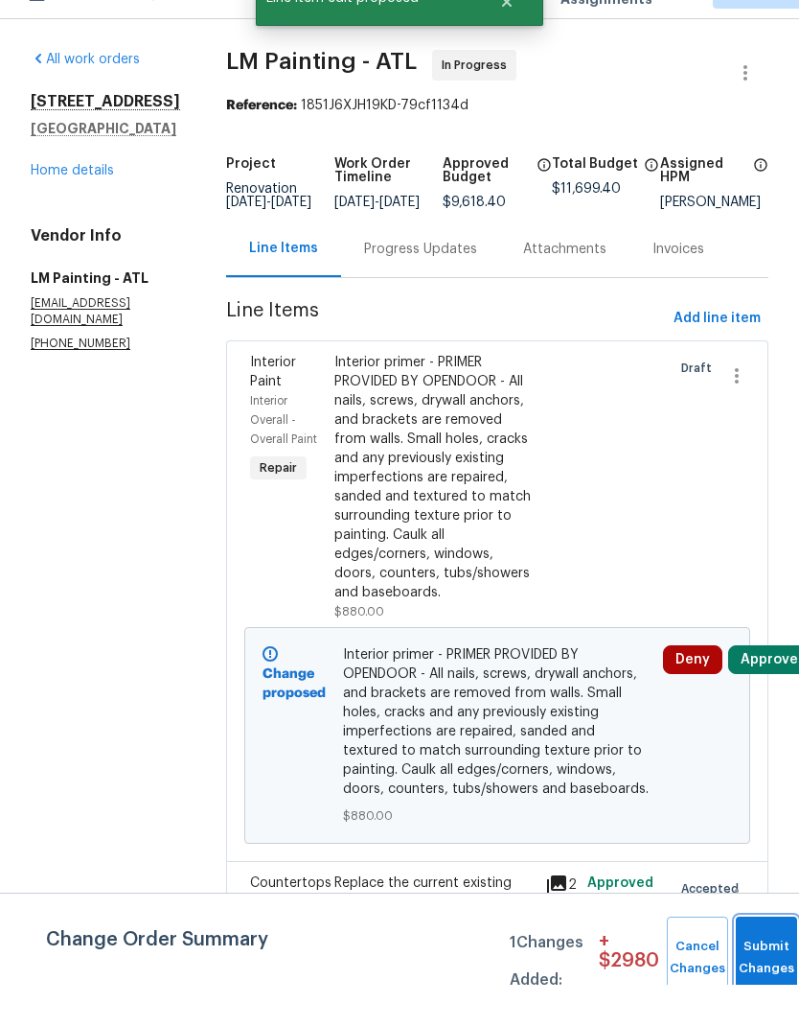
click at [760, 958] on button "Submit Changes" at bounding box center [766, 999] width 61 height 82
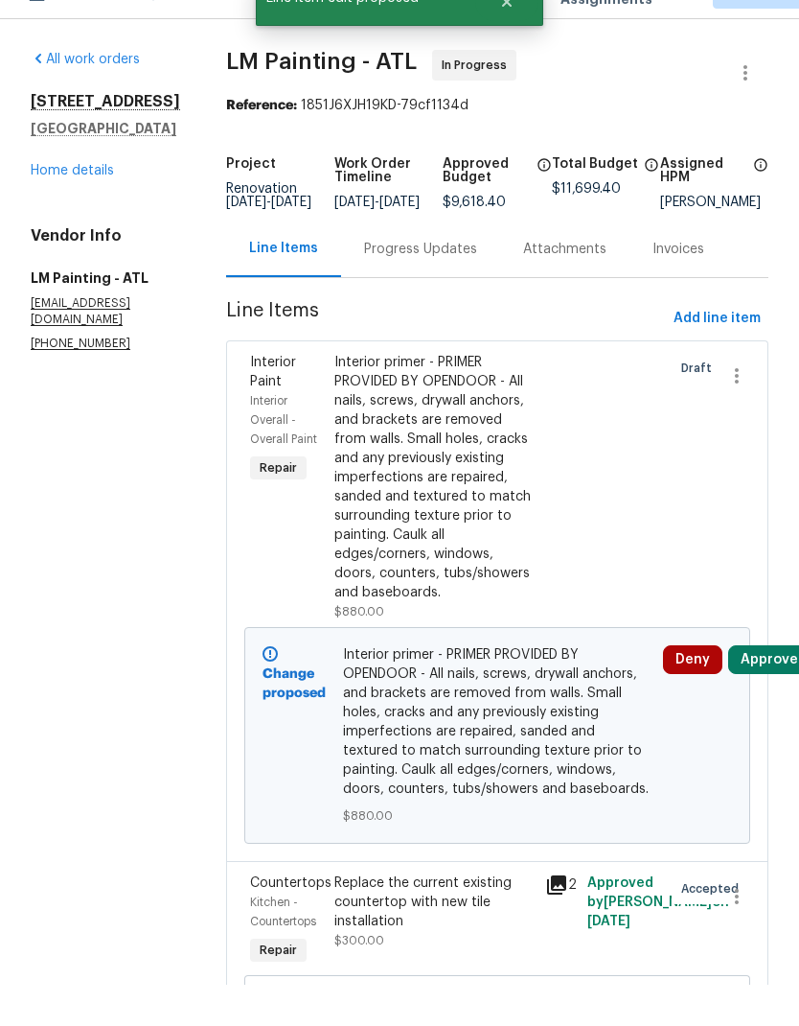
click at [74, 205] on link "Home details" at bounding box center [72, 211] width 83 height 13
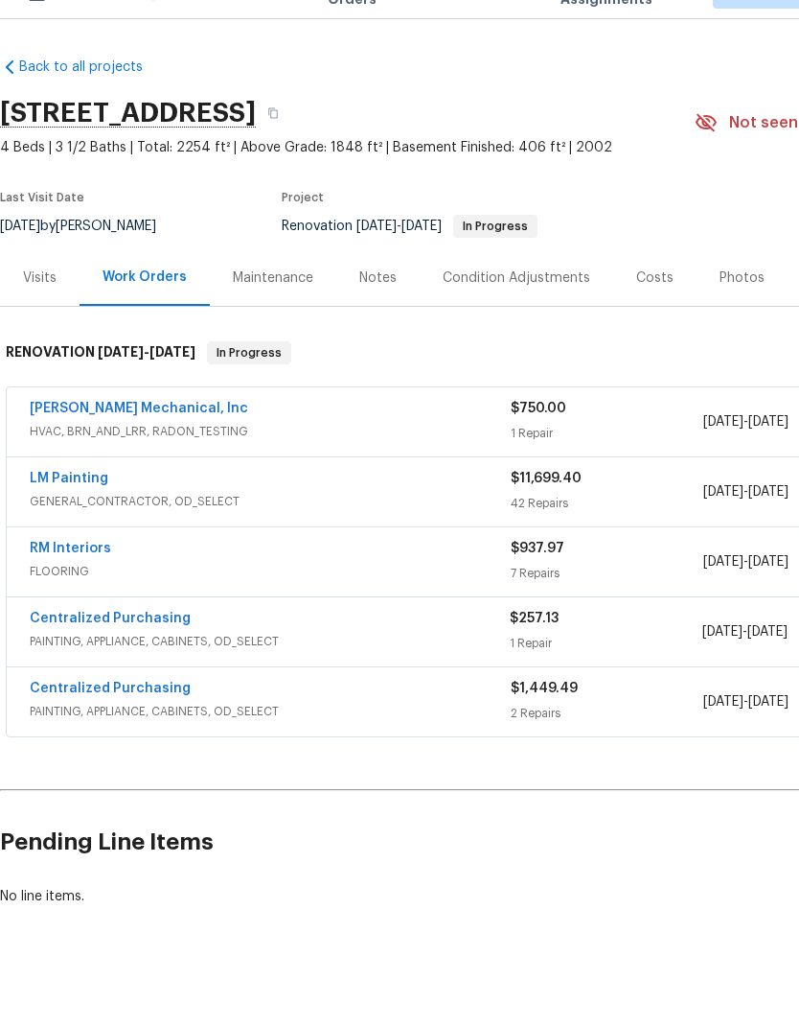
click at [640, 310] on div "Costs" at bounding box center [655, 319] width 37 height 19
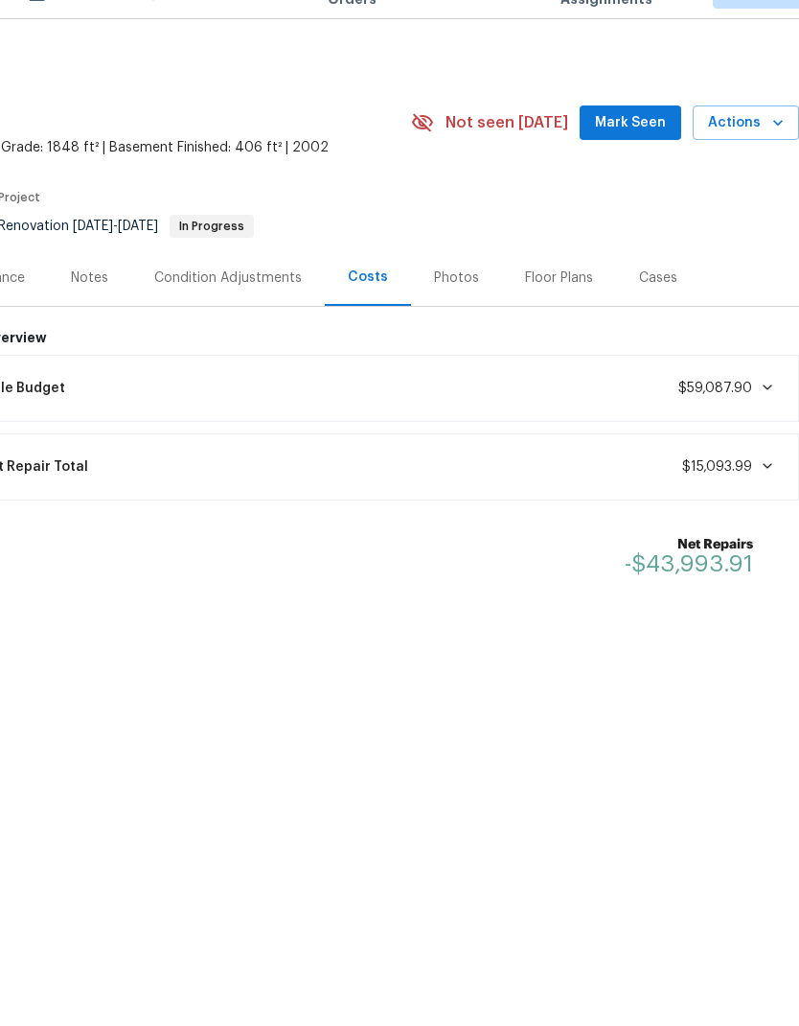
scroll to position [0, 284]
click at [644, 152] on span "Mark Seen" at bounding box center [630, 164] width 71 height 24
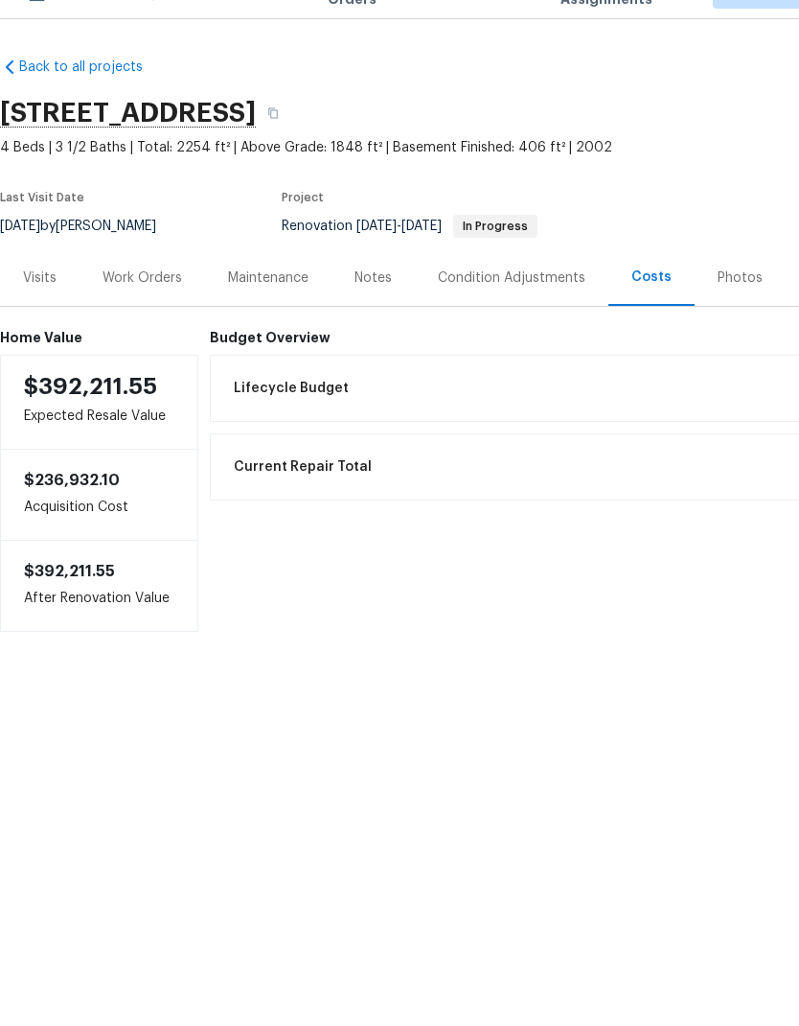
scroll to position [0, 0]
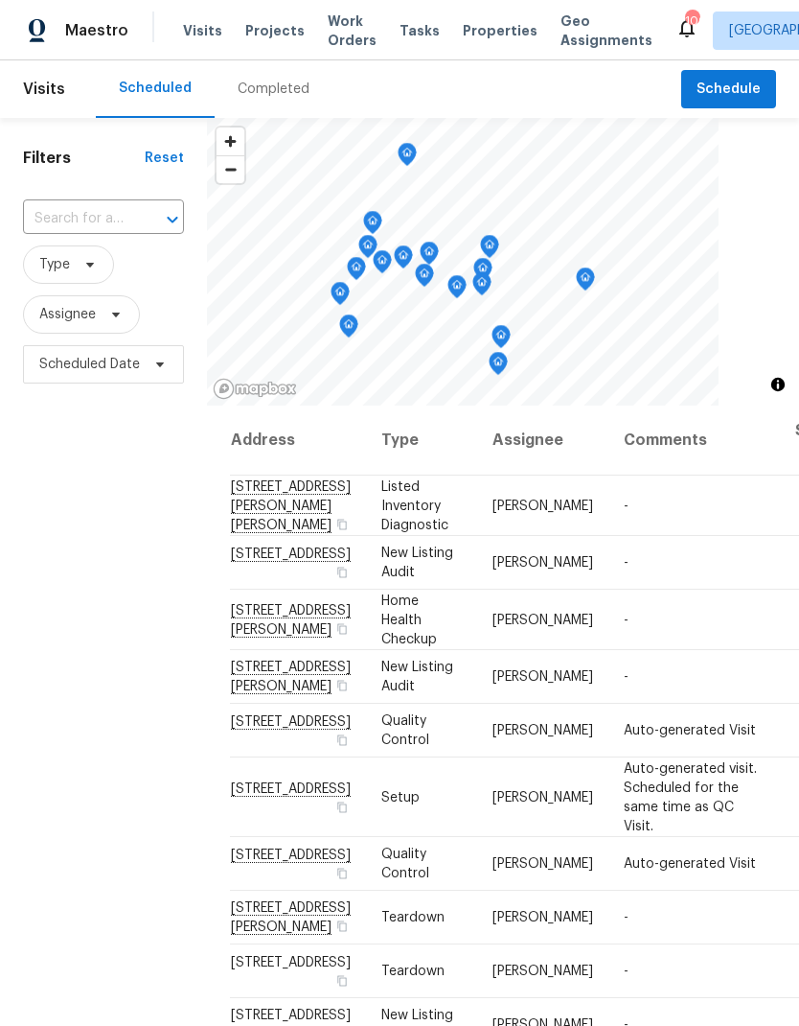
click at [341, 21] on span "Work Orders" at bounding box center [352, 31] width 49 height 38
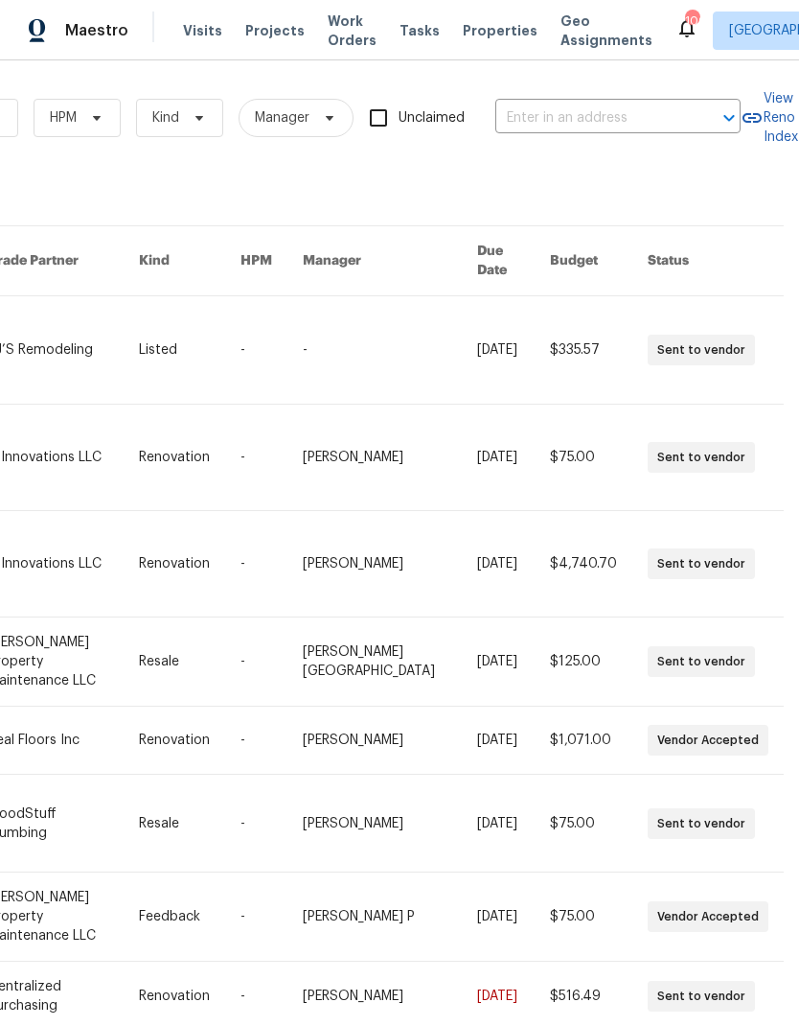
scroll to position [0, 315]
click at [579, 107] on input "text" at bounding box center [592, 119] width 192 height 30
type input "6090"
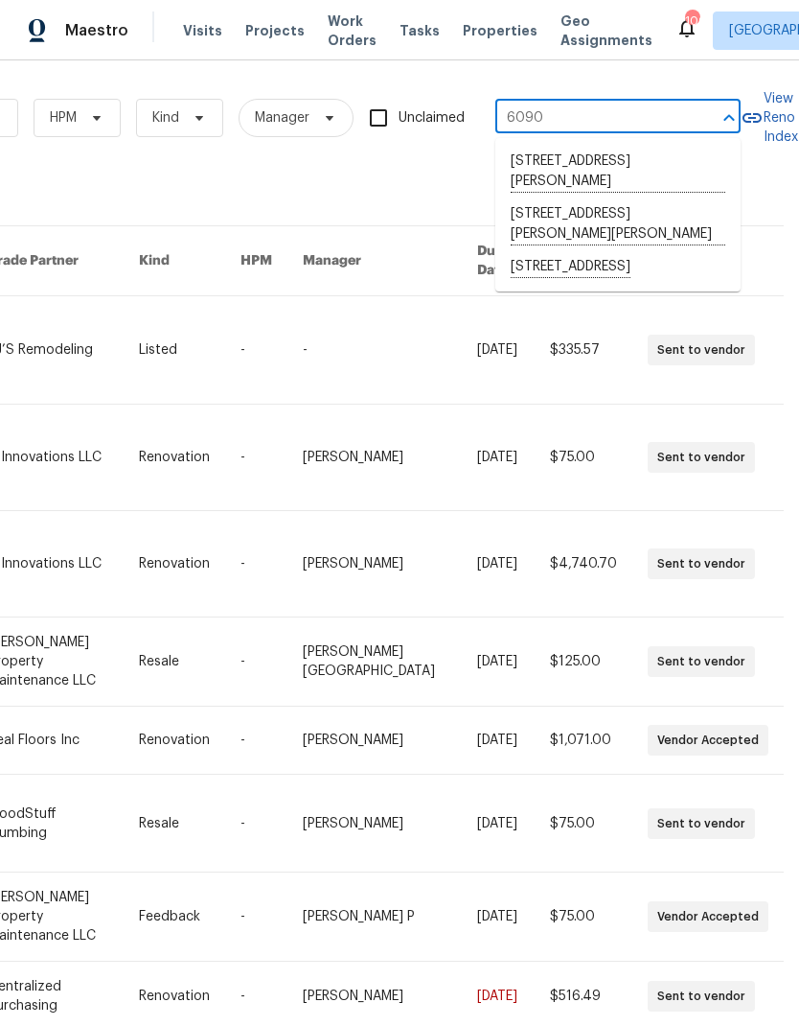
click at [594, 270] on li "[STREET_ADDRESS]" at bounding box center [618, 267] width 245 height 33
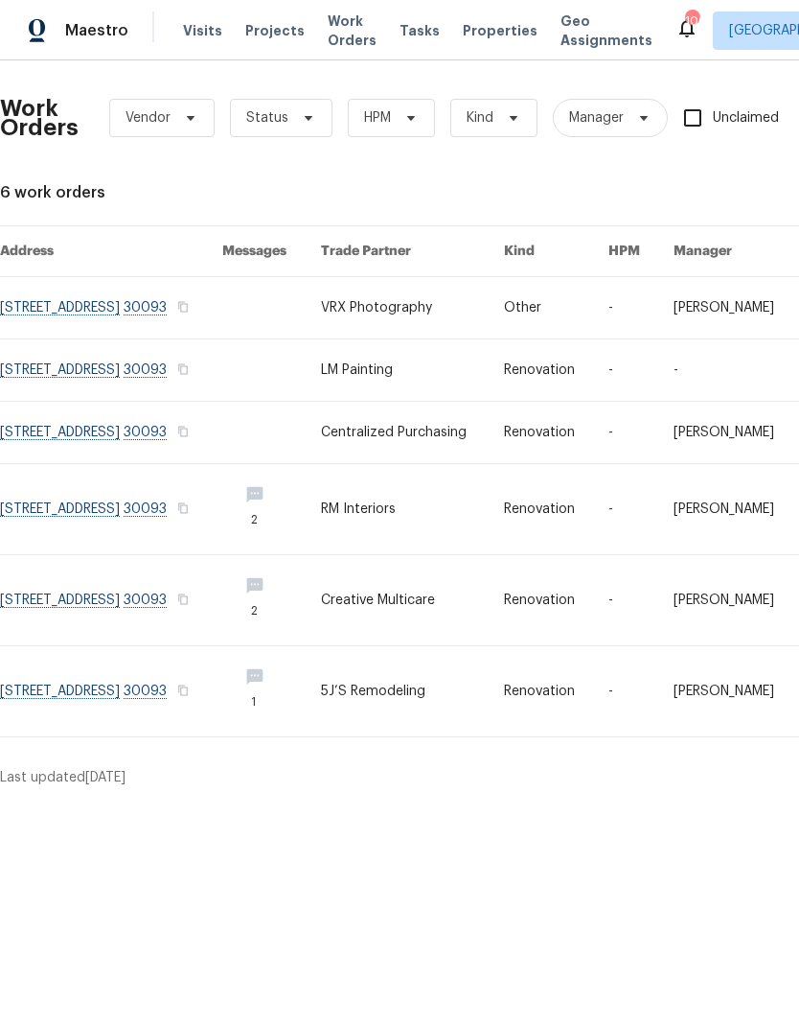
click at [133, 299] on link at bounding box center [111, 307] width 222 height 61
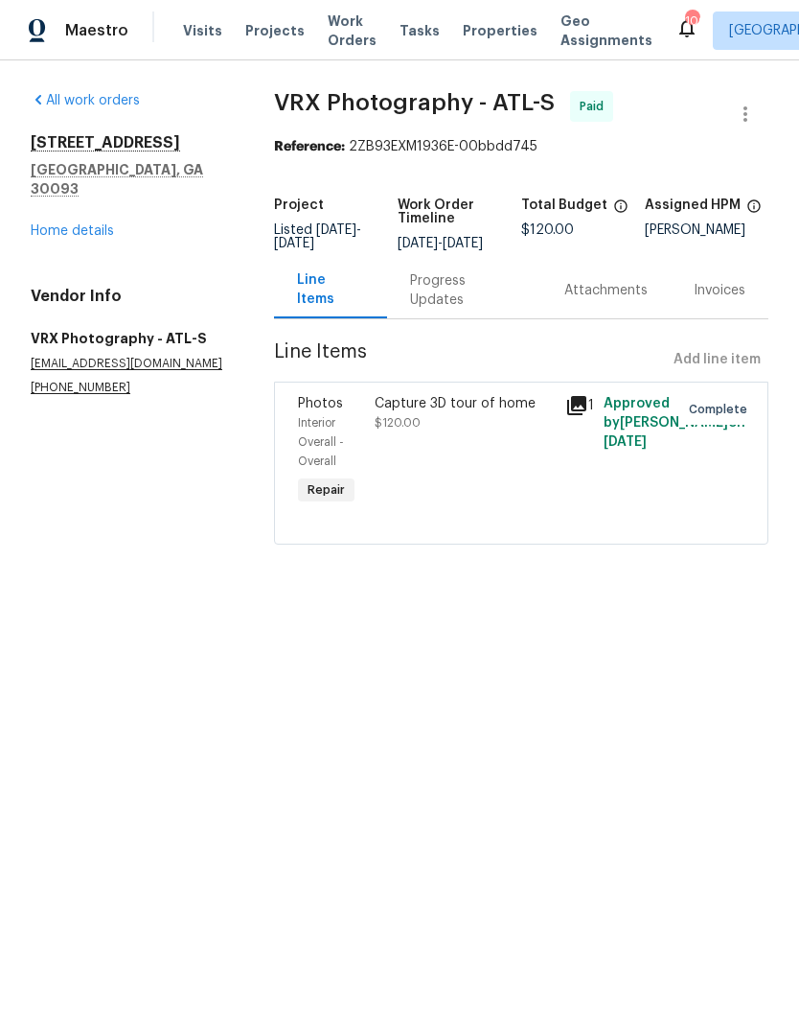
click at [78, 224] on link "Home details" at bounding box center [72, 230] width 83 height 13
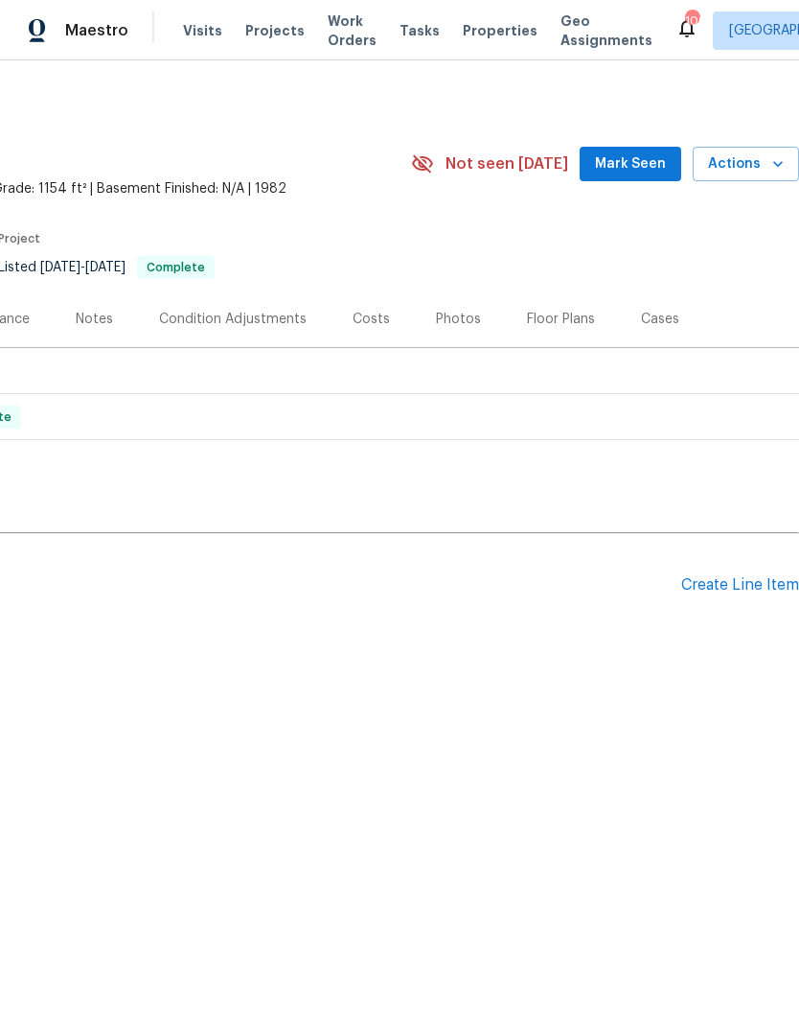
scroll to position [0, 284]
click at [728, 583] on div "Create Line Item" at bounding box center [741, 585] width 118 height 18
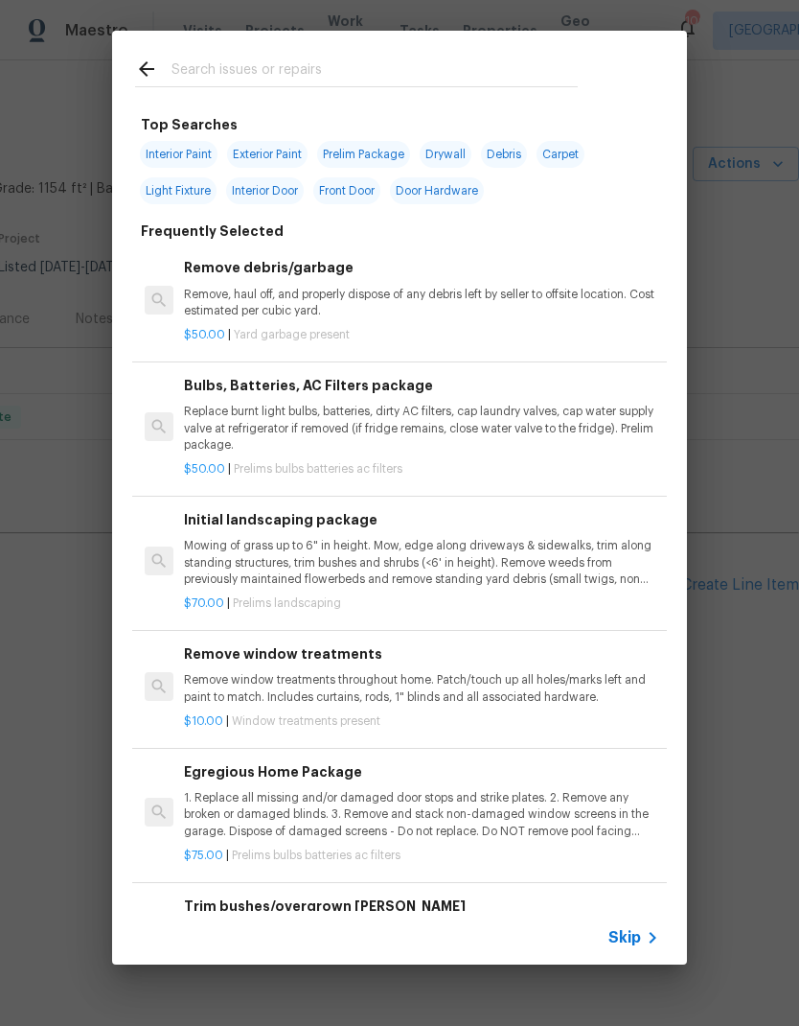
click at [631, 948] on div "Skip" at bounding box center [637, 937] width 56 height 23
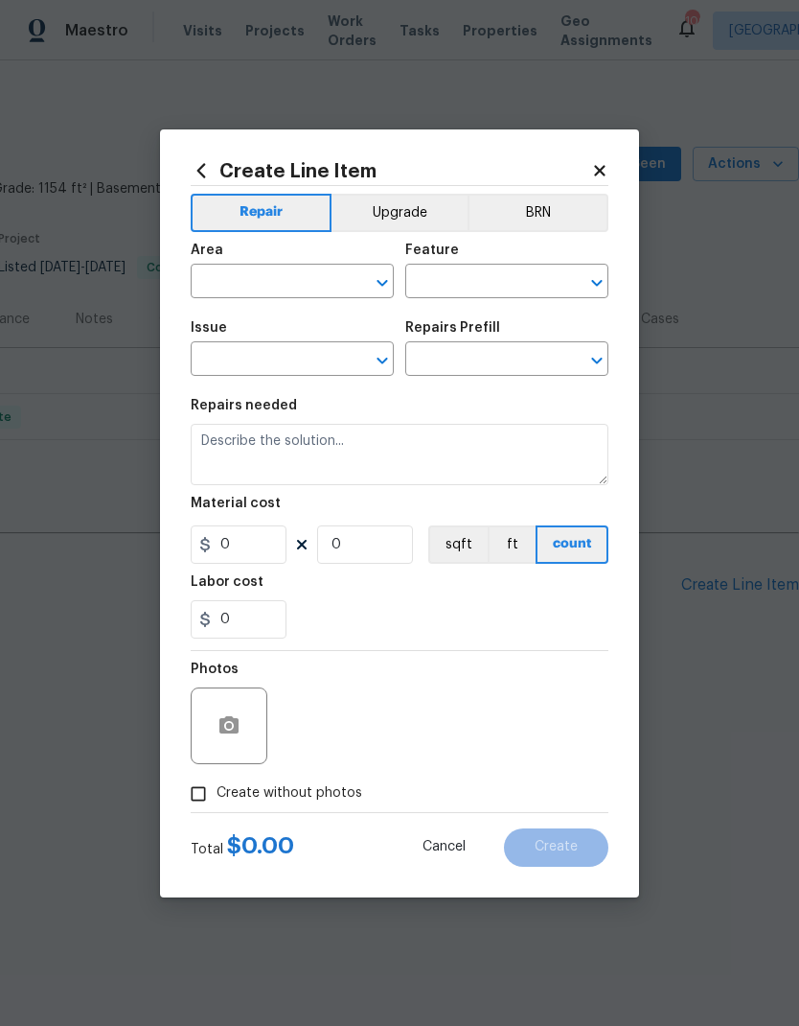
click at [307, 272] on input "text" at bounding box center [266, 283] width 150 height 30
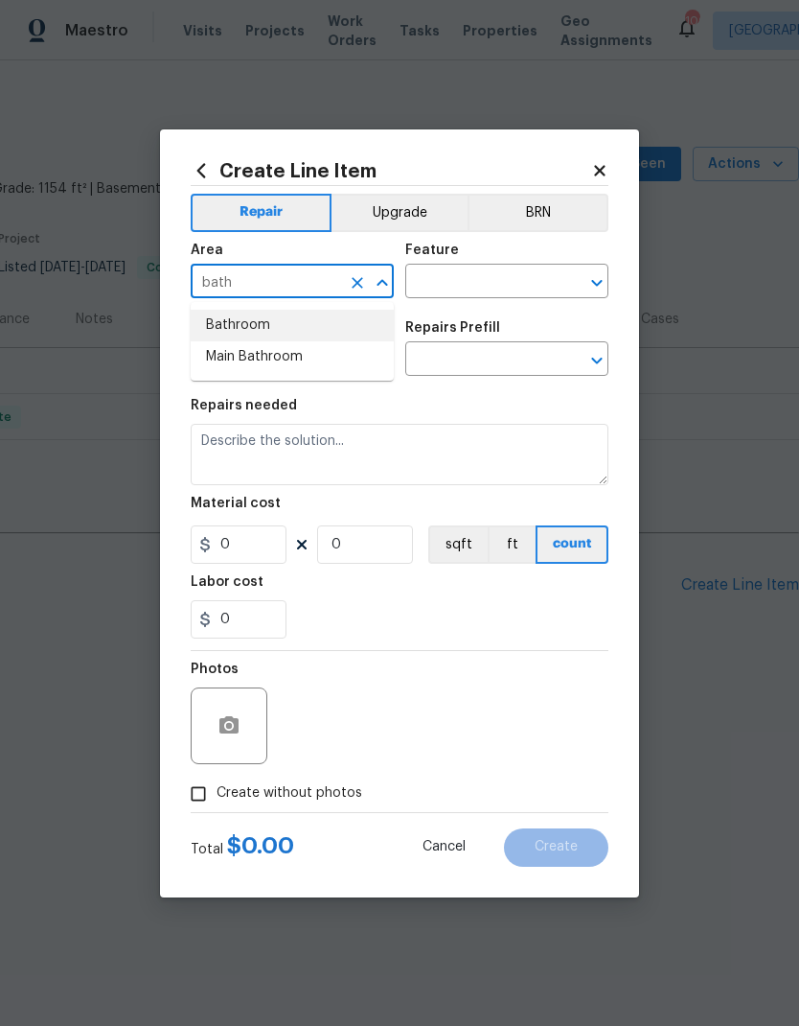
click at [269, 330] on li "Bathroom" at bounding box center [292, 326] width 203 height 32
type input "Bathroom"
click at [491, 281] on input "text" at bounding box center [480, 283] width 150 height 30
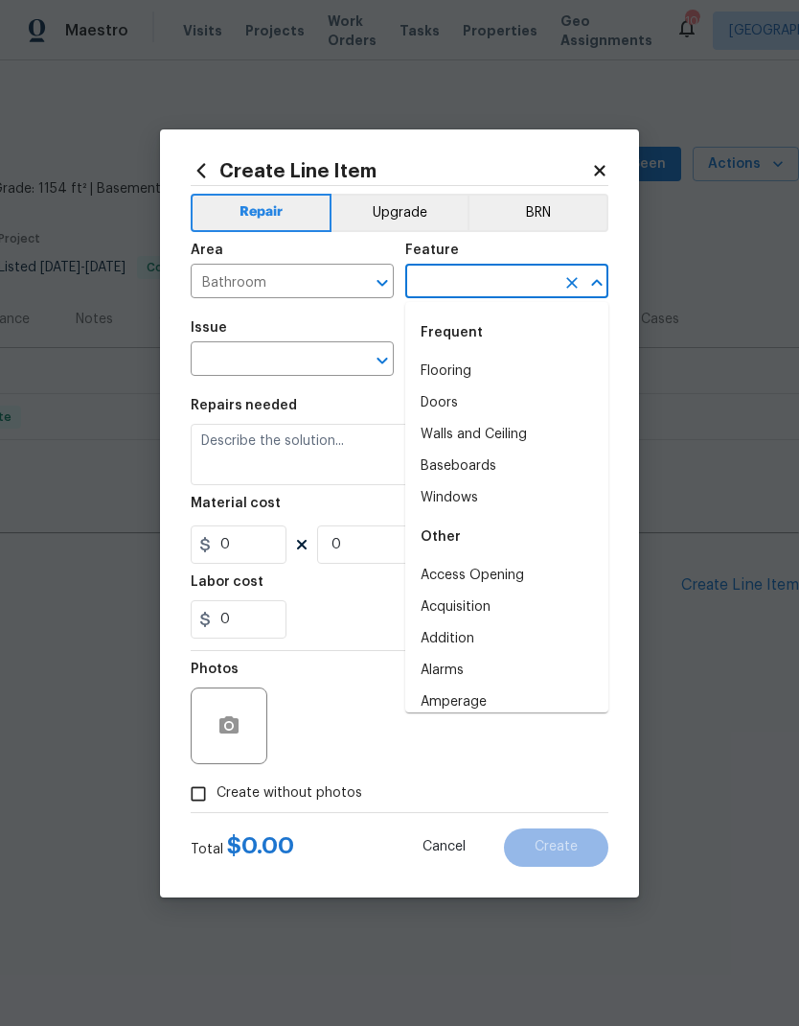
type input "can't"
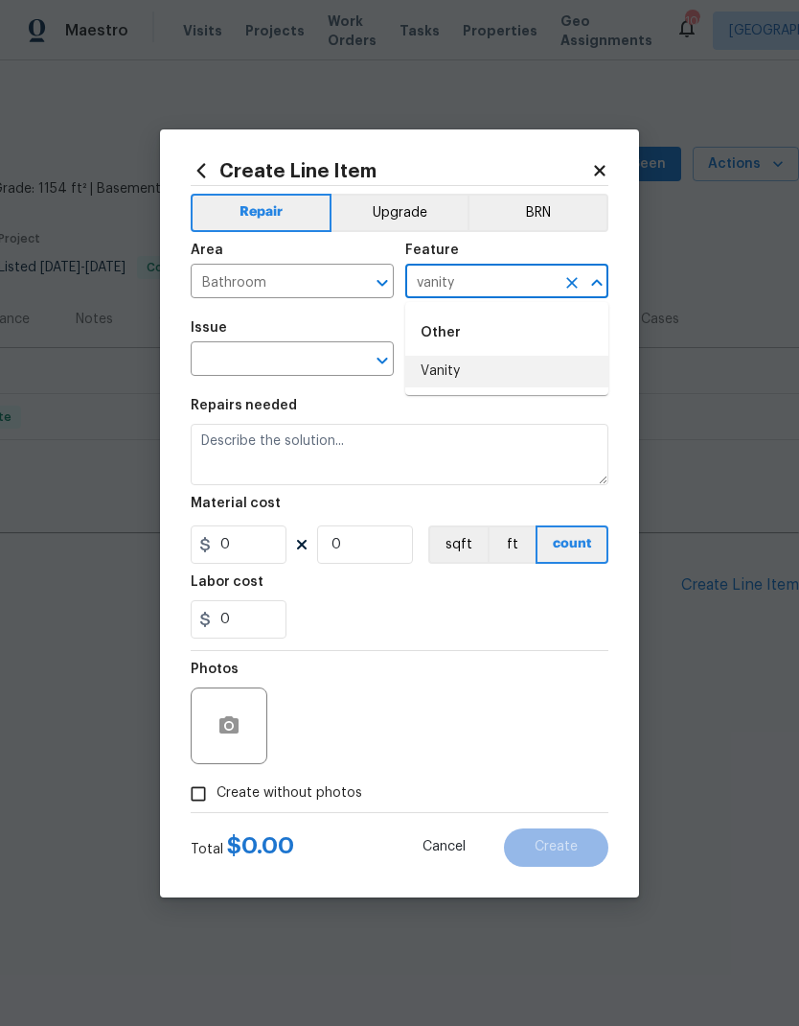
click at [487, 365] on li "Vanity" at bounding box center [506, 372] width 203 height 32
type input "Vanity"
click at [293, 359] on input "text" at bounding box center [266, 361] width 150 height 30
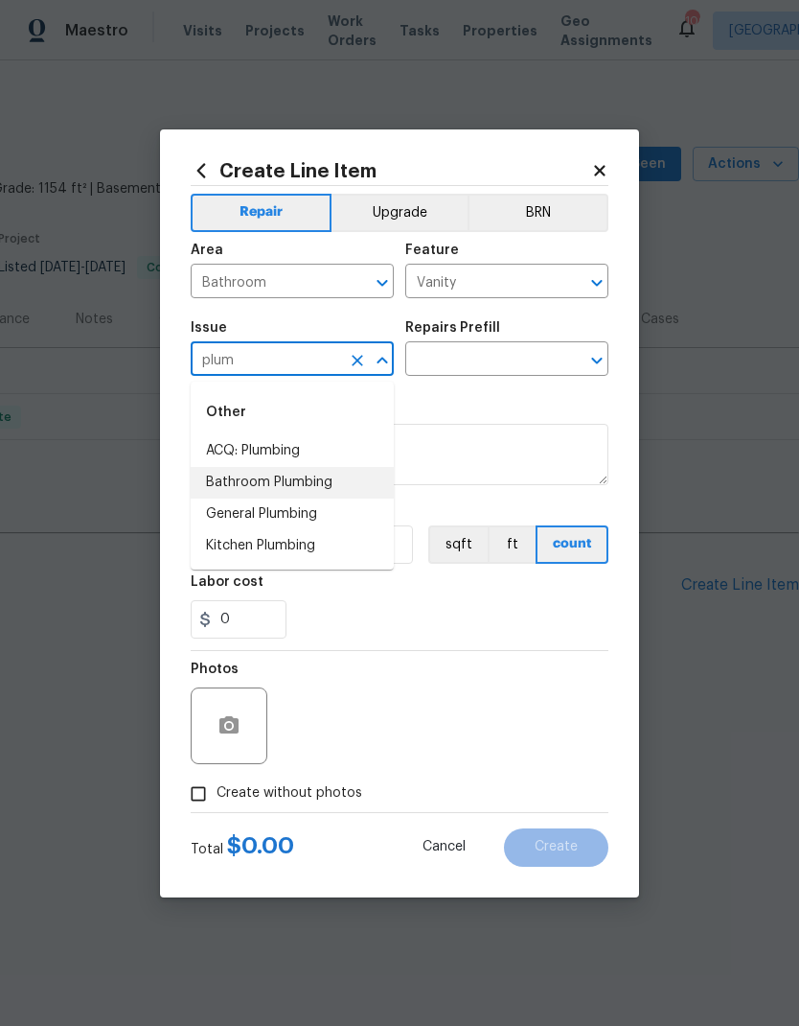
click at [310, 482] on li "Bathroom Plumbing" at bounding box center [292, 483] width 203 height 32
type input "Bathroom Plumbing"
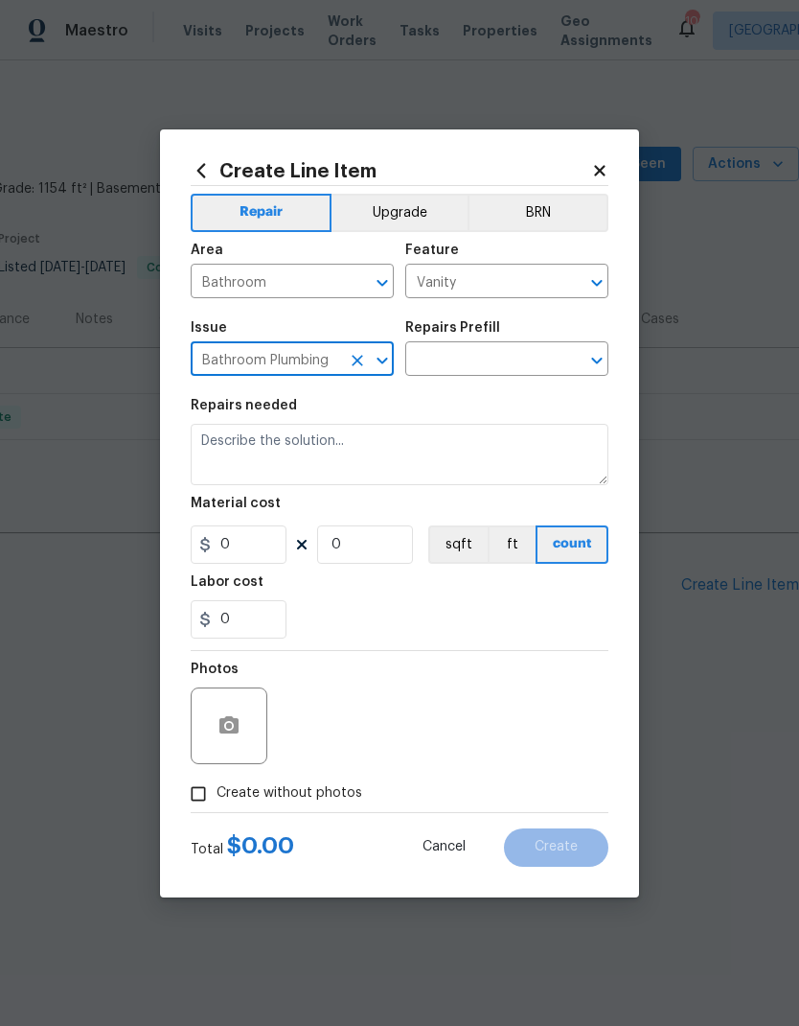
click at [496, 356] on input "text" at bounding box center [480, 361] width 150 height 30
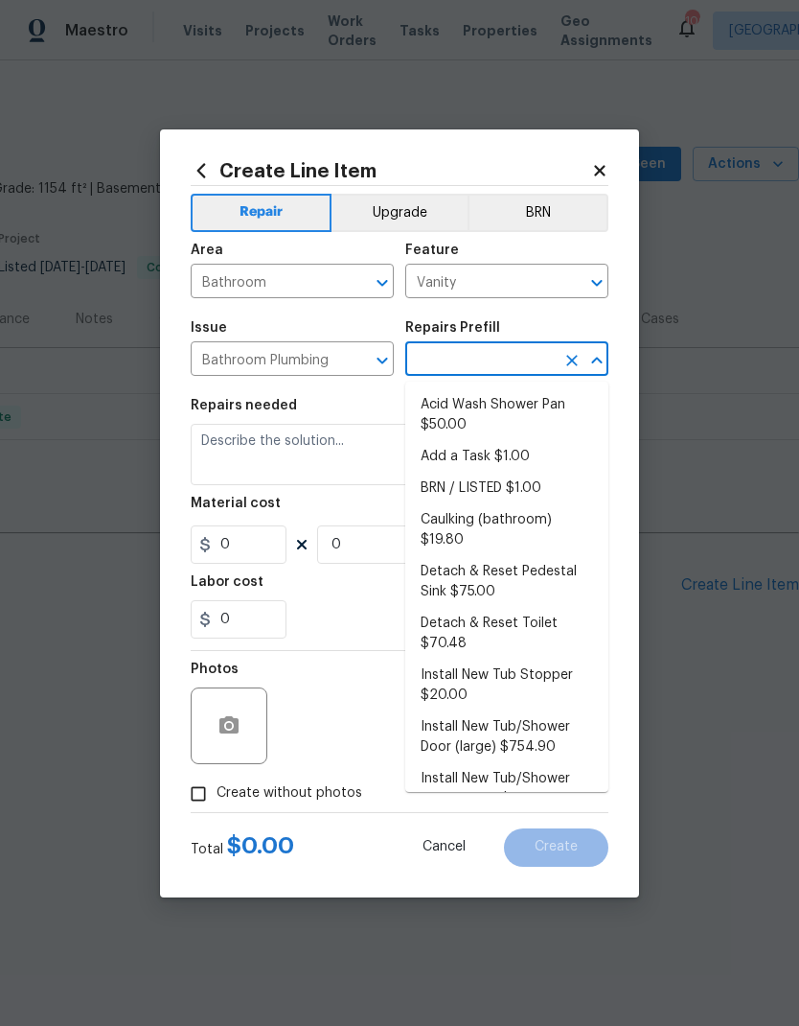
click at [495, 452] on li "Add a Task $1.00" at bounding box center [506, 457] width 203 height 32
type input "Add a Task $1.00"
type input "Plumbing"
type textarea "HPM to detail"
type input "1"
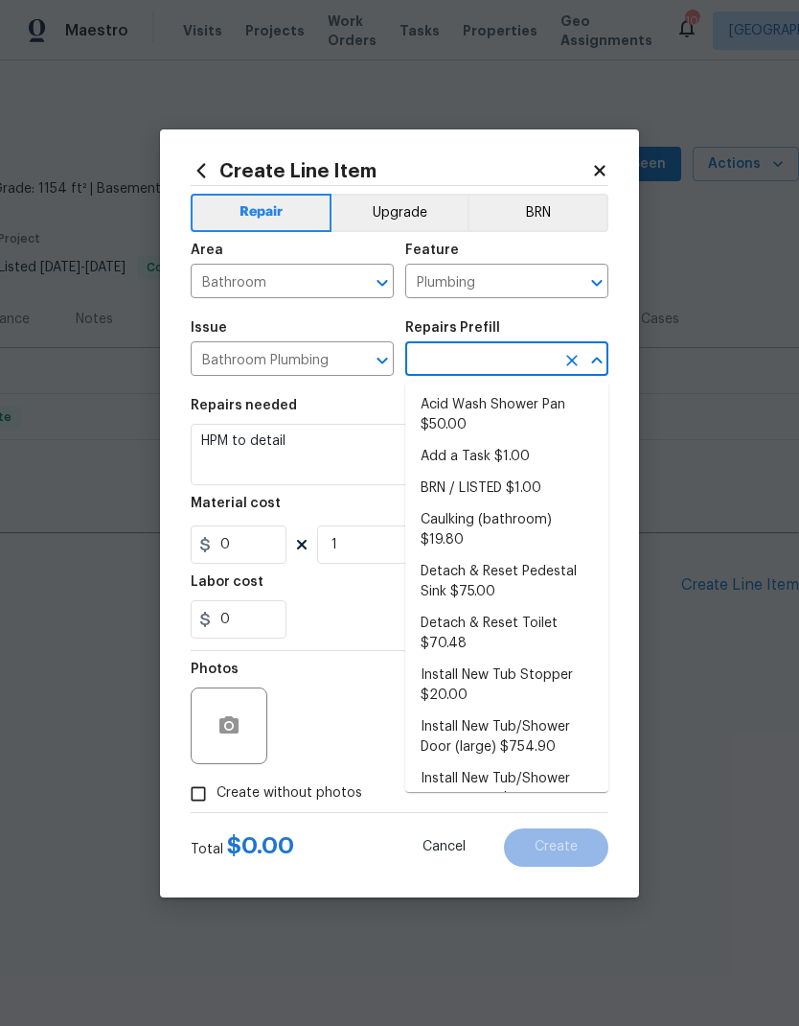
type input "Add a Task $1.00"
type input "1"
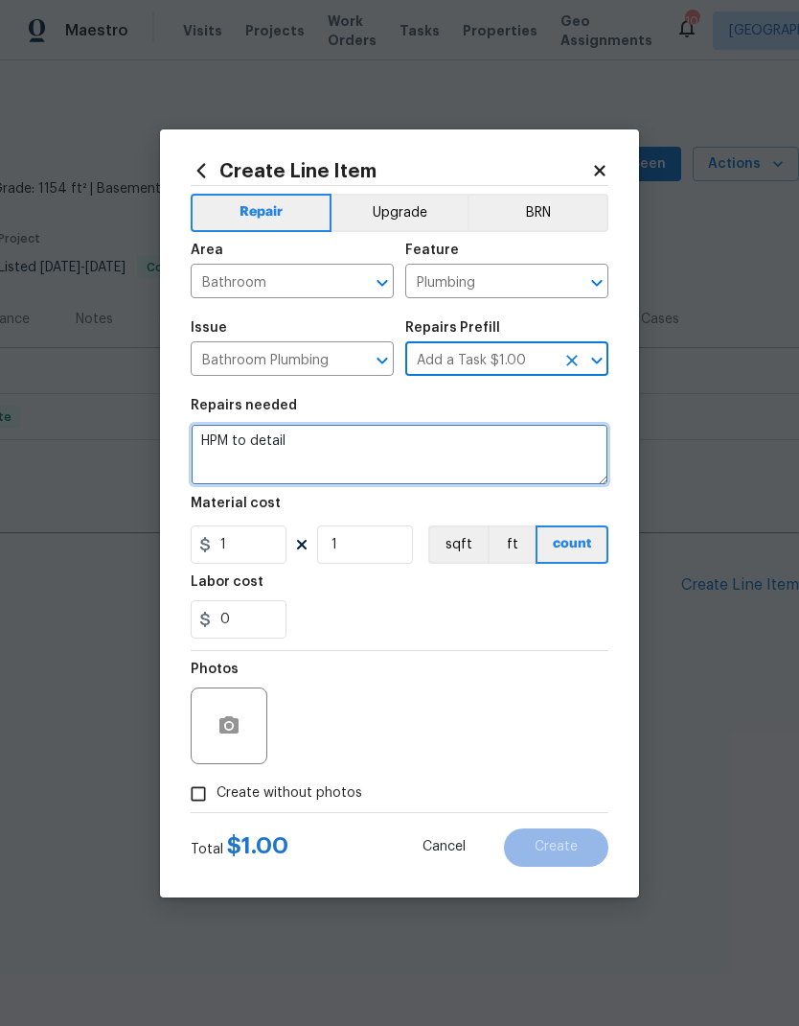
click at [316, 435] on textarea "HPM to detail" at bounding box center [400, 454] width 418 height 61
type textarea "H"
click at [257, 448] on textarea at bounding box center [400, 454] width 418 height 61
paste textarea "samuel.vetrik this was a fallthrough, please correct the following: Leak under …"
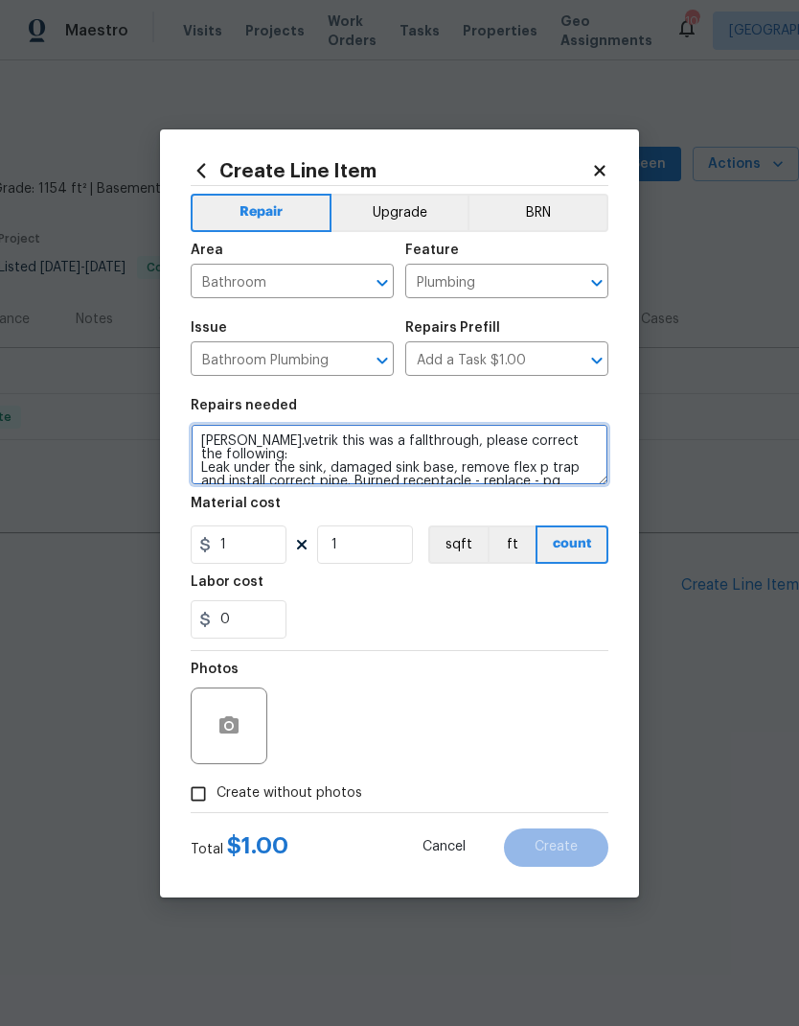
scroll to position [0, 0]
click at [287, 450] on textarea "samuel.vetrik this was a fallthrough, please correct the following: Leak under …" at bounding box center [400, 454] width 418 height 61
click at [209, 443] on textarea "samuel.vetrik this was a fallthrough, please correct the followin Leak under th…" at bounding box center [400, 454] width 418 height 61
click at [208, 443] on textarea "samuel.vetrik this was a fallthrough, please correct the followin Leak under th…" at bounding box center [400, 454] width 418 height 61
click at [294, 434] on textarea "samuel.vetrik this was a fallthrough, please correct the followin Leak under th…" at bounding box center [400, 454] width 418 height 61
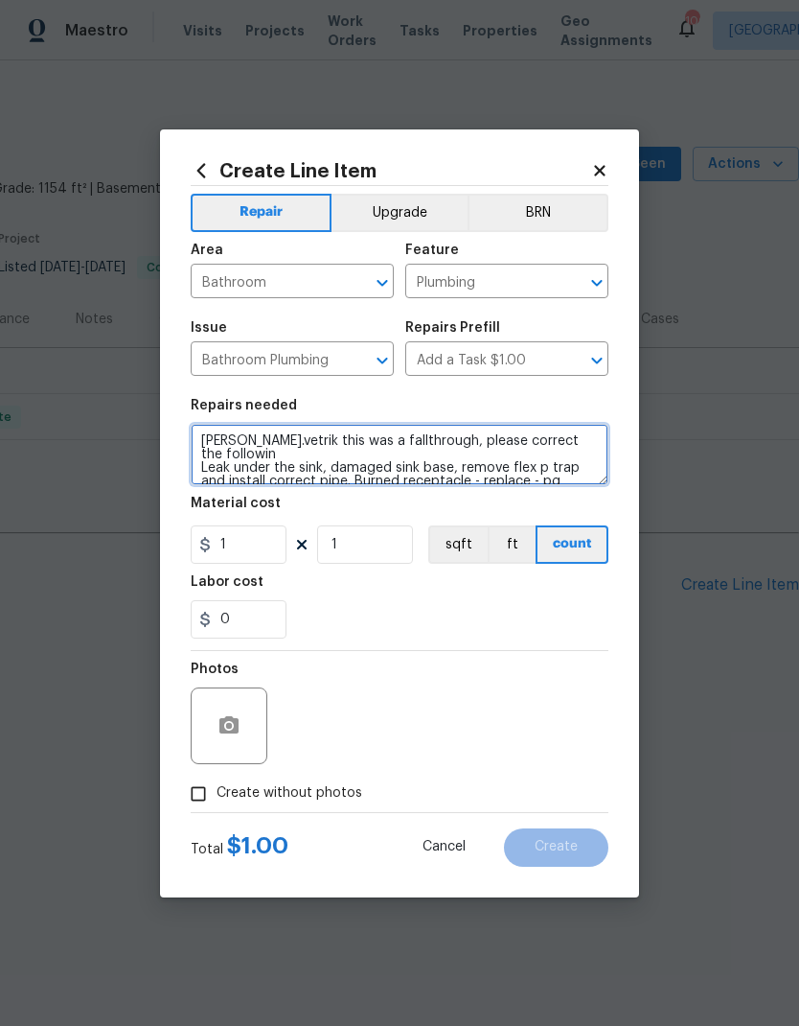
click at [218, 441] on textarea "samuel.vetrik this was a fallthrough, please correct the followin Leak under th…" at bounding box center [400, 454] width 418 height 61
click at [217, 440] on textarea "samuel.vetrik this was a fallthrough, please correct the followin Leak under th…" at bounding box center [400, 454] width 418 height 61
click at [289, 439] on textarea "samuel.vetrik this was a fallthrough, please correct the followin Leak under th…" at bounding box center [400, 454] width 418 height 61
click at [212, 441] on textarea "samuel.vetrik this was a fallthrough, please correct the followin Leak under th…" at bounding box center [400, 454] width 418 height 61
click at [211, 440] on textarea "samuel.vetrik this was a fallthrough, please correct the followin Leak under th…" at bounding box center [400, 454] width 418 height 61
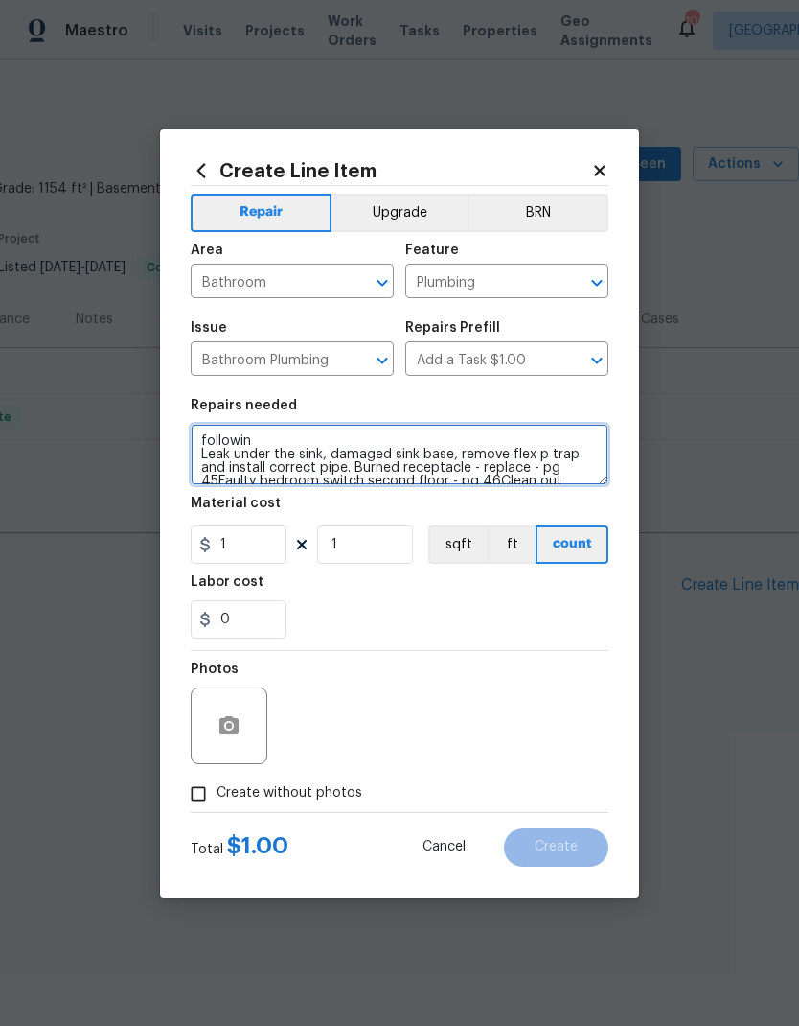
click at [314, 435] on textarea "followin Leak under the sink, damaged sink base, remove flex p trap and install…" at bounding box center [400, 454] width 418 height 61
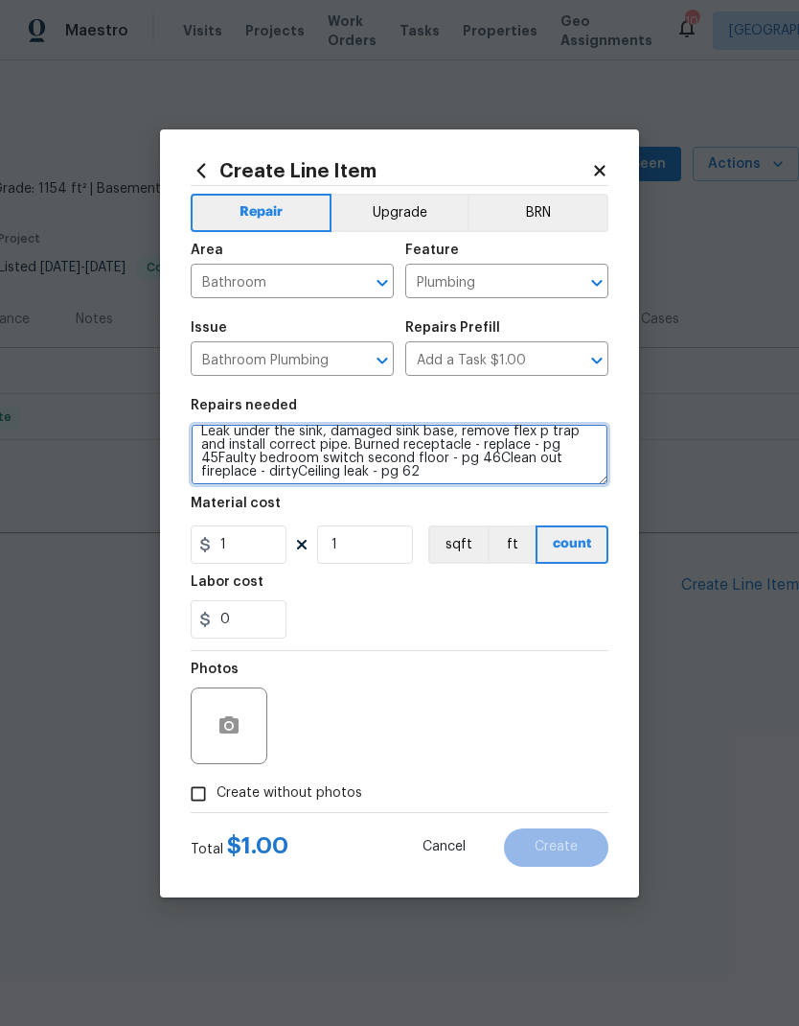
scroll to position [11, 0]
click at [355, 461] on textarea "Leak under the sink, damaged sink base, remove flex p trap and install correct …" at bounding box center [400, 454] width 418 height 61
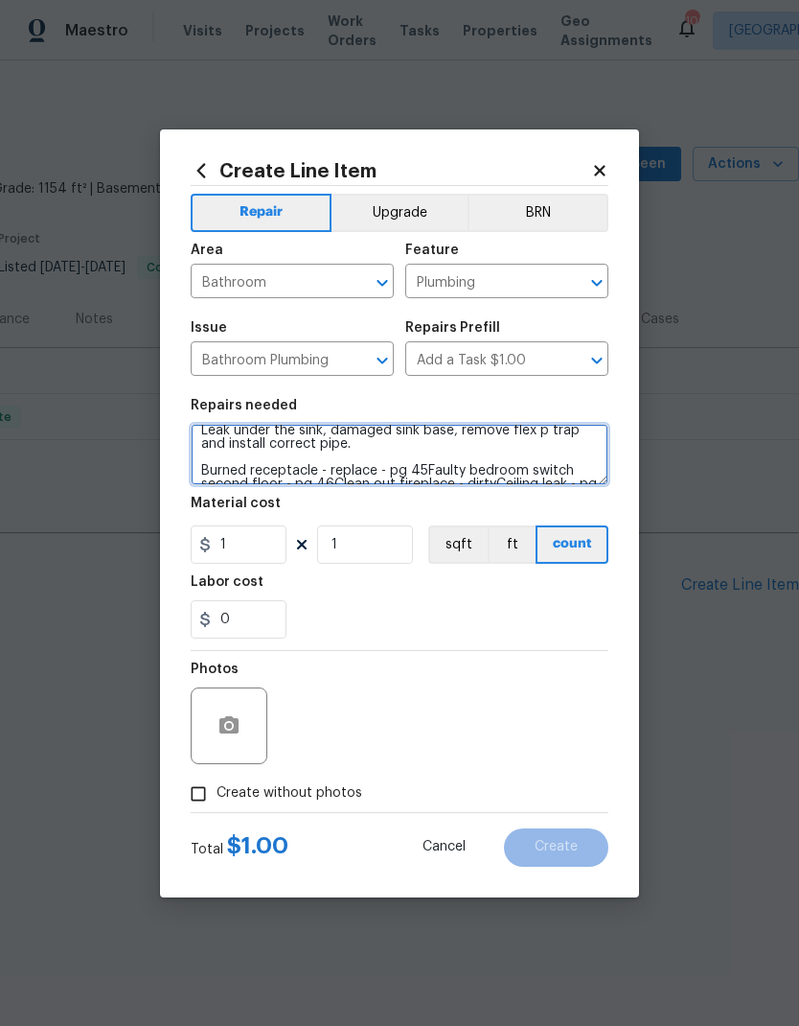
scroll to position [18, 0]
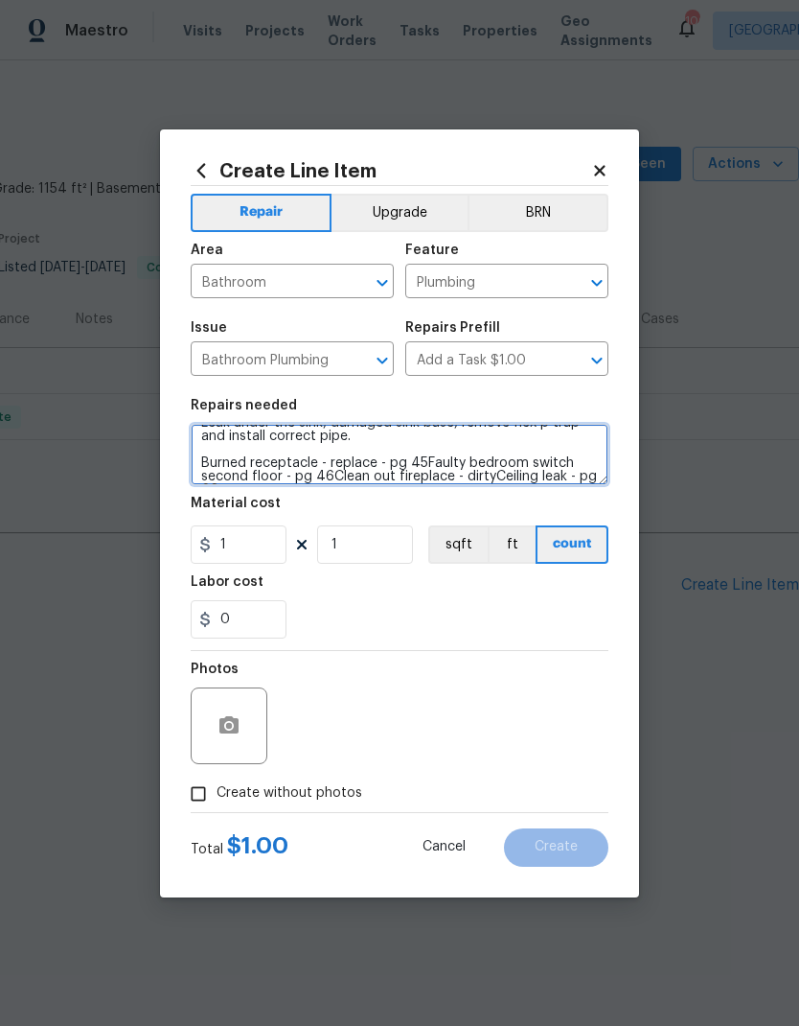
click at [203, 477] on textarea "Leak under the sink, damaged sink base, remove flex p trap and install correct …" at bounding box center [400, 454] width 418 height 61
click at [203, 476] on textarea "Leak under the sink, damaged sink base, remove flex p trap and install correct …" at bounding box center [400, 454] width 418 height 61
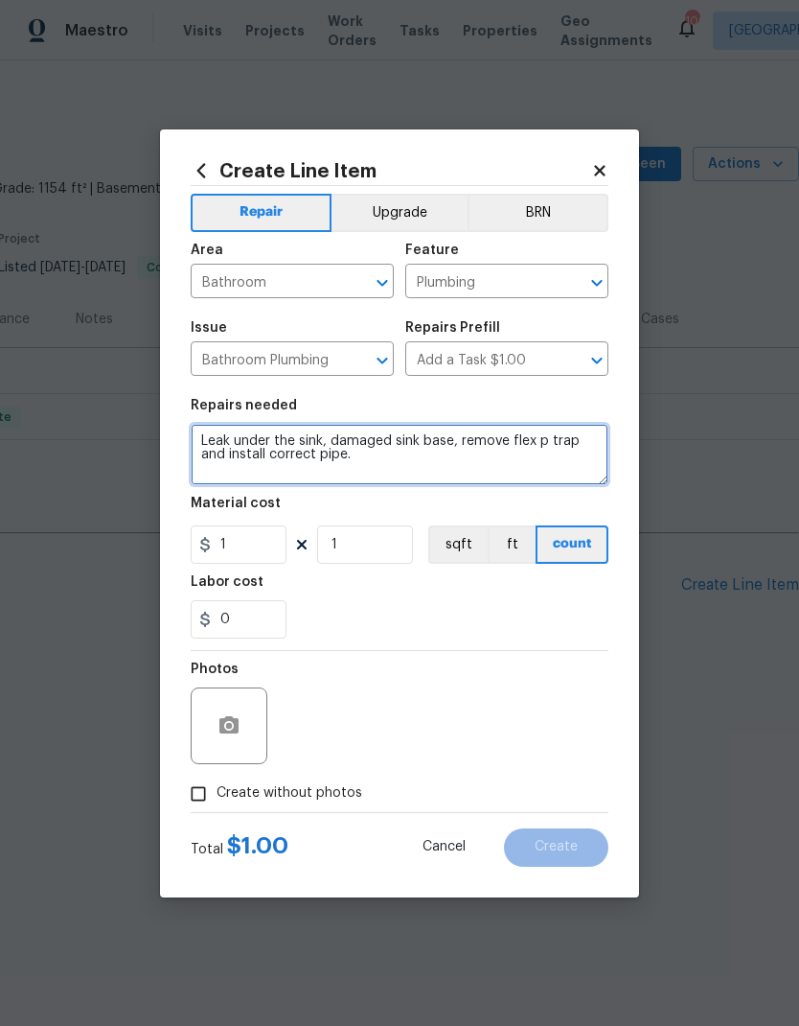
scroll to position [13, 0]
type textarea "Leak under the sink, damaged sink base, remove flex p trap and install correct …"
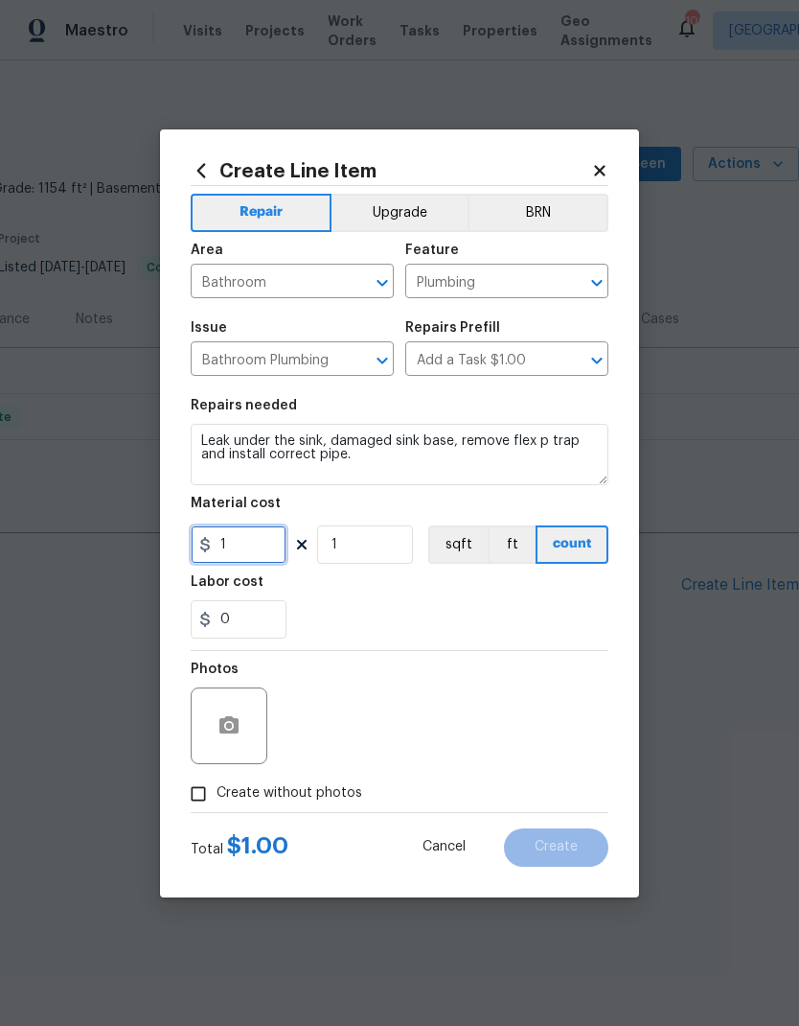
click at [248, 548] on input "1" at bounding box center [239, 544] width 96 height 38
type input "100"
click at [238, 733] on icon "button" at bounding box center [229, 724] width 19 height 17
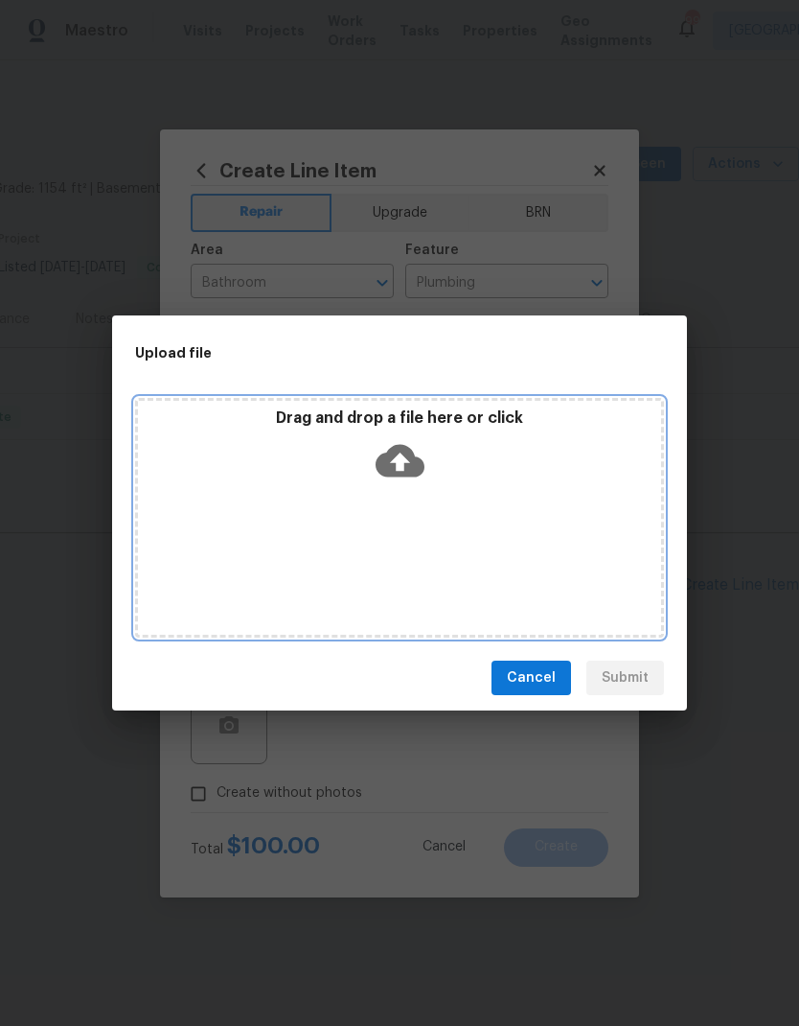
click at [456, 526] on div "Drag and drop a file here or click" at bounding box center [399, 518] width 529 height 240
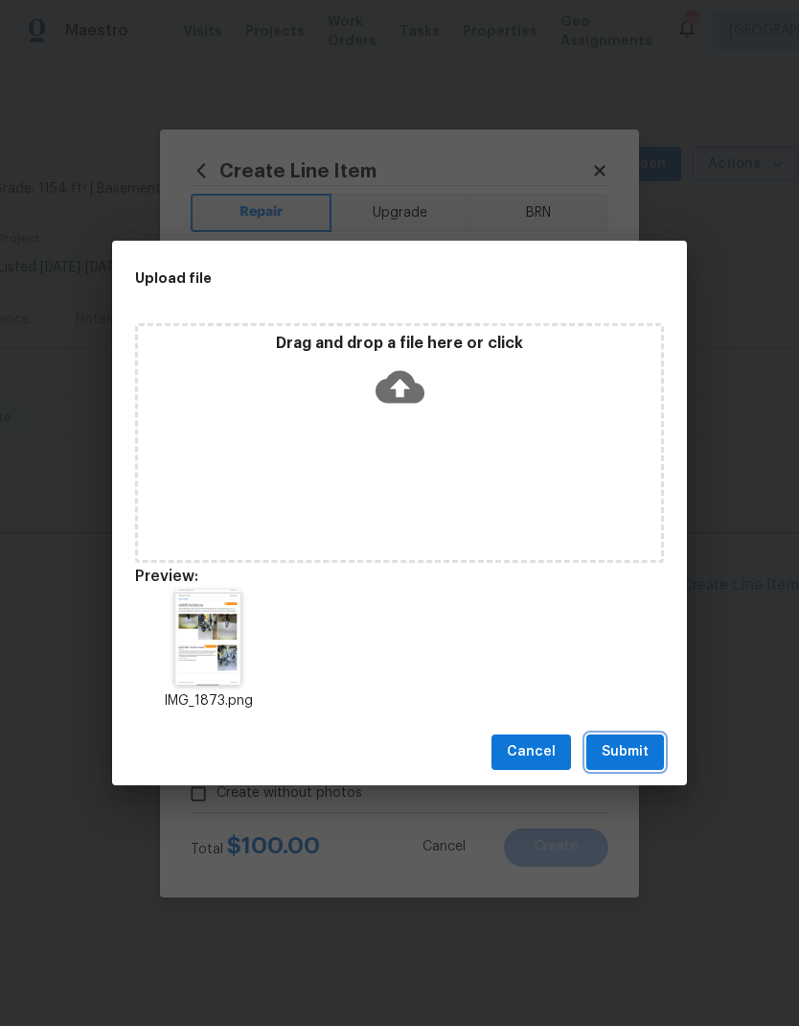
click at [625, 749] on span "Submit" at bounding box center [625, 752] width 47 height 24
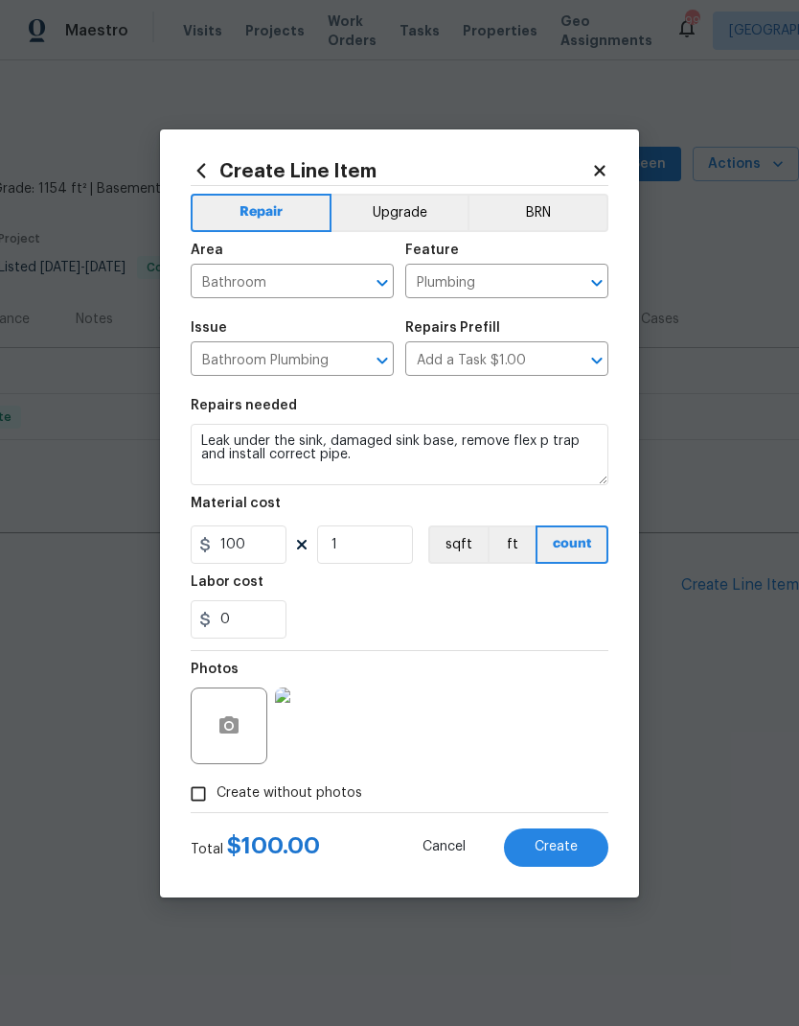
click at [551, 845] on span "Create" at bounding box center [556, 847] width 43 height 14
type input "0"
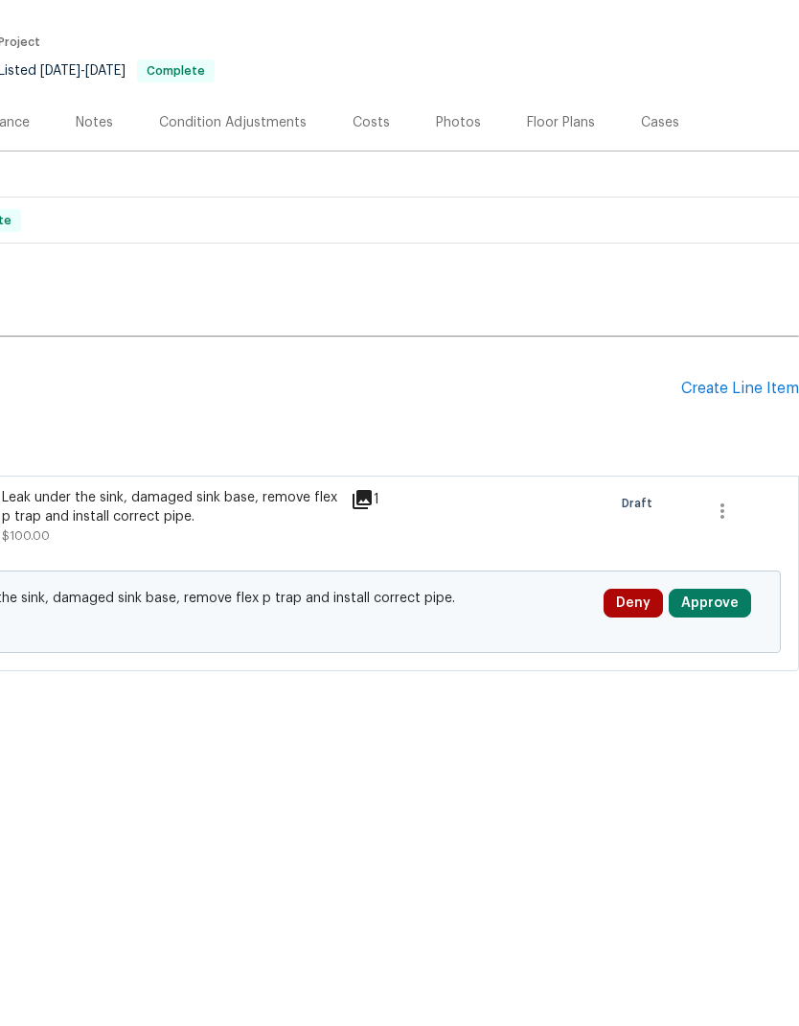
click at [730, 576] on div "Create Line Item" at bounding box center [741, 585] width 118 height 18
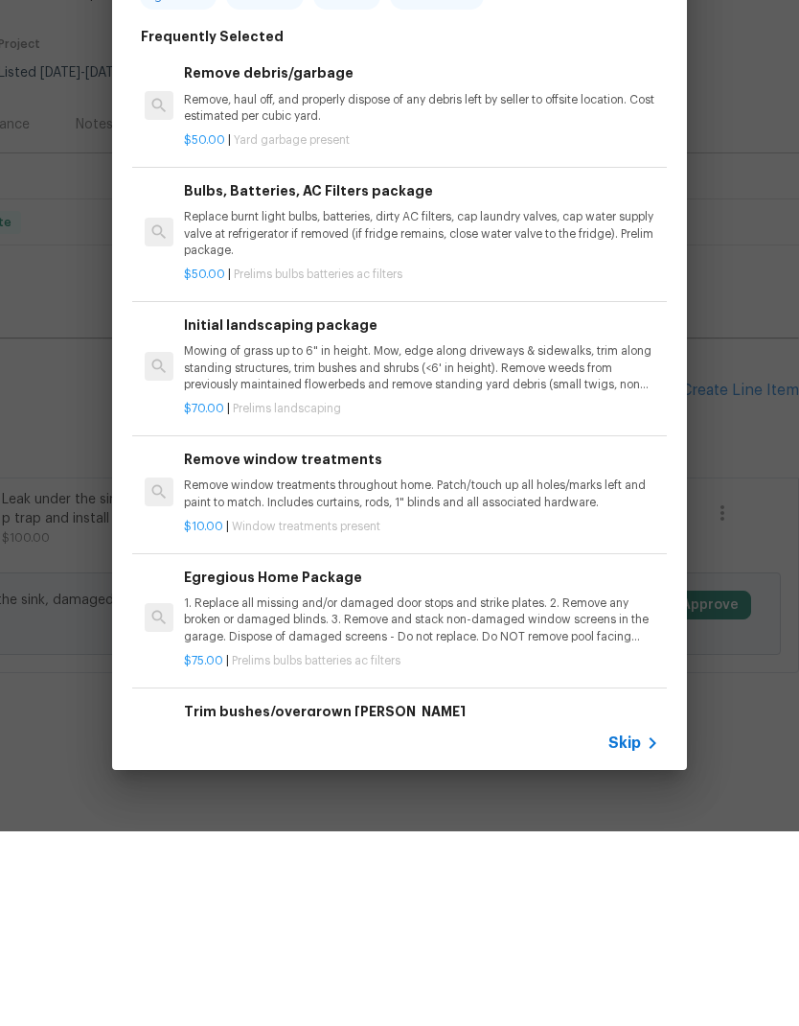
scroll to position [0, 0]
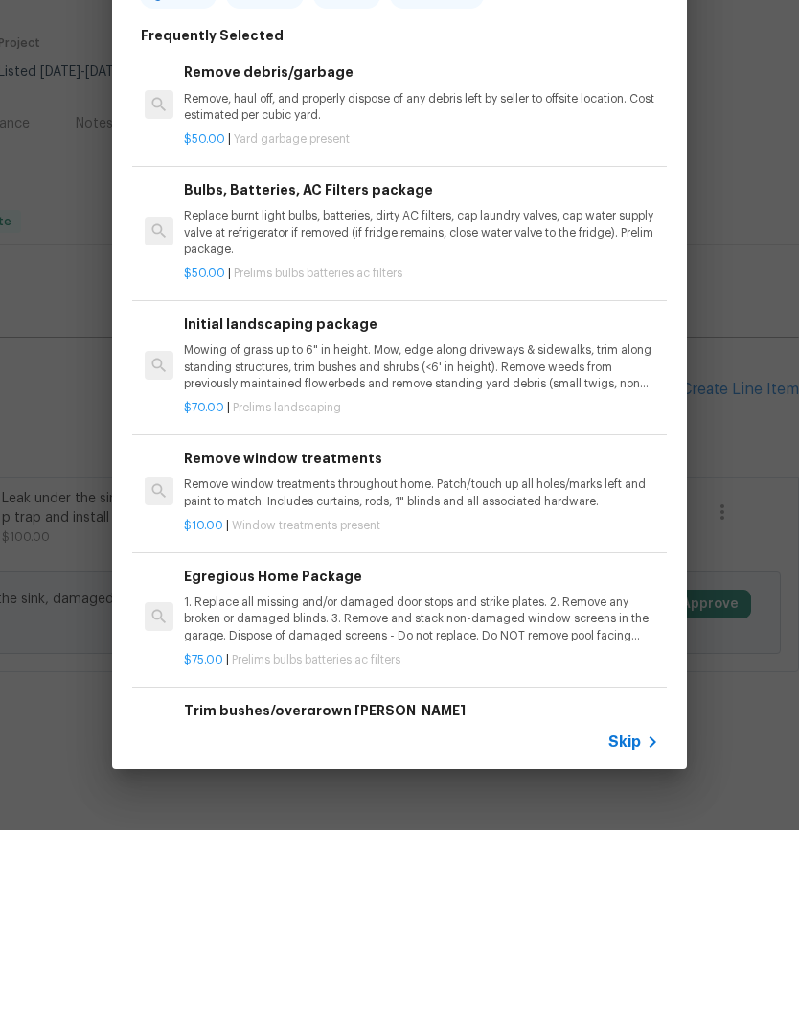
click at [635, 928] on span "Skip" at bounding box center [625, 937] width 33 height 19
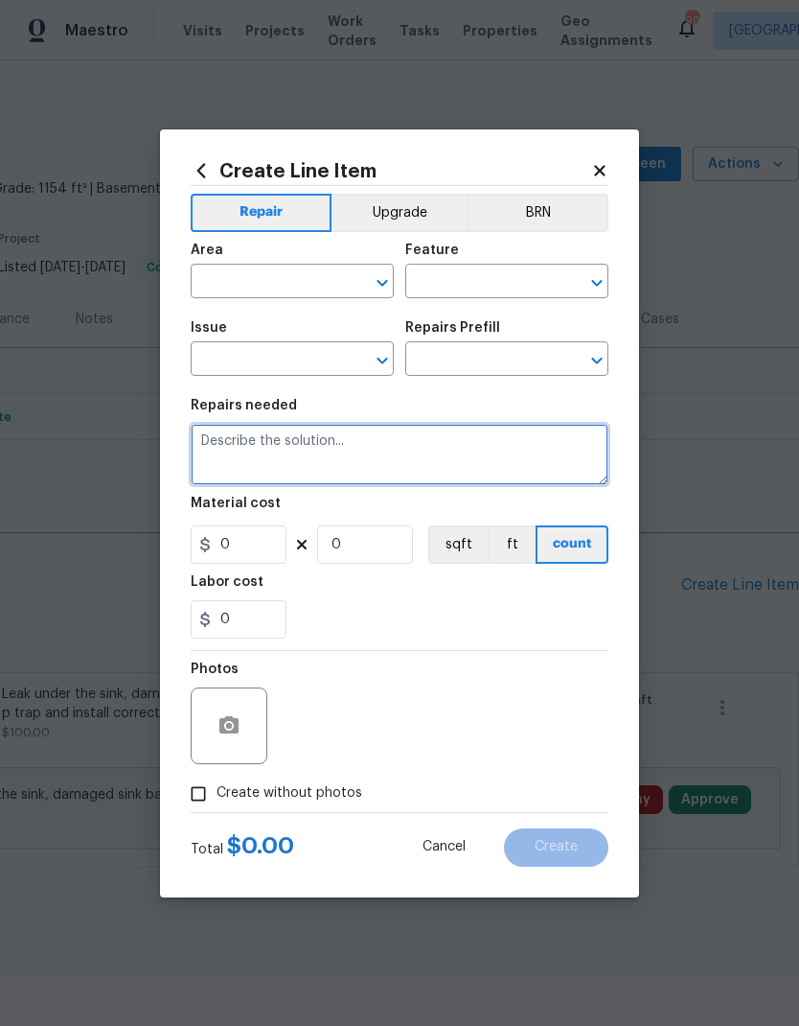
click at [336, 453] on textarea at bounding box center [400, 454] width 418 height 61
click at [280, 454] on textarea at bounding box center [400, 454] width 418 height 61
paste textarea "Burned receptacle - replace - pg 45Faulty bedroom switch second floor - pg 46Cl…"
type textarea "Burned receptacle - replace - pg 45Faulty bedroom switch second floor - pg 46Cl…"
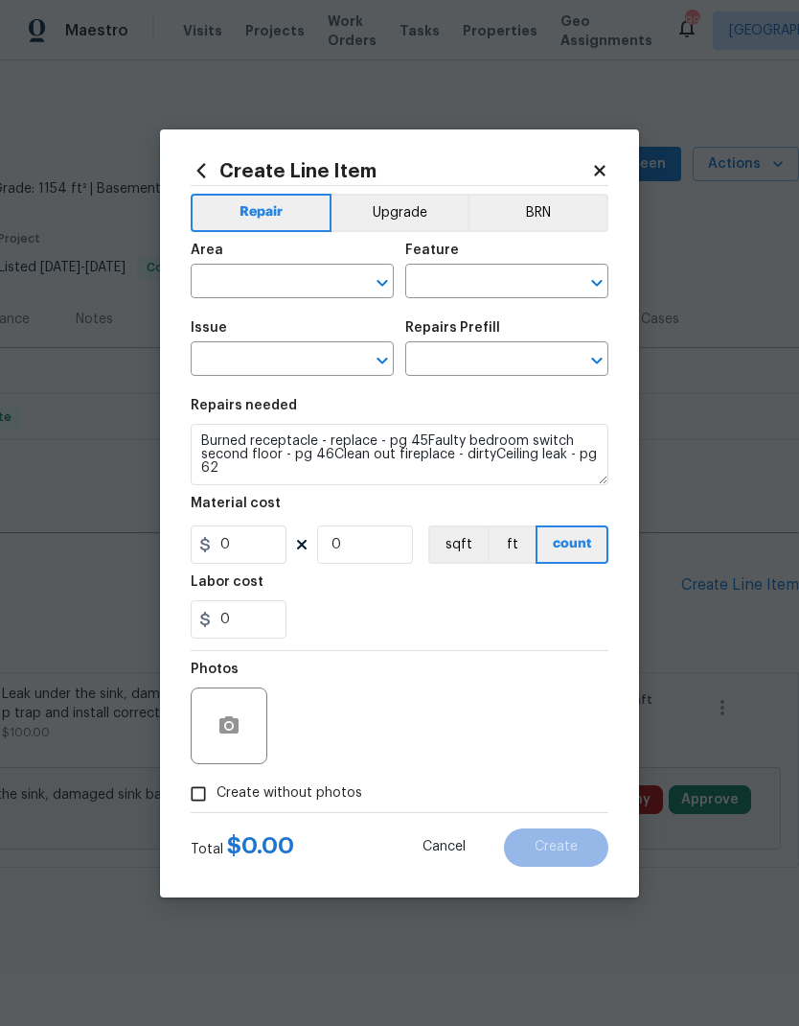
click at [304, 282] on input "text" at bounding box center [266, 283] width 150 height 30
click at [311, 356] on li "Interior Overall" at bounding box center [292, 357] width 203 height 32
type input "Interior Overall"
click at [483, 276] on input "text" at bounding box center [480, 283] width 150 height 30
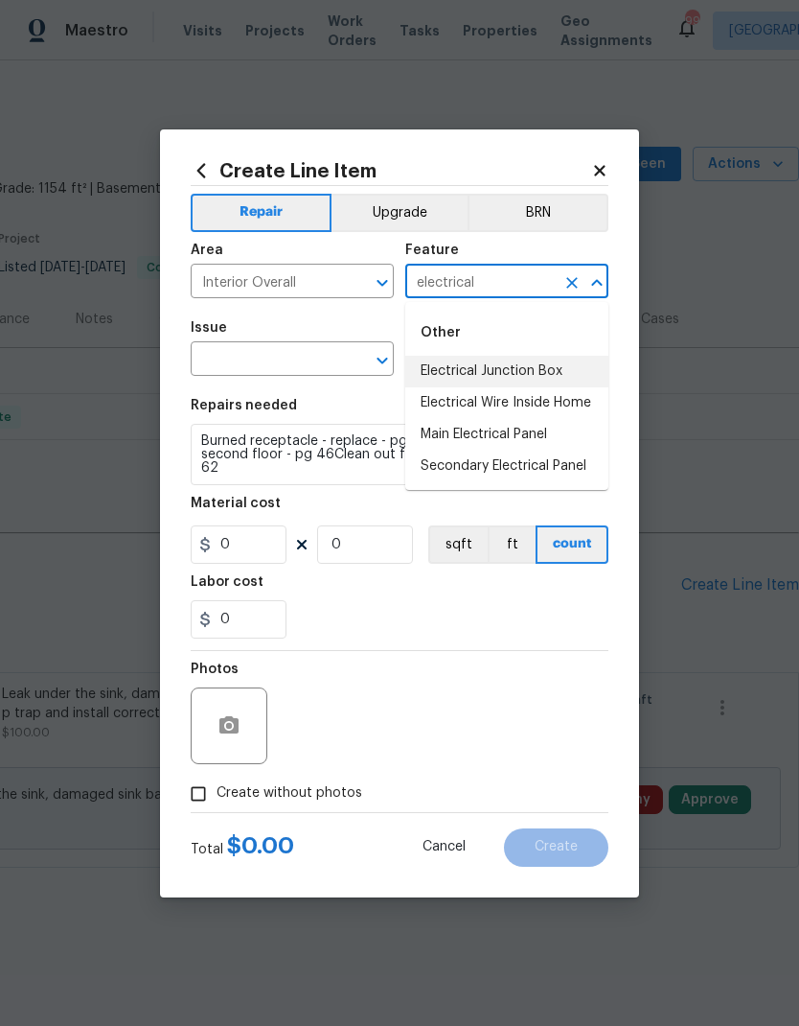
click at [530, 367] on li "Electrical Junction Box" at bounding box center [506, 372] width 203 height 32
type input "Electrical Junction Box"
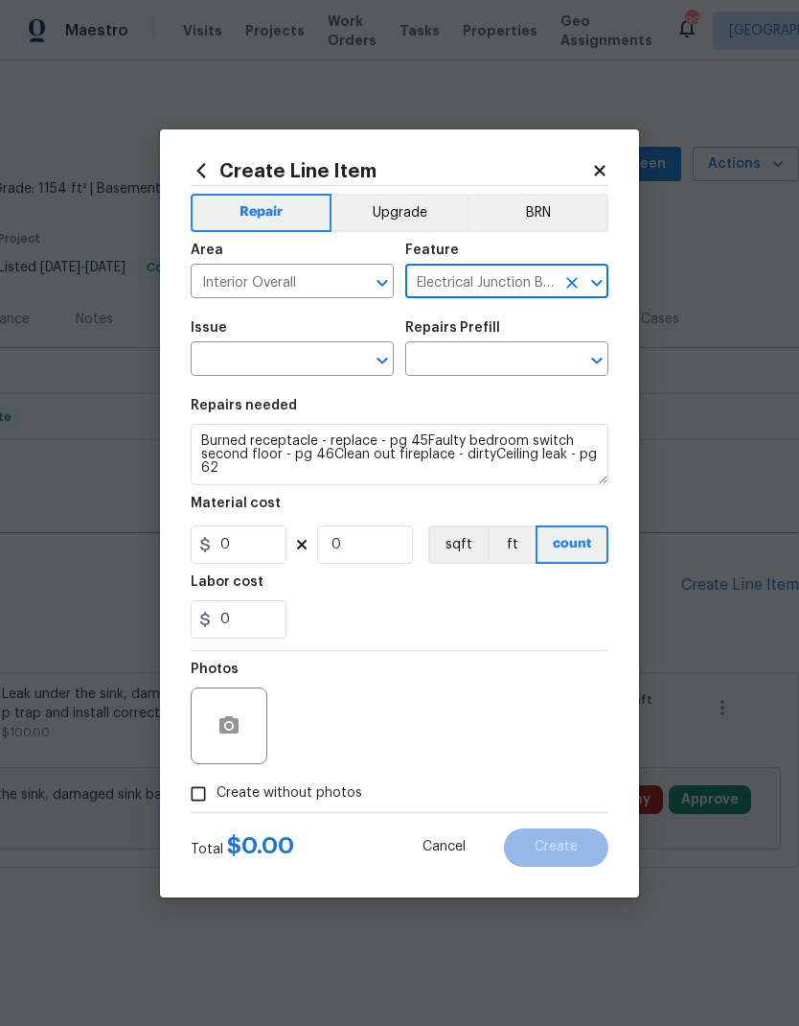
click at [294, 355] on input "text" at bounding box center [266, 361] width 150 height 30
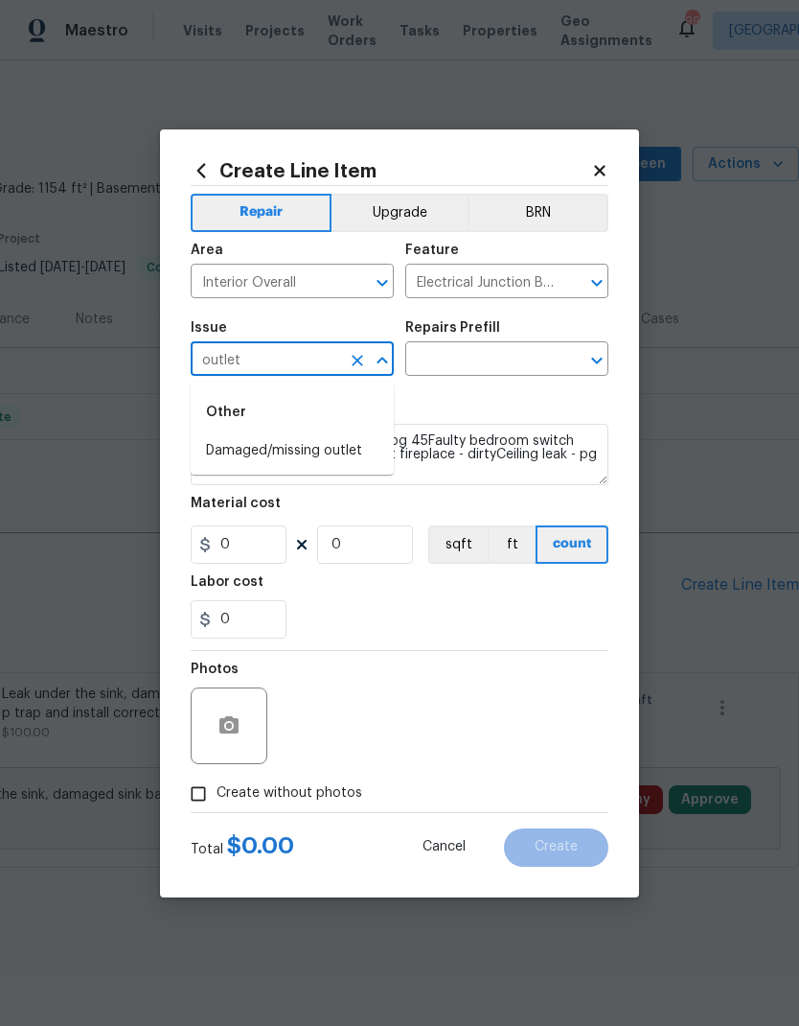
click at [323, 452] on li "Damaged/missing outlet" at bounding box center [292, 451] width 203 height 32
type input "Damaged/missing outlet"
click at [488, 361] on input "text" at bounding box center [480, 361] width 150 height 30
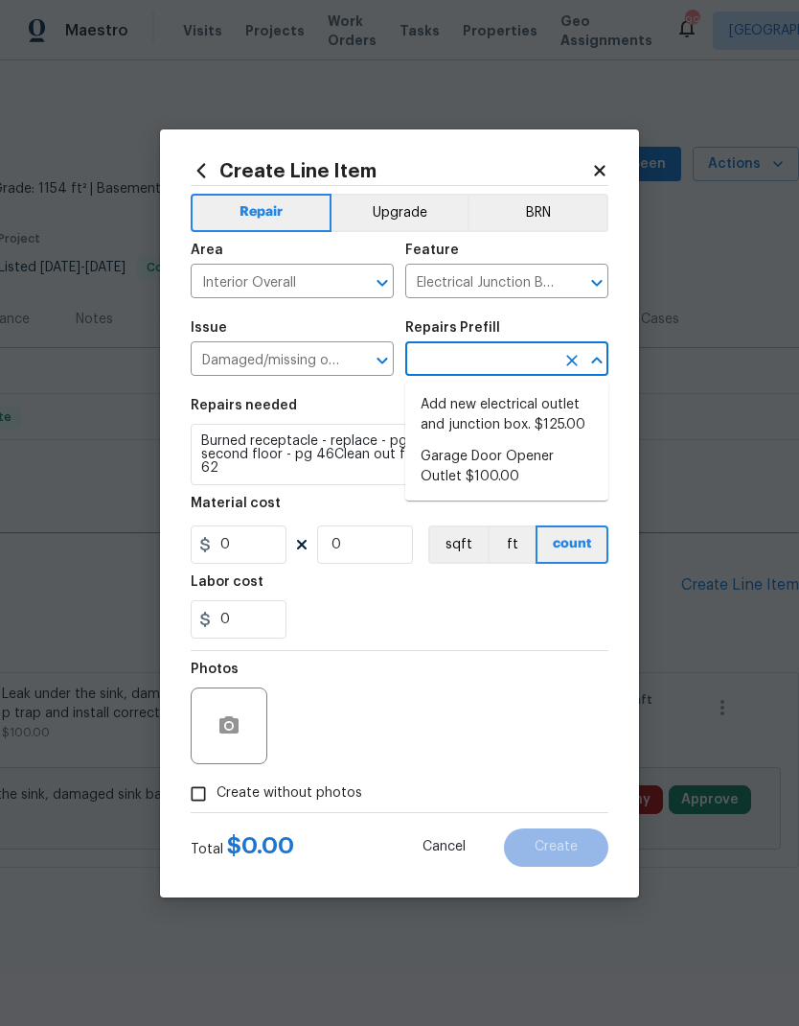
click at [581, 465] on li "Garage Door Opener Outlet $100.00" at bounding box center [506, 467] width 203 height 52
type input "Garage Door Opener Outlet $100.00"
type input "Switches and Outlets"
type textarea "Add outlet for garage door opener"
type input "1"
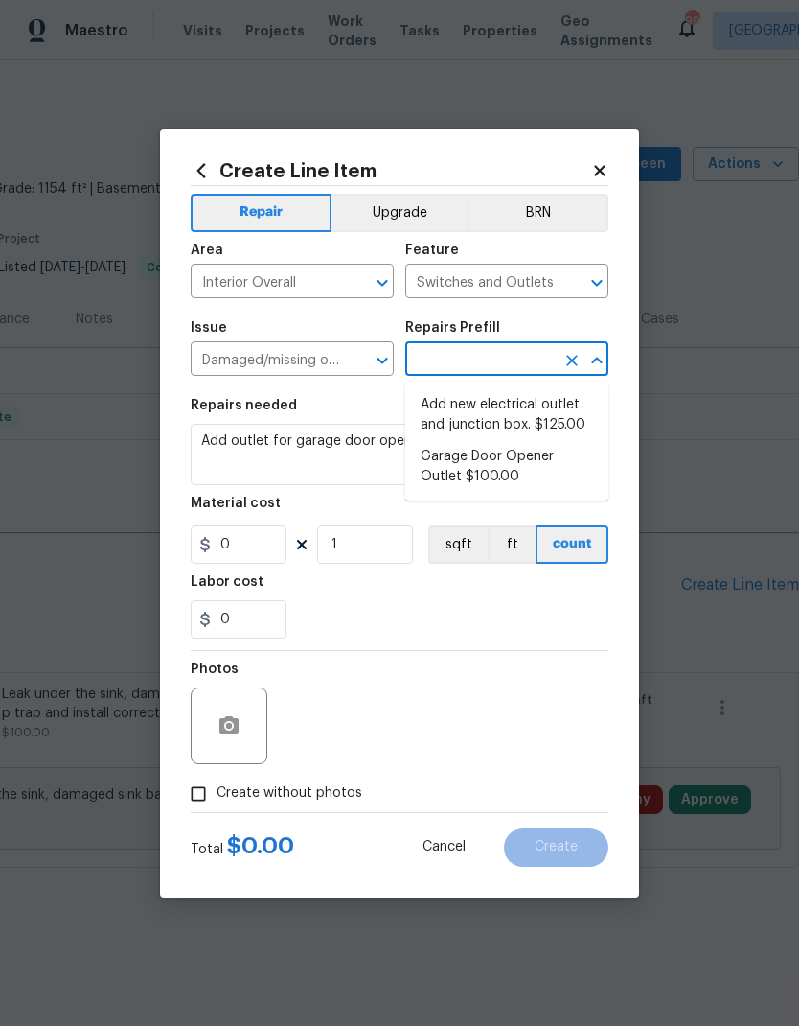
type input "Garage Door Opener Outlet $100.00"
type input "100"
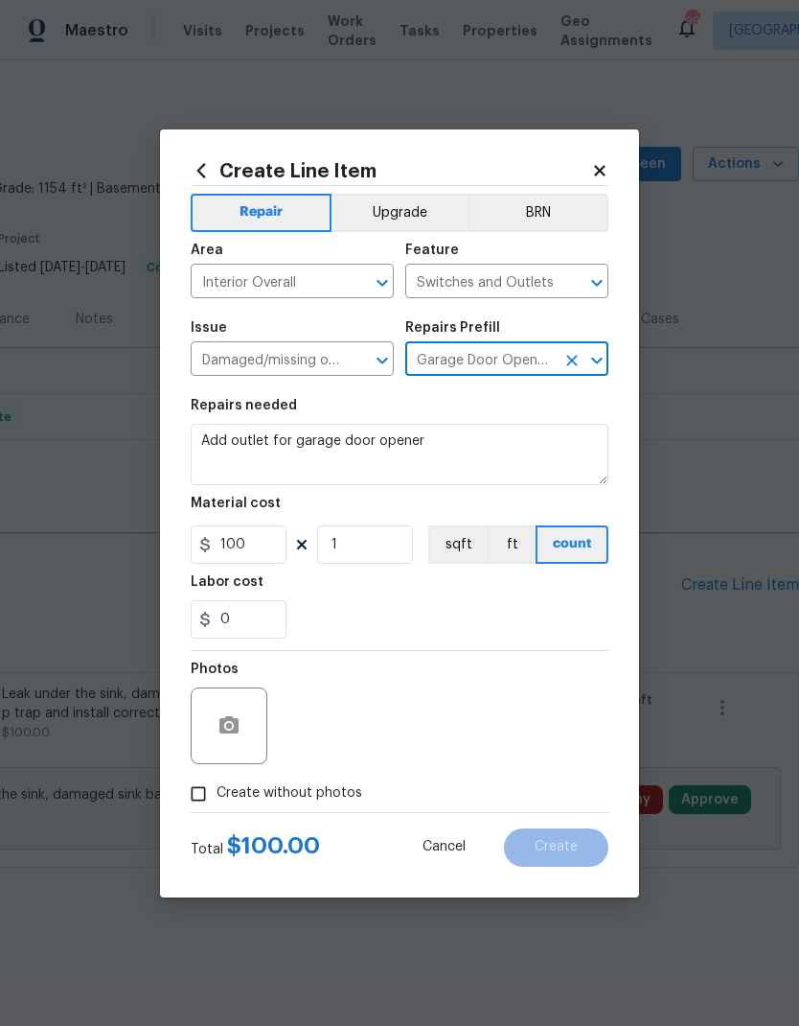
click at [351, 359] on icon "Clear" at bounding box center [357, 360] width 19 height 19
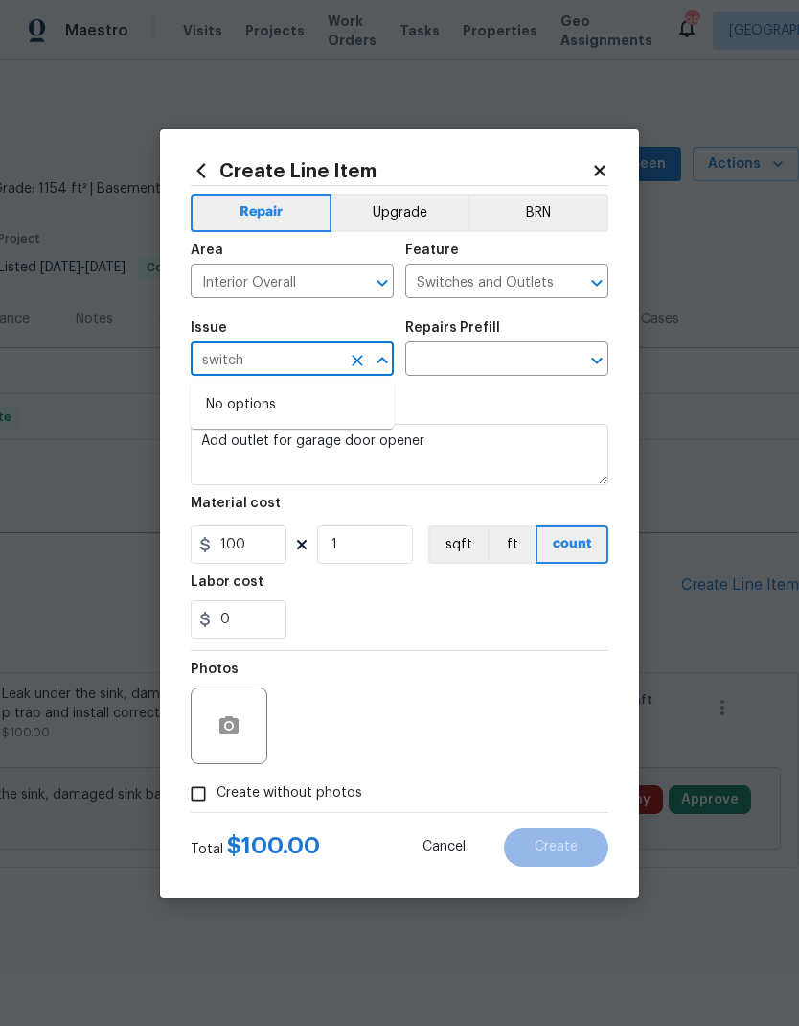
type input "switc"
click at [265, 454] on li "Electrical" at bounding box center [292, 451] width 203 height 32
type input "Electrical"
click at [482, 353] on input "text" at bounding box center [480, 361] width 150 height 30
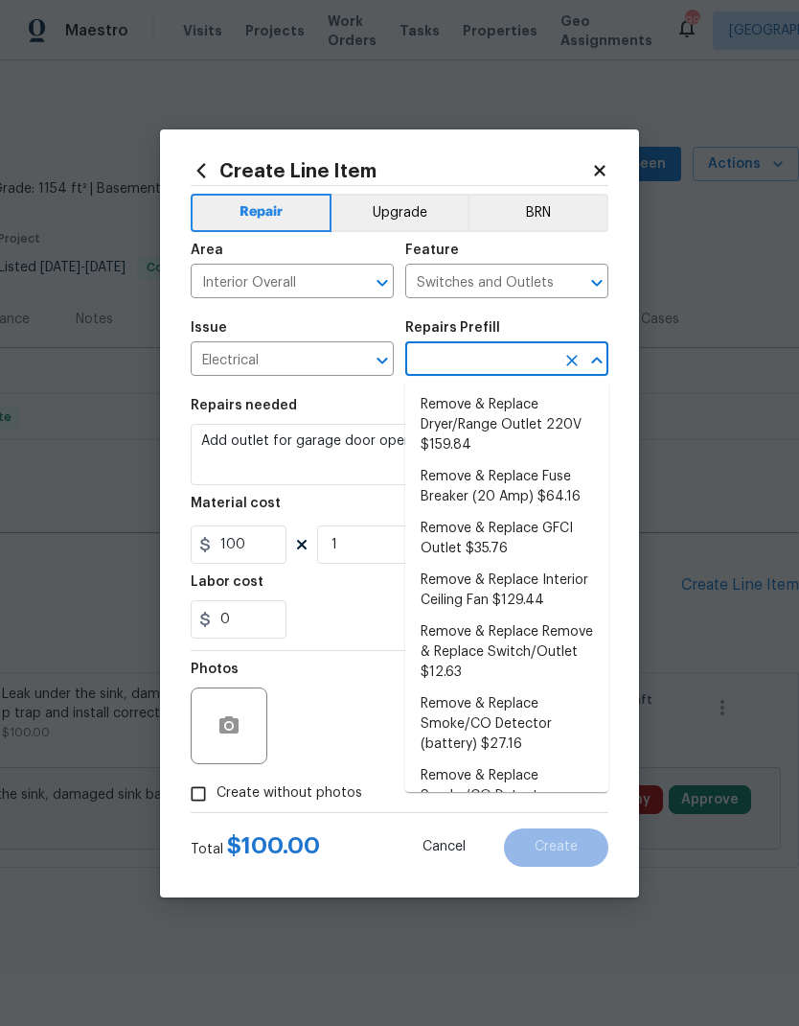
scroll to position [209, 0]
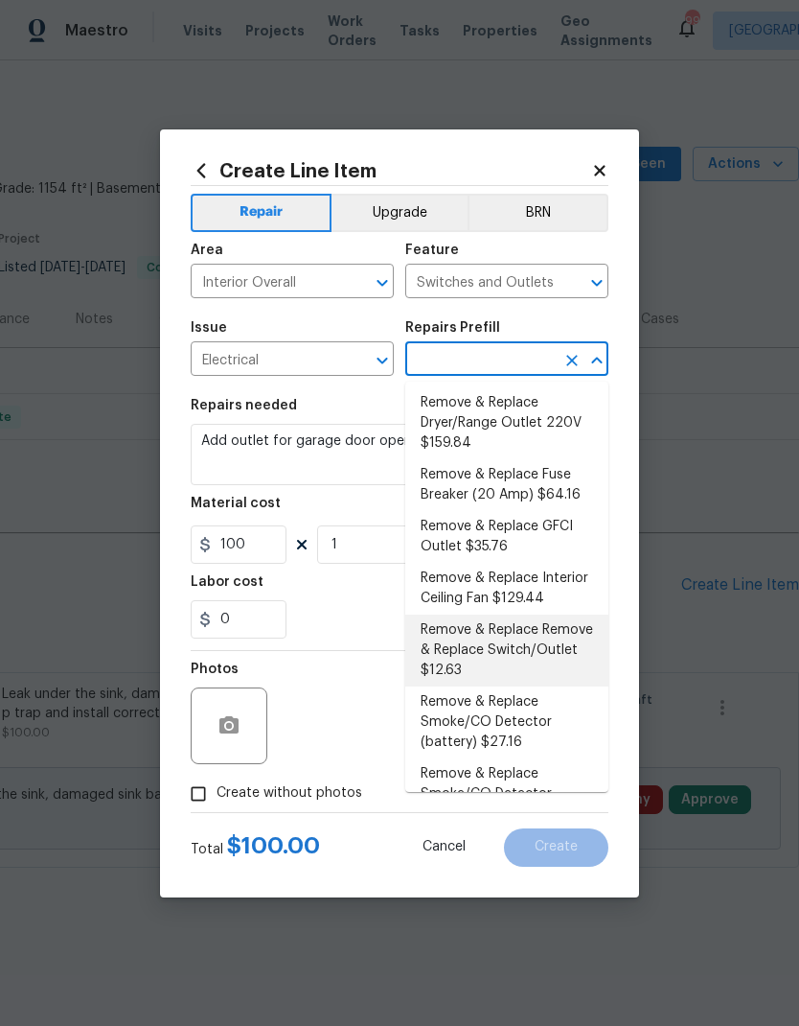
click at [514, 614] on li "Remove & Replace Remove & Replace Switch/Outlet $12.63" at bounding box center [506, 650] width 203 height 72
type input "Remove & Replace Remove & Replace Switch/Outlet $12.63"
type textarea "Remove and replace switch(es) and/or outlet(s) with new (covers to match the re…"
type input "12.63"
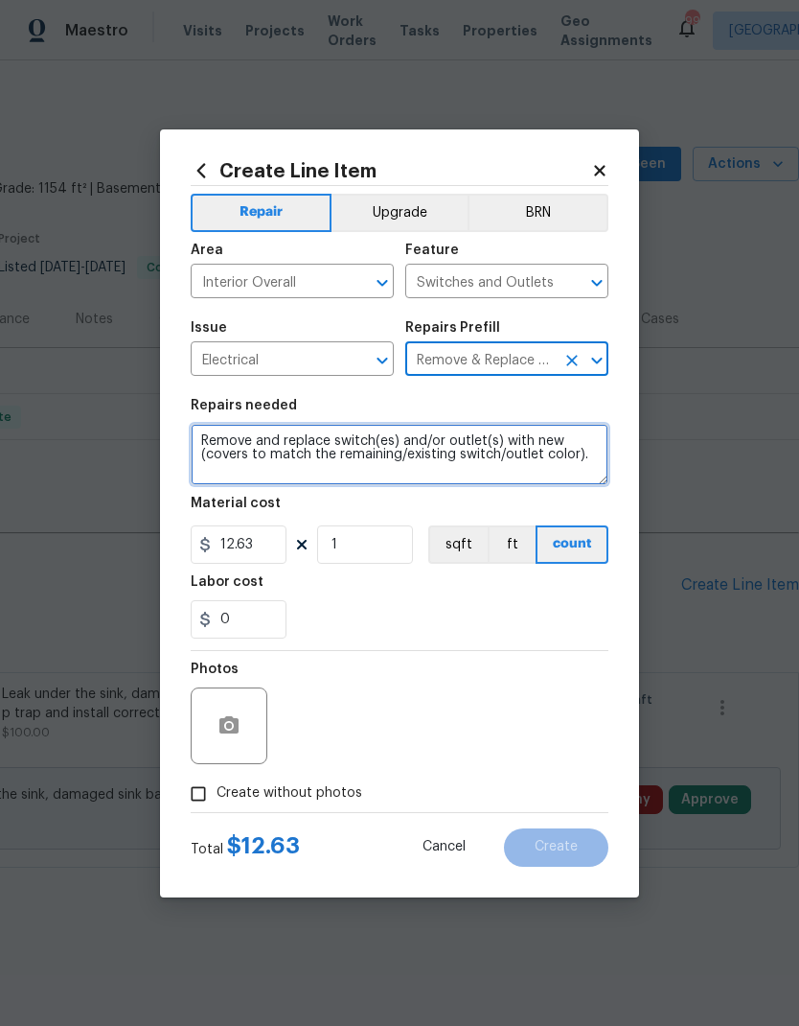
click at [592, 466] on textarea "Remove and replace switch(es) and/or outlet(s) with new (covers to match the re…" at bounding box center [400, 454] width 418 height 61
type textarea "Remove and replace switch(es) and/or outlet(s) with new (covers to match the re…"
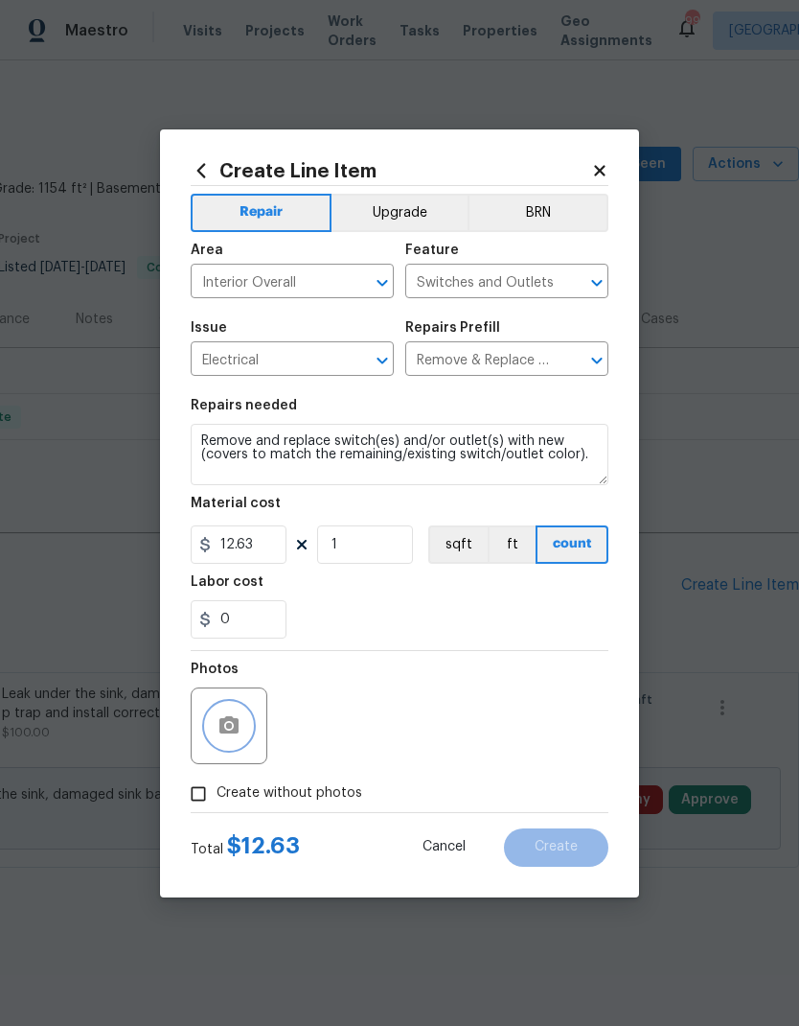
click at [237, 721] on icon "button" at bounding box center [229, 724] width 19 height 17
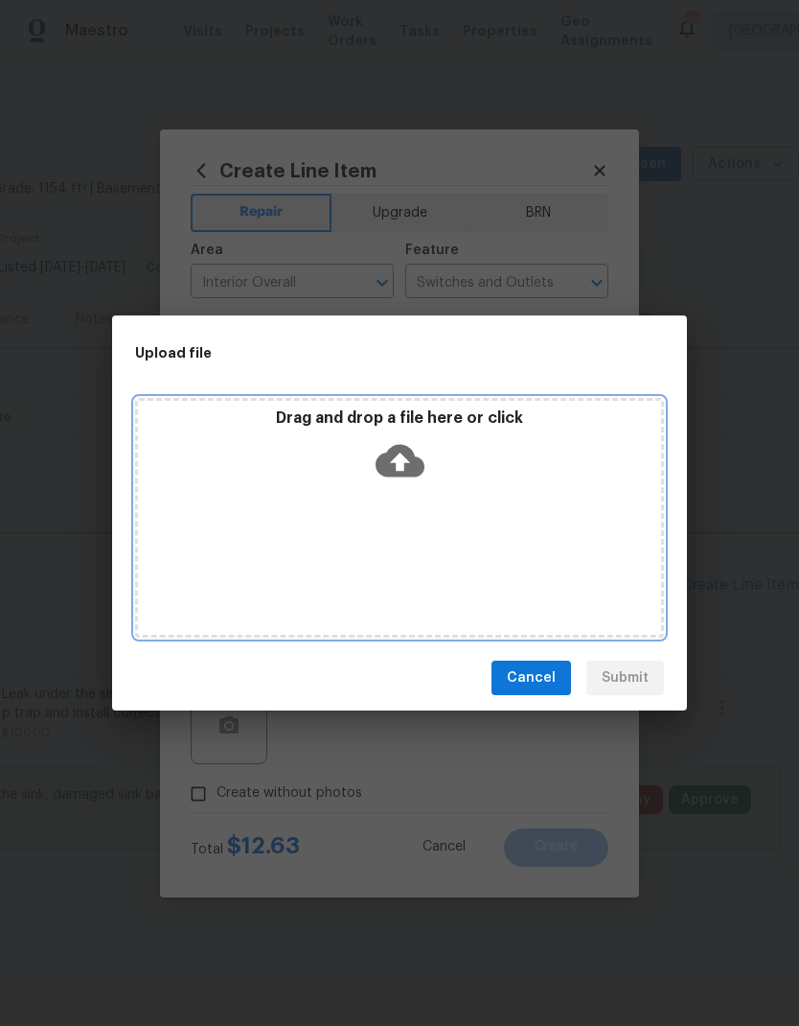
click at [428, 530] on div "Drag and drop a file here or click" at bounding box center [399, 518] width 529 height 240
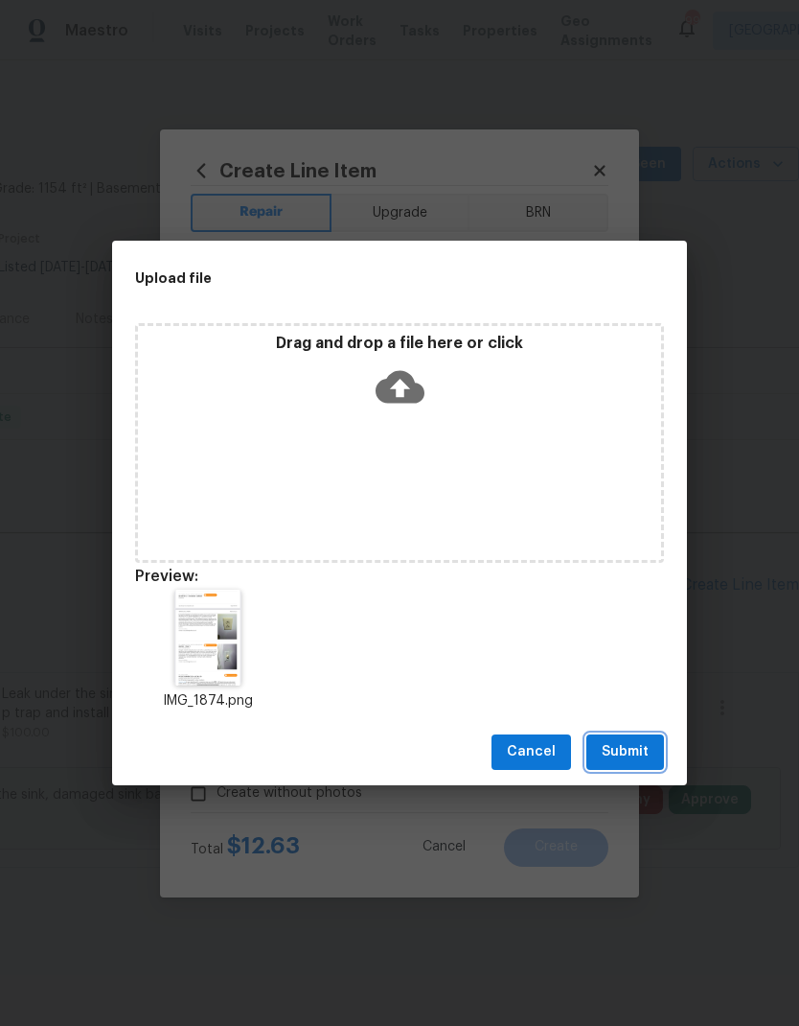
click at [631, 754] on span "Submit" at bounding box center [625, 752] width 47 height 24
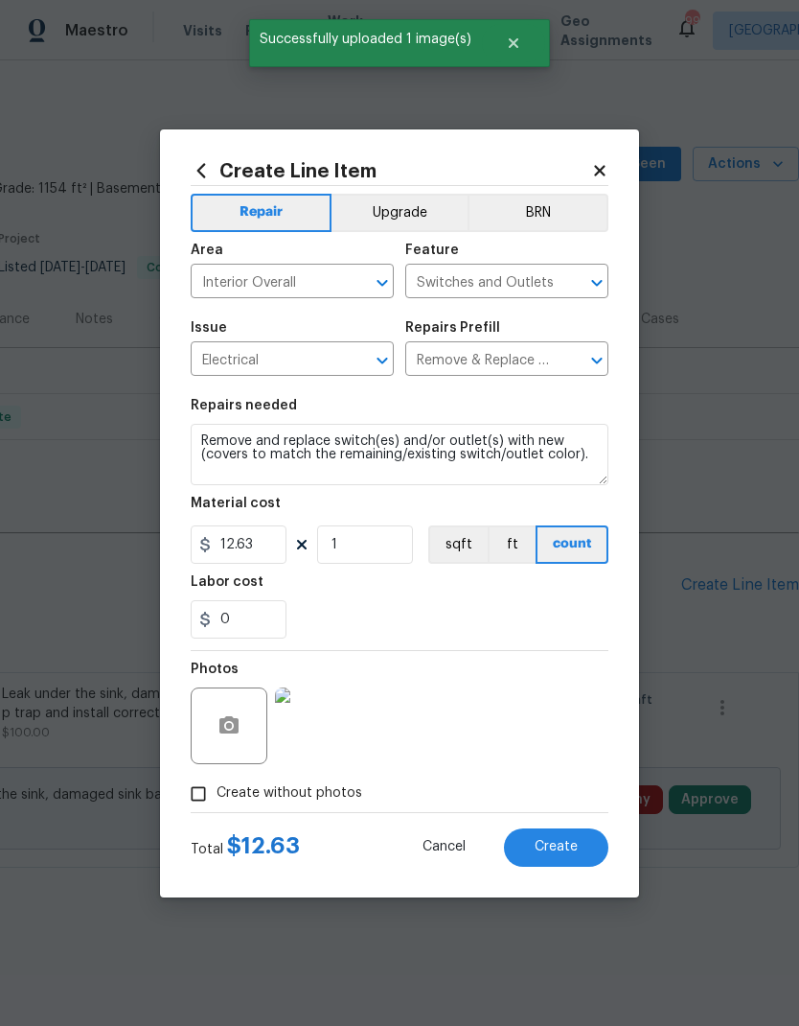
click at [561, 846] on span "Create" at bounding box center [556, 847] width 43 height 14
type input "0"
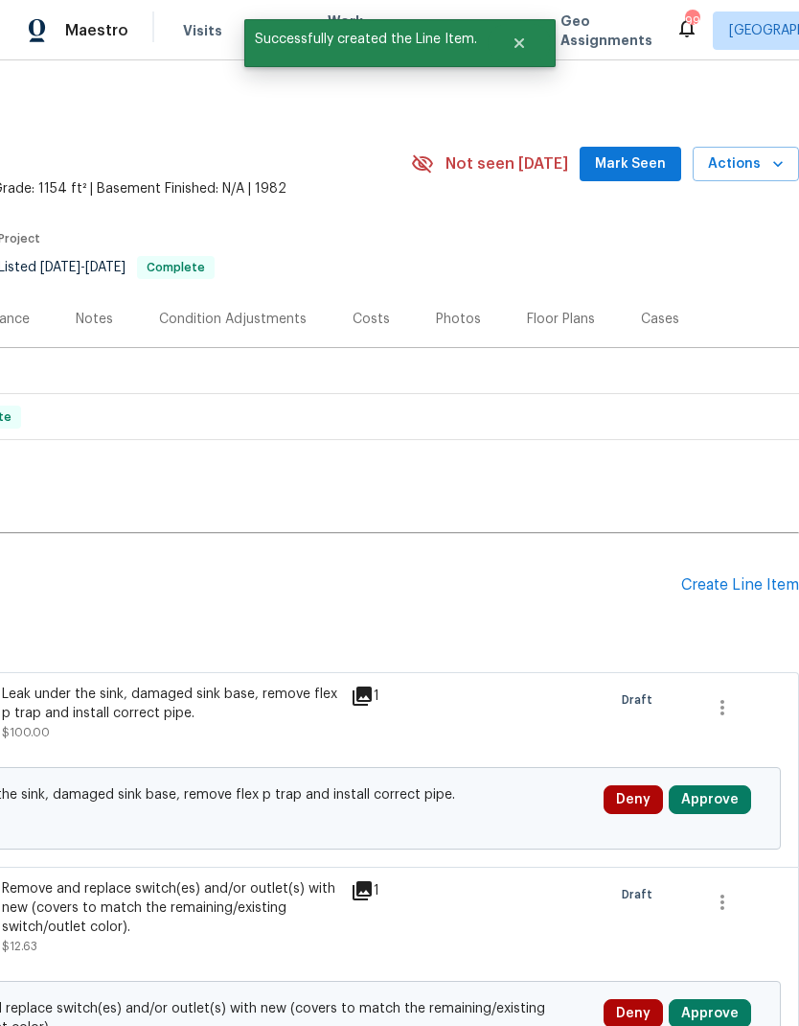
click at [745, 585] on div "Create Line Item" at bounding box center [741, 585] width 118 height 18
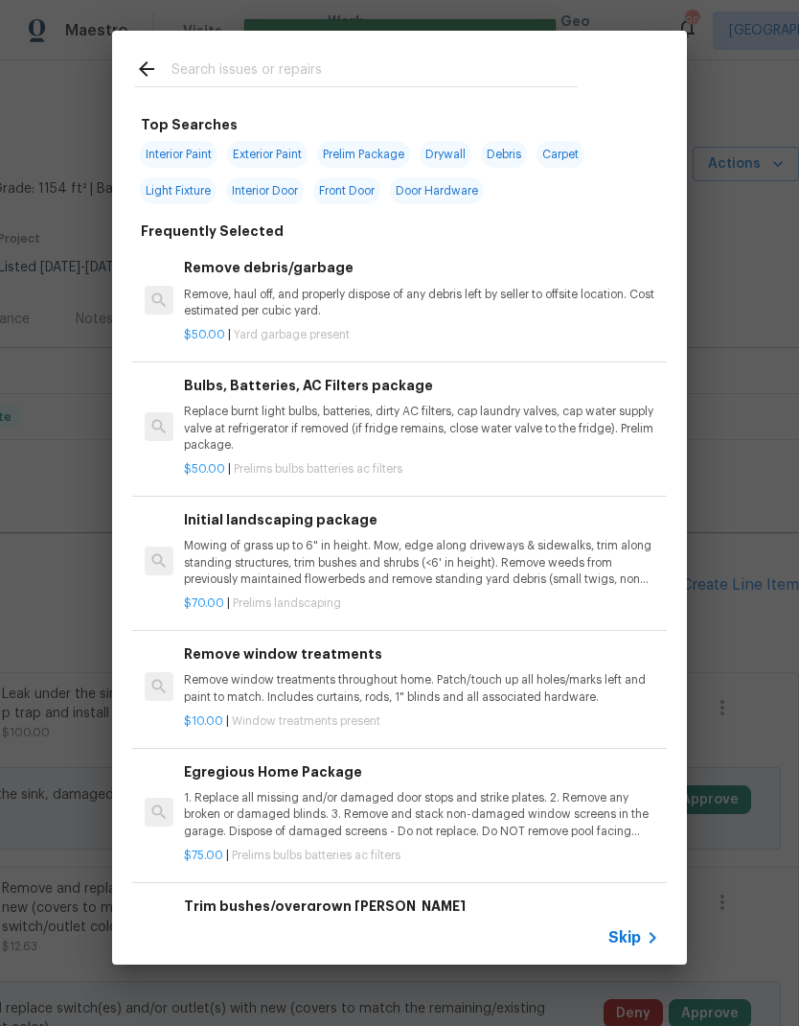
click at [634, 922] on div "Skip" at bounding box center [399, 938] width 575 height 54
click at [637, 940] on span "Skip" at bounding box center [625, 937] width 33 height 19
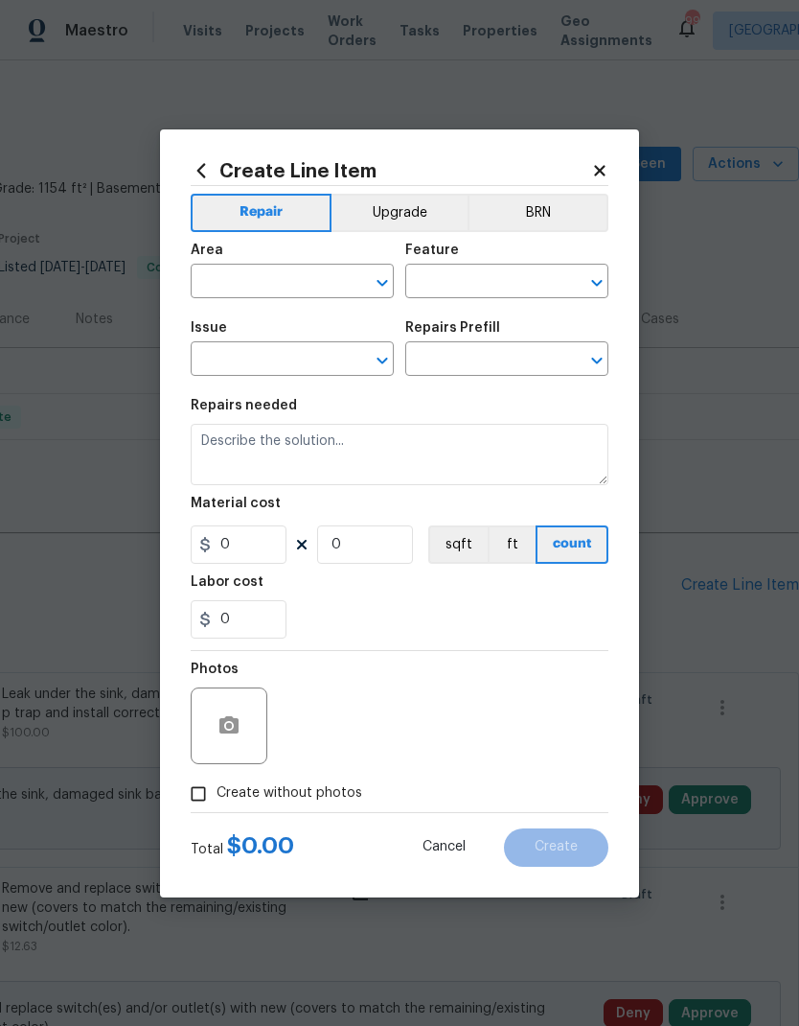
click at [291, 278] on input "text" at bounding box center [266, 283] width 150 height 30
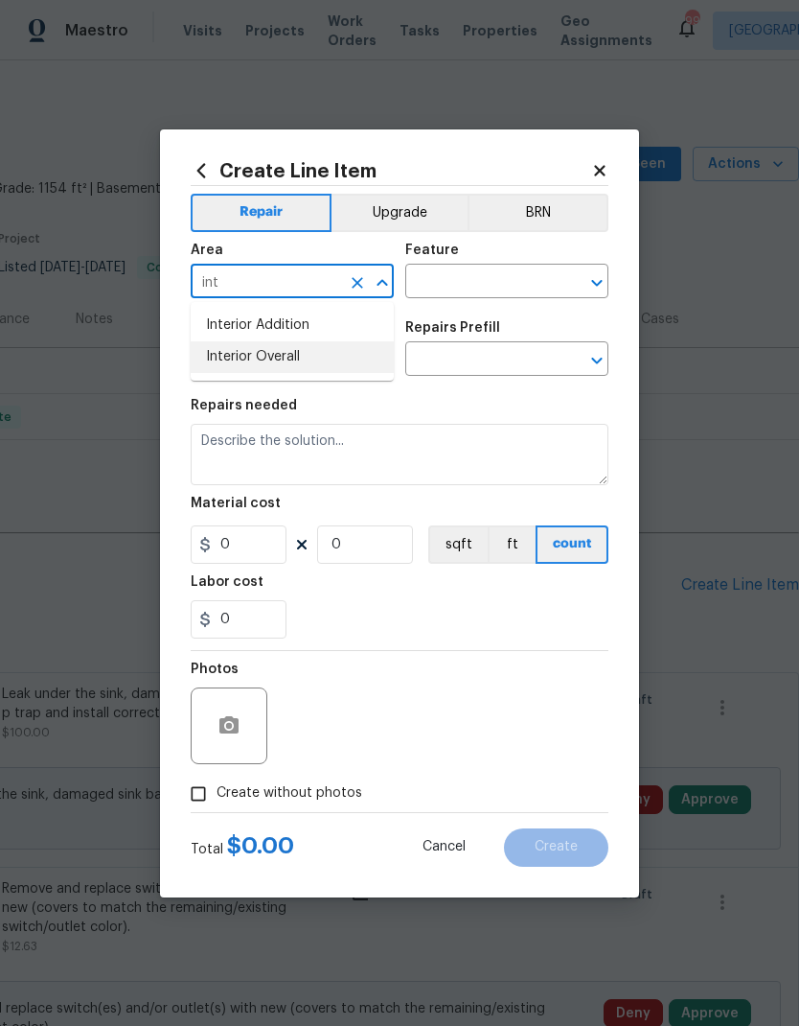
click at [304, 351] on li "Interior Overall" at bounding box center [292, 357] width 203 height 32
type input "Interior Overall"
click at [452, 279] on input "text" at bounding box center [480, 283] width 150 height 30
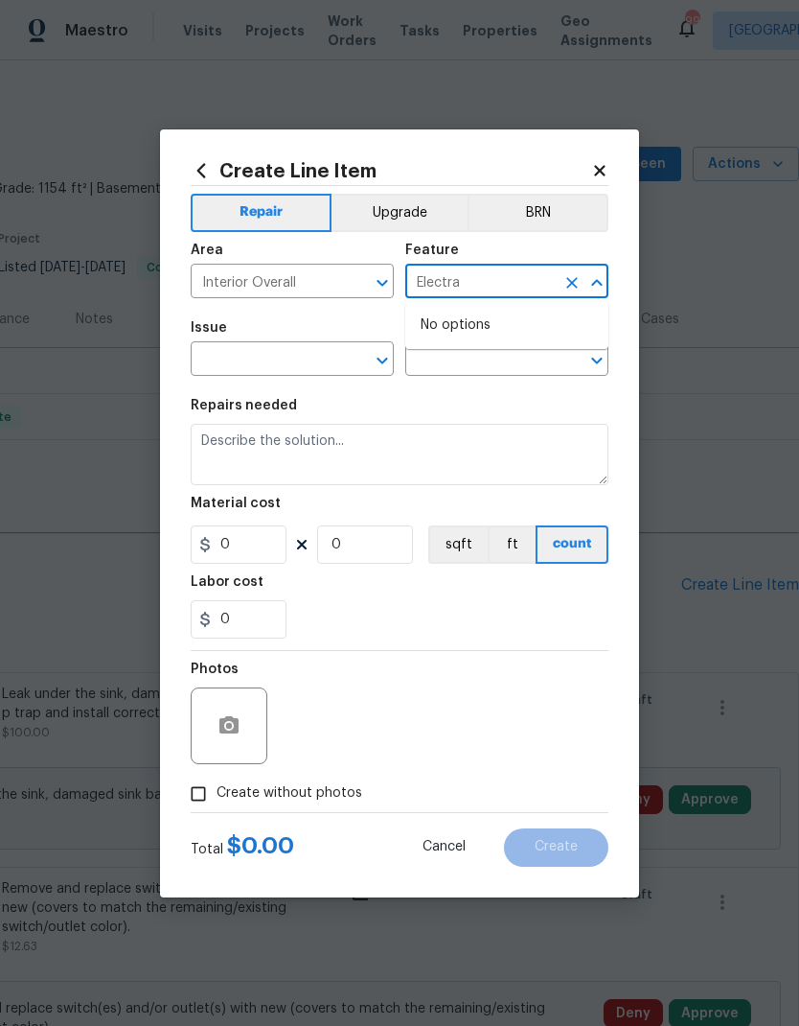
type input "Electr"
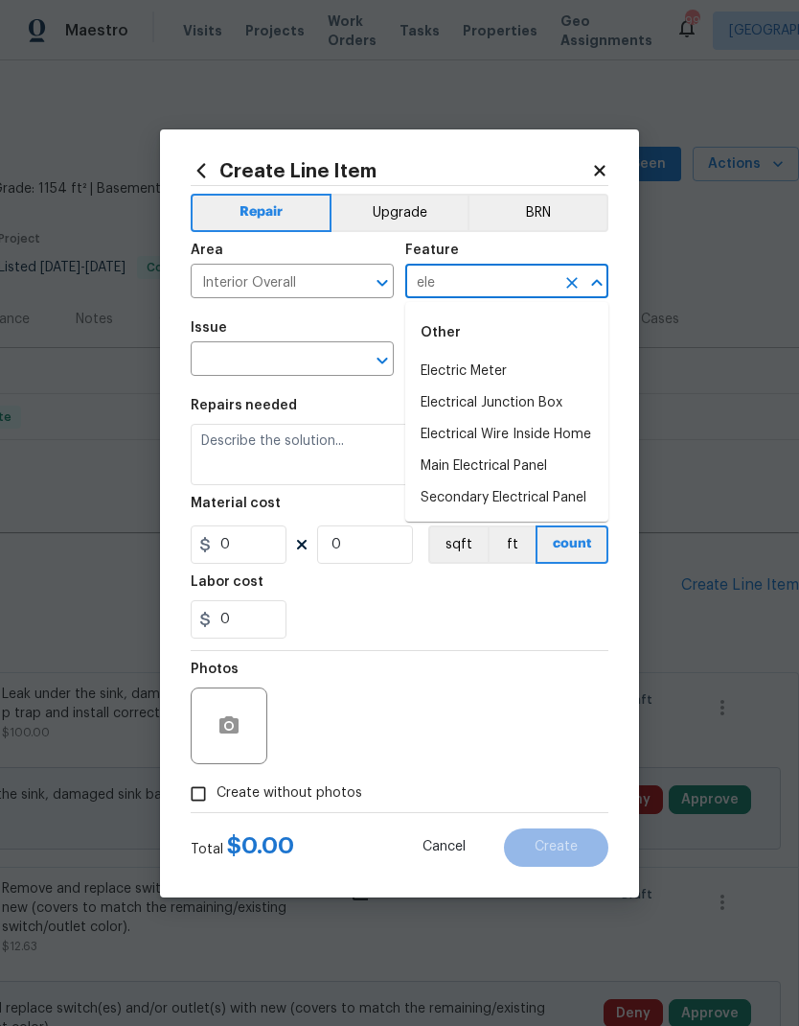
click at [527, 407] on li "Electrical Junction Box" at bounding box center [506, 403] width 203 height 32
type input "Electrical Junction Box"
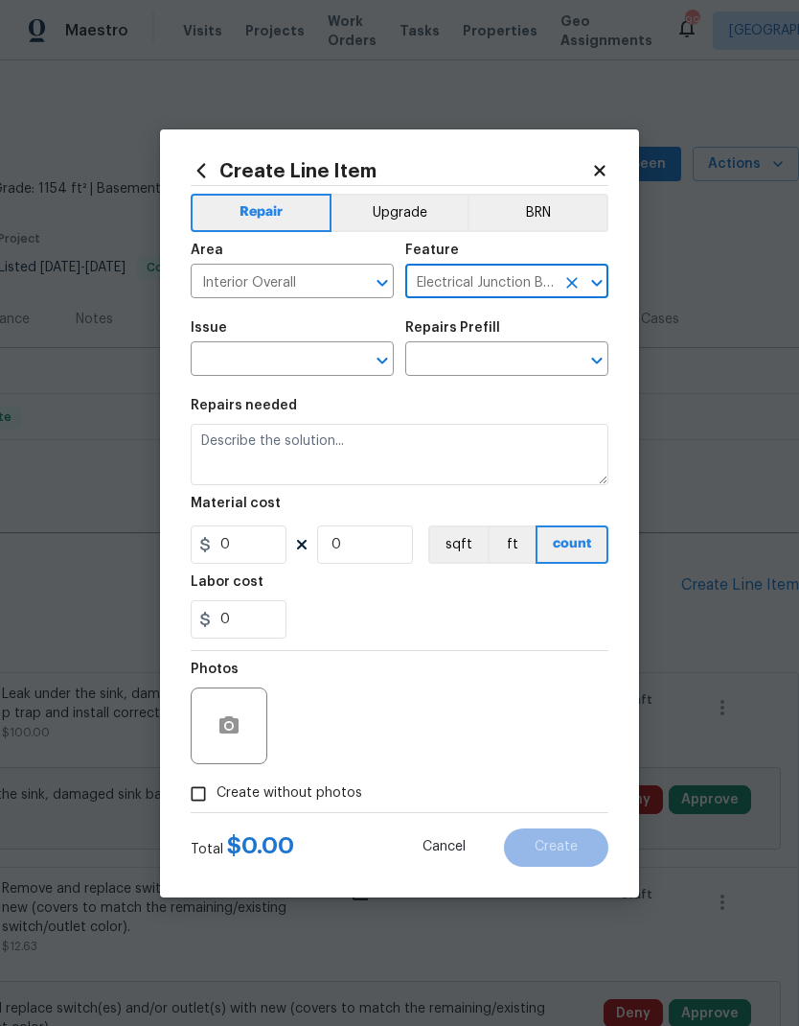
click at [295, 350] on input "text" at bounding box center [266, 361] width 150 height 30
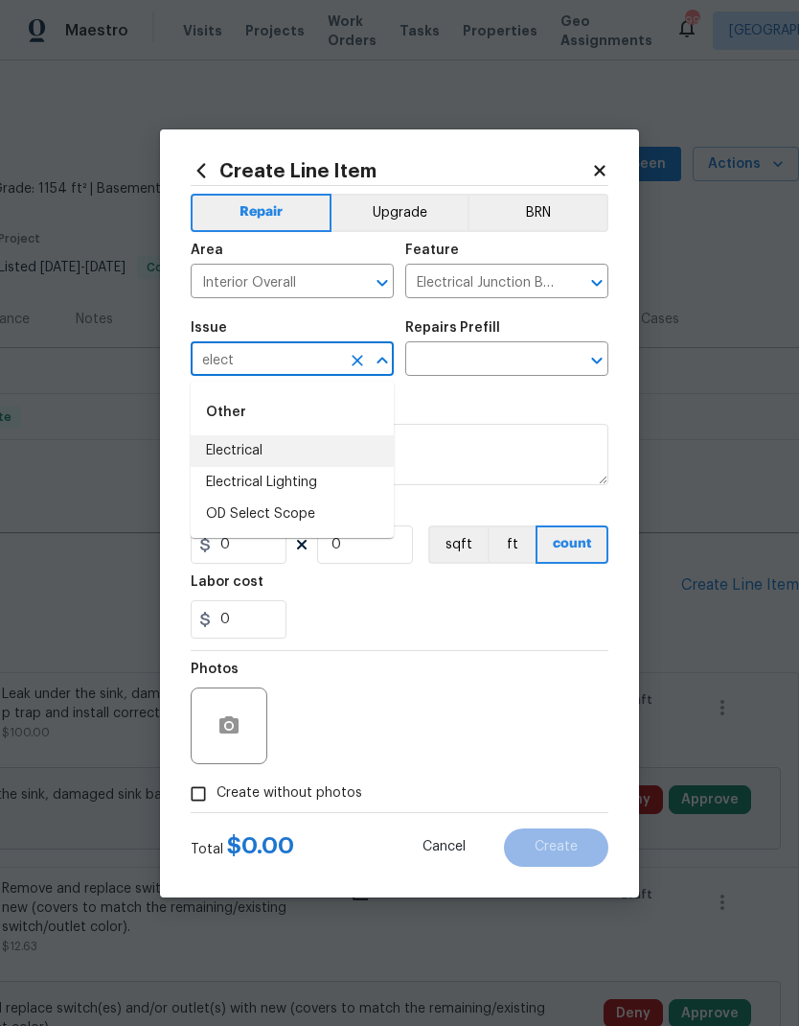
click at [266, 452] on li "Electrical" at bounding box center [292, 451] width 203 height 32
type input "Electrical"
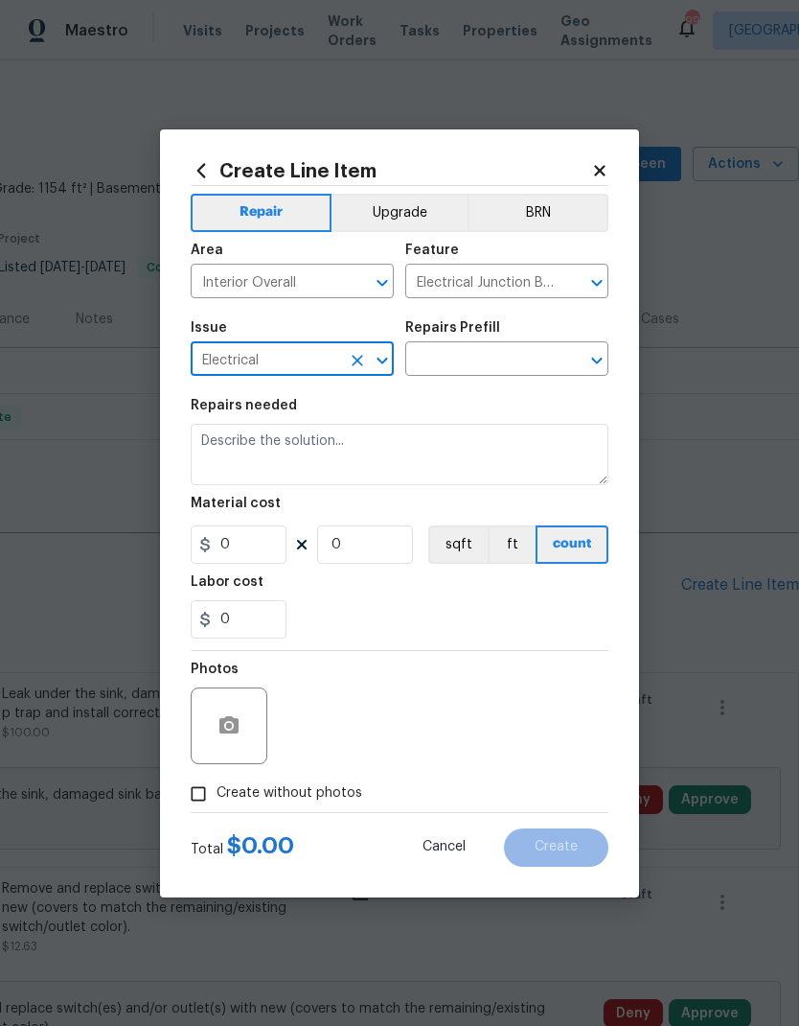
click at [493, 361] on input "text" at bounding box center [480, 361] width 150 height 30
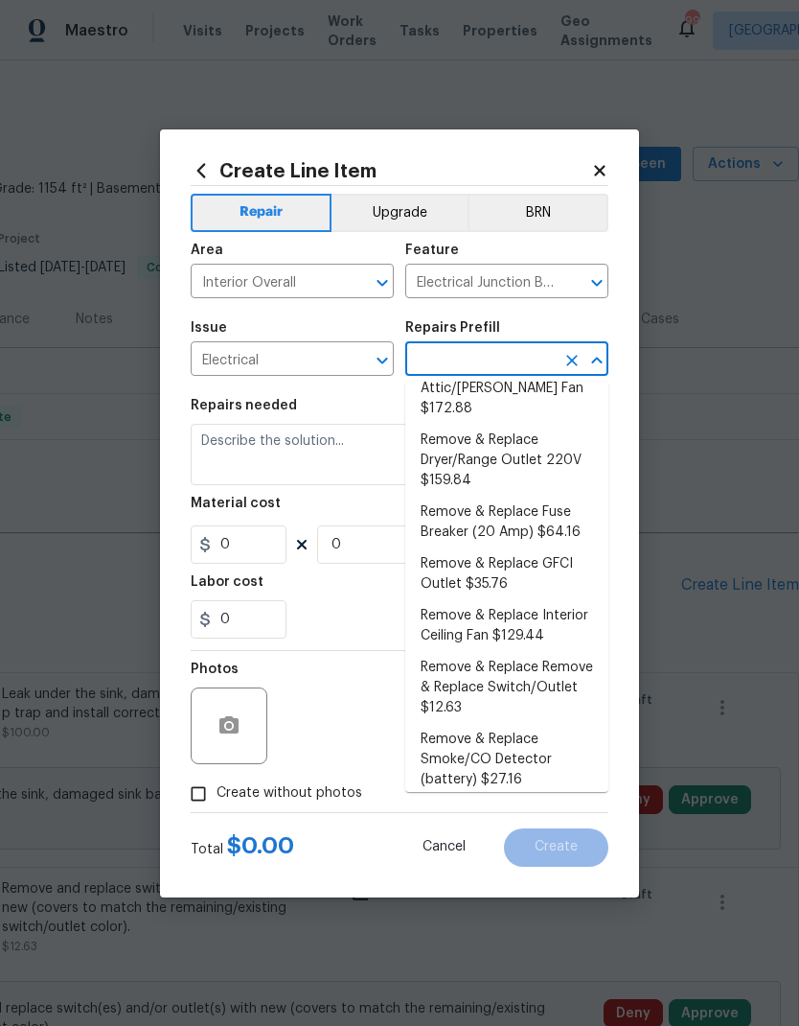
scroll to position [179, 0]
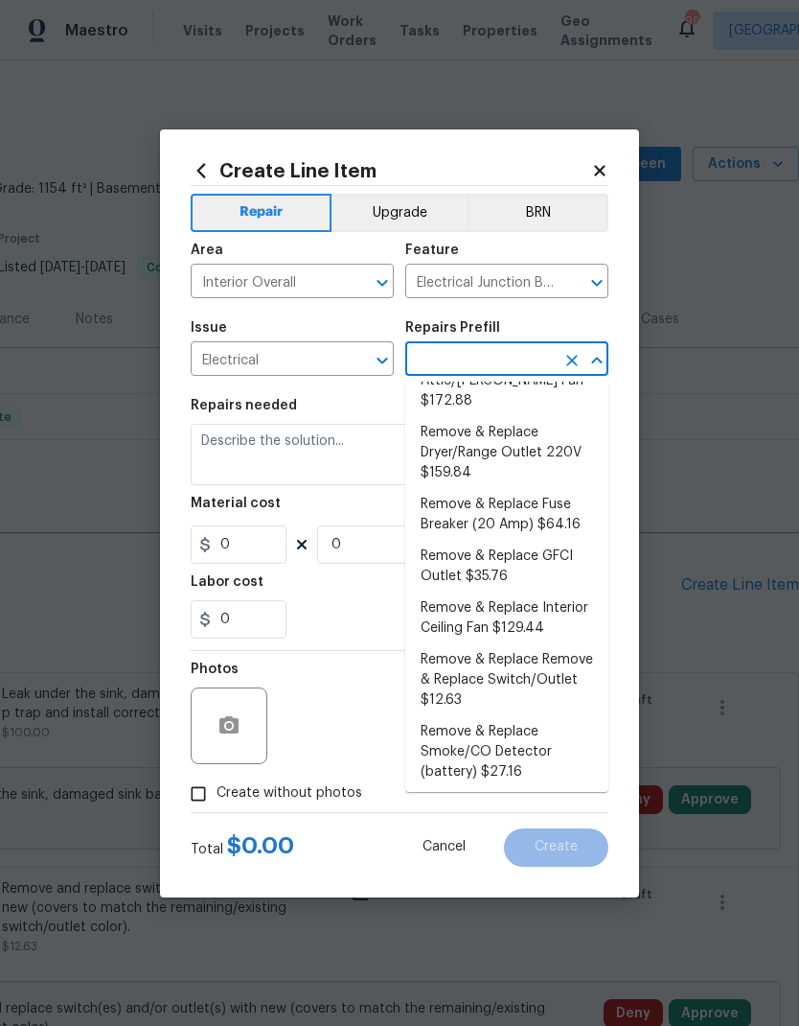
click at [514, 651] on li "Remove & Replace Remove & Replace Switch/Outlet $12.63" at bounding box center [506, 680] width 203 height 72
type input "Remove & Replace Remove & Replace Switch/Outlet $12.63"
type textarea "Remove and replace switch(es) and/or outlet(s) with new (covers to match the re…"
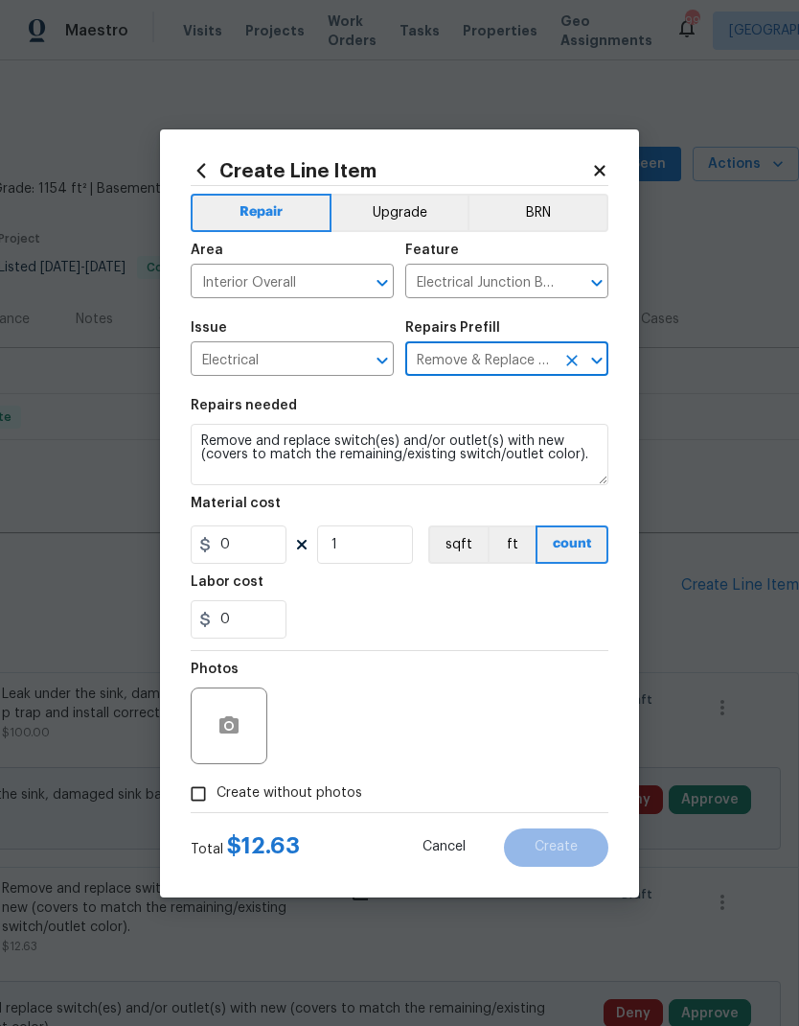
type input "1"
type input "12.63"
click at [233, 729] on icon "button" at bounding box center [229, 725] width 23 height 23
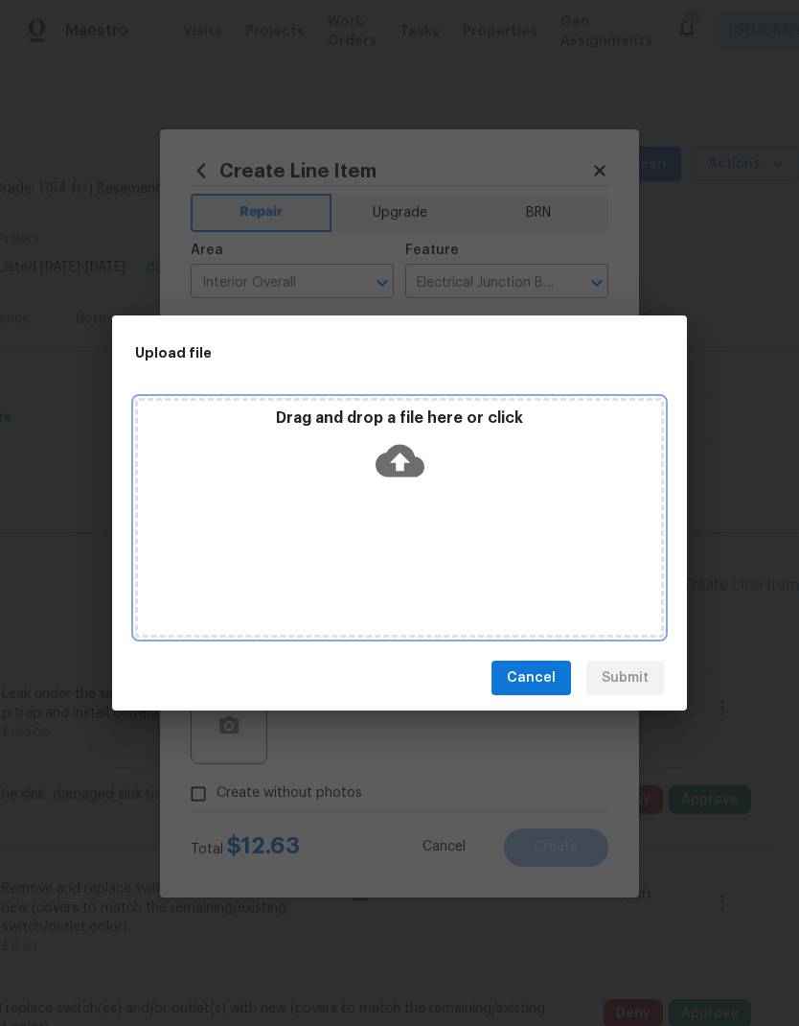
click at [459, 541] on div "Drag and drop a file here or click" at bounding box center [399, 518] width 529 height 240
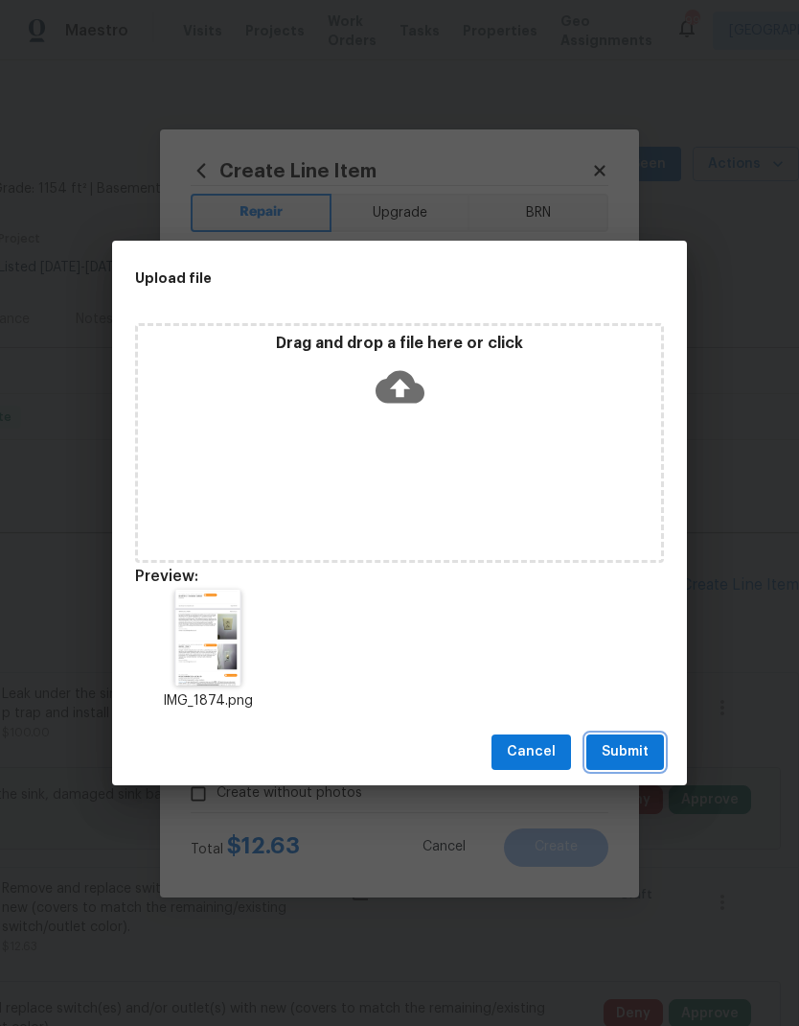
click at [637, 752] on span "Submit" at bounding box center [625, 752] width 47 height 24
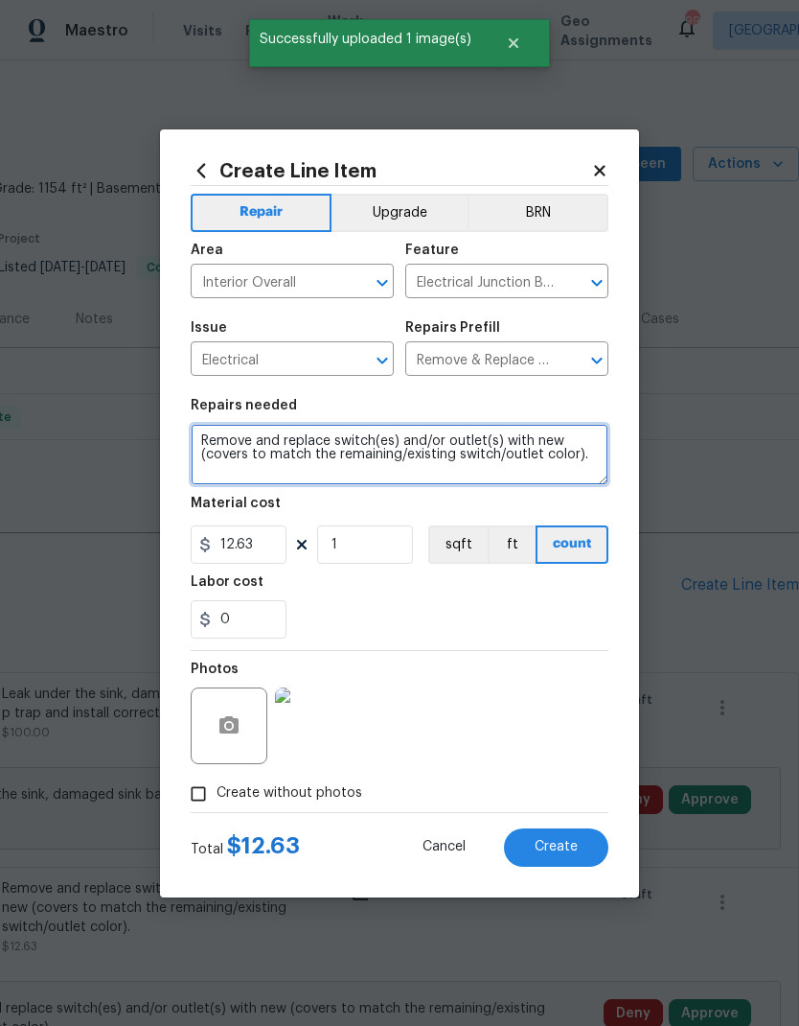
click at [452, 439] on textarea "Remove and replace switch(es) and/or outlet(s) with new (covers to match the re…" at bounding box center [400, 454] width 418 height 61
click at [452, 438] on textarea "Remove and replace switch(es) and/or outlet(s) with new (covers to match the re…" at bounding box center [400, 454] width 418 height 61
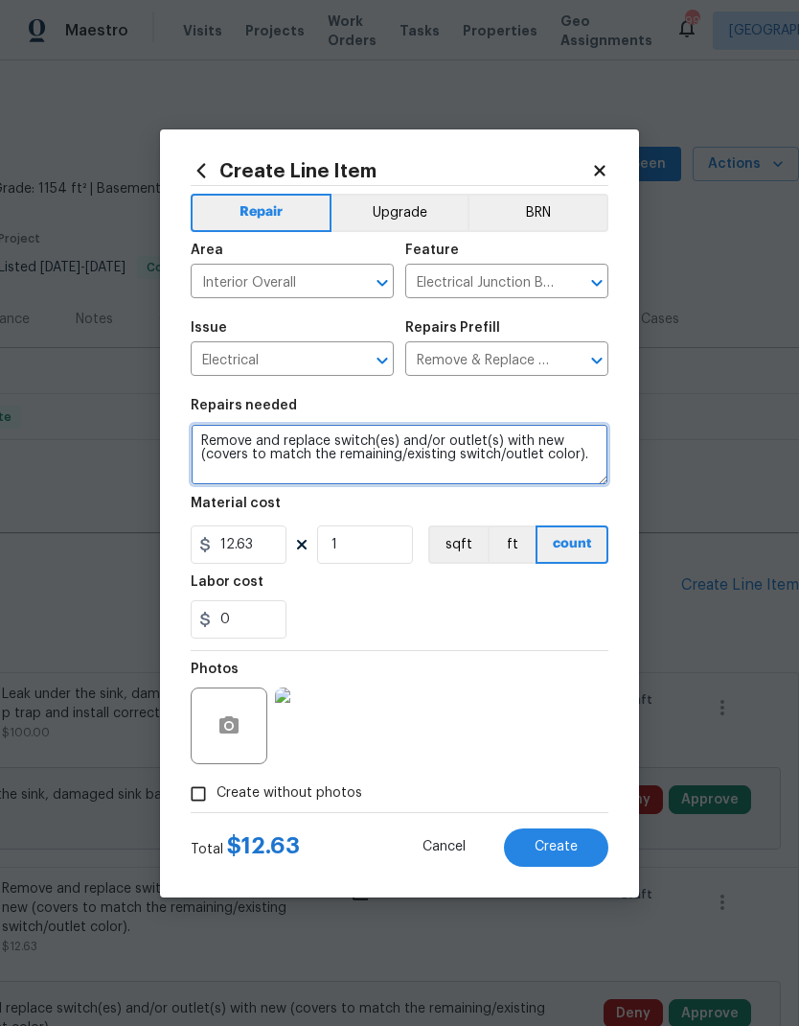
click at [524, 437] on textarea "Remove and replace switch(es) and/or outlet(s) with new (covers to match the re…" at bounding box center [400, 454] width 418 height 61
click at [498, 437] on textarea "Remove and replace switch(es) and/or outlet(s) with new (covers to match the re…" at bounding box center [400, 454] width 418 height 61
type textarea "Remove and replace switch with new (covers to match the remaining/existing swit…"
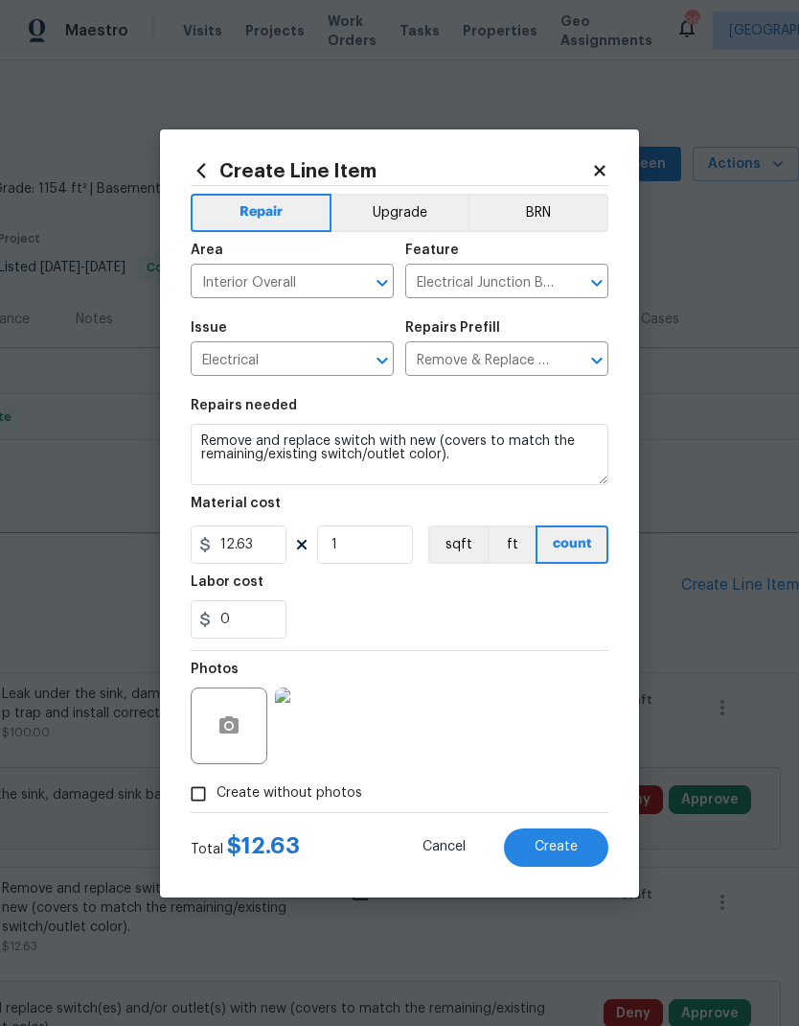
click at [554, 845] on span "Create" at bounding box center [556, 847] width 43 height 14
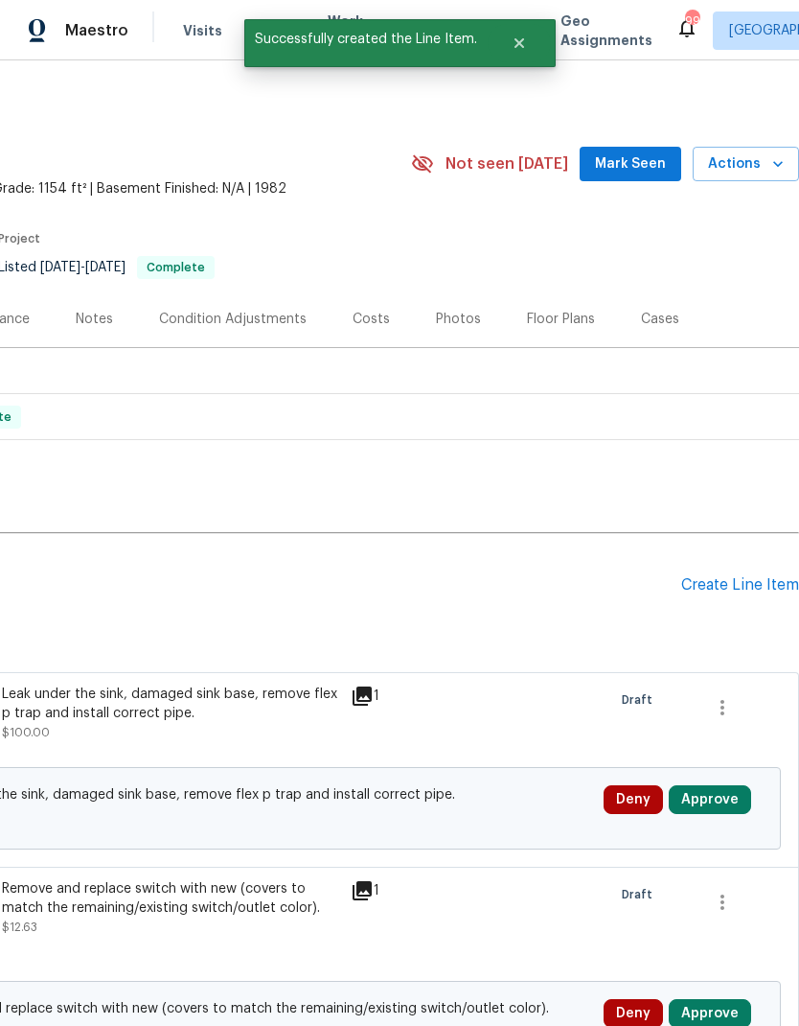
click at [746, 586] on div "Create Line Item" at bounding box center [741, 585] width 118 height 18
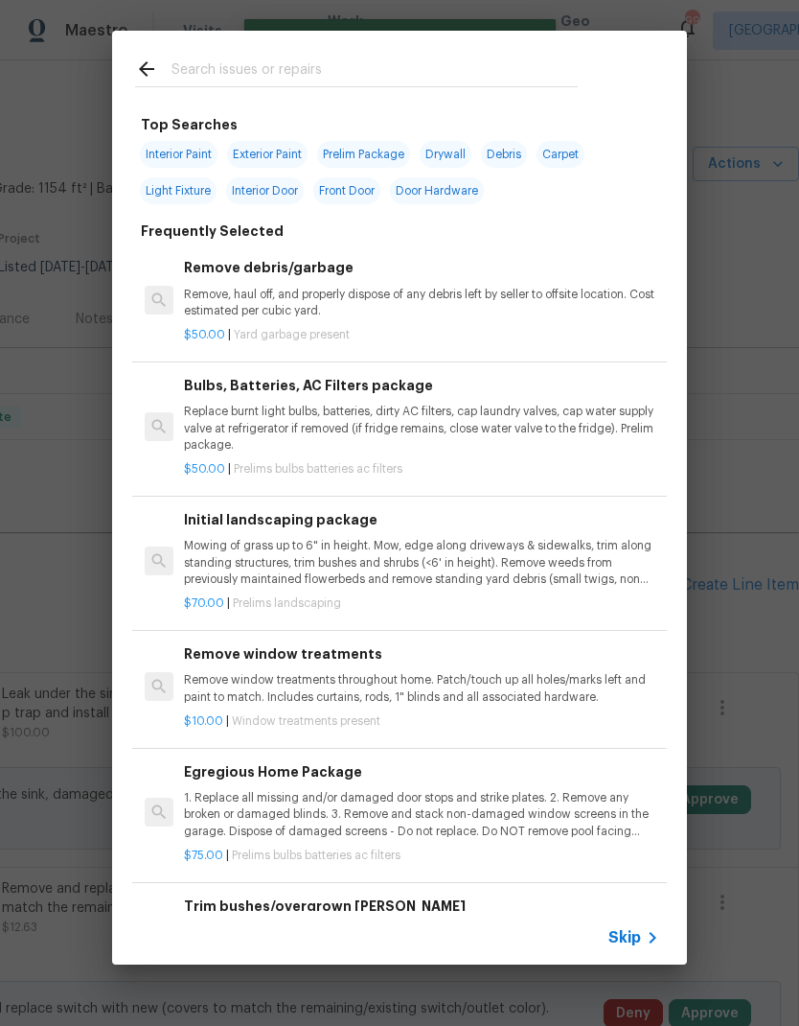
click at [625, 945] on span "Skip" at bounding box center [625, 937] width 33 height 19
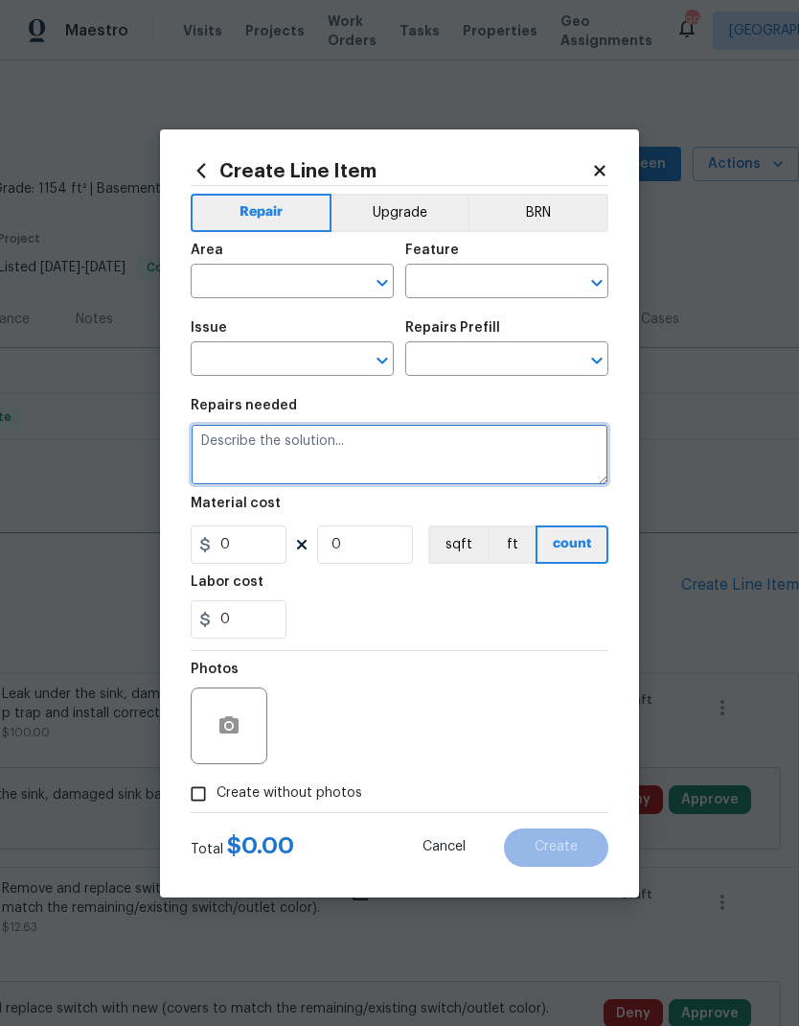
click at [349, 440] on textarea at bounding box center [400, 454] width 418 height 61
click at [348, 440] on textarea at bounding box center [400, 454] width 418 height 61
click at [298, 462] on textarea at bounding box center [400, 454] width 418 height 61
paste textarea "Burned receptacle - replace - pg 45Faulty bedroom switch second floor - pg 46Cl…"
click at [353, 473] on textarea "Burned receptacle - replace - pg 45Faulty bedroom switch second floor - pg 46Cl…" at bounding box center [400, 454] width 418 height 61
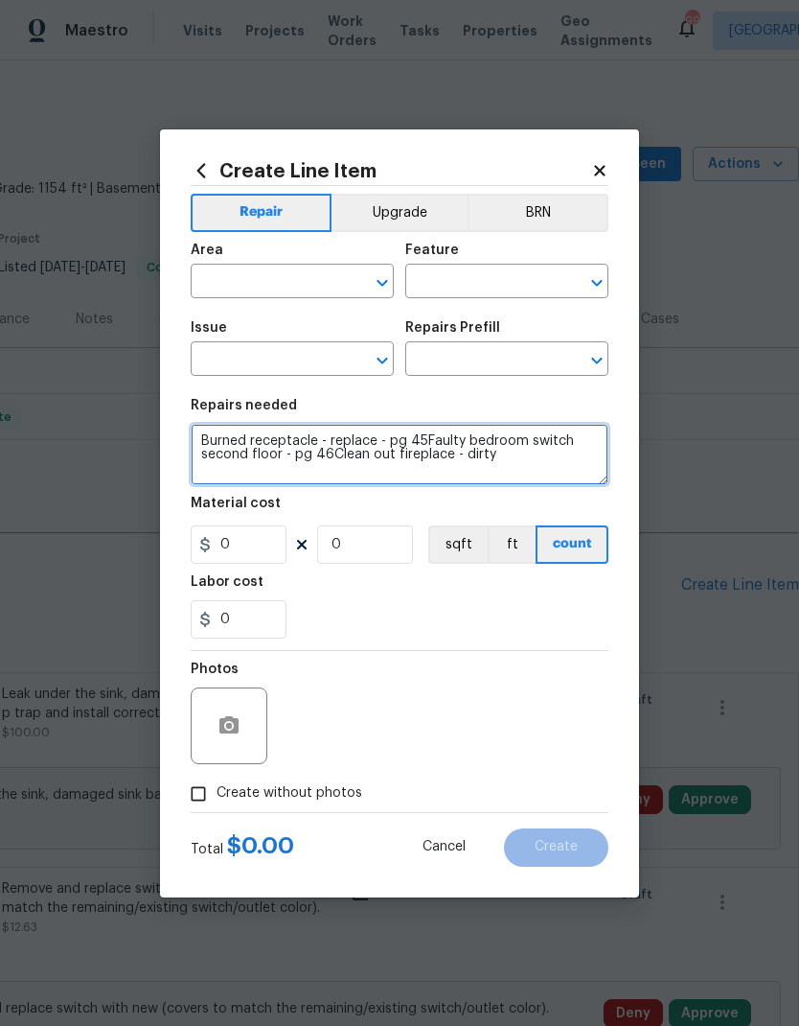
type textarea "Burned receptacle - replace - pg 45Faulty bedroom switch second floor - pg 46Cl…"
click at [283, 281] on input "text" at bounding box center [266, 283] width 150 height 30
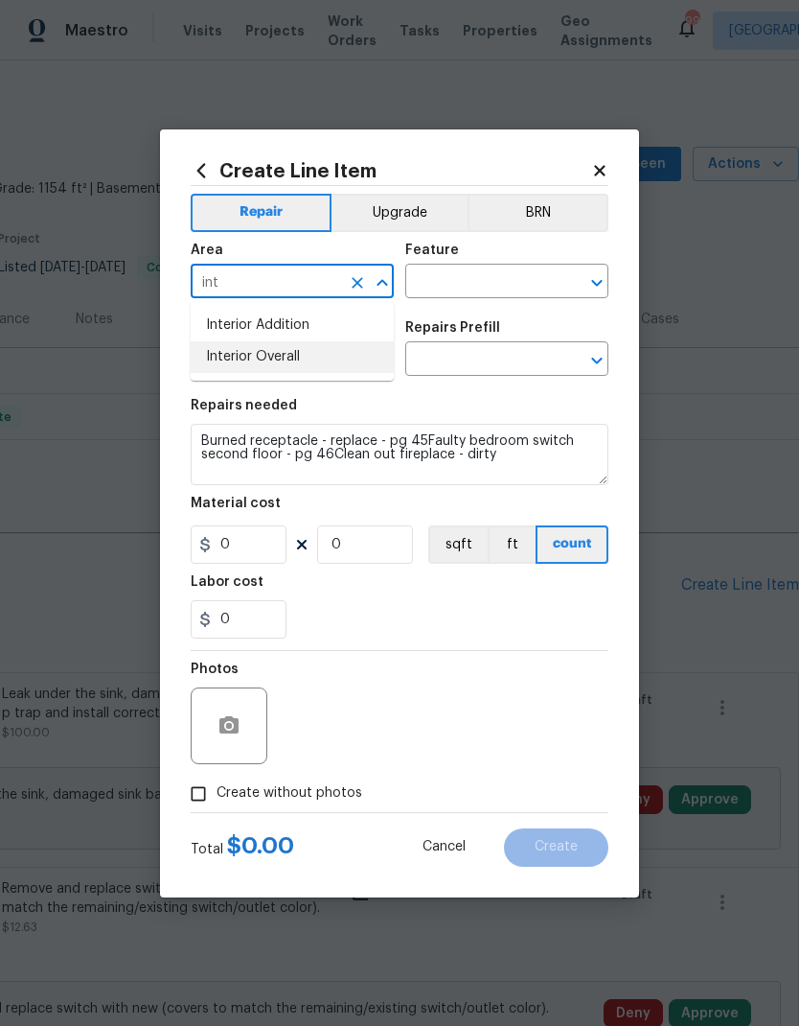
click at [321, 354] on li "Interior Overall" at bounding box center [292, 357] width 203 height 32
type input "Interior Overall"
click at [448, 282] on input "text" at bounding box center [480, 283] width 150 height 30
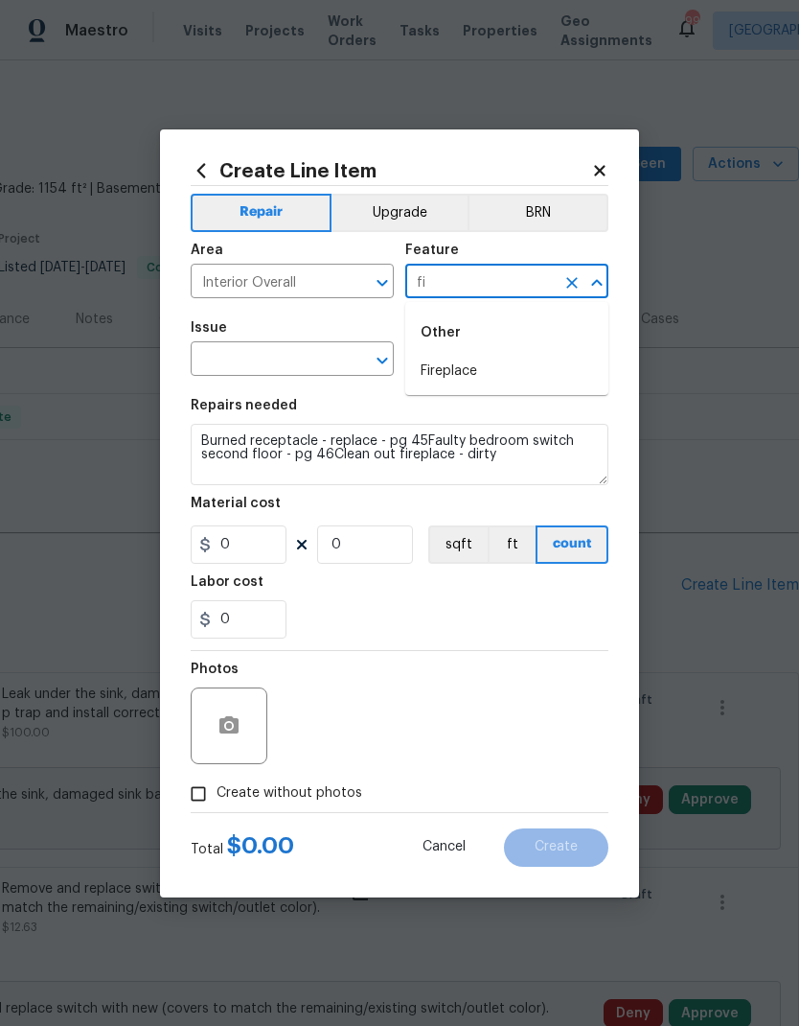
click at [474, 369] on li "Fireplace" at bounding box center [506, 372] width 203 height 32
type input "Fireplace"
click at [313, 360] on input "text" at bounding box center [266, 361] width 150 height 30
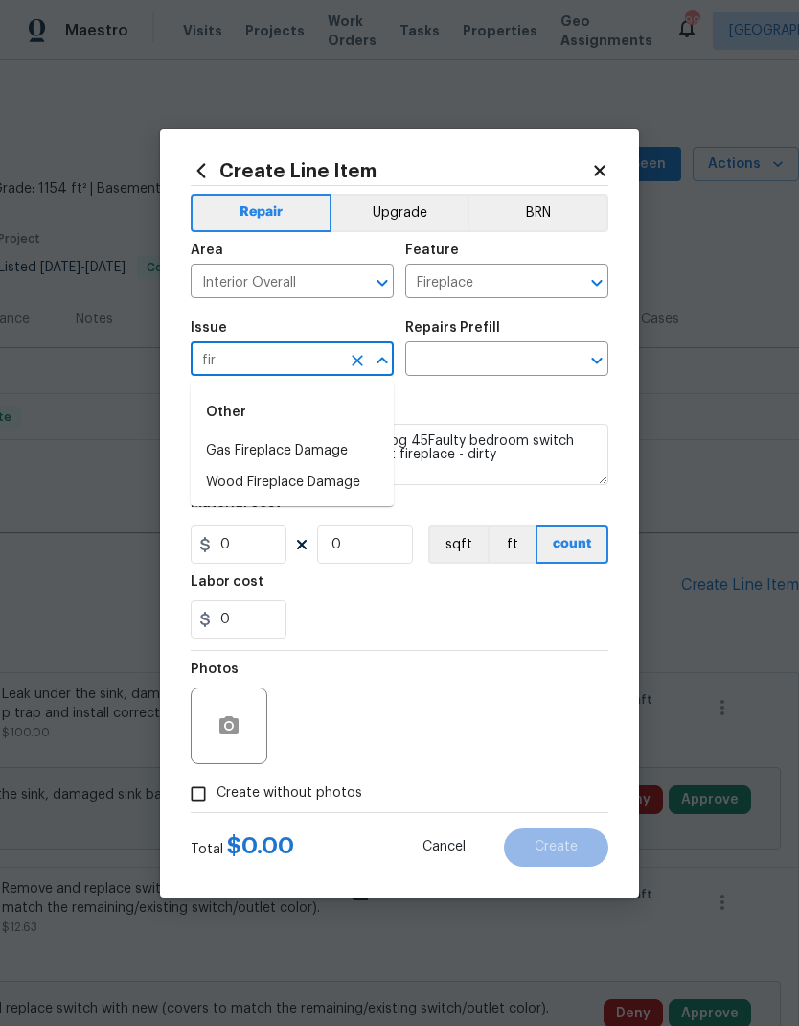
click at [325, 482] on li "Wood Fireplace Damage" at bounding box center [292, 483] width 203 height 32
type input "Wood Fireplace Damage"
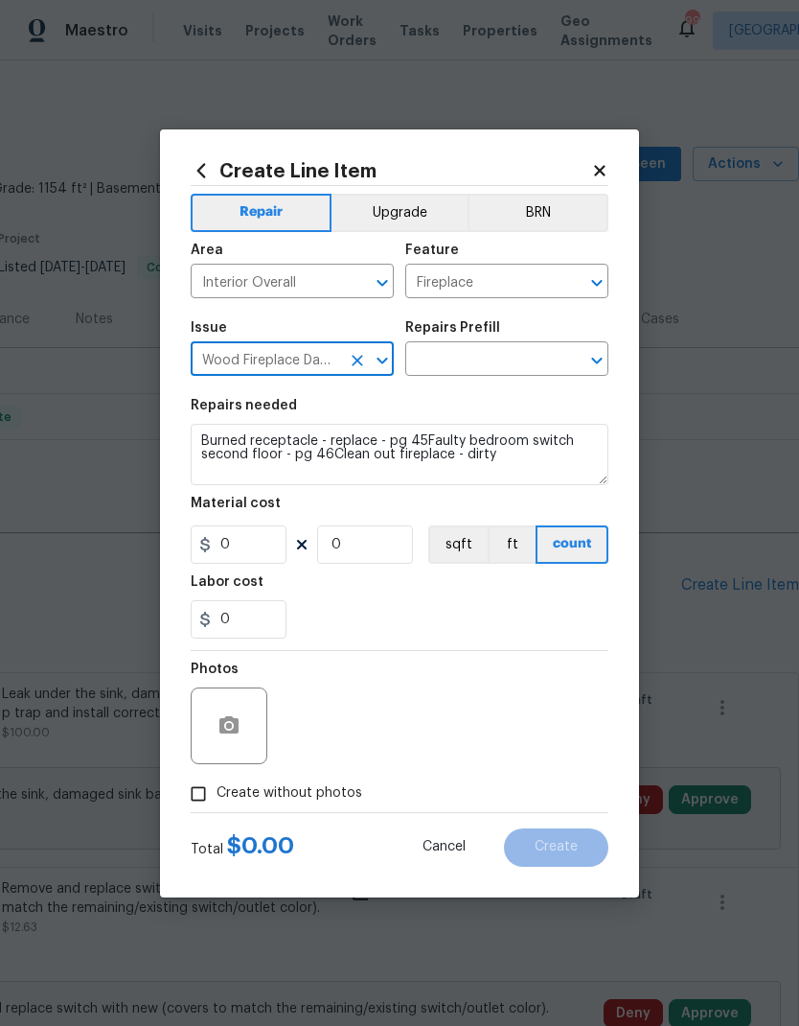
click at [489, 355] on input "text" at bounding box center [480, 361] width 150 height 30
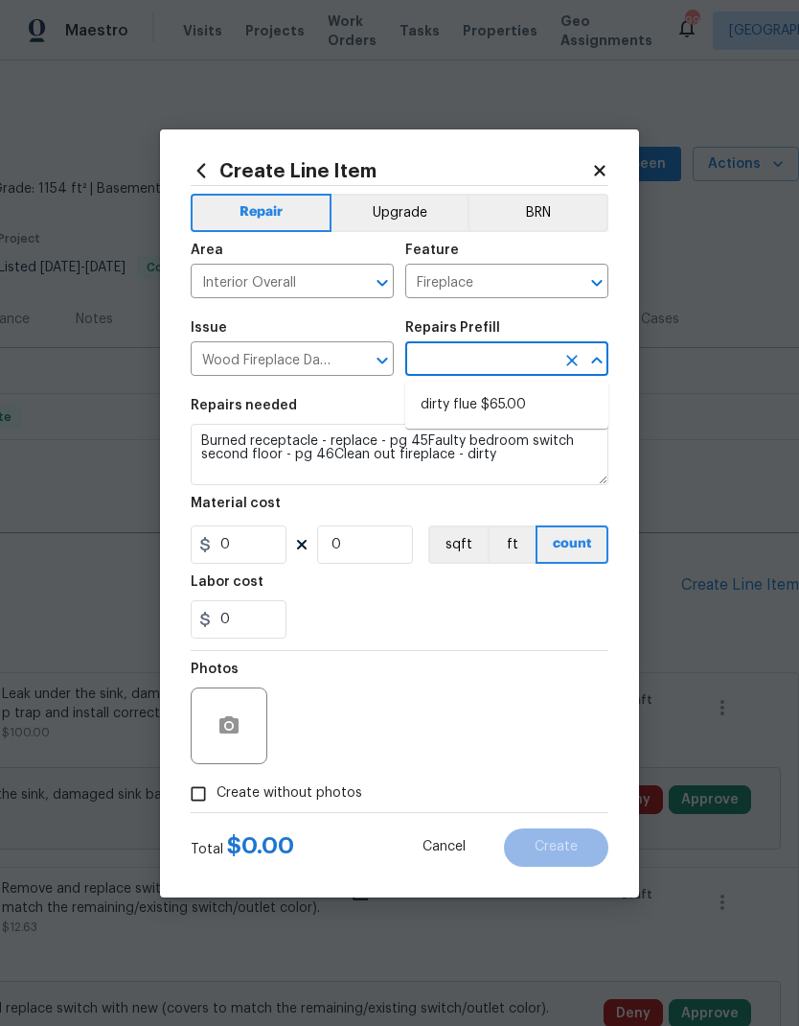
click at [497, 403] on li "dirty flue $65.00" at bounding box center [506, 405] width 203 height 32
type input "dirty flue $65.00"
type textarea "Clean out chimney flue and fire box"
type input "1"
type input "dirty flue $65.00"
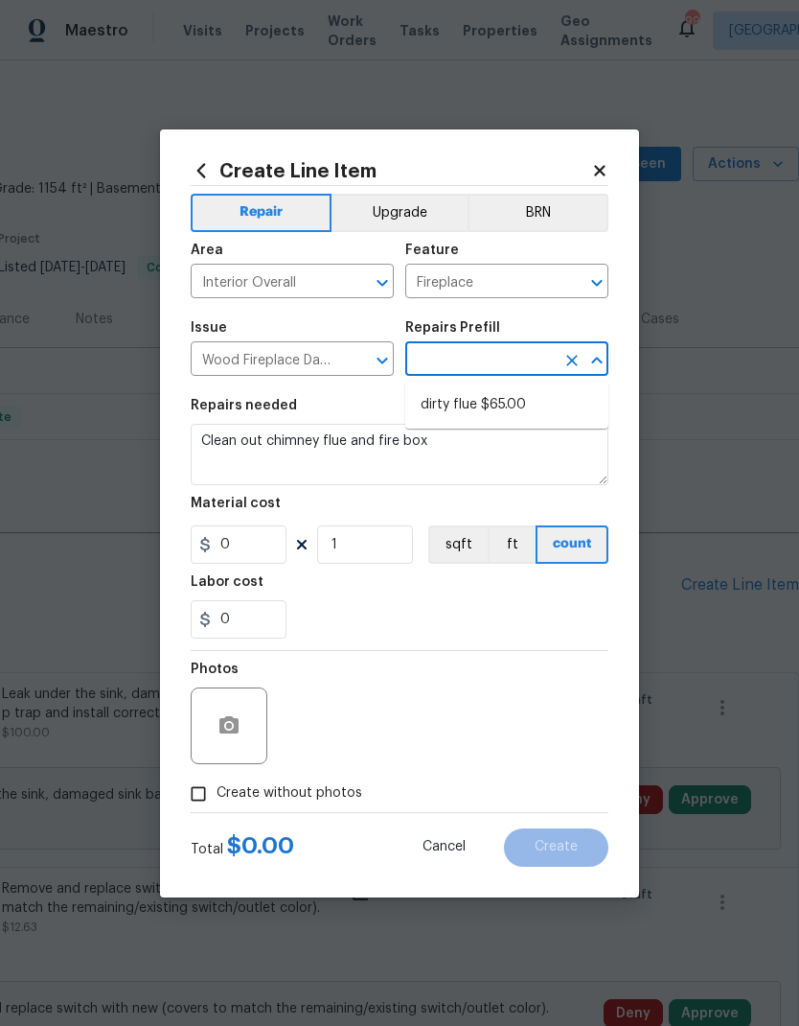
type input "65"
click at [372, 716] on div "Photos" at bounding box center [400, 713] width 418 height 125
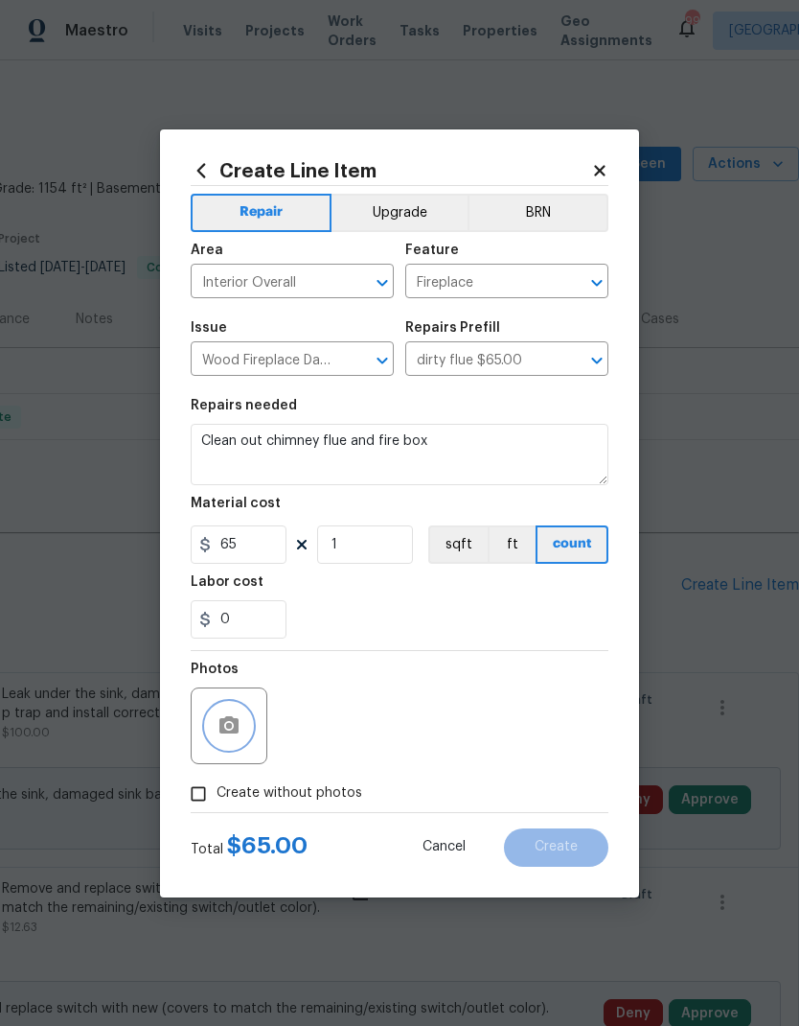
click at [229, 735] on icon "button" at bounding box center [229, 725] width 23 height 23
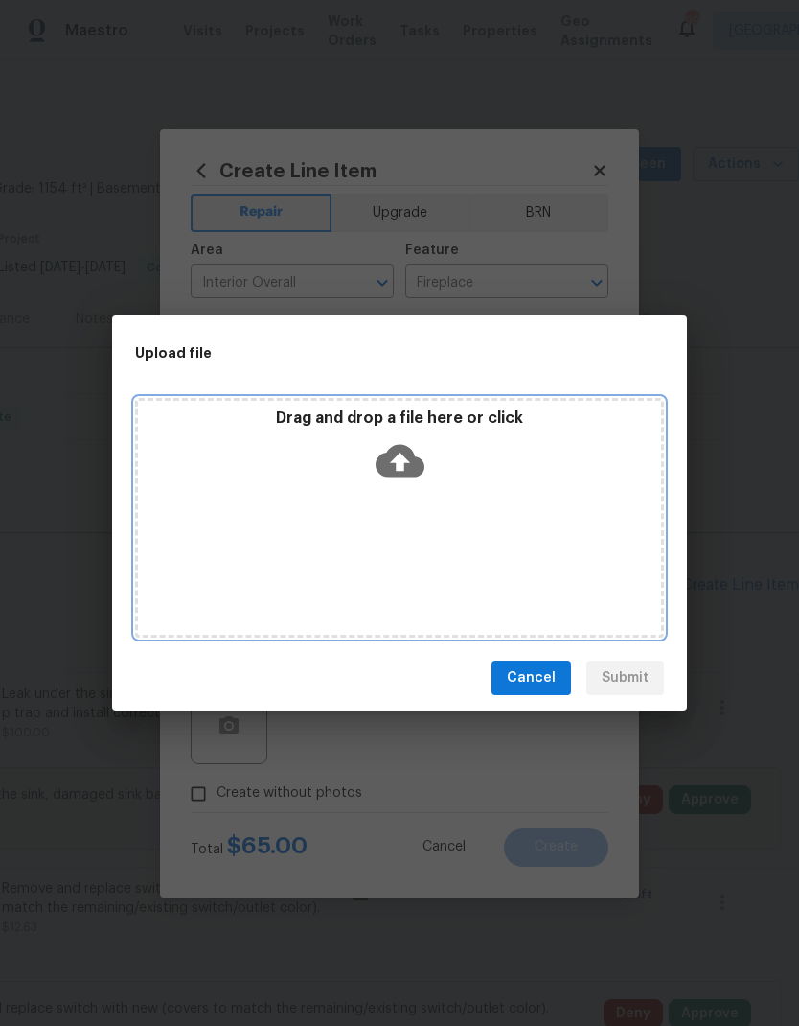
click at [450, 538] on div "Drag and drop a file here or click" at bounding box center [399, 518] width 529 height 240
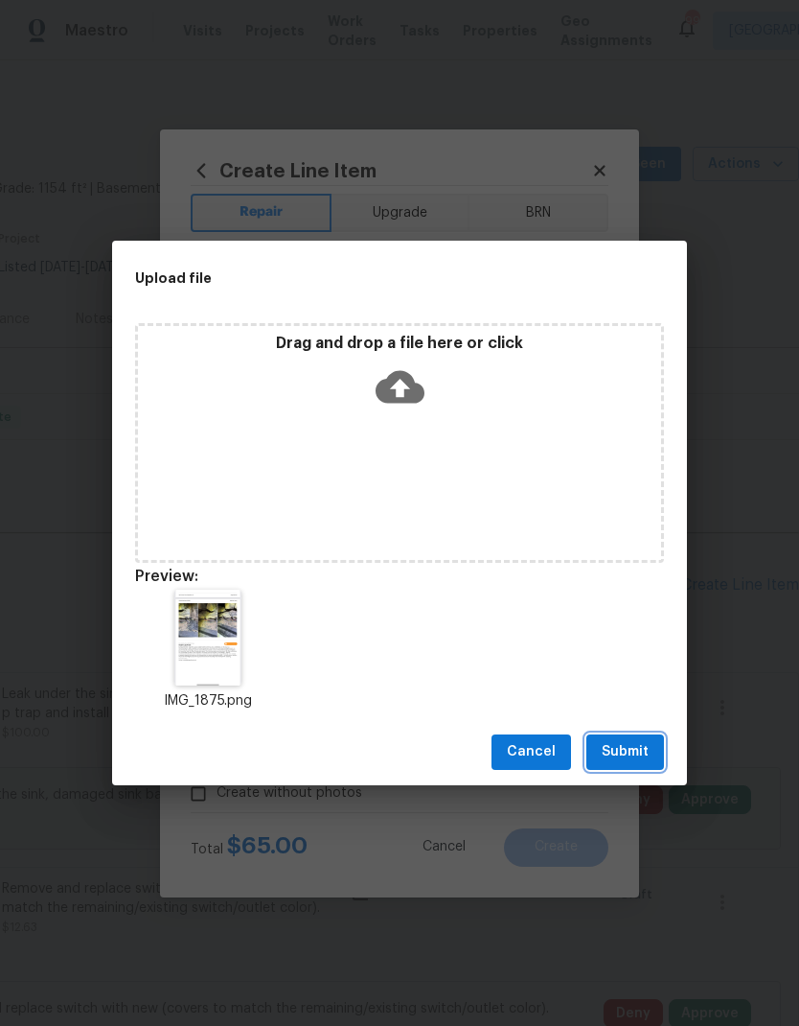
click at [621, 754] on span "Submit" at bounding box center [625, 752] width 47 height 24
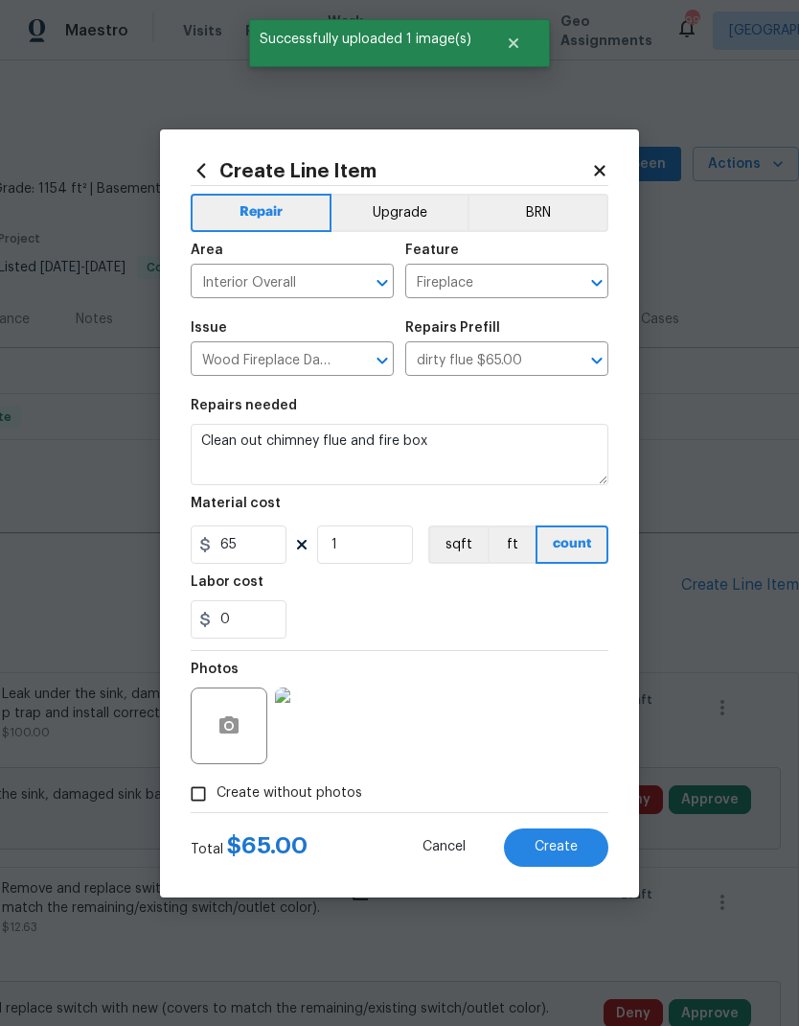
click at [568, 850] on span "Create" at bounding box center [556, 847] width 43 height 14
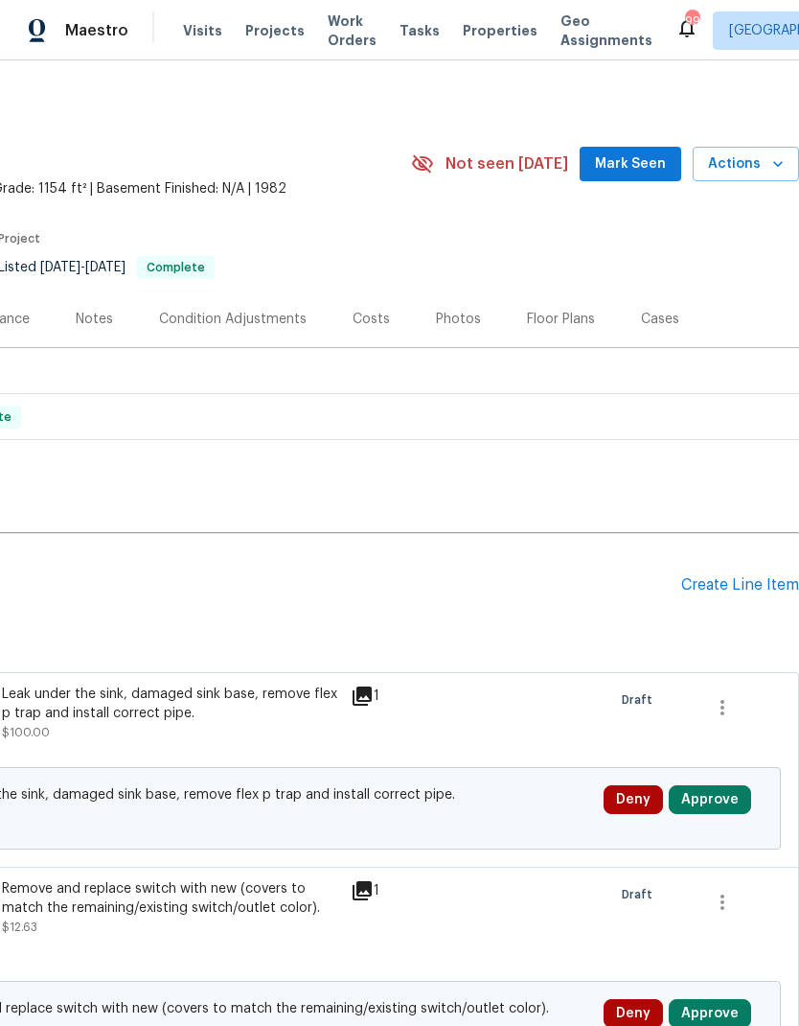
click at [723, 591] on div "Create Line Item" at bounding box center [741, 585] width 118 height 18
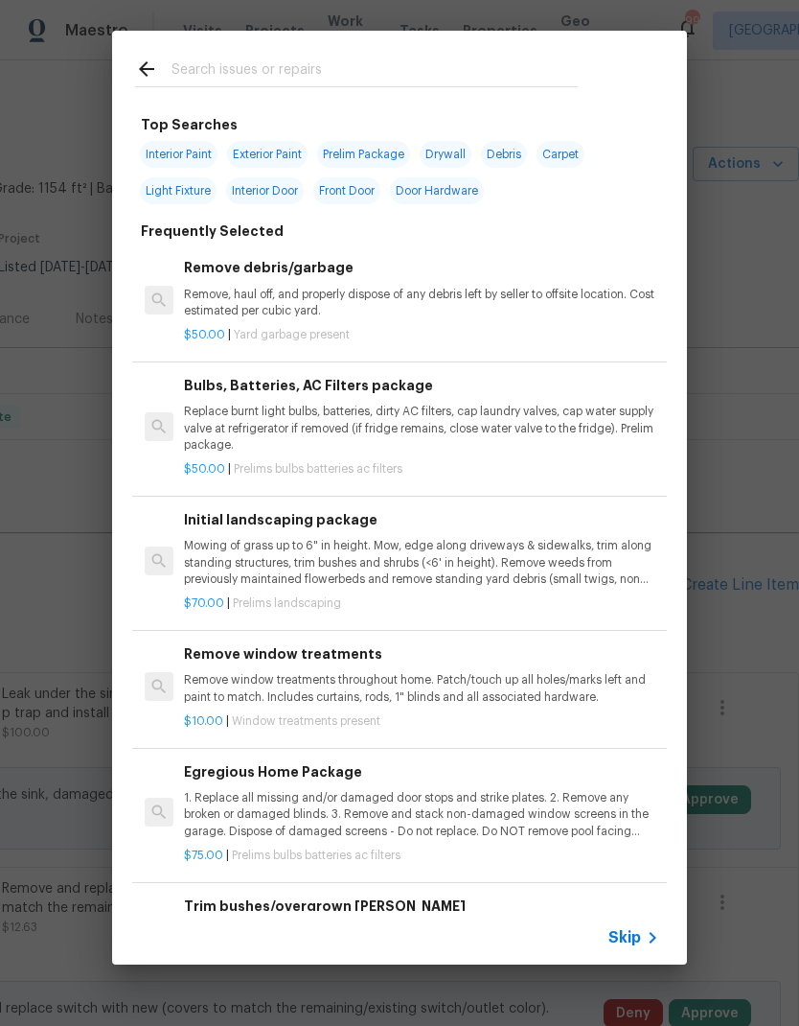
click at [637, 934] on span "Skip" at bounding box center [625, 937] width 33 height 19
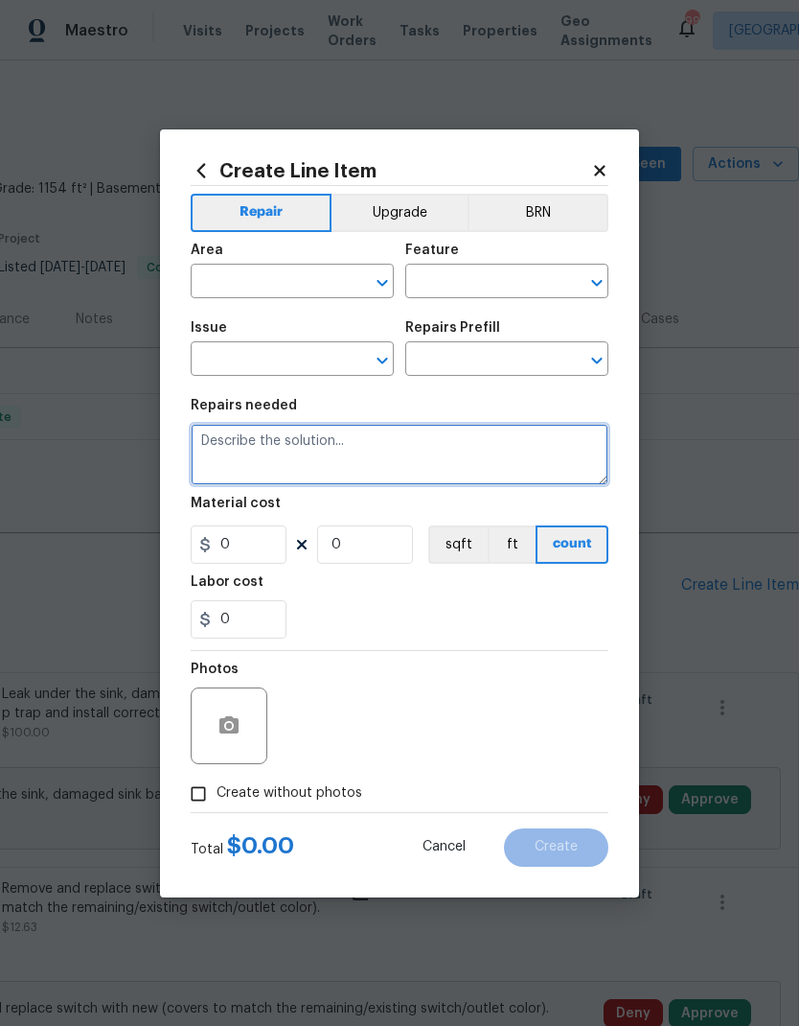
click at [348, 441] on textarea at bounding box center [400, 454] width 418 height 61
click at [347, 440] on textarea at bounding box center [400, 454] width 418 height 61
click at [267, 449] on textarea at bounding box center [400, 454] width 418 height 61
paste textarea "Burned receptacle - replace - pg 45Faulty bedroom switch second floor - pg 46Cl…"
click at [486, 450] on textarea "Burned receptacle - replace - pg 45Faulty bedroom switch second floor - pg 46Cl…" at bounding box center [400, 454] width 418 height 61
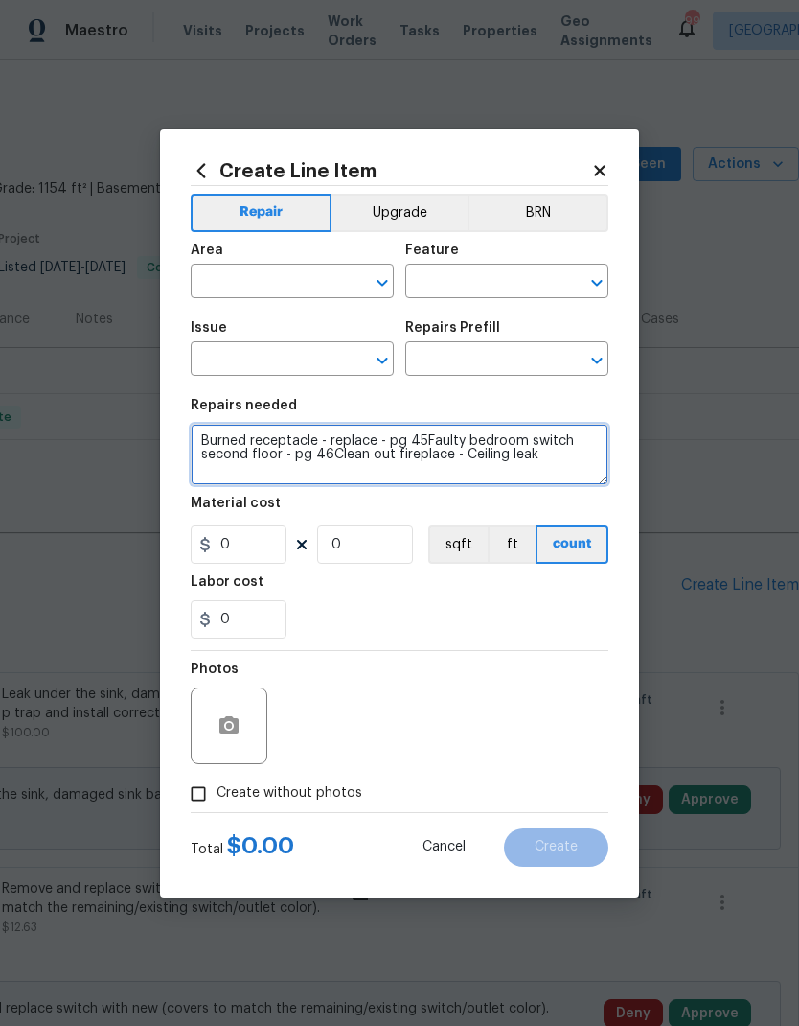
click at [210, 441] on textarea "Burned receptacle - replace - pg 45Faulty bedroom switch second floor - pg 46Cl…" at bounding box center [400, 454] width 418 height 61
click at [211, 445] on textarea "switch second floor - pg 46Clean out fireplace - Ceiling leak" at bounding box center [400, 454] width 418 height 61
click at [210, 445] on textarea "switch second floor - pg 46Clean out fireplace - Ceiling leak" at bounding box center [400, 454] width 418 height 61
click at [371, 448] on textarea "Ceiling leak" at bounding box center [400, 454] width 418 height 61
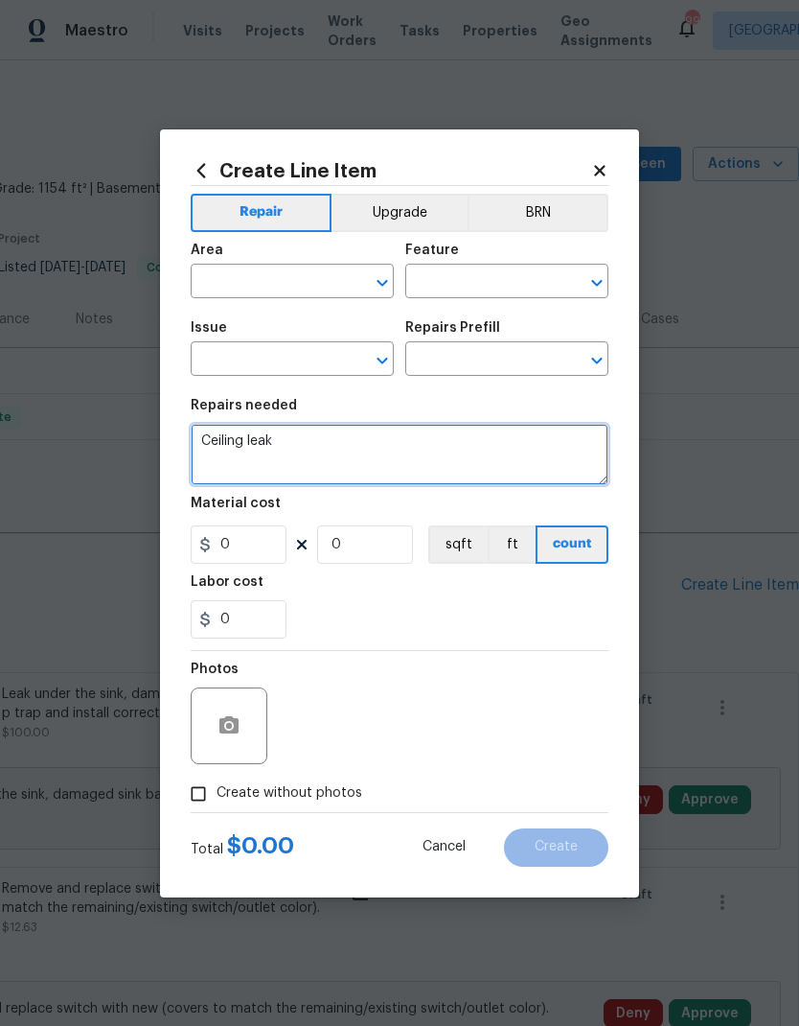
click at [219, 440] on textarea "Ceiling leak" at bounding box center [400, 454] width 418 height 61
click at [219, 439] on textarea "Ceiling leak" at bounding box center [400, 454] width 418 height 61
type textarea "Ceiling leak"
click at [313, 281] on input "text" at bounding box center [266, 283] width 150 height 30
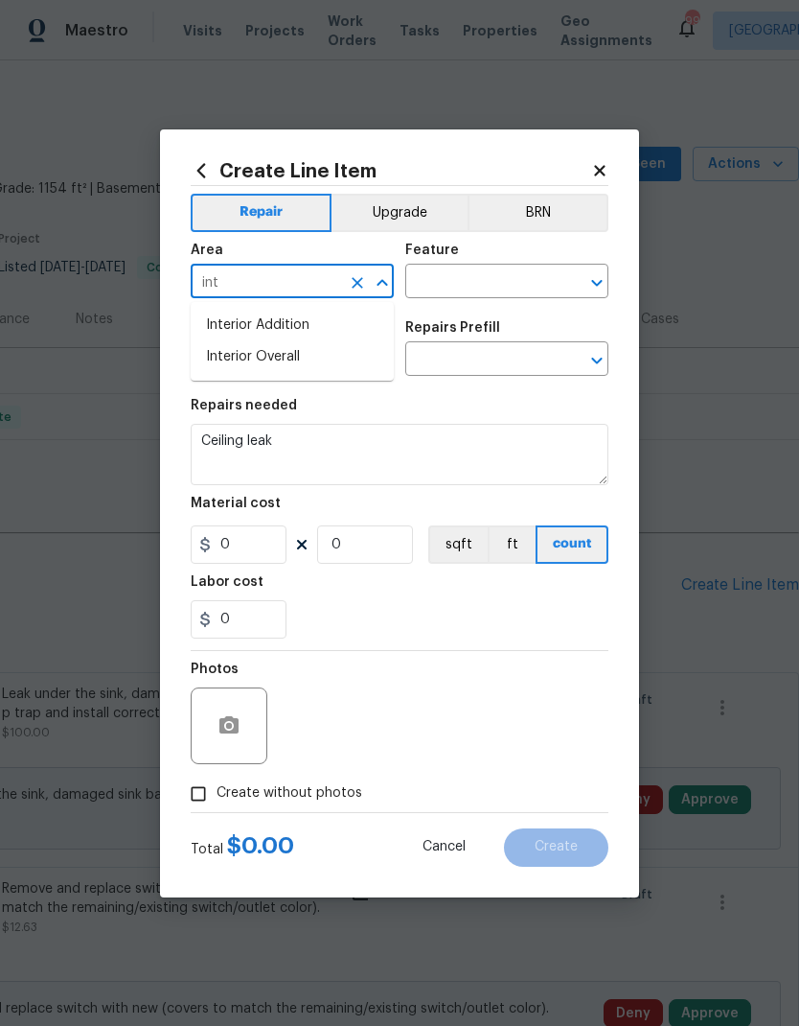
click at [311, 354] on li "Interior Overall" at bounding box center [292, 357] width 203 height 32
type input "Interior Overall"
click at [468, 282] on input "text" at bounding box center [480, 283] width 150 height 30
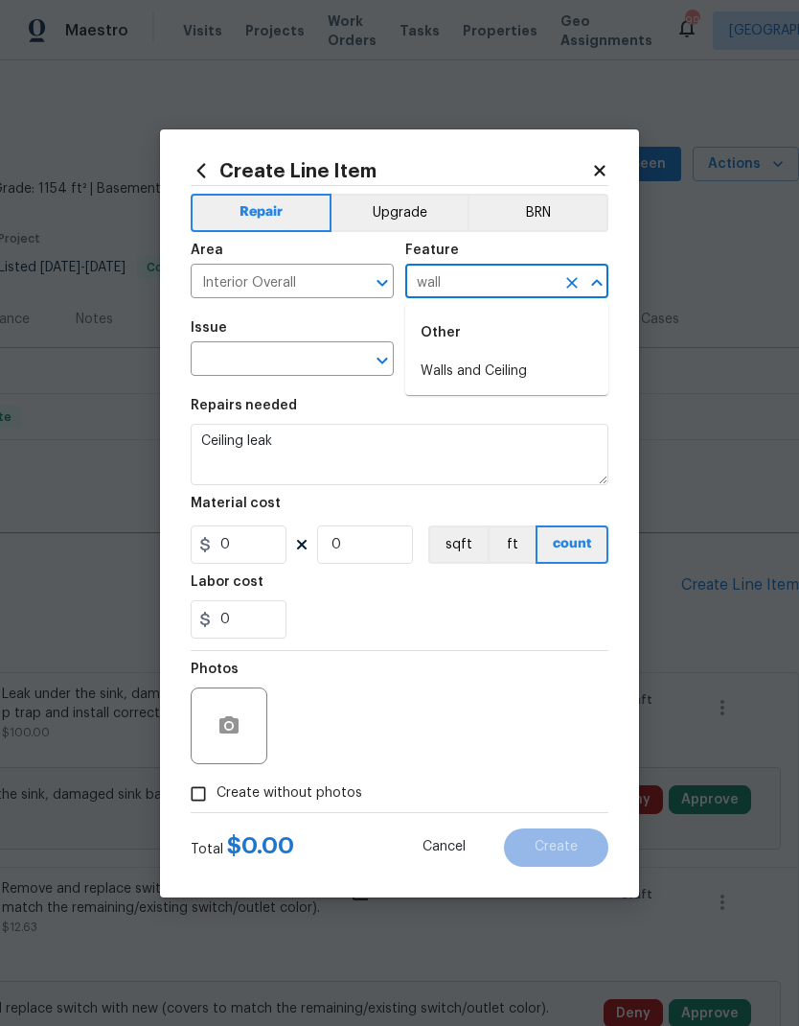
click at [507, 376] on li "Walls and Ceiling" at bounding box center [506, 372] width 203 height 32
type input "Walls and Ceiling"
click at [300, 366] on input "text" at bounding box center [266, 361] width 150 height 30
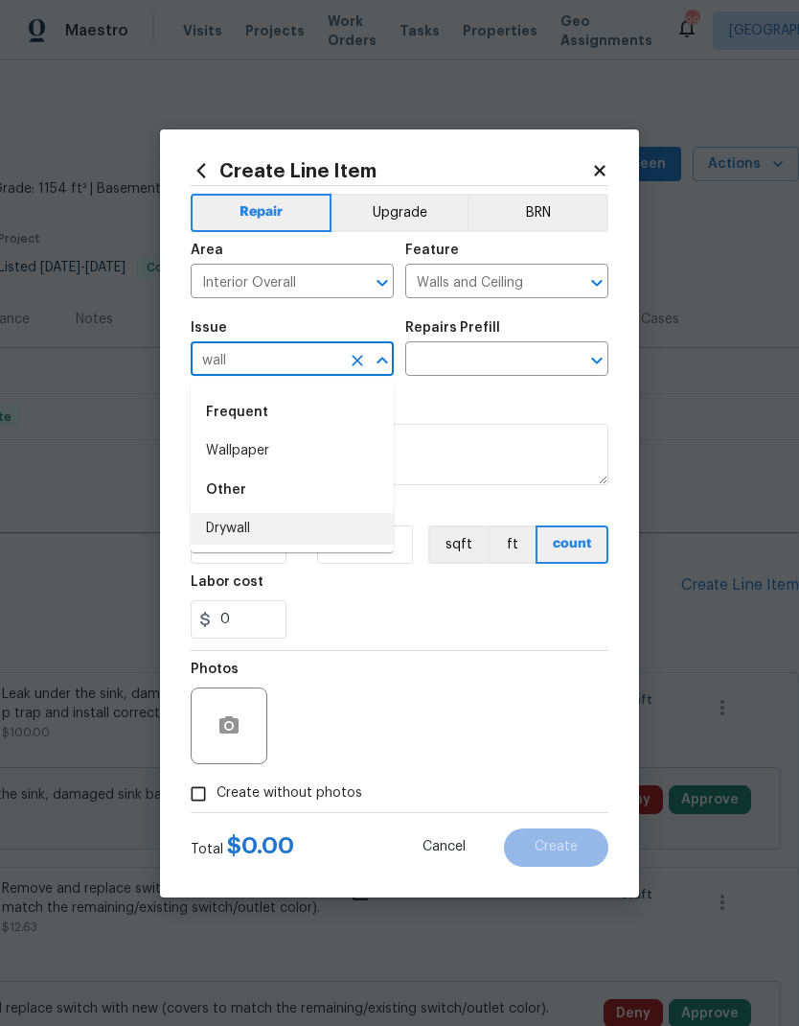
click at [246, 524] on li "Drywall" at bounding box center [292, 529] width 203 height 32
type input "Drywall"
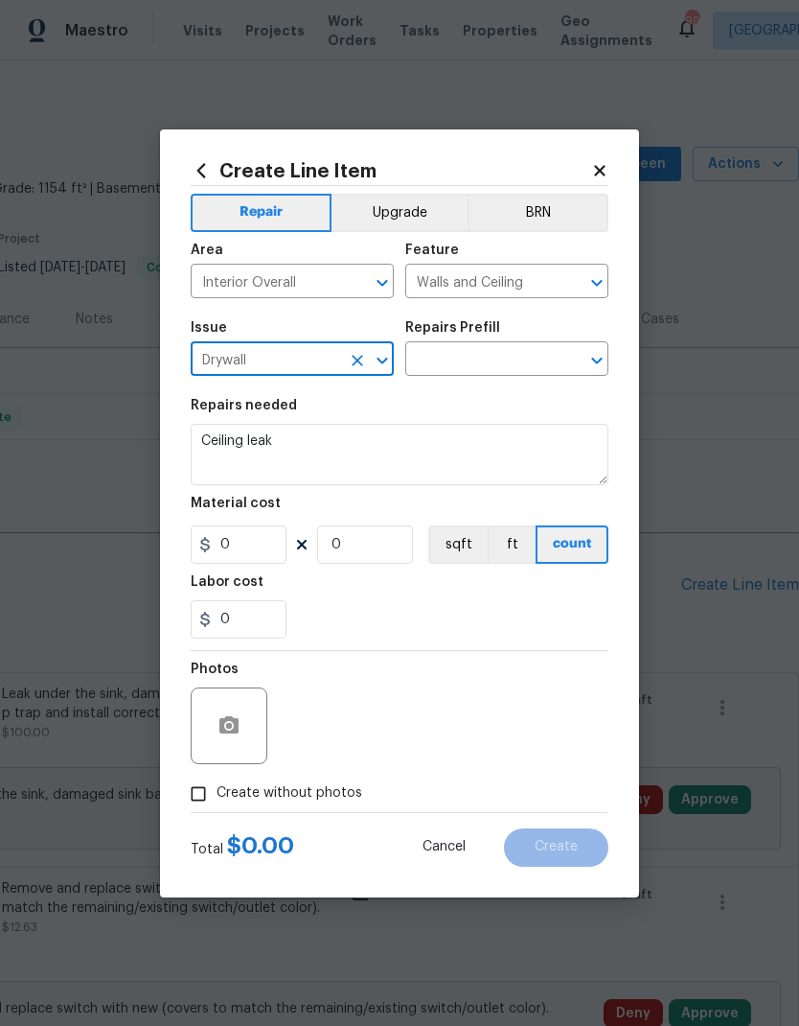
click at [479, 358] on input "text" at bounding box center [480, 361] width 150 height 30
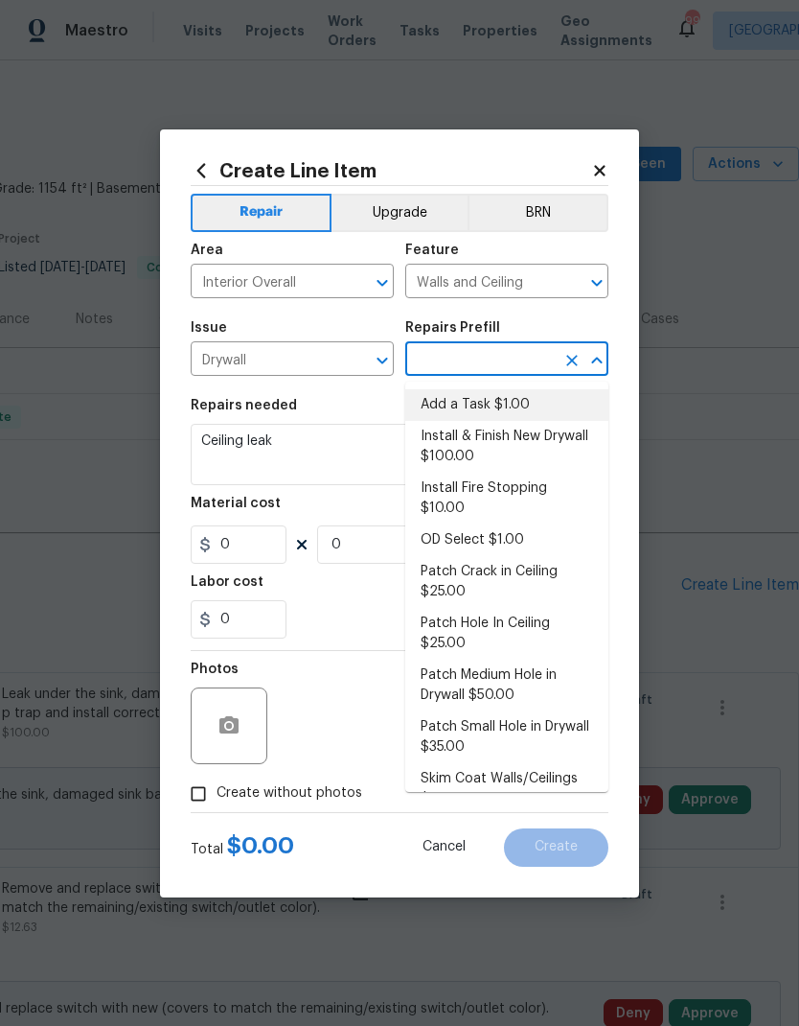
click at [498, 406] on li "Add a Task $1.00" at bounding box center [506, 405] width 203 height 32
type input "Add a Task $1.00"
type textarea "HPM to detail"
type input "1"
type input "Add a Task $1.00"
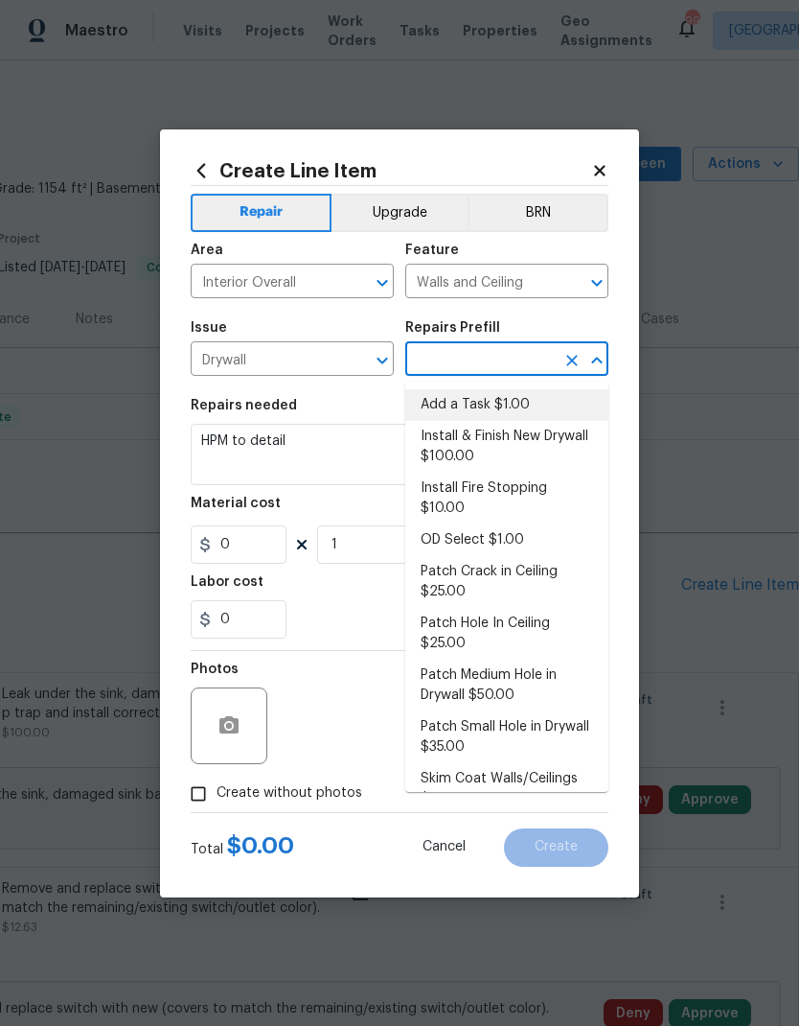
type input "1"
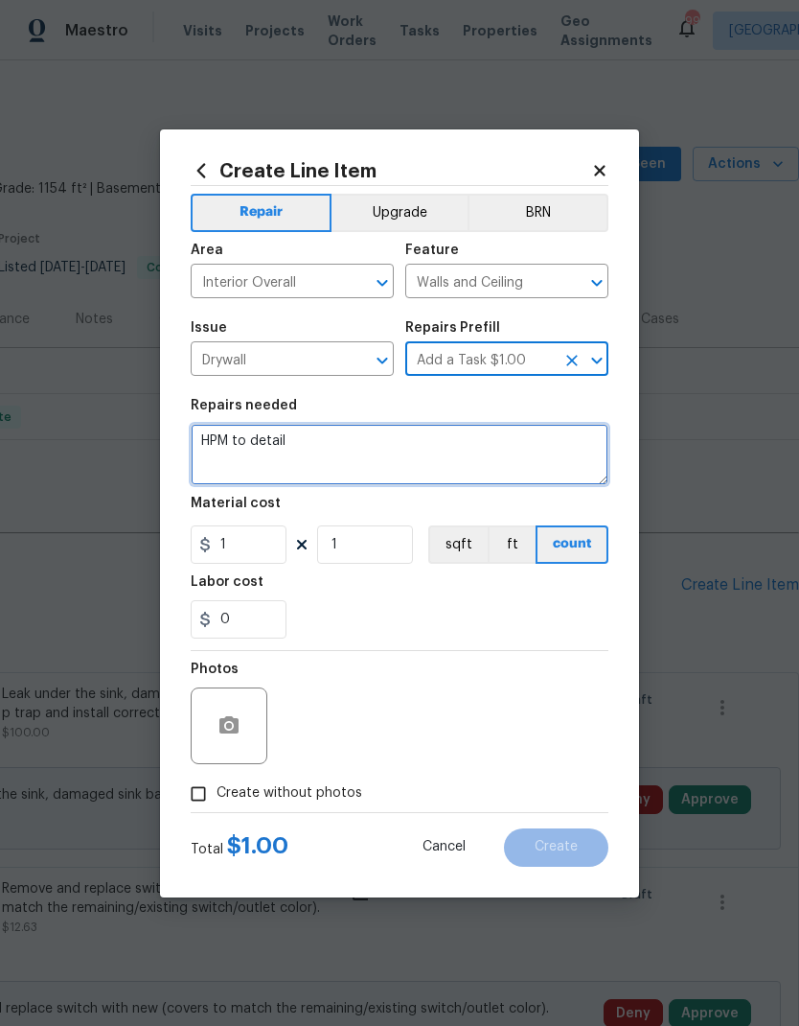
click at [301, 448] on textarea "HPM to detail" at bounding box center [400, 454] width 418 height 61
click at [300, 447] on textarea "HPM to detail" at bounding box center [400, 454] width 418 height 61
type textarea "H"
click at [255, 447] on textarea at bounding box center [400, 454] width 418 height 61
paste textarea "Ceiling leak"
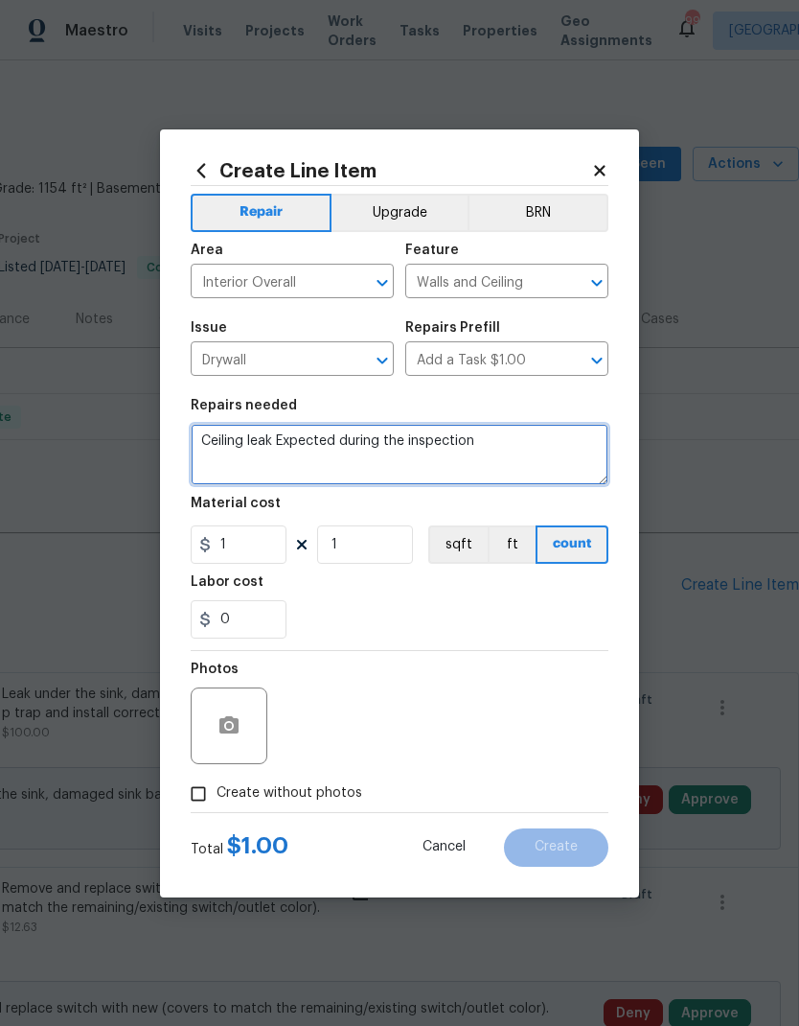
click at [308, 443] on textarea "Ceiling leak expected during the inspection" at bounding box center [400, 454] width 418 height 61
click at [298, 441] on textarea "Ceiling leak Expected during the inspection" at bounding box center [400, 454] width 418 height 61
click at [297, 441] on textarea "Ceiling leak Expected during the inspection" at bounding box center [400, 454] width 418 height 61
click at [544, 435] on textarea "Ceiling leak was detected during the inspection" at bounding box center [400, 454] width 418 height 61
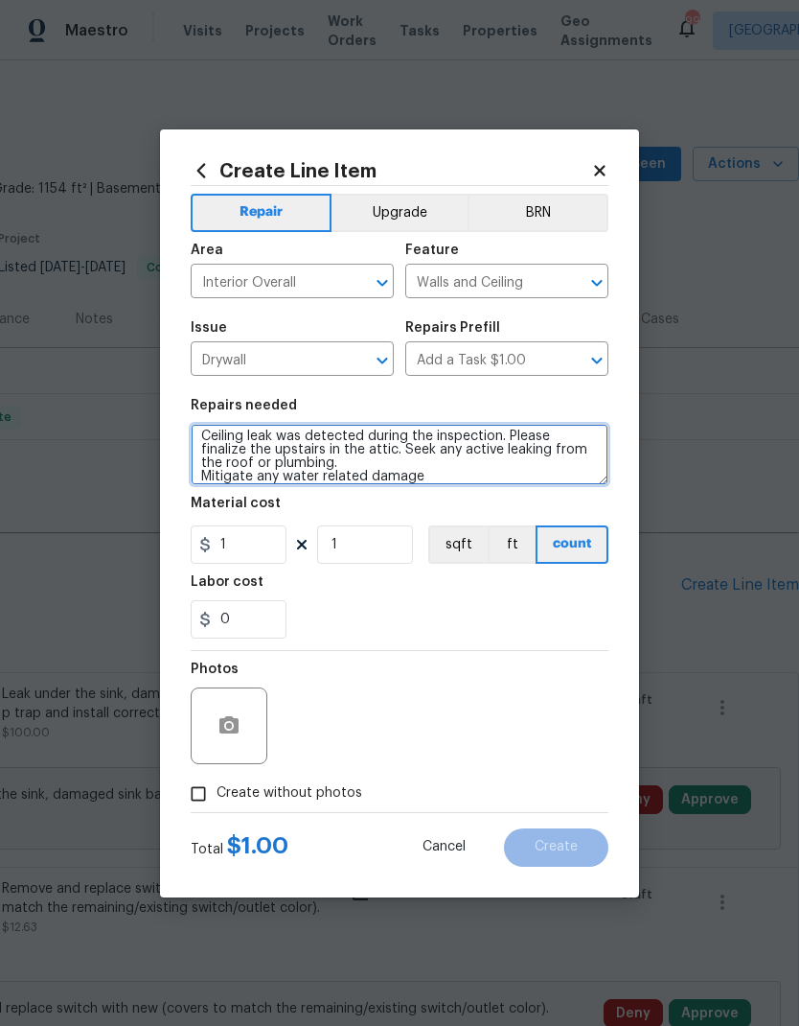
scroll to position [5, 0]
click at [311, 471] on textarea "Ceiling leak was detected during the inspection. Please finalize the upstairs i…" at bounding box center [400, 454] width 418 height 61
type textarea "Ceiling leak was detected during the inspection. Please finalize the upstairs i…"
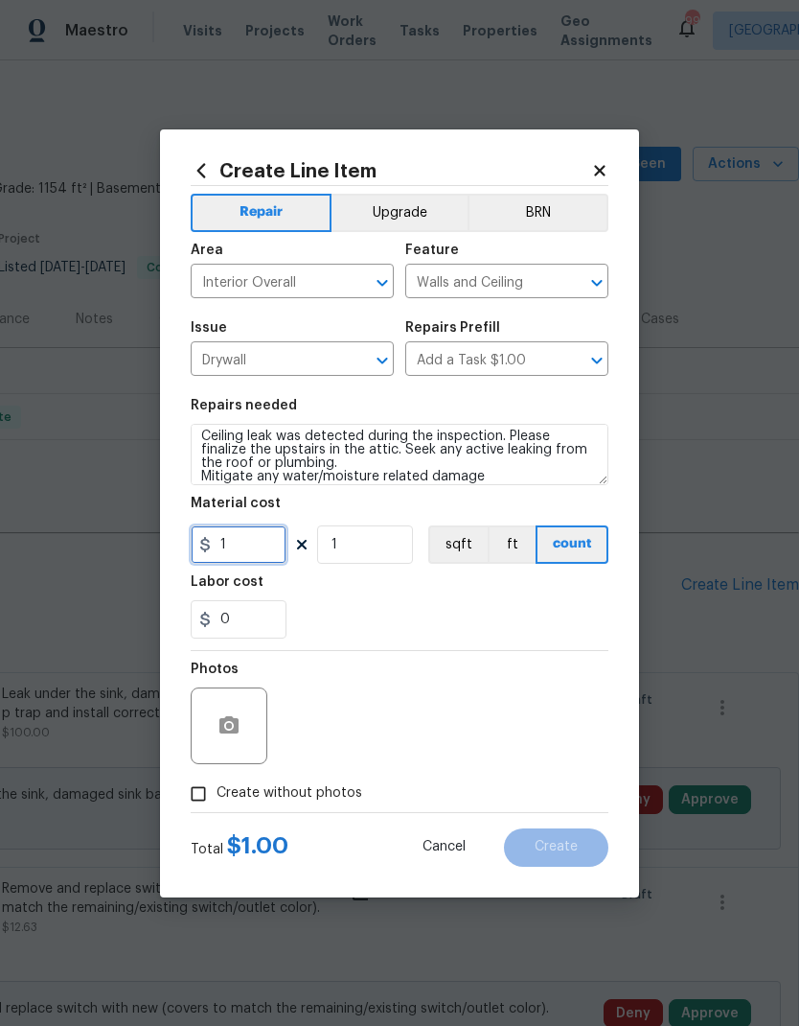
click at [247, 560] on input "1" at bounding box center [239, 544] width 96 height 38
type input "100"
click at [235, 729] on icon "button" at bounding box center [229, 724] width 19 height 17
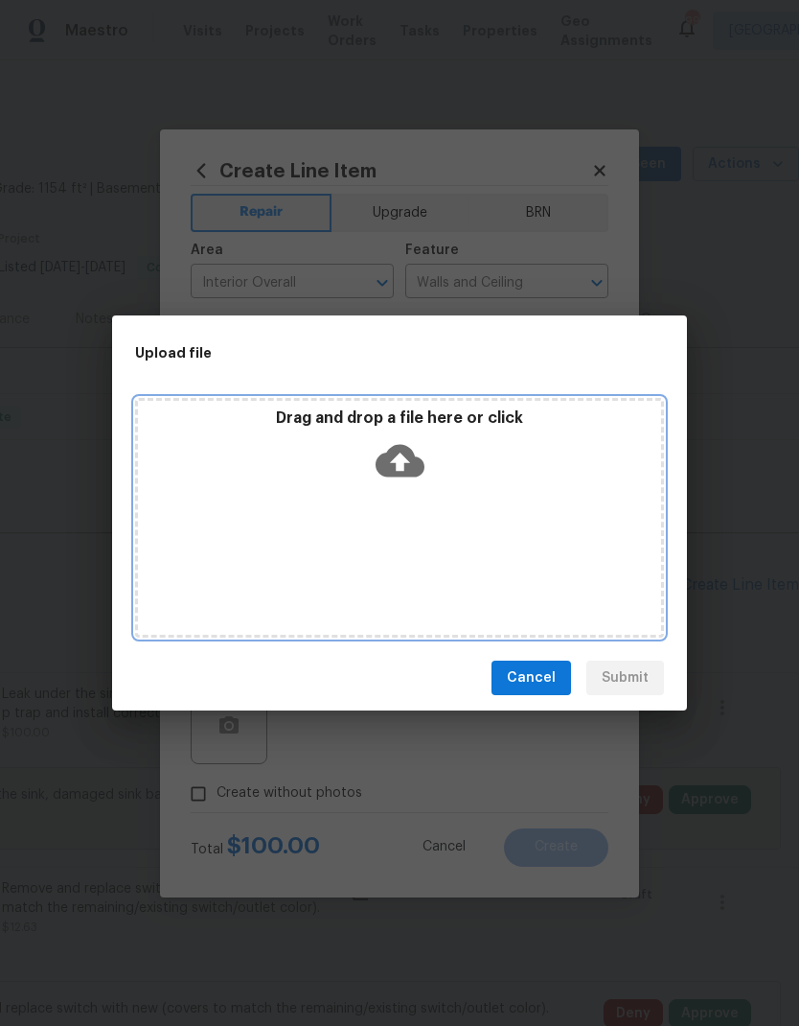
click at [421, 525] on div "Drag and drop a file here or click" at bounding box center [399, 518] width 529 height 240
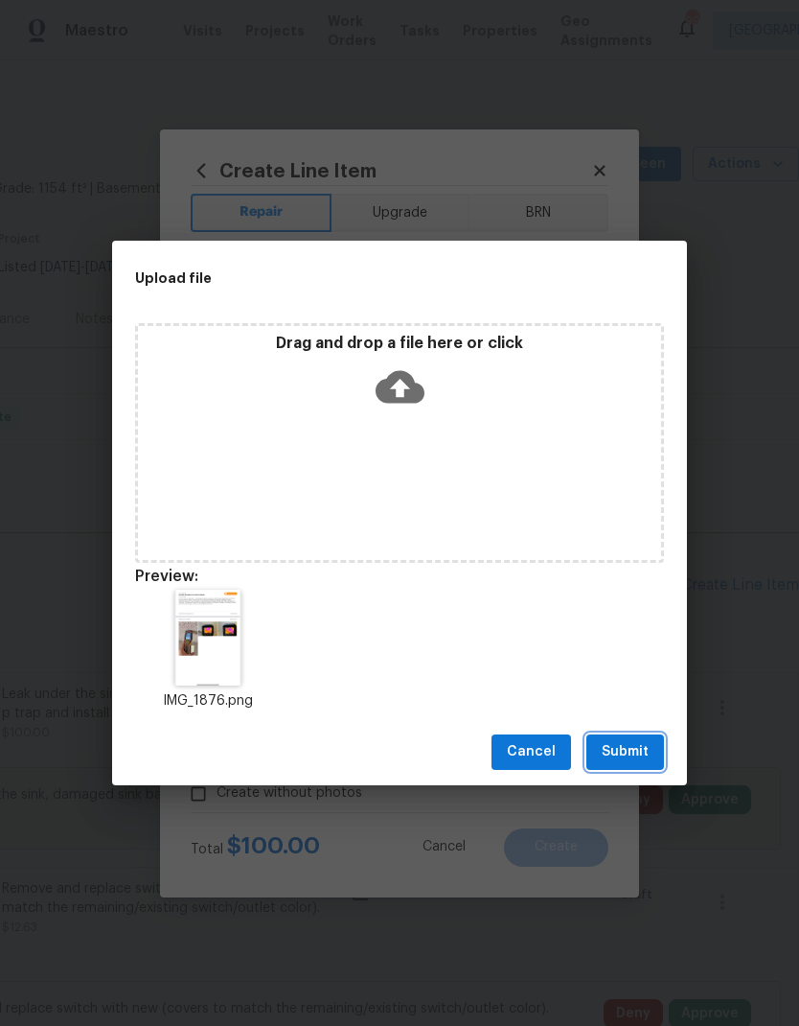
click at [620, 753] on span "Submit" at bounding box center [625, 752] width 47 height 24
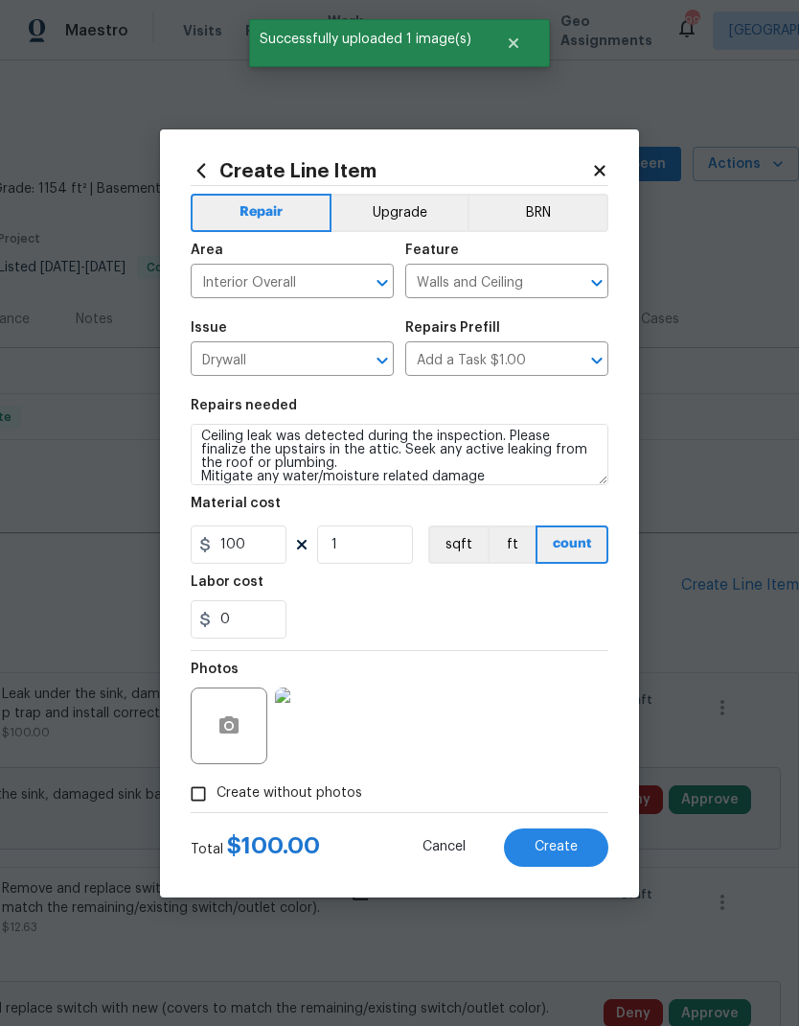
click at [559, 853] on span "Create" at bounding box center [556, 847] width 43 height 14
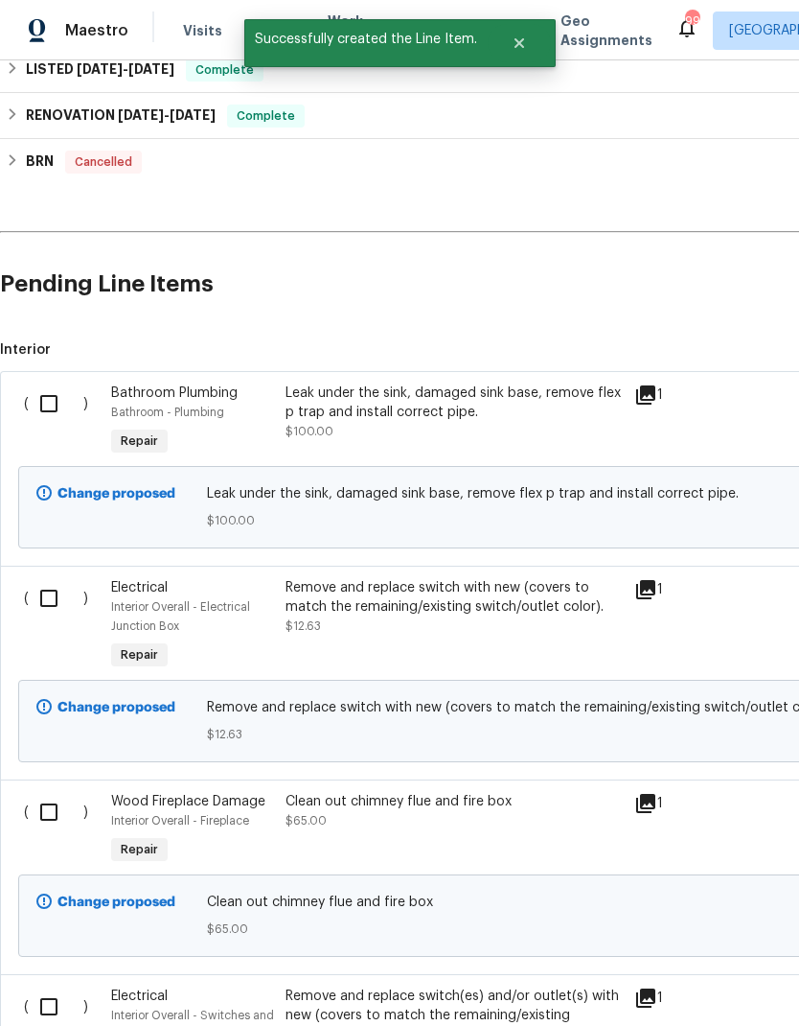
scroll to position [301, 0]
click at [48, 396] on input "checkbox" at bounding box center [56, 403] width 55 height 40
checkbox input "true"
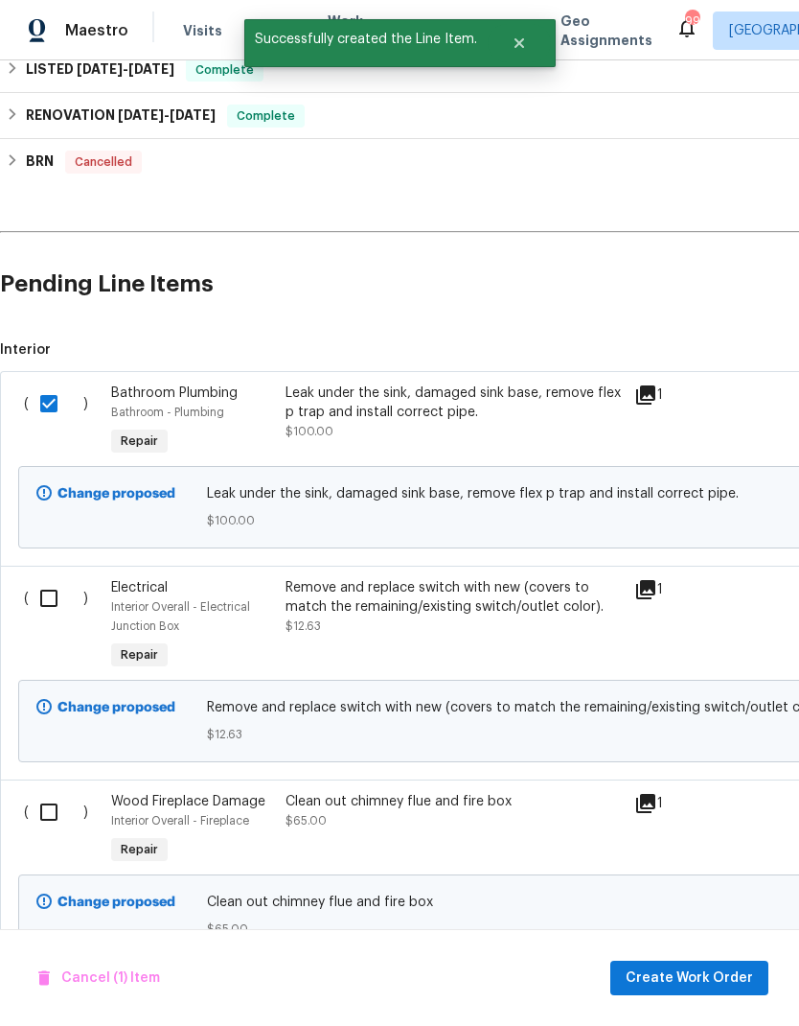
click at [53, 592] on input "checkbox" at bounding box center [56, 598] width 55 height 40
checkbox input "true"
click at [47, 816] on input "checkbox" at bounding box center [56, 812] width 55 height 40
checkbox input "true"
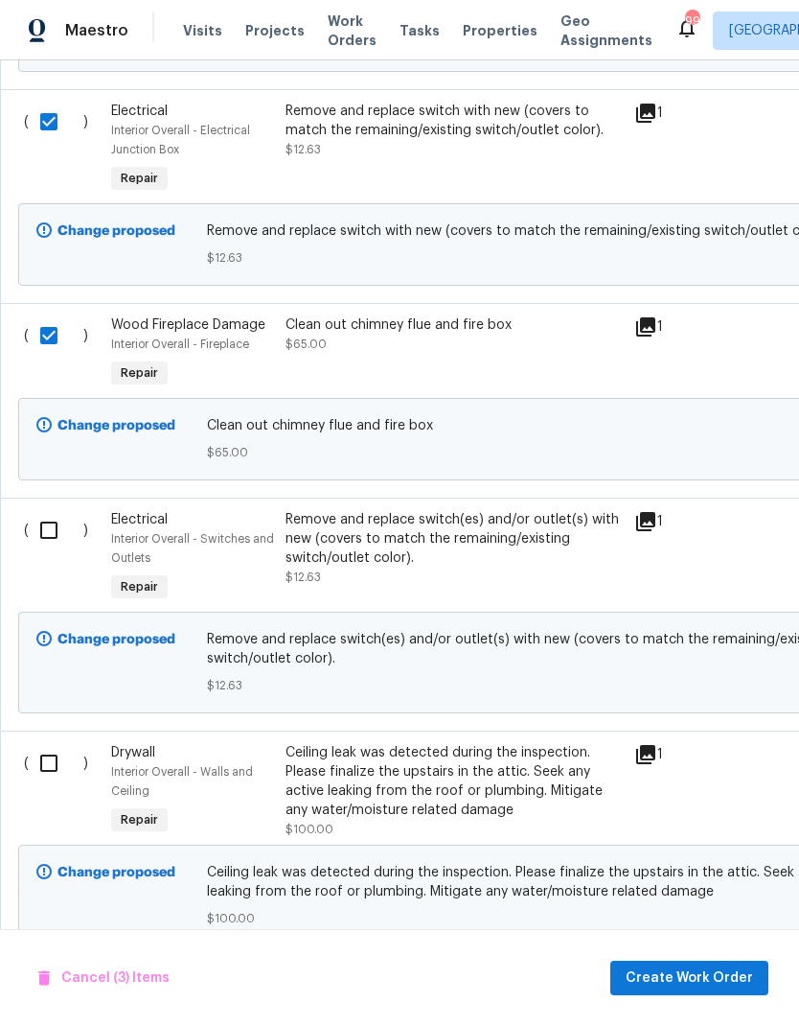
scroll to position [776, 0]
click at [39, 534] on input "checkbox" at bounding box center [56, 531] width 55 height 40
checkbox input "true"
click at [44, 779] on input "checkbox" at bounding box center [56, 764] width 55 height 40
checkbox input "true"
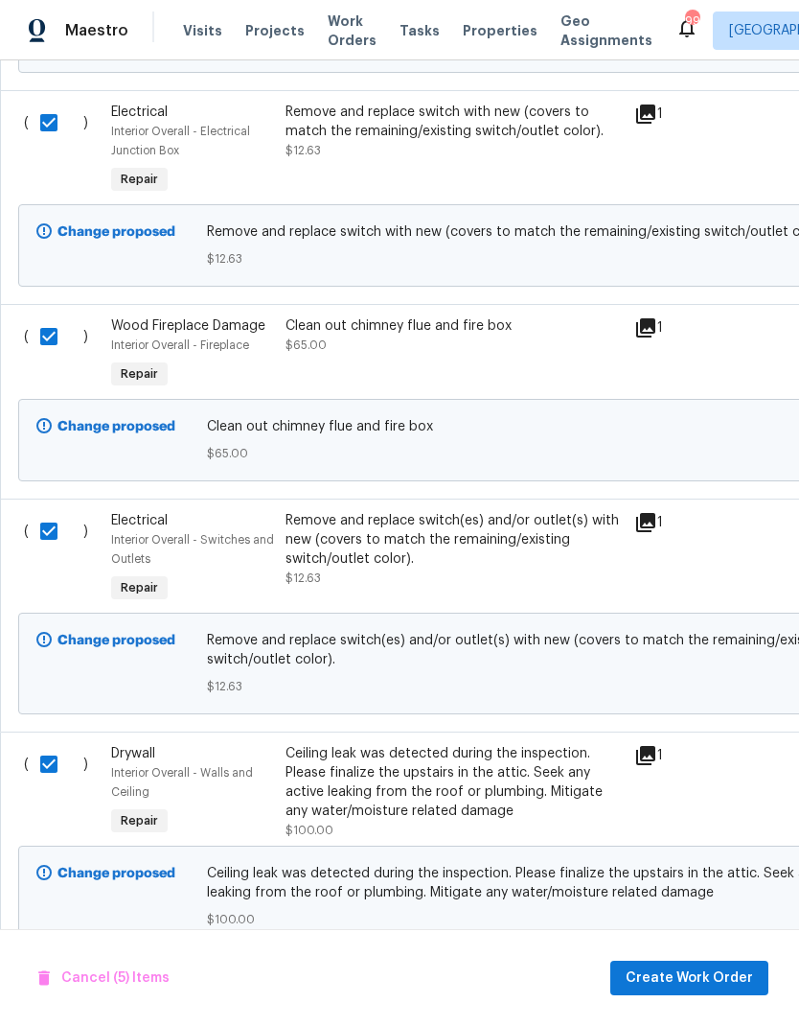
scroll to position [77, 0]
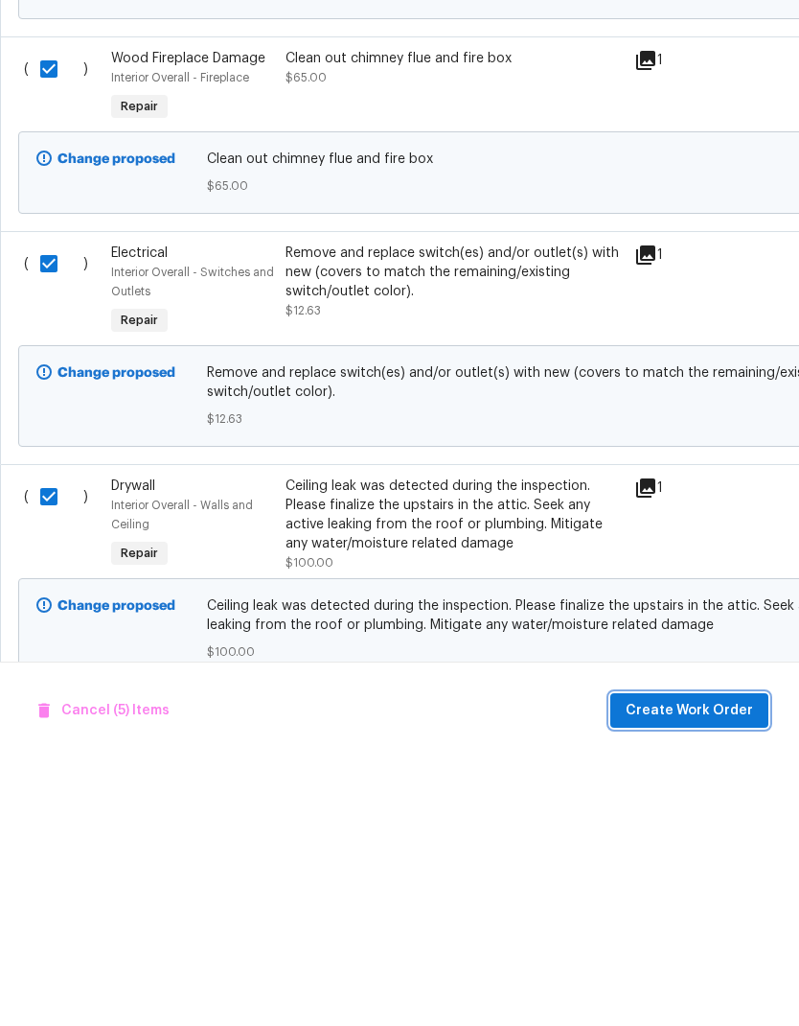
click at [683, 966] on span "Create Work Order" at bounding box center [689, 978] width 127 height 24
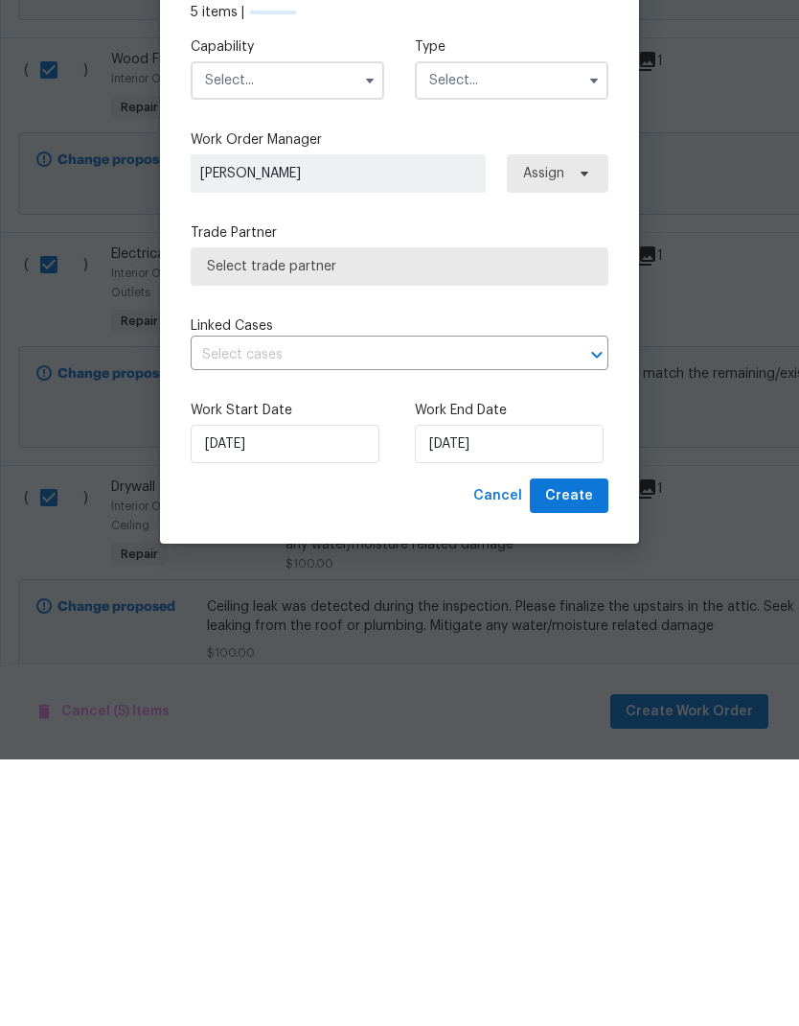
checkbox input "false"
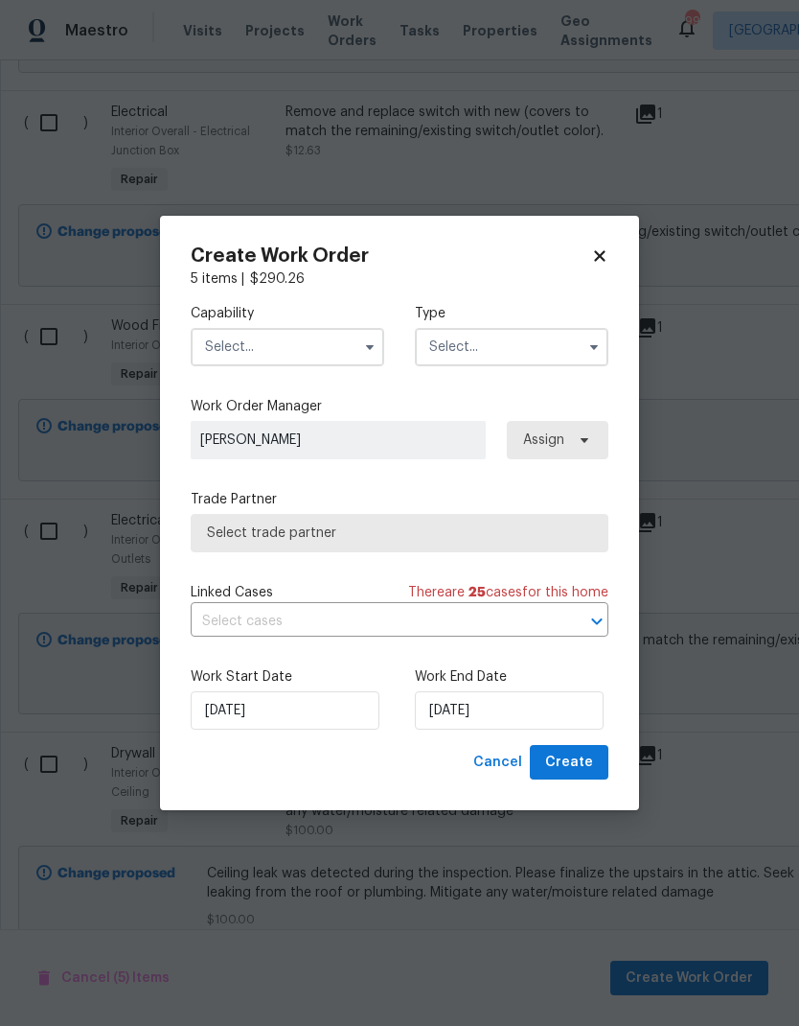
scroll to position [0, 0]
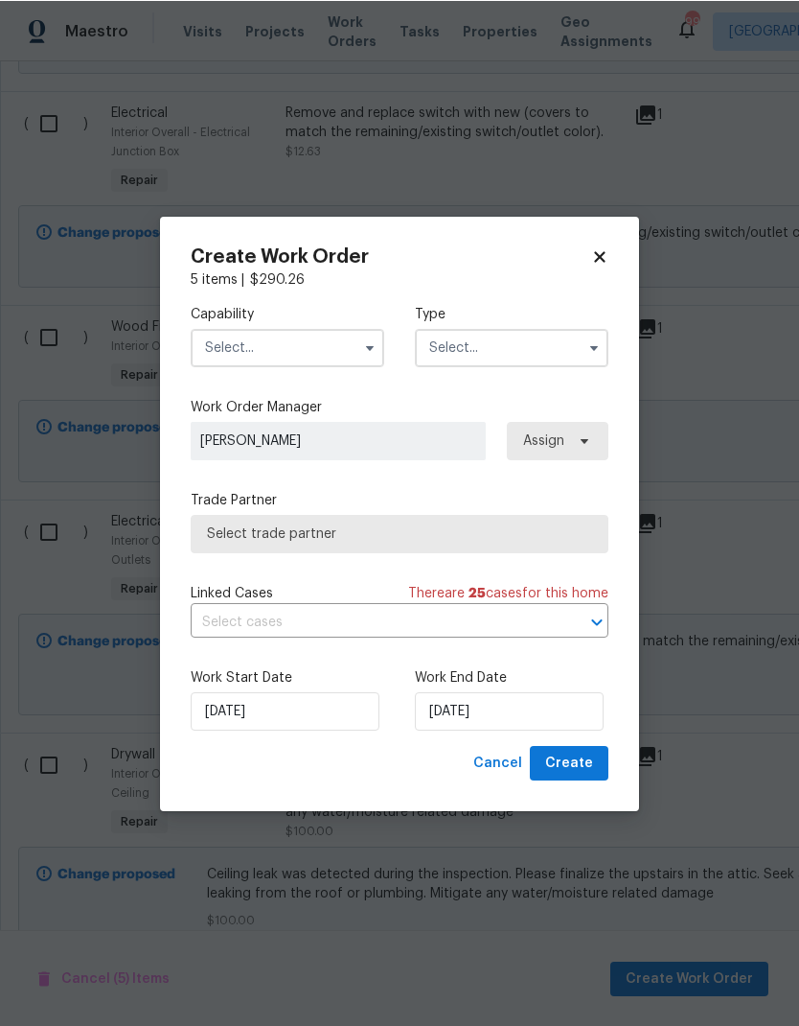
click at [322, 344] on input "text" at bounding box center [288, 347] width 194 height 38
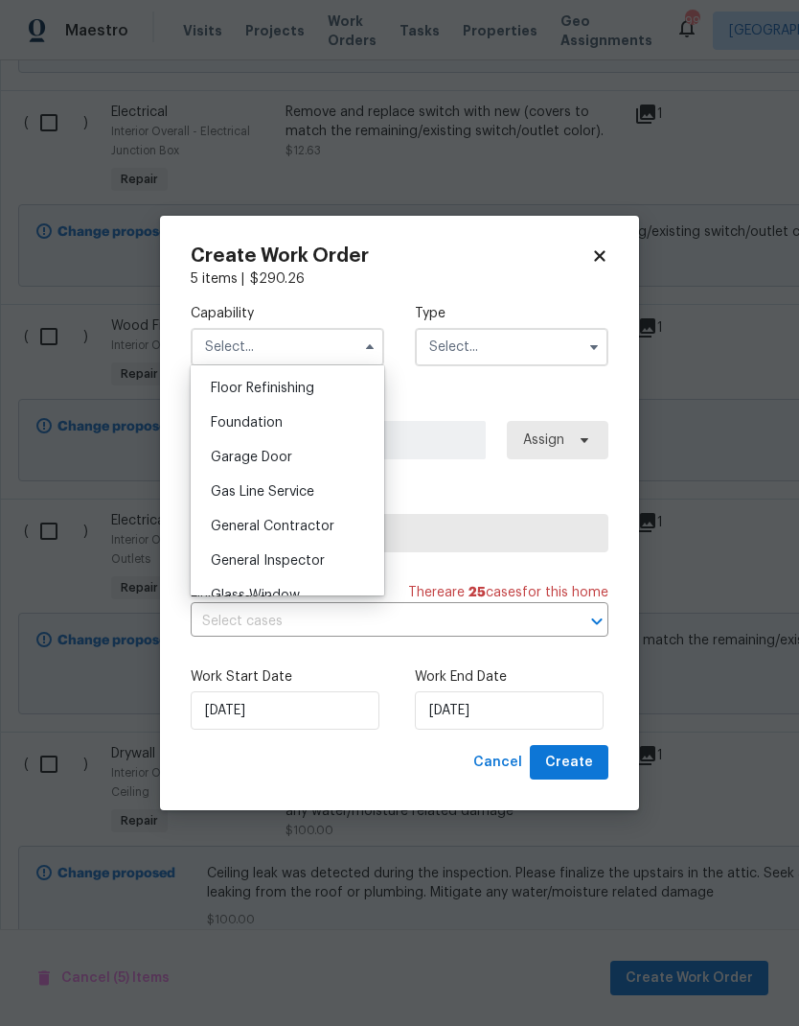
scroll to position [804, 0]
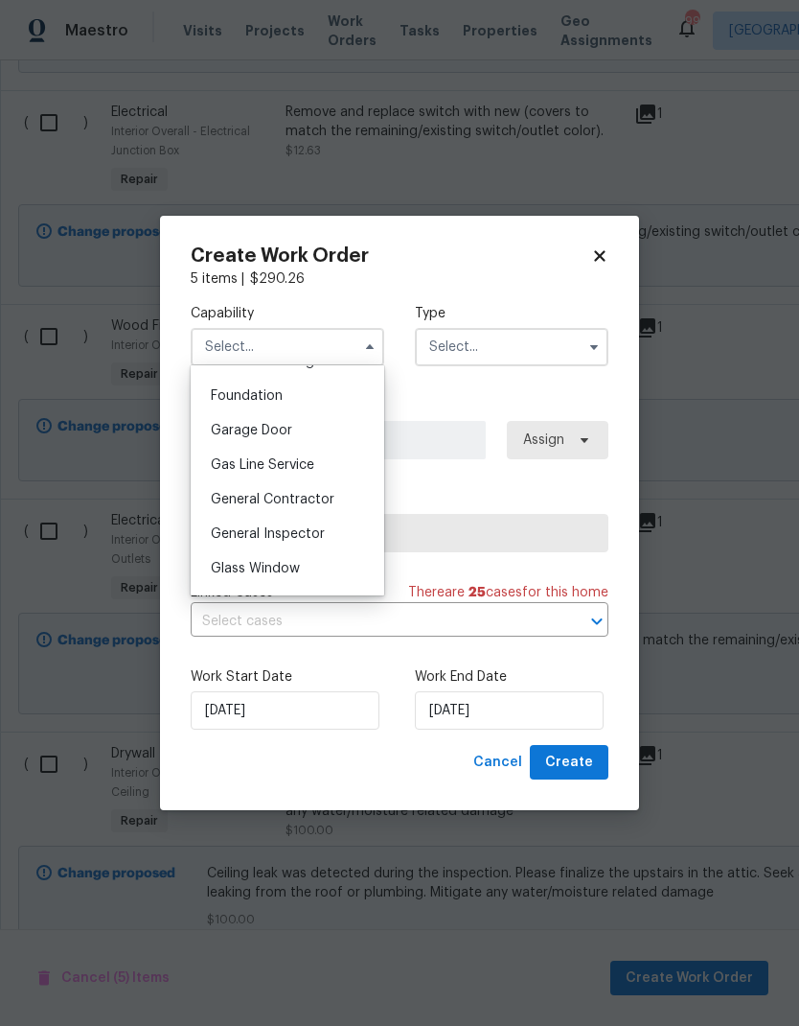
click at [308, 499] on span "General Contractor" at bounding box center [273, 499] width 124 height 13
type input "General Contractor"
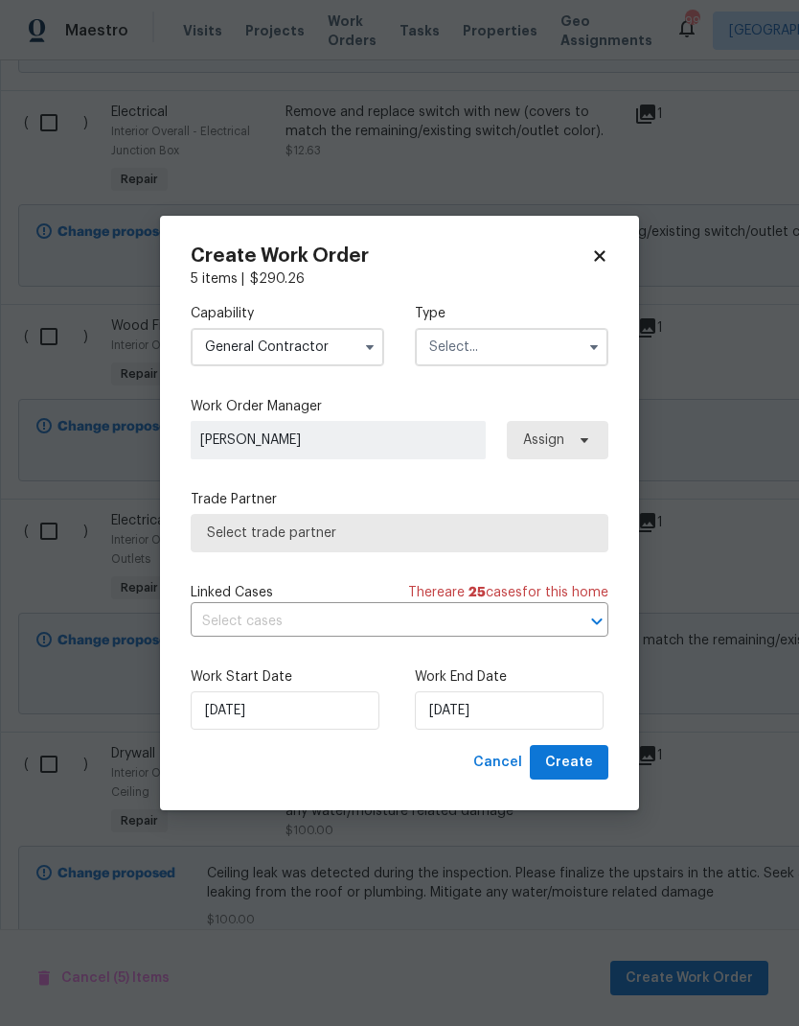
click at [509, 349] on input "text" at bounding box center [512, 347] width 194 height 38
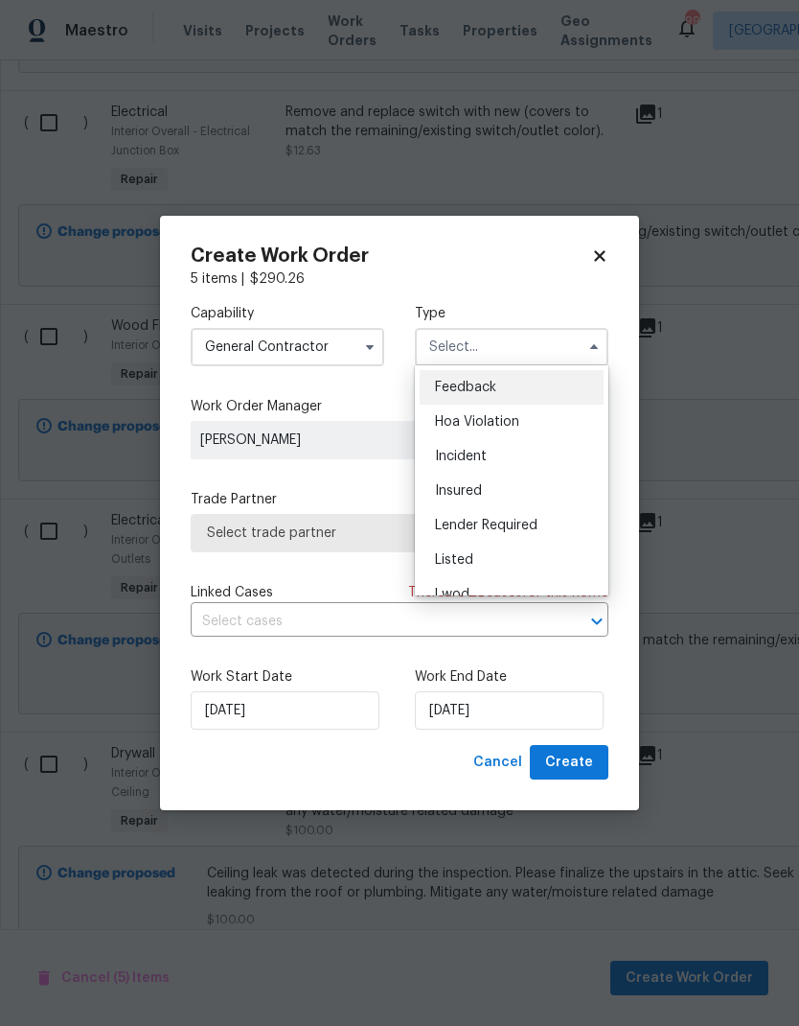
click at [484, 555] on div "Listed" at bounding box center [512, 560] width 184 height 35
type input "Listed"
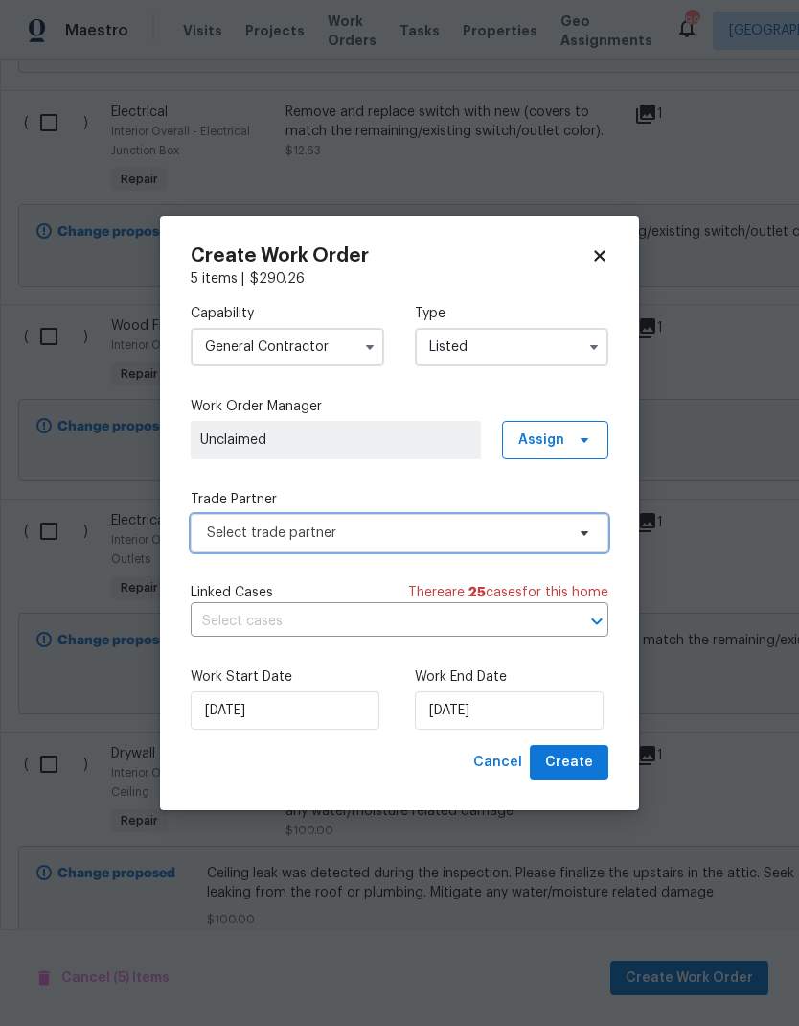
click at [460, 526] on span "Select trade partner" at bounding box center [386, 532] width 358 height 19
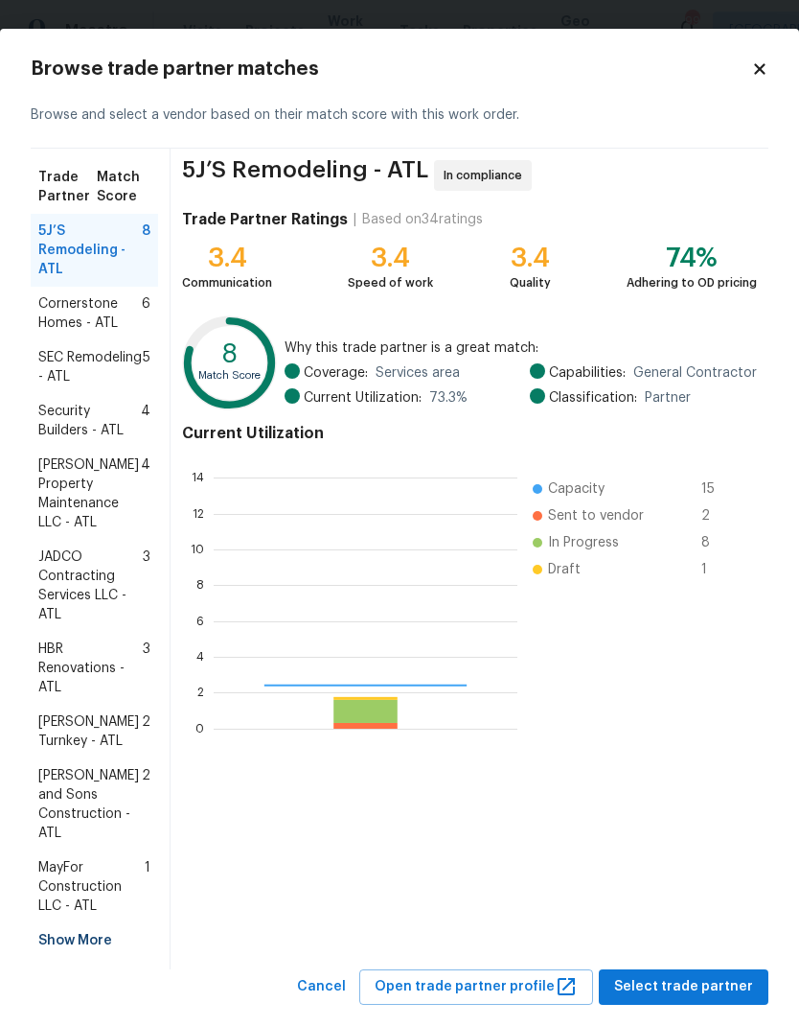
scroll to position [268, 304]
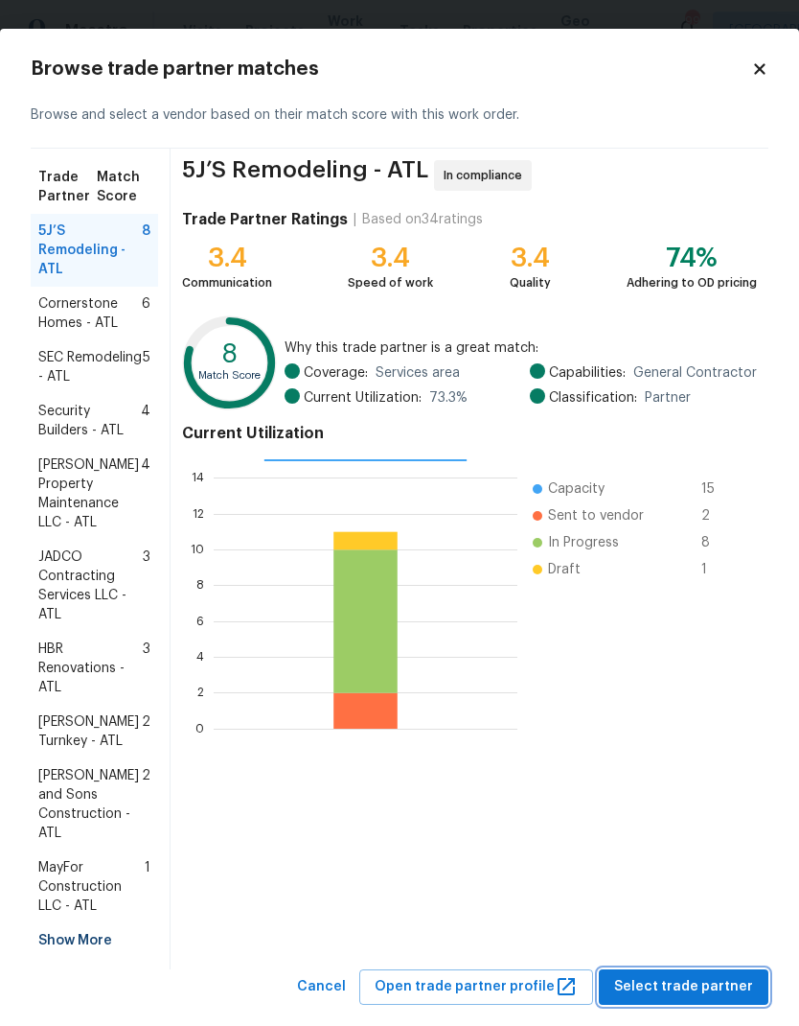
click at [685, 975] on span "Select trade partner" at bounding box center [683, 987] width 139 height 24
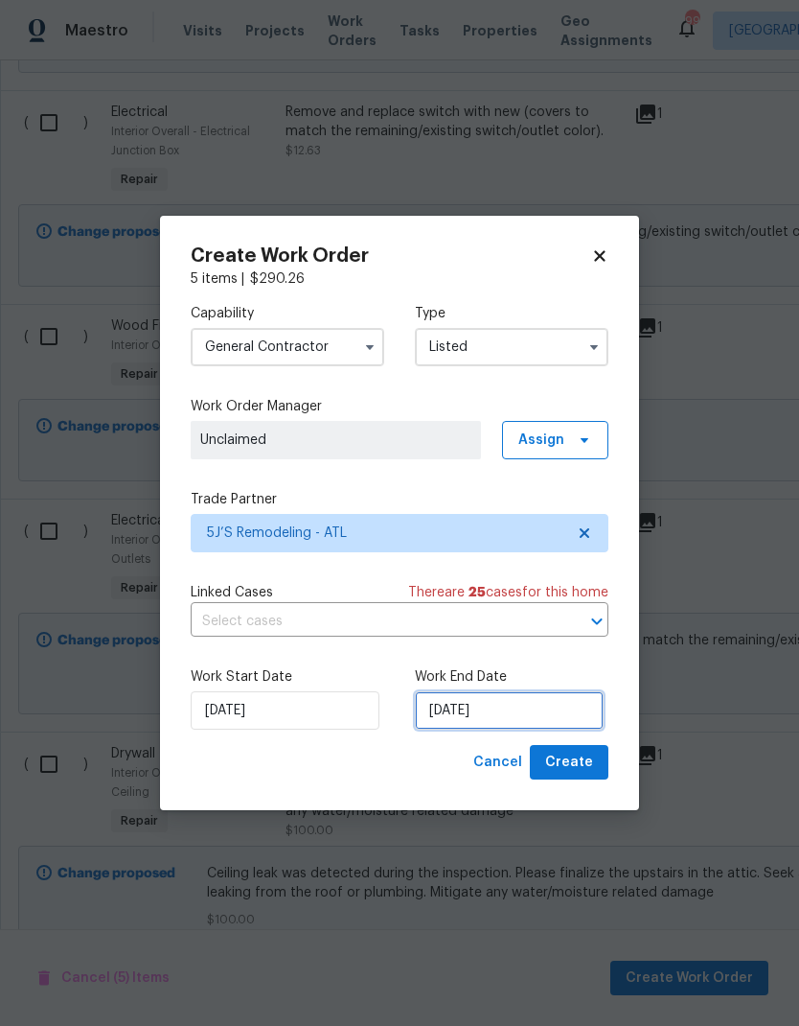
click at [528, 714] on input "[DATE]" at bounding box center [509, 710] width 189 height 38
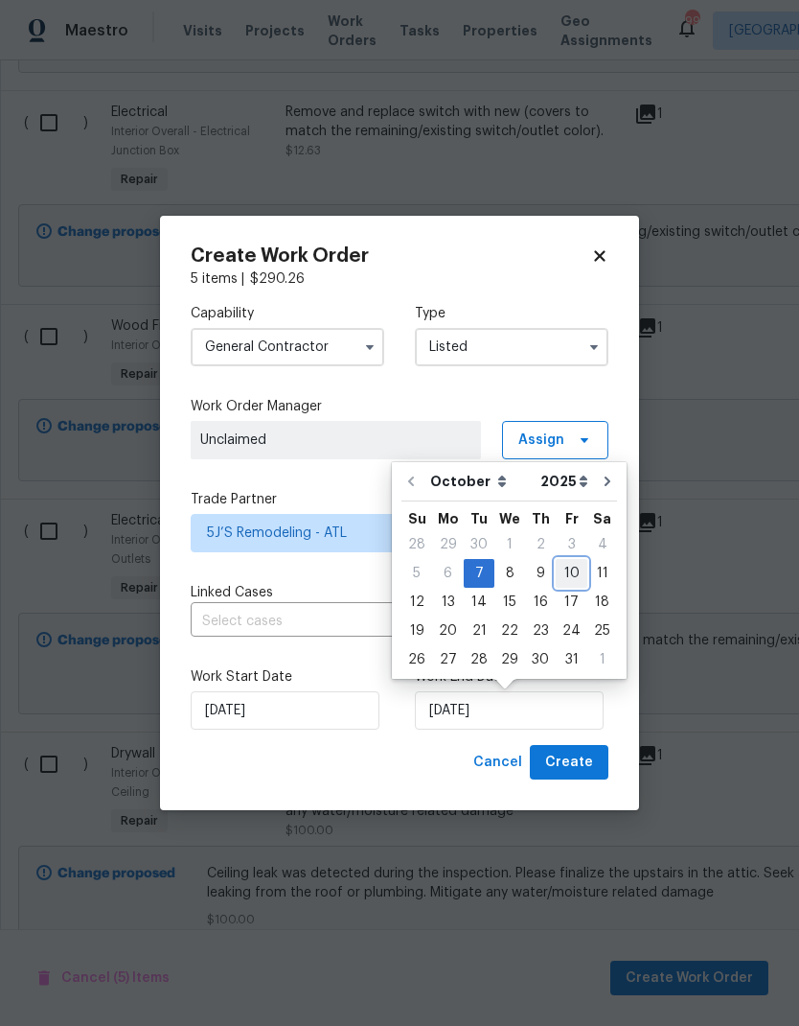
click at [568, 569] on div "10" at bounding box center [572, 573] width 32 height 27
type input "10/10/2025"
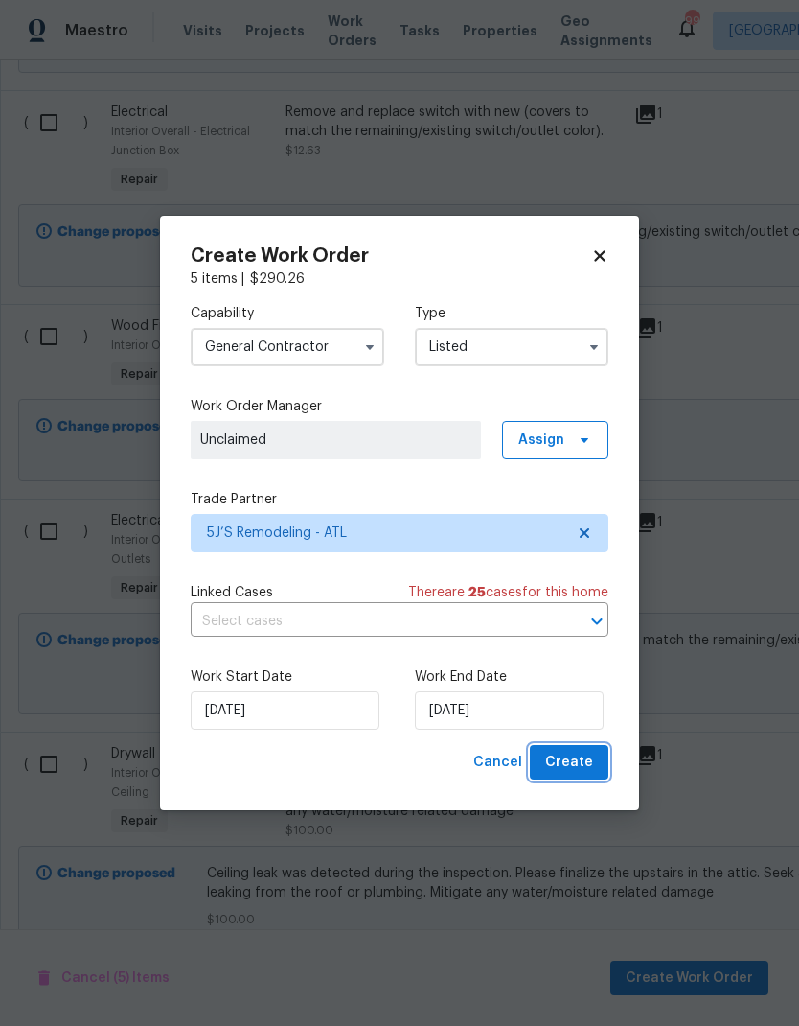
click at [570, 759] on span "Create" at bounding box center [569, 763] width 48 height 24
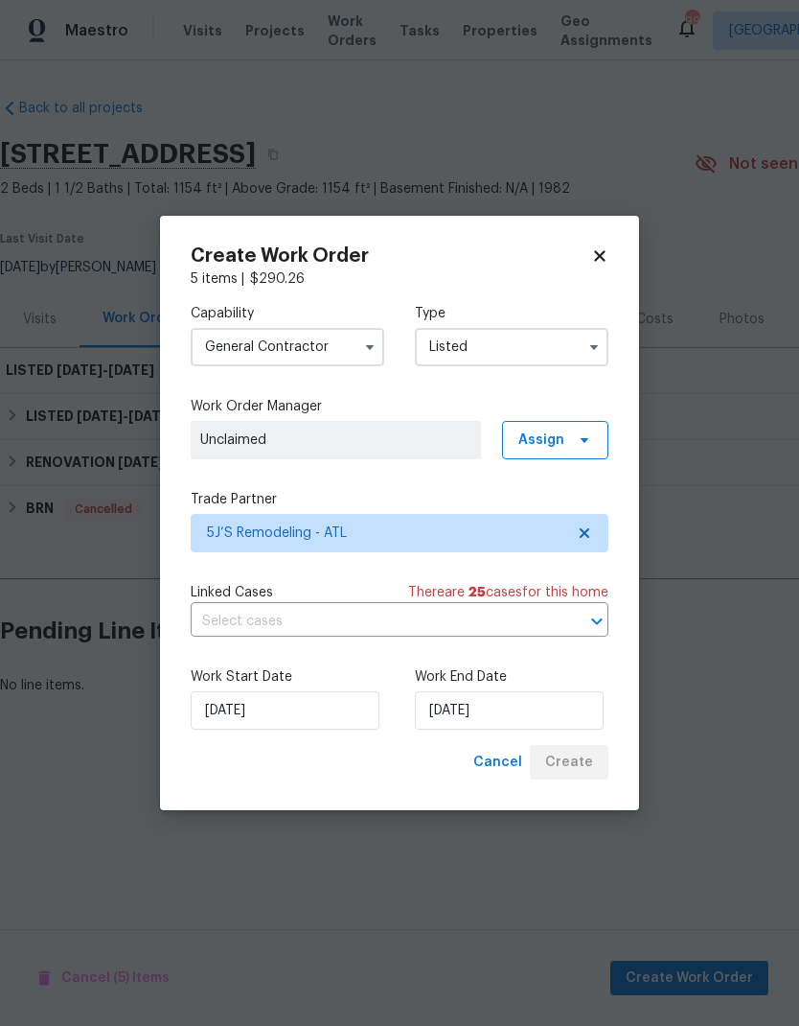
scroll to position [0, 0]
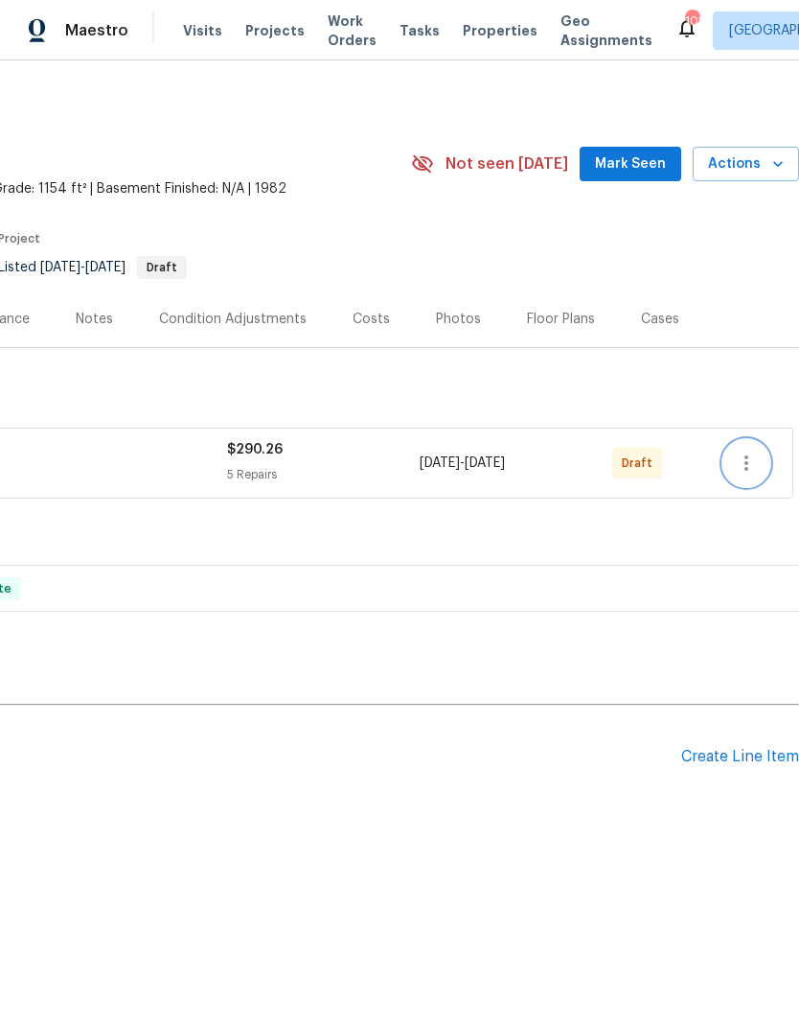
click at [742, 458] on icon "button" at bounding box center [746, 463] width 23 height 23
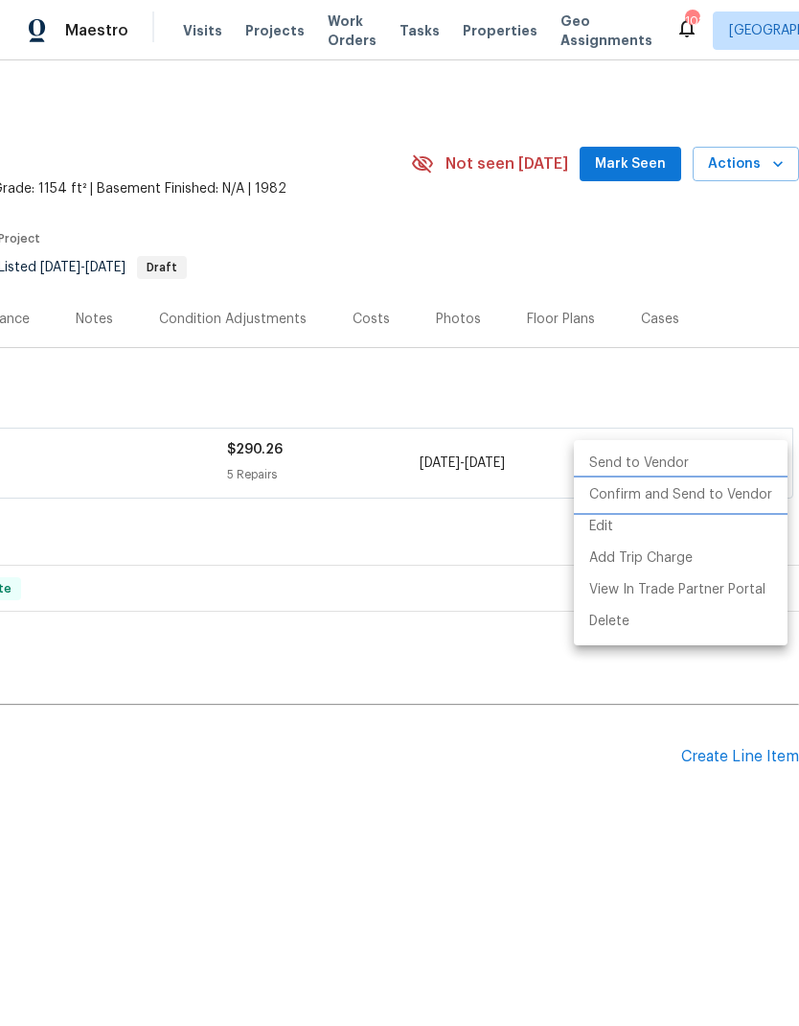
click at [721, 490] on li "Confirm and Send to Vendor" at bounding box center [681, 495] width 214 height 32
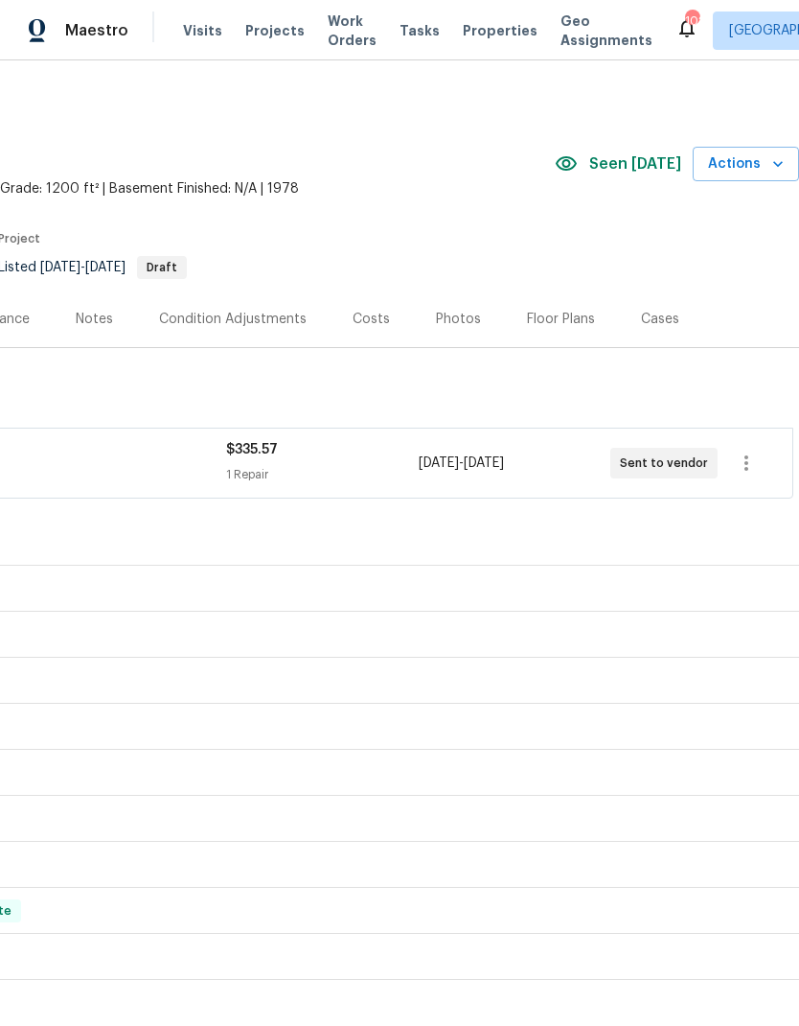
scroll to position [0, 284]
